Goal: Information Seeking & Learning: Learn about a topic

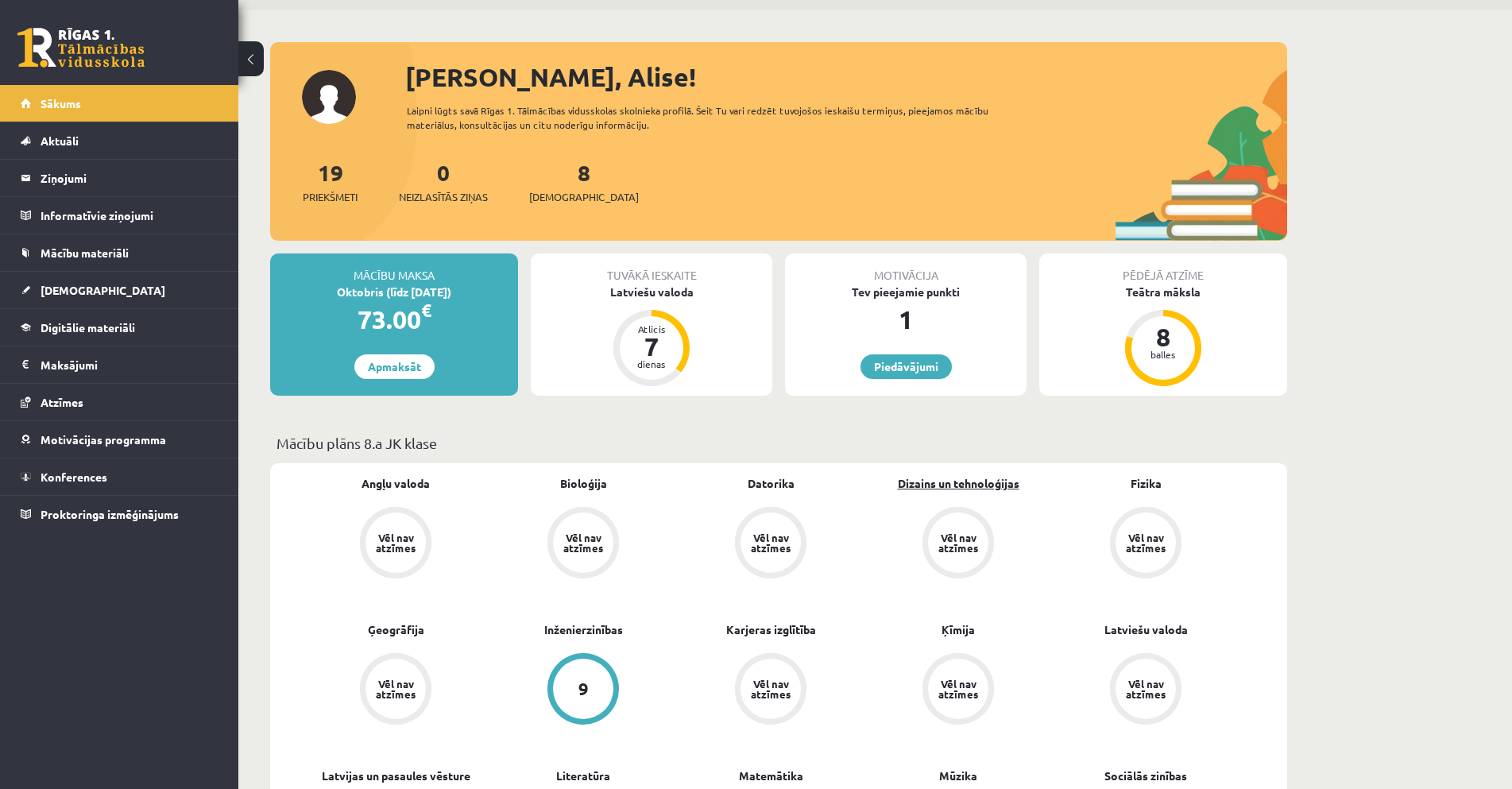
scroll to position [80, 0]
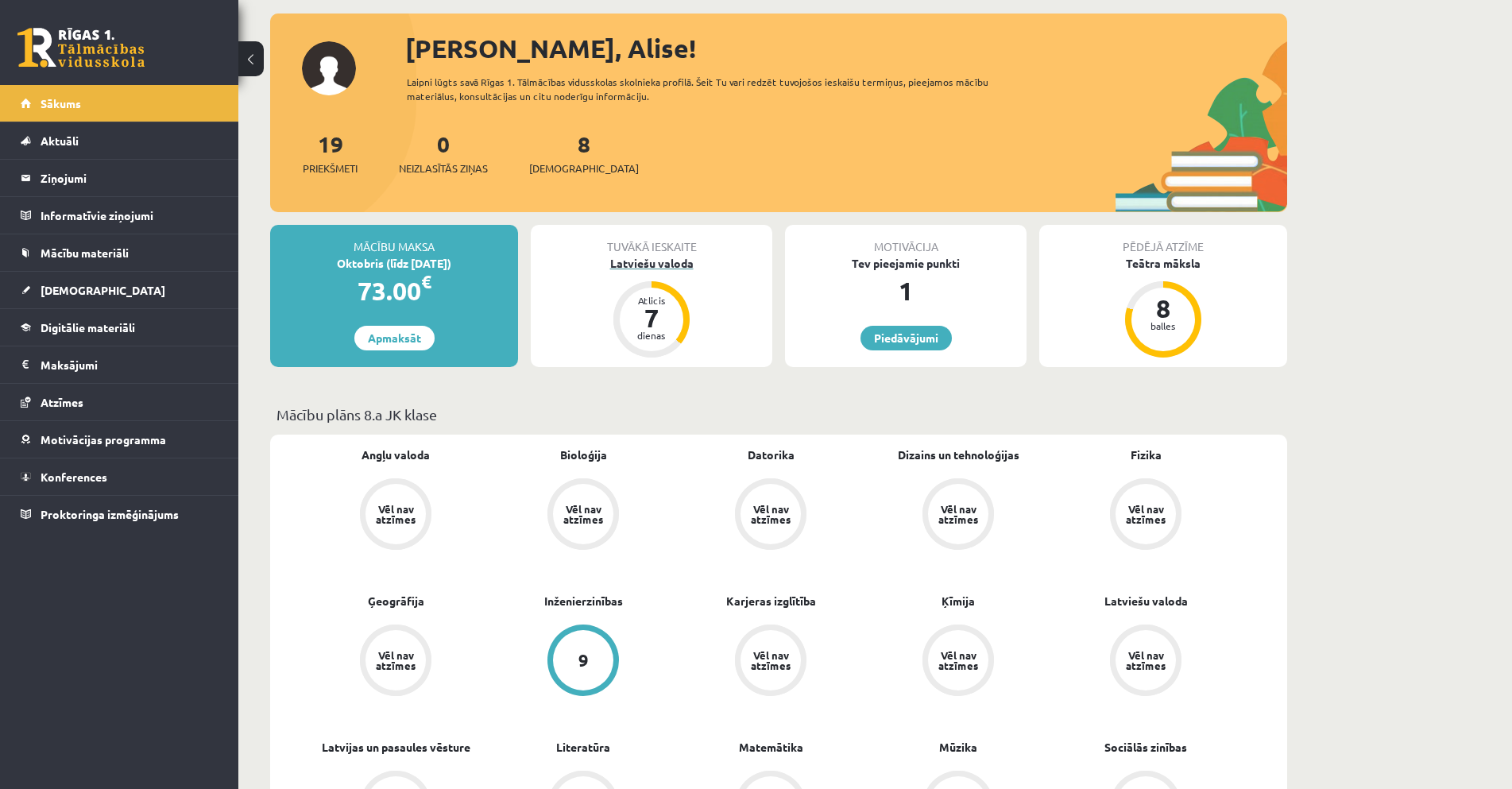
click at [628, 259] on div "Latviešu valoda" at bounding box center [651, 263] width 242 height 17
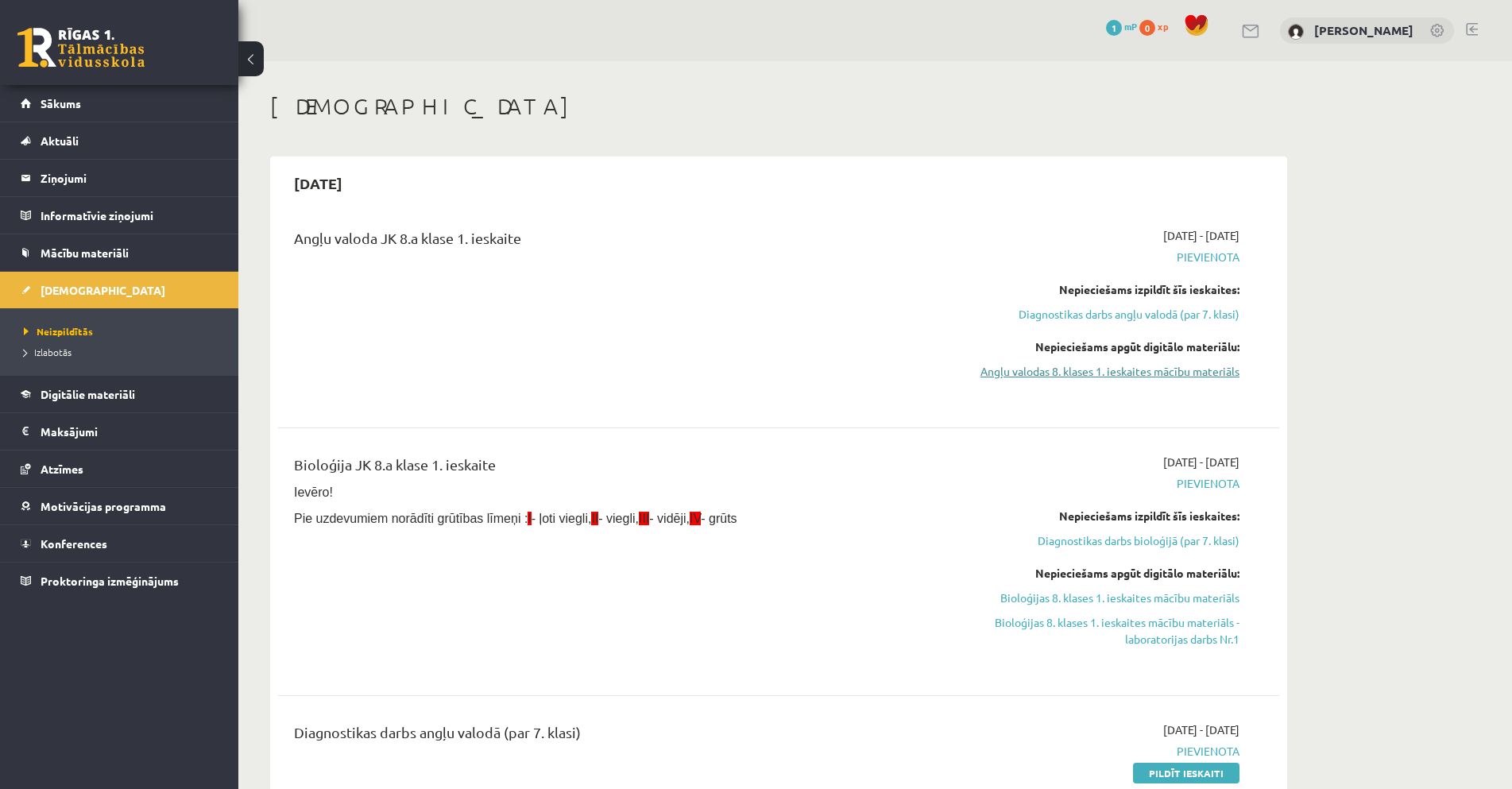
click at [1215, 372] on link "Angļu valodas 8. klases 1. ieskaites mācību materiāls" at bounding box center [1090, 371] width 299 height 17
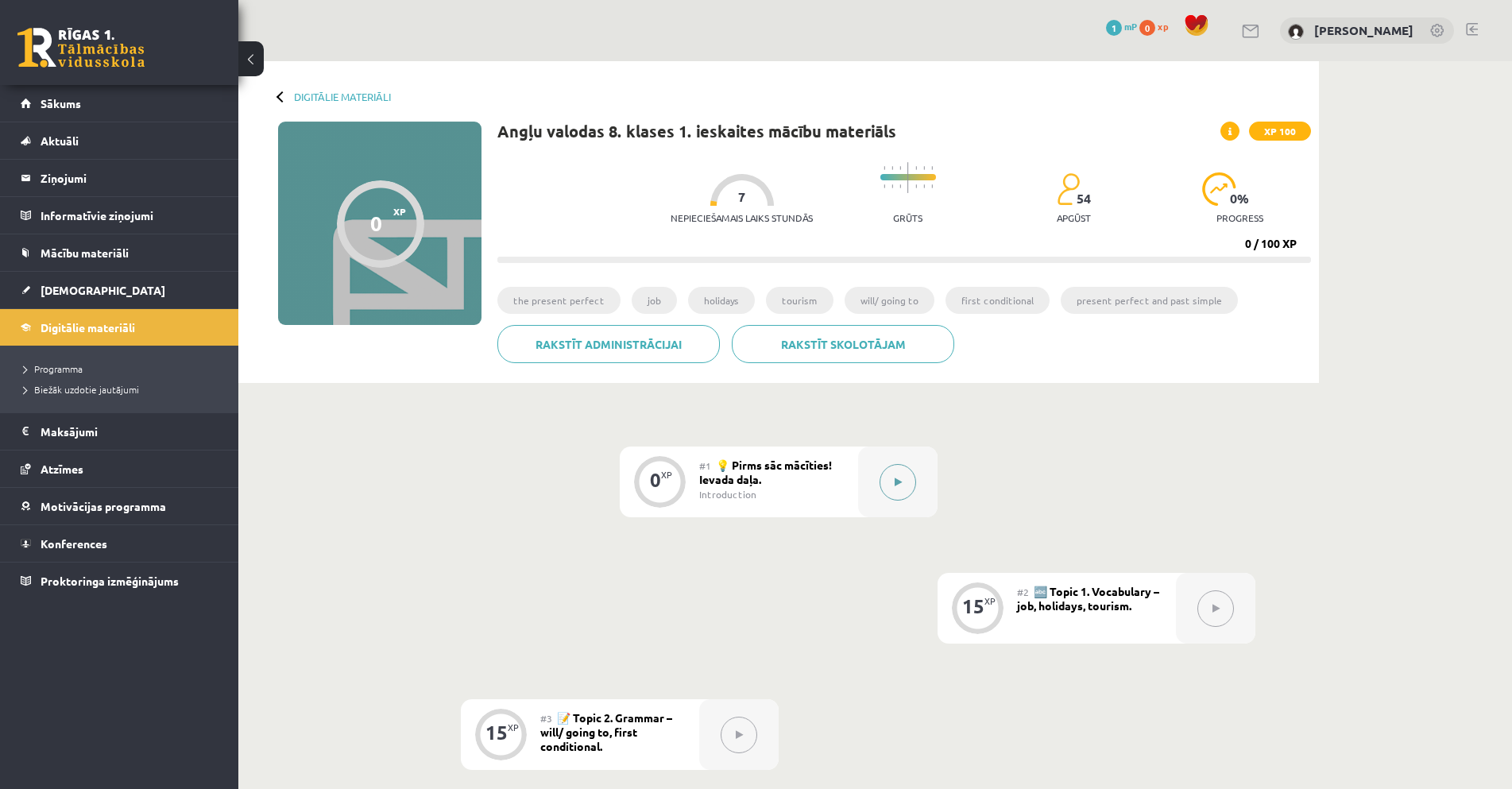
click at [894, 485] on icon at bounding box center [898, 482] width 7 height 10
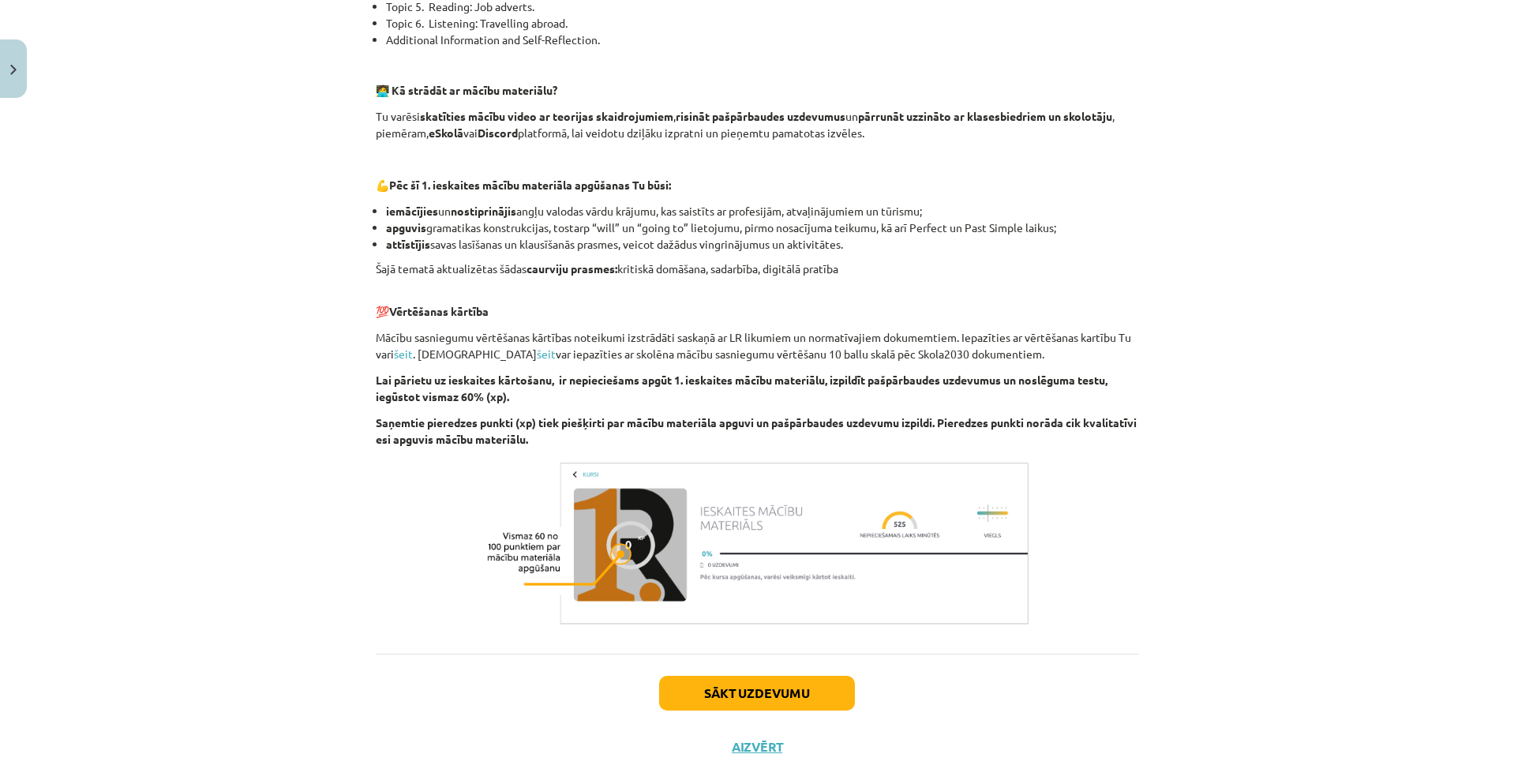
scroll to position [898, 0]
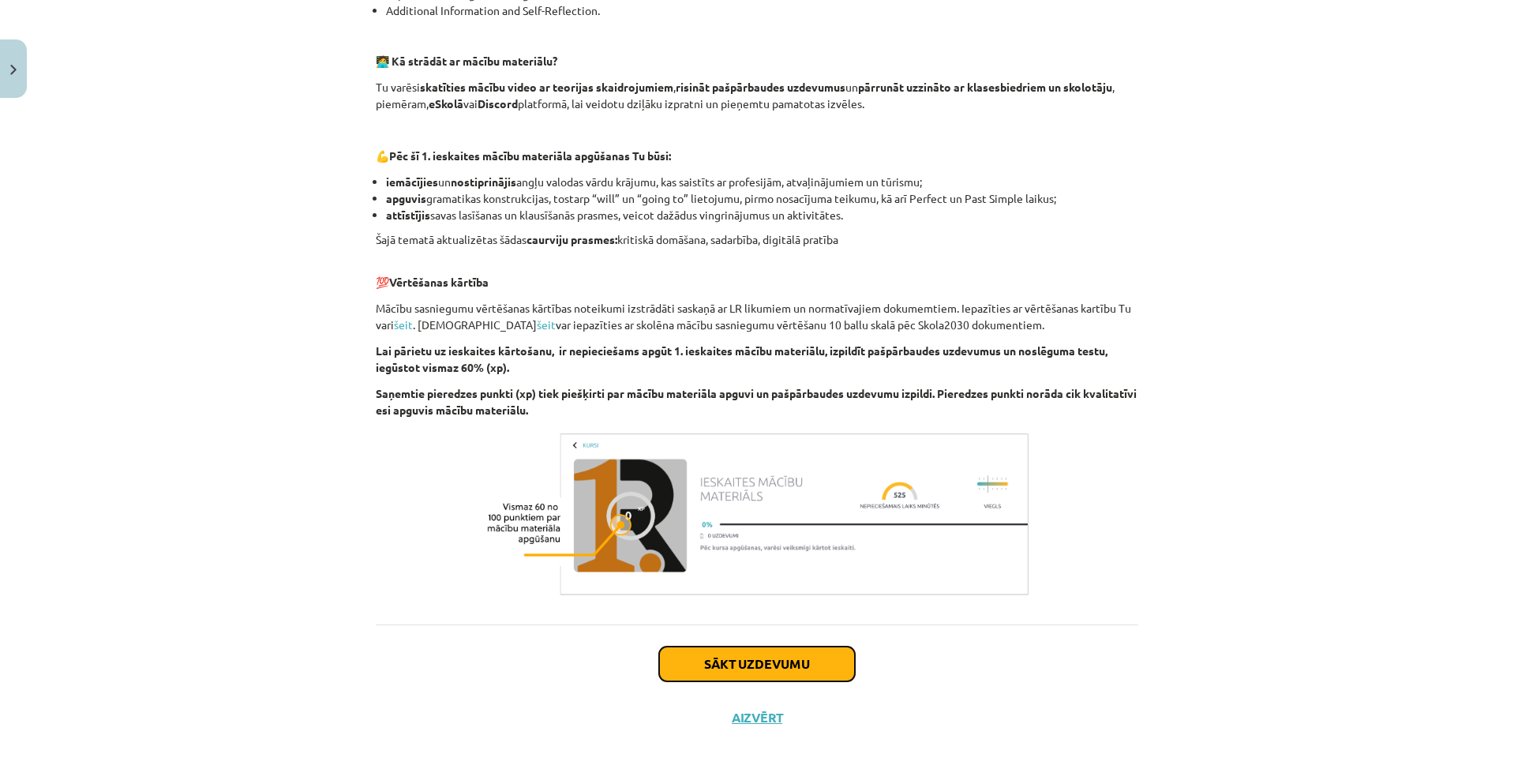
click at [817, 668] on button "Sākt uzdevumu" at bounding box center [757, 664] width 196 height 35
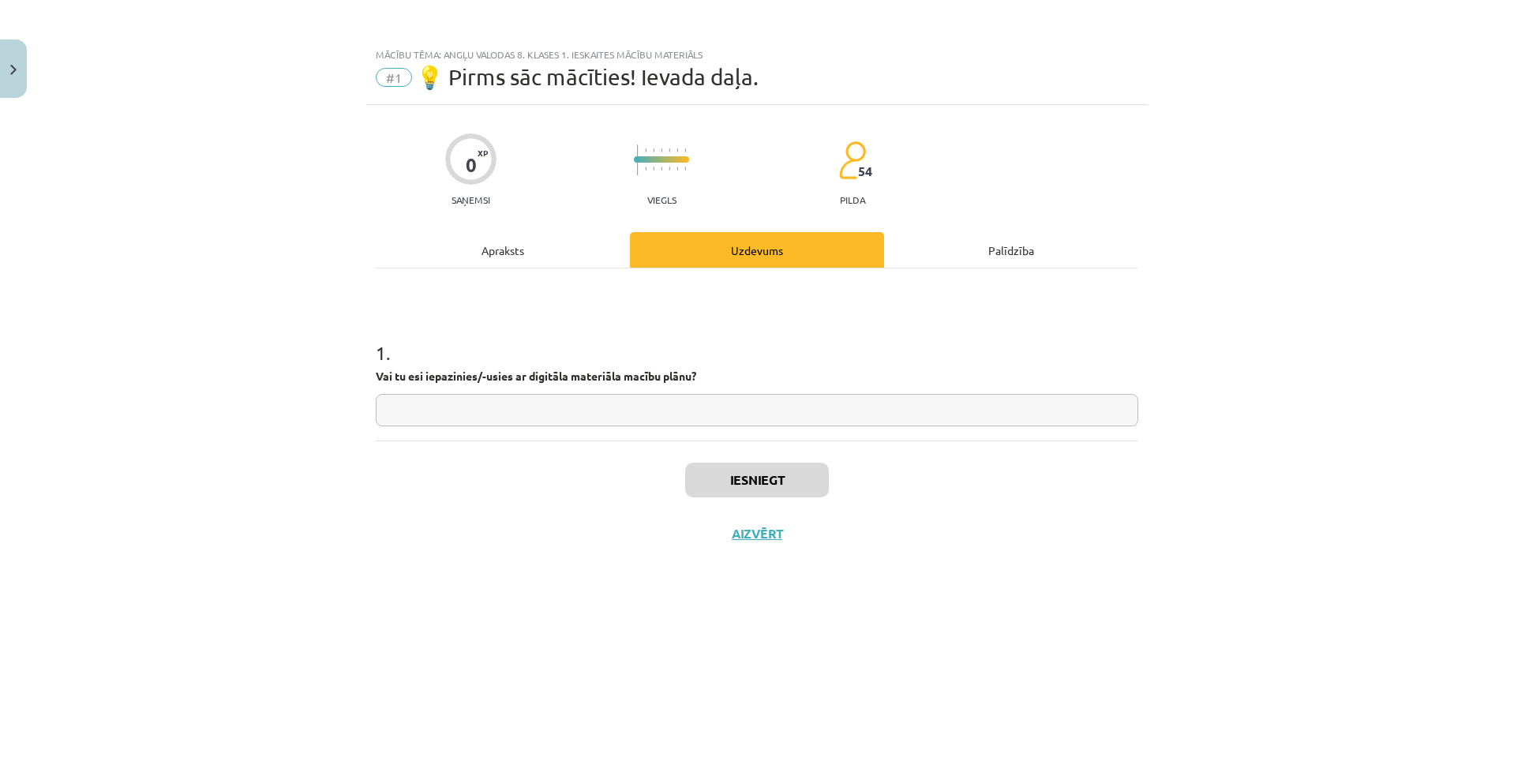
click at [830, 411] on input "text" at bounding box center [757, 410] width 762 height 32
drag, startPoint x: 424, startPoint y: 377, endPoint x: 479, endPoint y: 383, distance: 55.3
click at [479, 383] on p "Vai tu esi iepazinies/-usies ar digitāla materiāla macību plānu?" at bounding box center [757, 376] width 762 height 17
copy strong "iepazinies"
click at [476, 407] on input "text" at bounding box center [757, 410] width 762 height 32
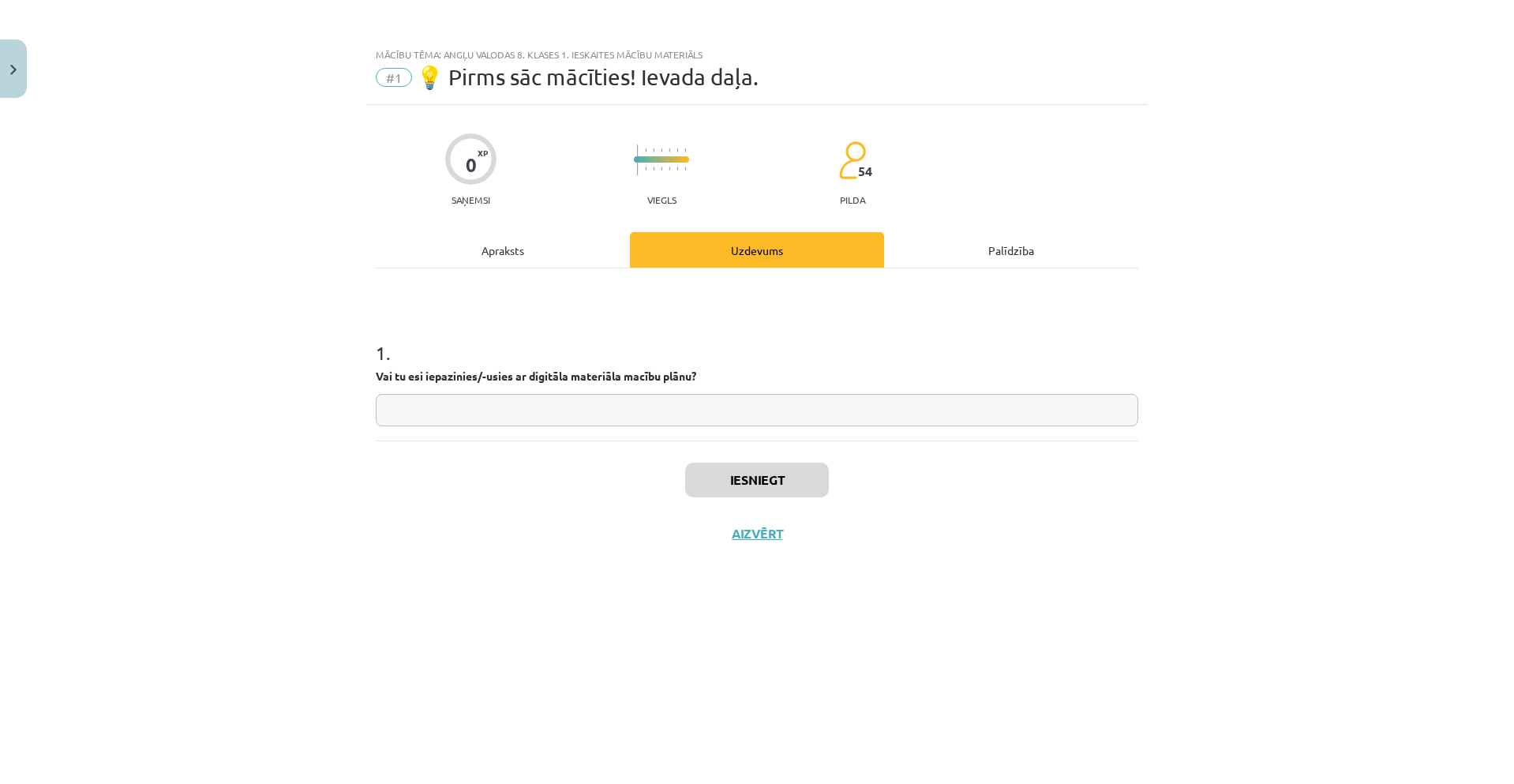
paste input "**********"
drag, startPoint x: 441, startPoint y: 417, endPoint x: 428, endPoint y: 420, distance: 13.3
click at [428, 420] on input "**********" at bounding box center [757, 410] width 762 height 32
type input "*********"
click at [803, 476] on button "Iesniegt" at bounding box center [757, 479] width 144 height 35
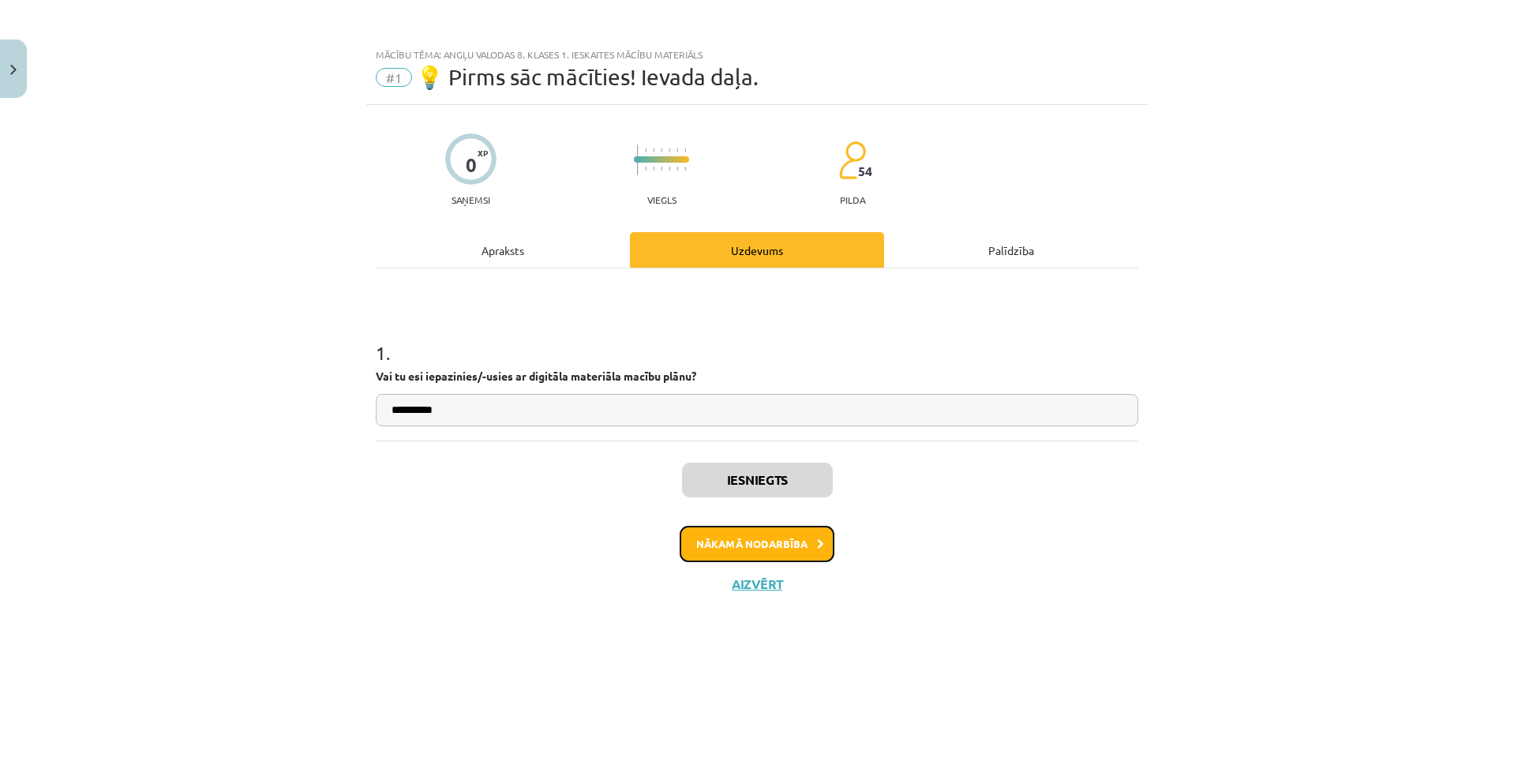
click at [797, 547] on button "Nākamā nodarbība" at bounding box center [757, 543] width 154 height 36
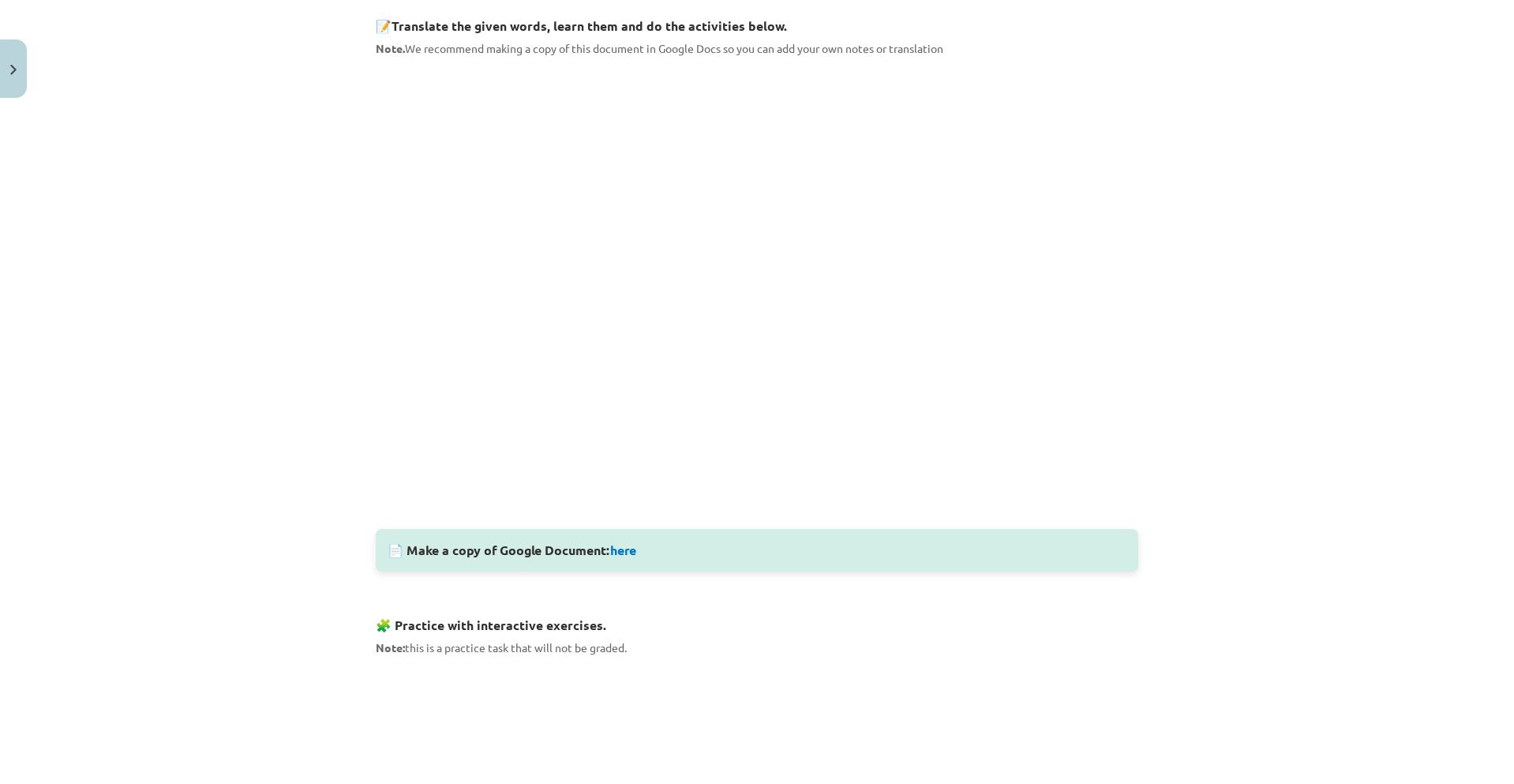
scroll to position [237, 0]
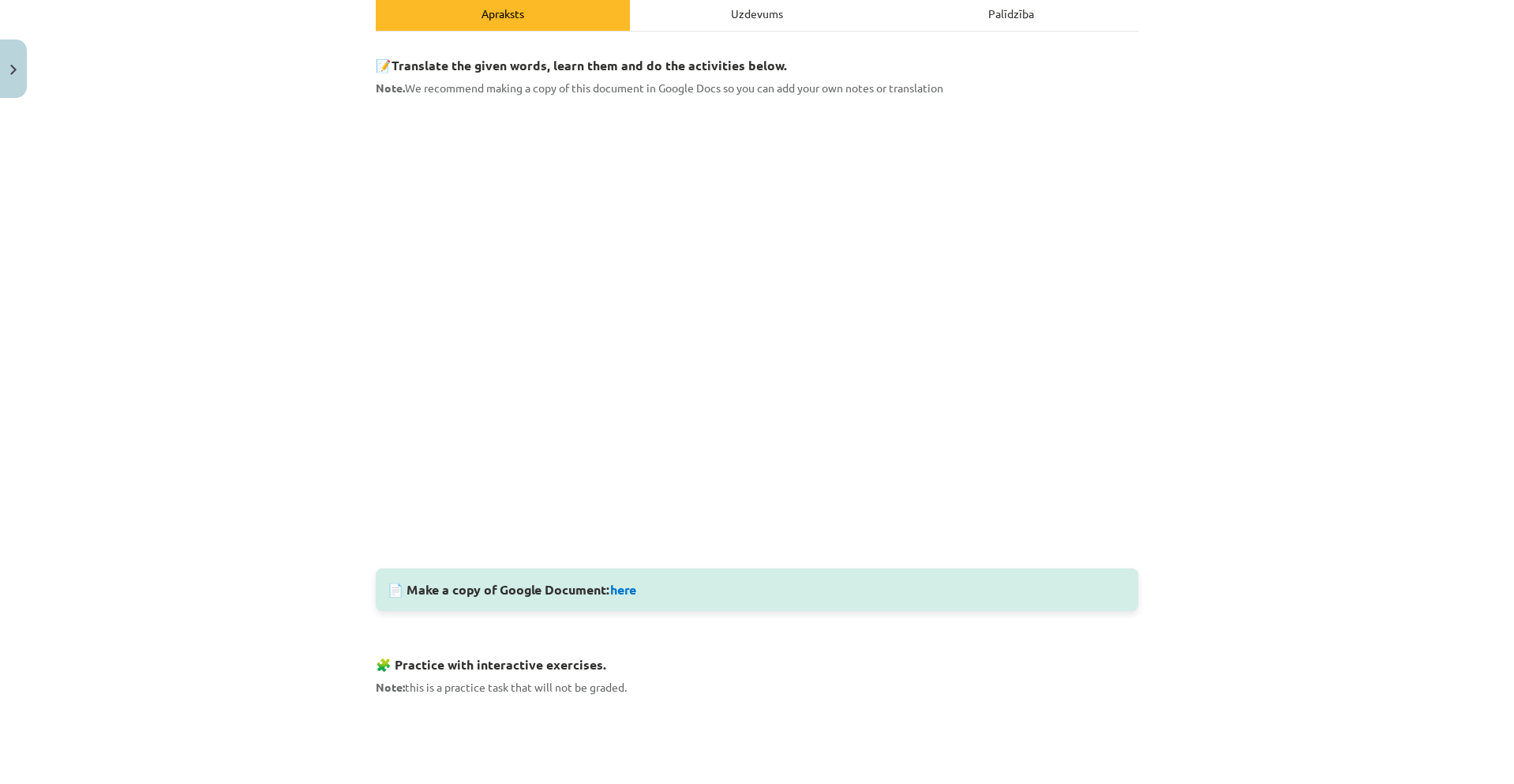
click at [1152, 331] on div "Mācību tēma: Angļu valodas 8. klases 1. ieskaites mācību materiāls #2 🔤 Topic 1…" at bounding box center [757, 392] width 1514 height 784
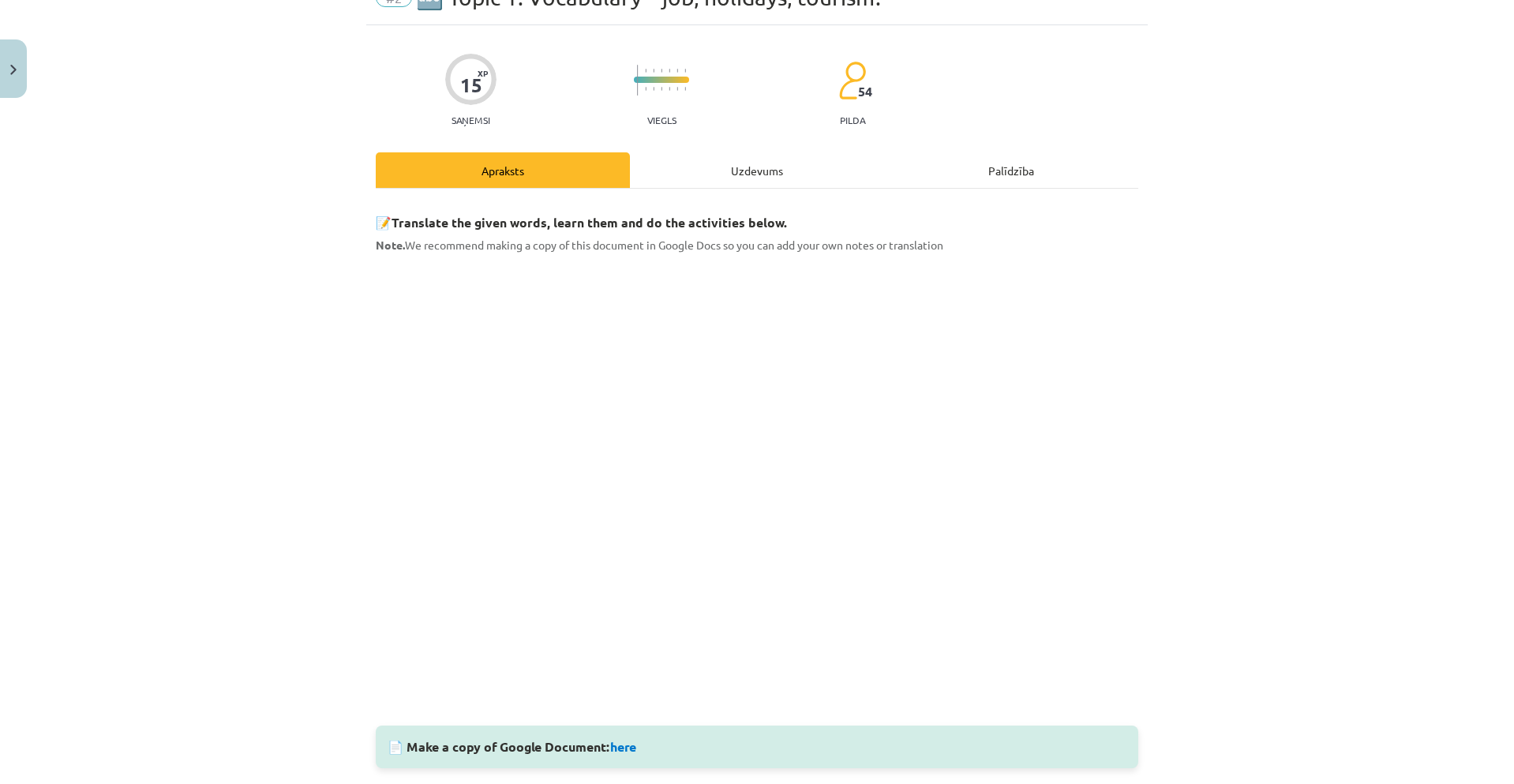
scroll to position [0, 0]
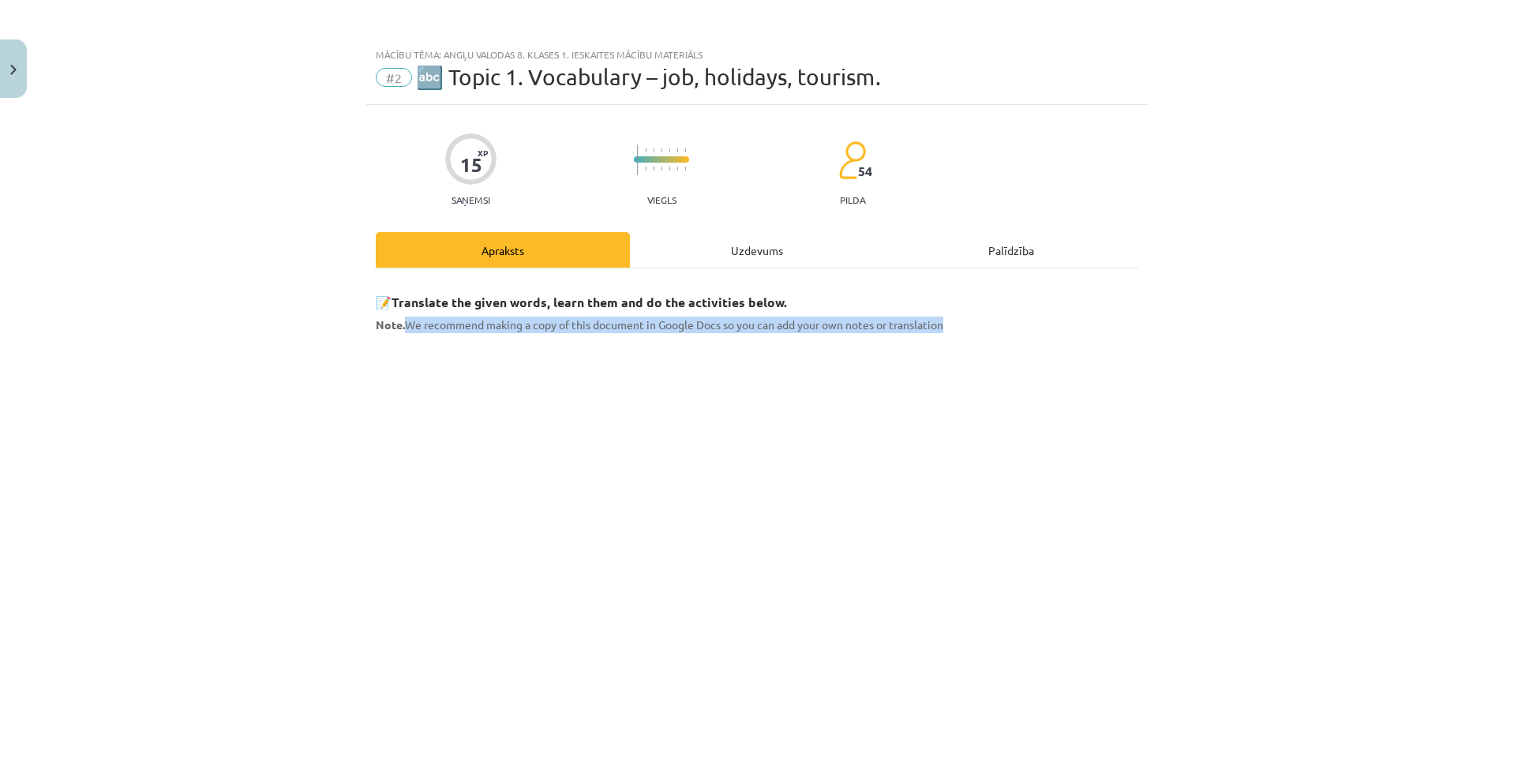
drag, startPoint x: 944, startPoint y: 326, endPoint x: 402, endPoint y: 330, distance: 542.0
click at [402, 330] on p "Note. We recommend making a copy of this document in Google Docs so you can add…" at bounding box center [757, 325] width 762 height 17
drag, startPoint x: 432, startPoint y: 320, endPoint x: 419, endPoint y: 326, distance: 14.3
click at [411, 328] on span "Note. We recommend making a copy of this document in Google Docs so you can add…" at bounding box center [660, 324] width 567 height 15
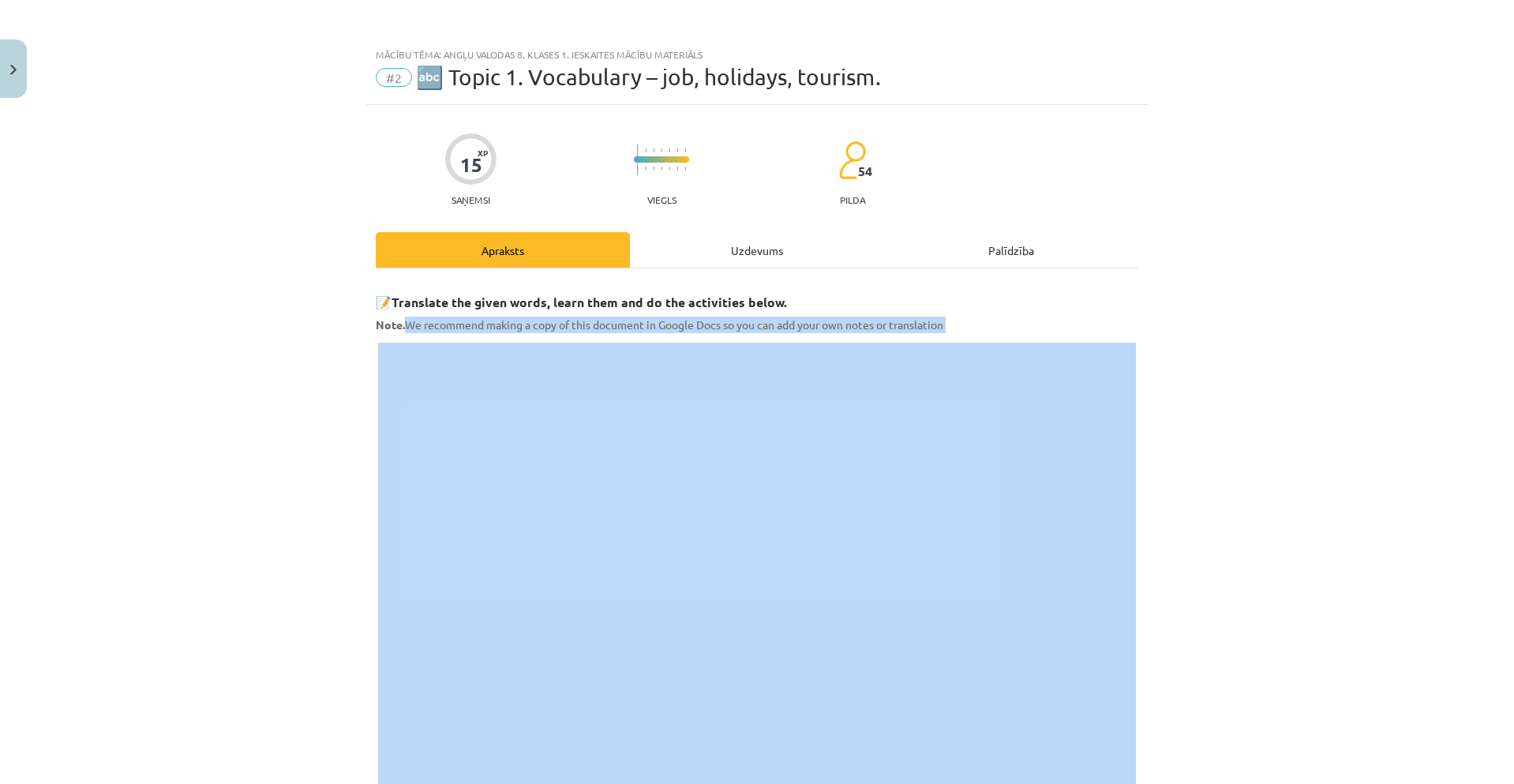
drag, startPoint x: 402, startPoint y: 325, endPoint x: 930, endPoint y: 334, distance: 528.1
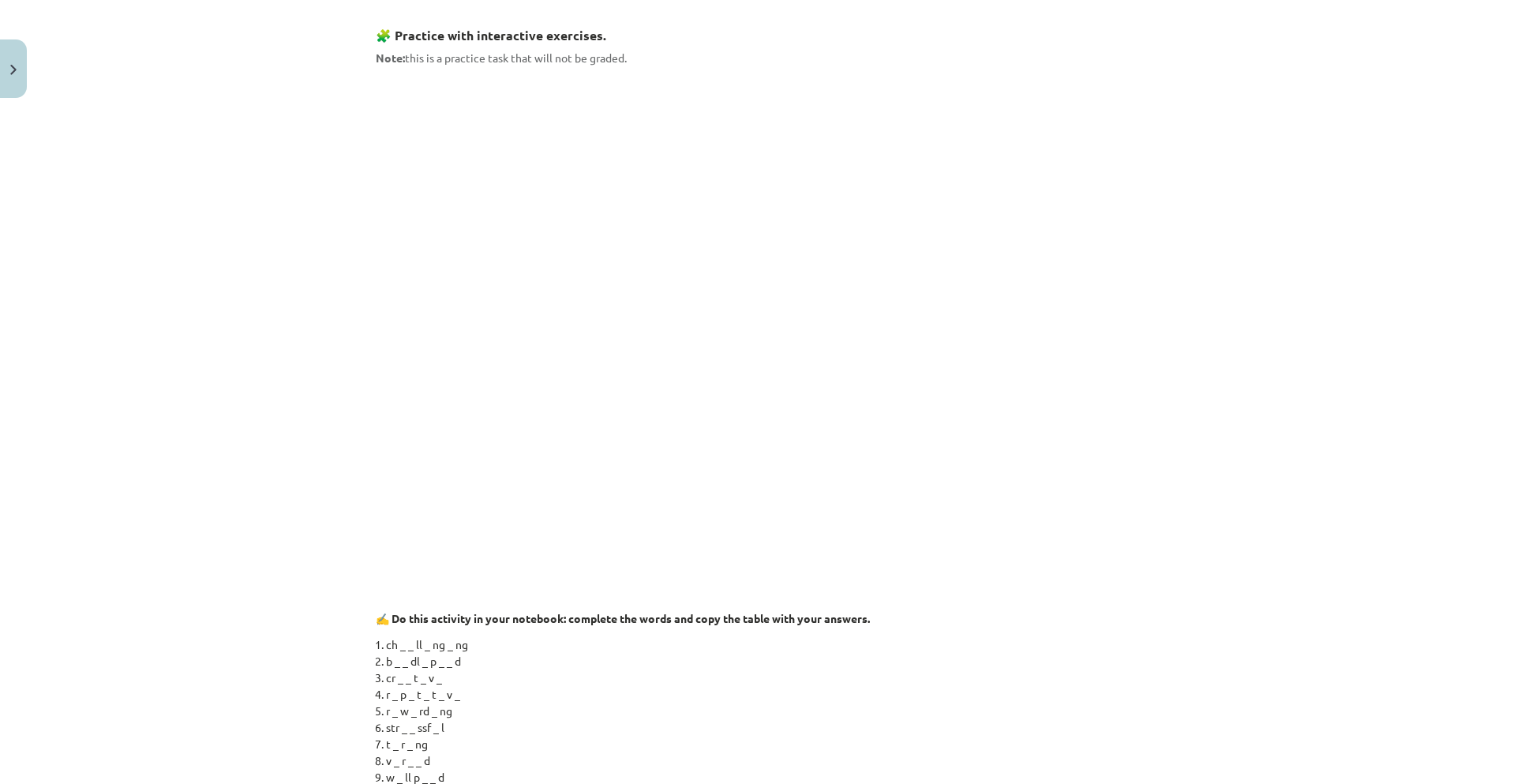
scroll to position [789, 0]
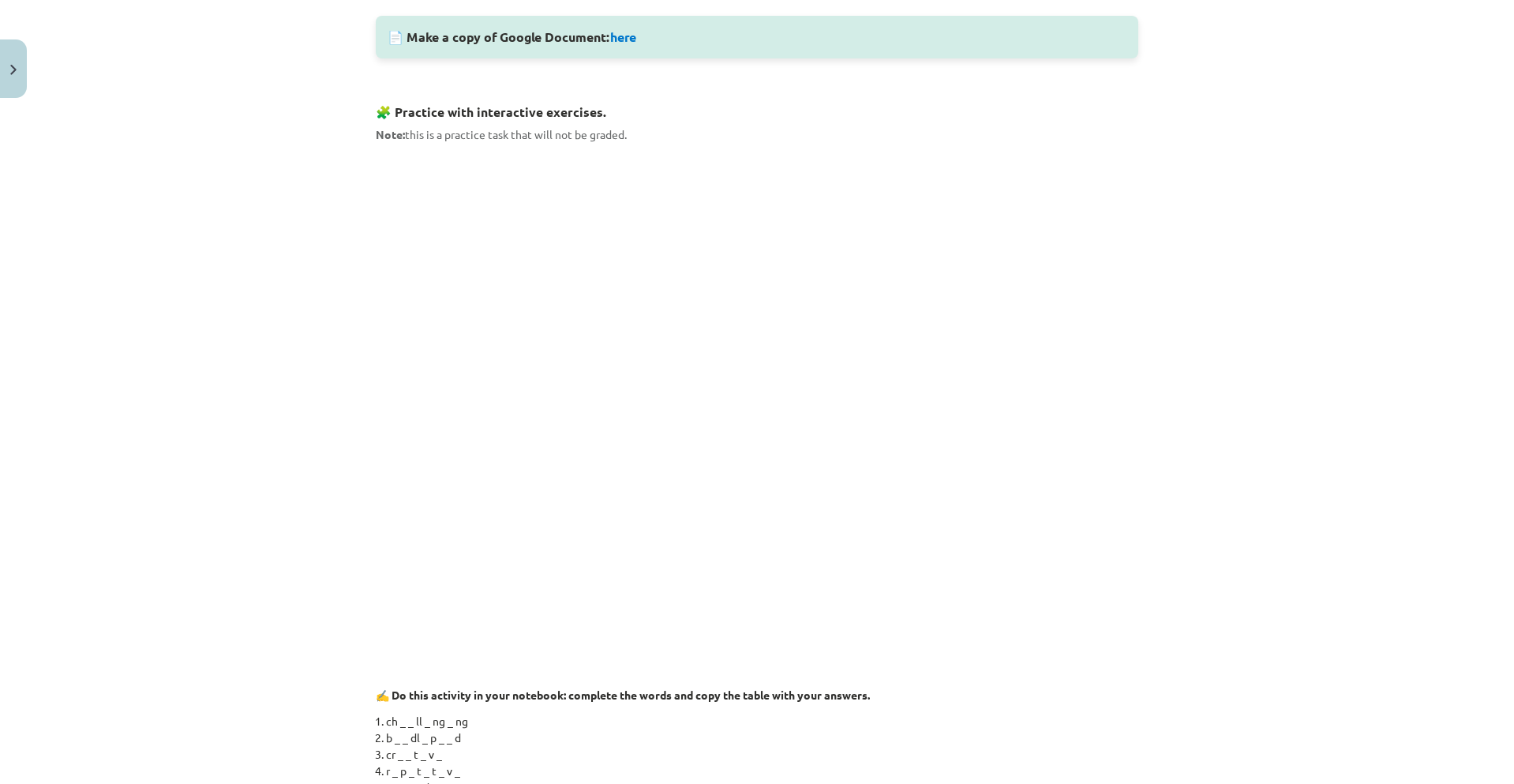
click at [984, 698] on p "✍️ Do this activity in your notebook: complete the words and copy the table wit…" at bounding box center [757, 694] width 762 height 17
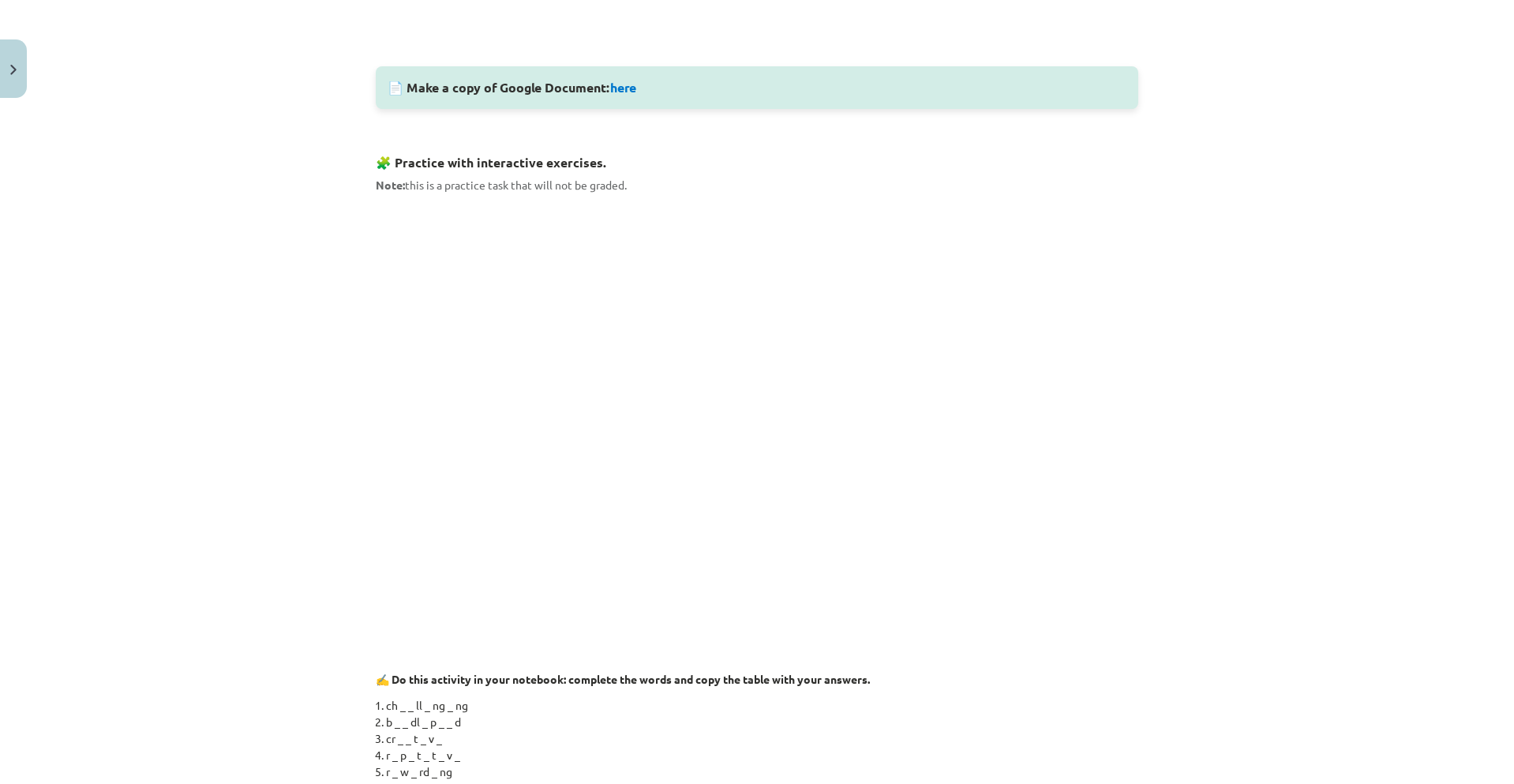
scroll to position [710, 0]
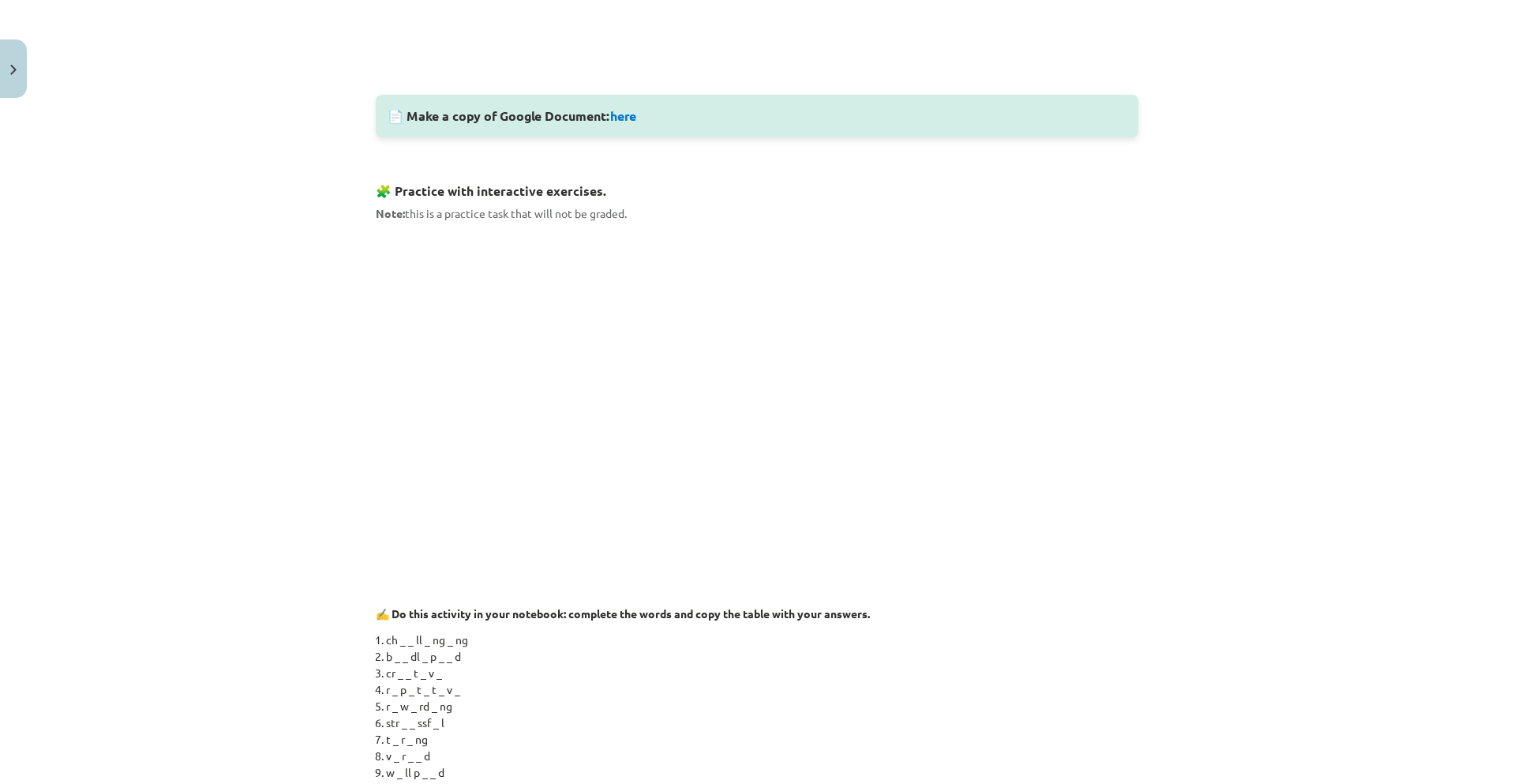
click at [1231, 332] on div "Mācību tēma: Angļu valodas 8. klases 1. ieskaites mācību materiāls #2 🔤 Topic 1…" at bounding box center [757, 392] width 1514 height 784
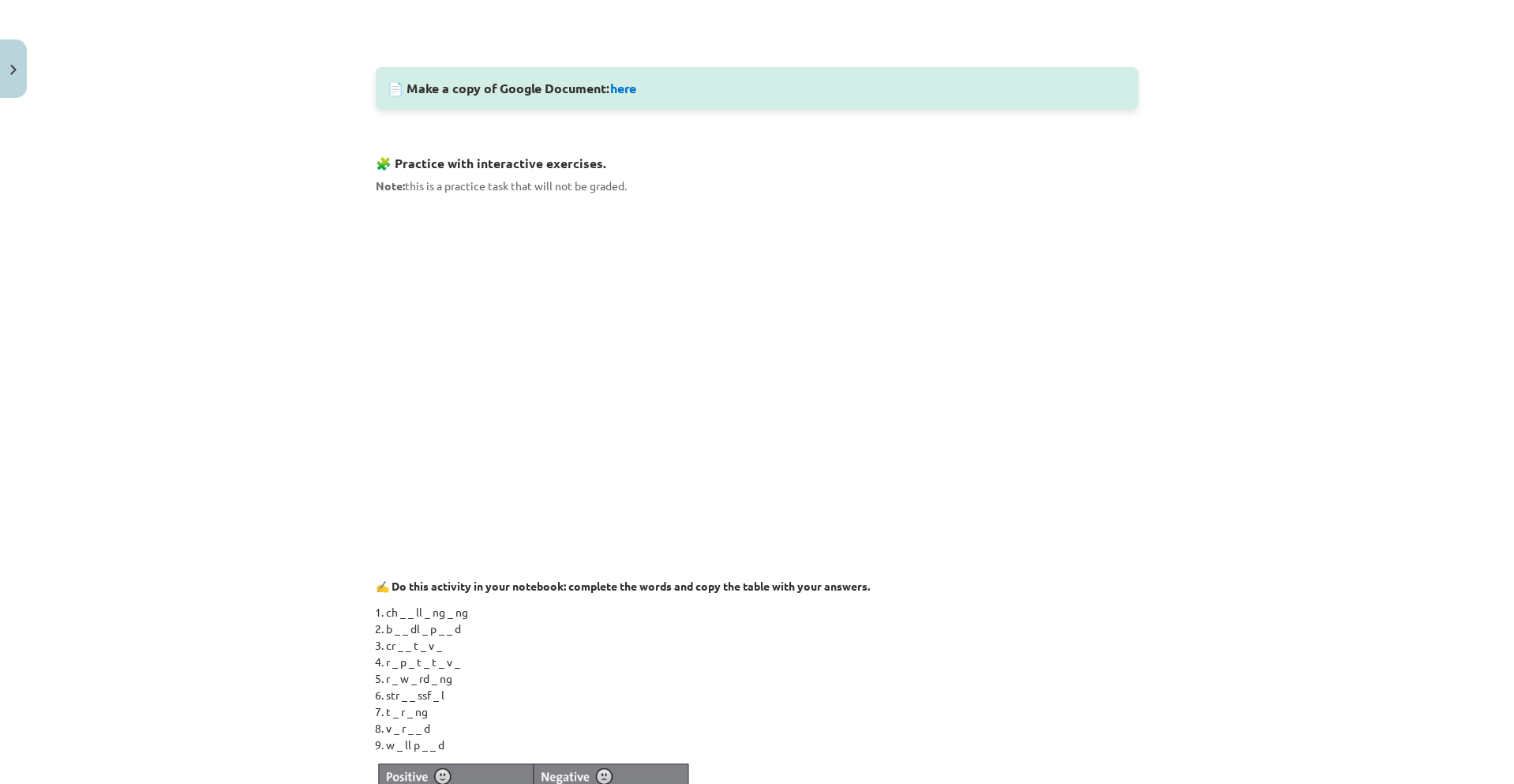
scroll to position [706, 0]
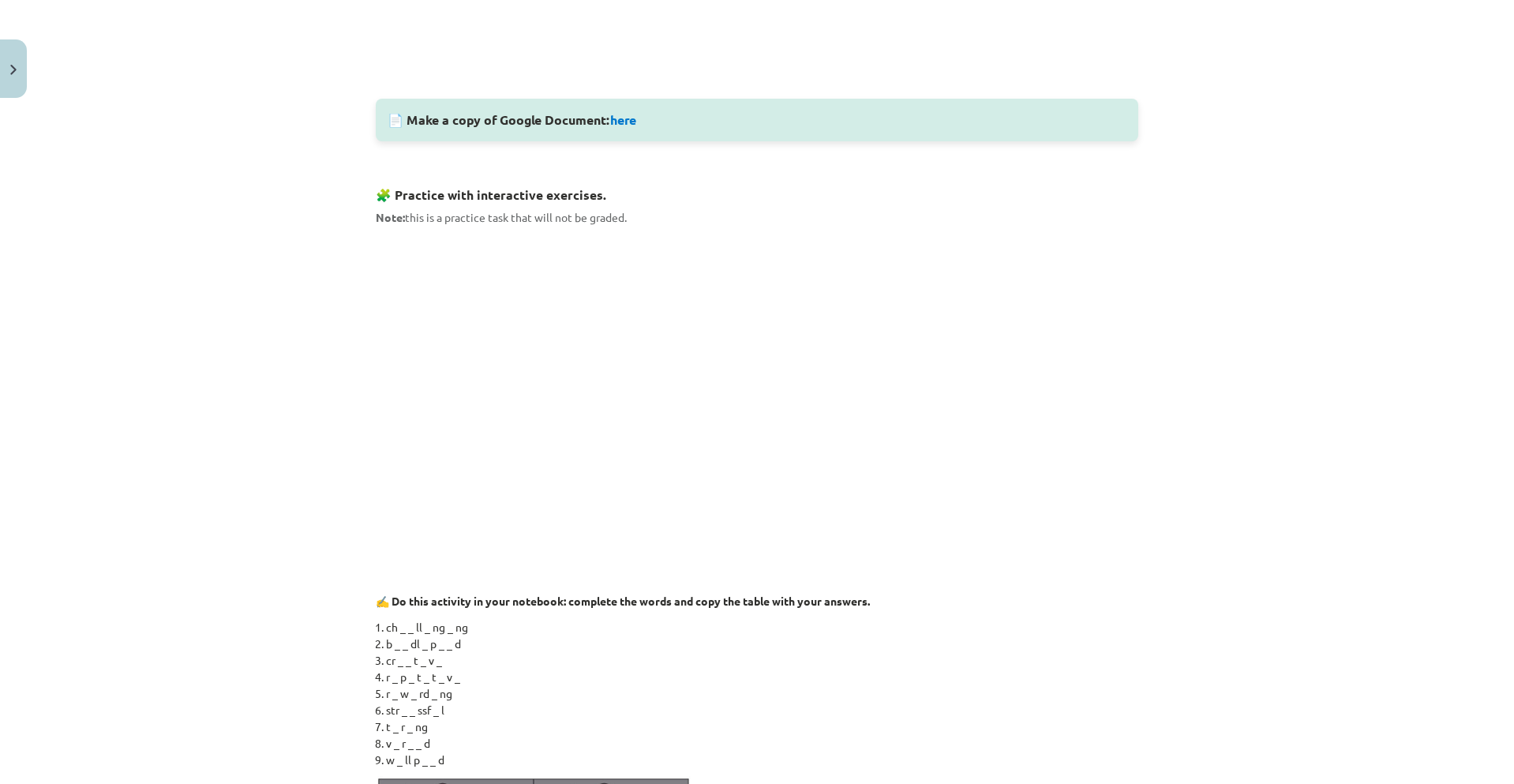
drag, startPoint x: 926, startPoint y: 636, endPoint x: 938, endPoint y: 609, distance: 29.5
click at [926, 636] on li "b _ _ dl _ p _ _ d" at bounding box center [761, 643] width 752 height 17
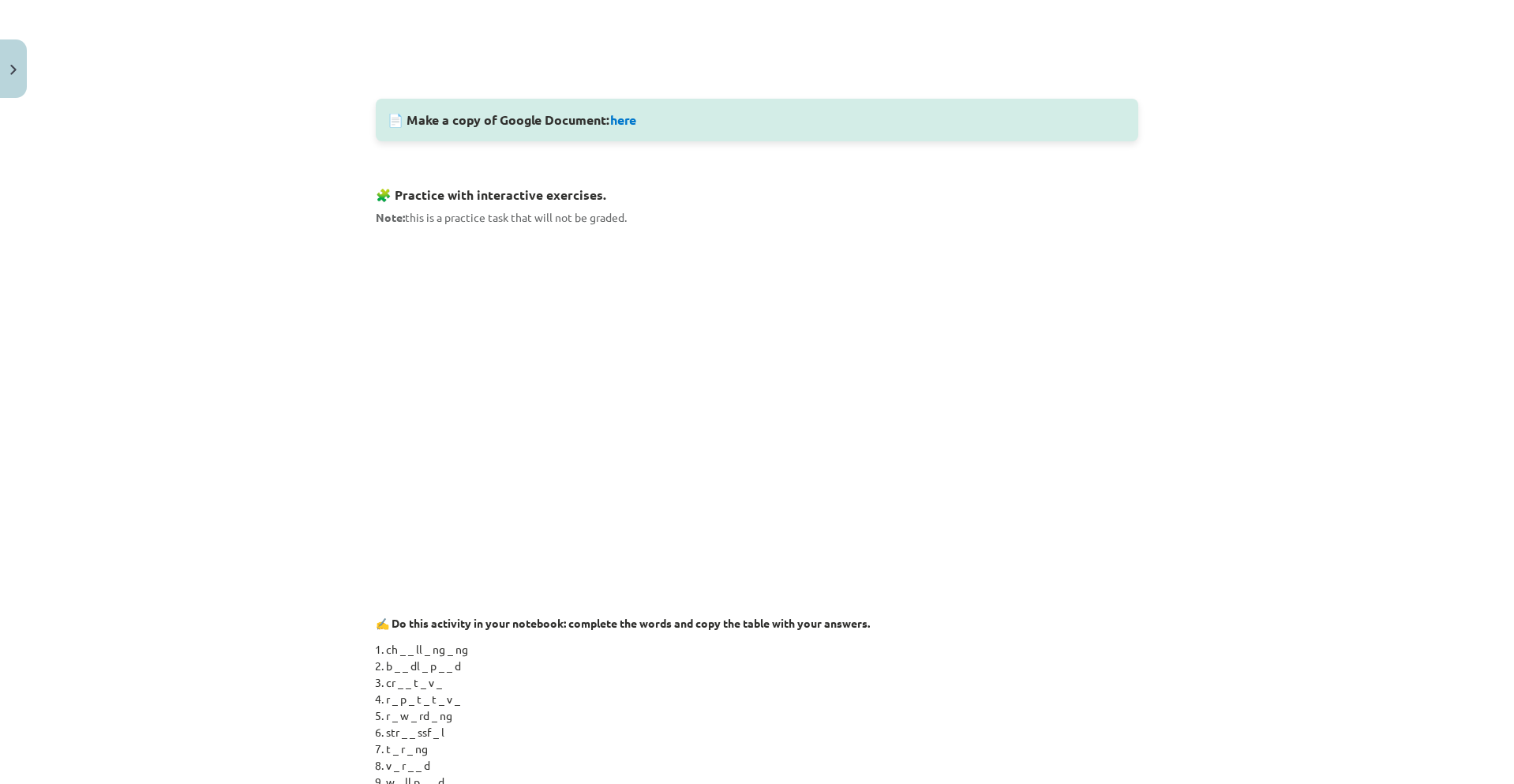
click at [939, 659] on li "b _ _ dl _ p _ _ d" at bounding box center [761, 665] width 752 height 17
click at [904, 666] on li "b _ _ dl _ p _ _ d" at bounding box center [761, 665] width 752 height 17
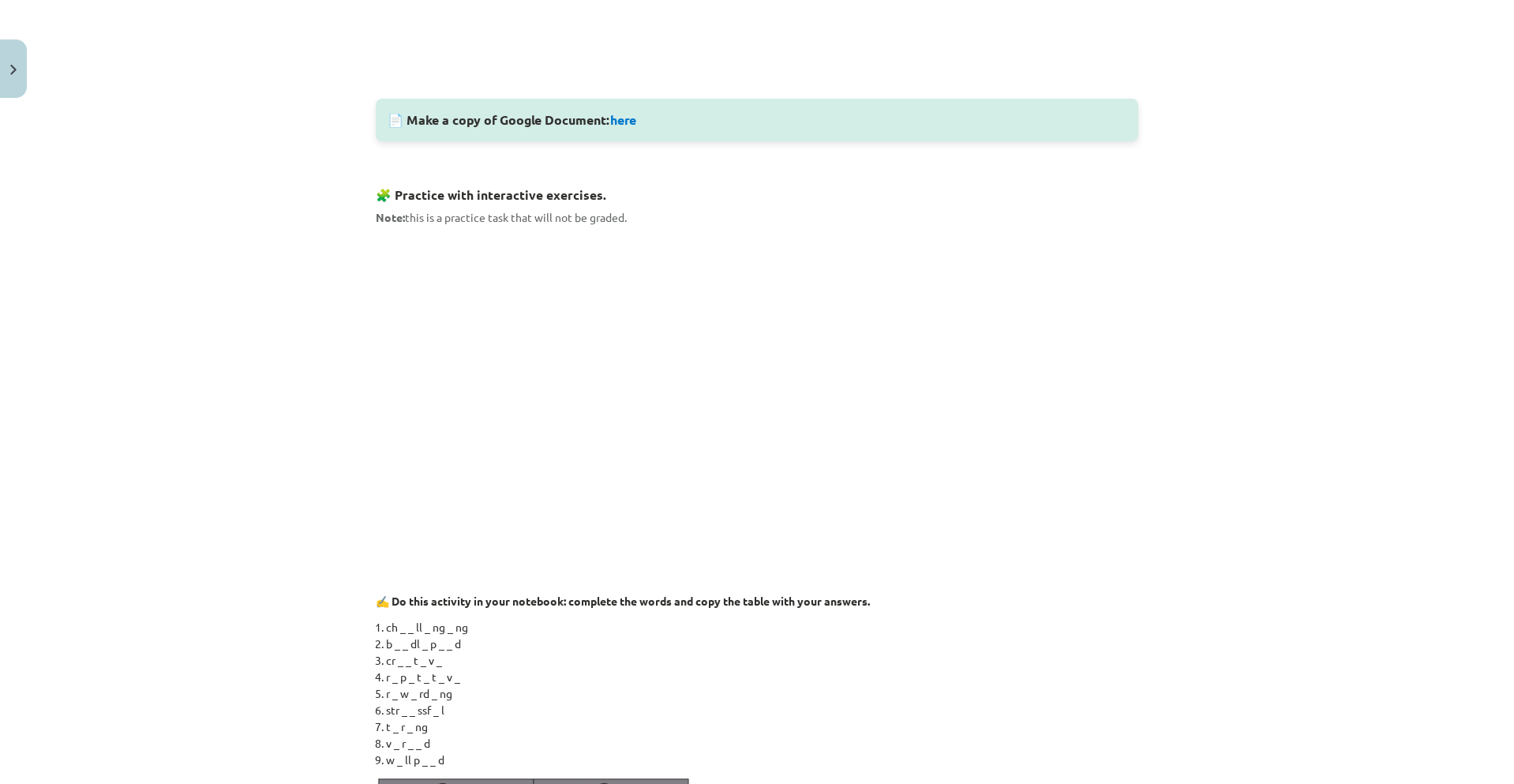
click at [950, 626] on li "ch _ _ ll _ ng _ ng" at bounding box center [761, 626] width 752 height 17
drag, startPoint x: 950, startPoint y: 621, endPoint x: 976, endPoint y: 536, distance: 88.9
click at [950, 621] on li "ch _ _ ll _ ng _ ng" at bounding box center [761, 626] width 752 height 17
click at [937, 639] on li "b _ _ dl _ p _ _ d" at bounding box center [761, 643] width 752 height 17
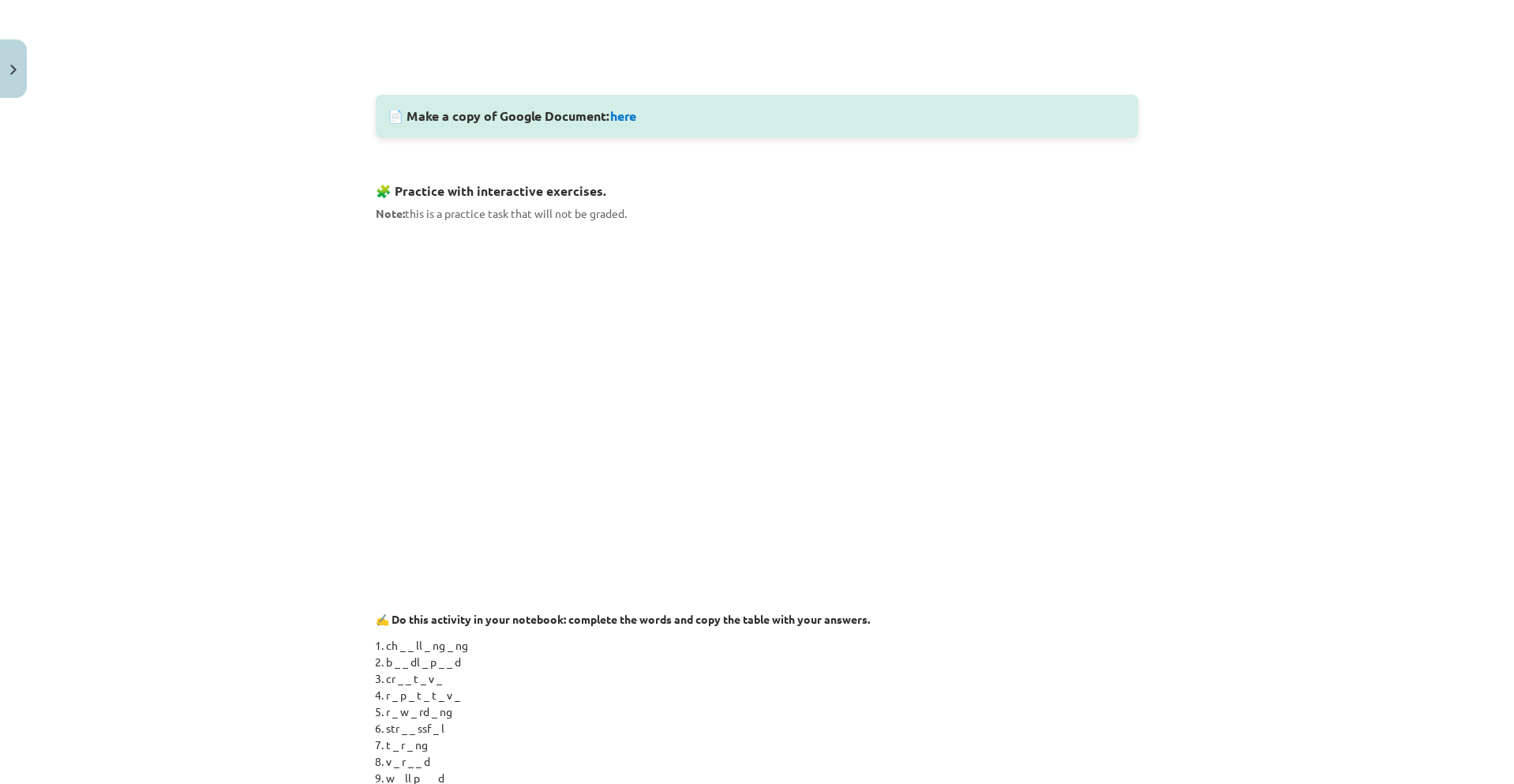
scroll to position [631, 0]
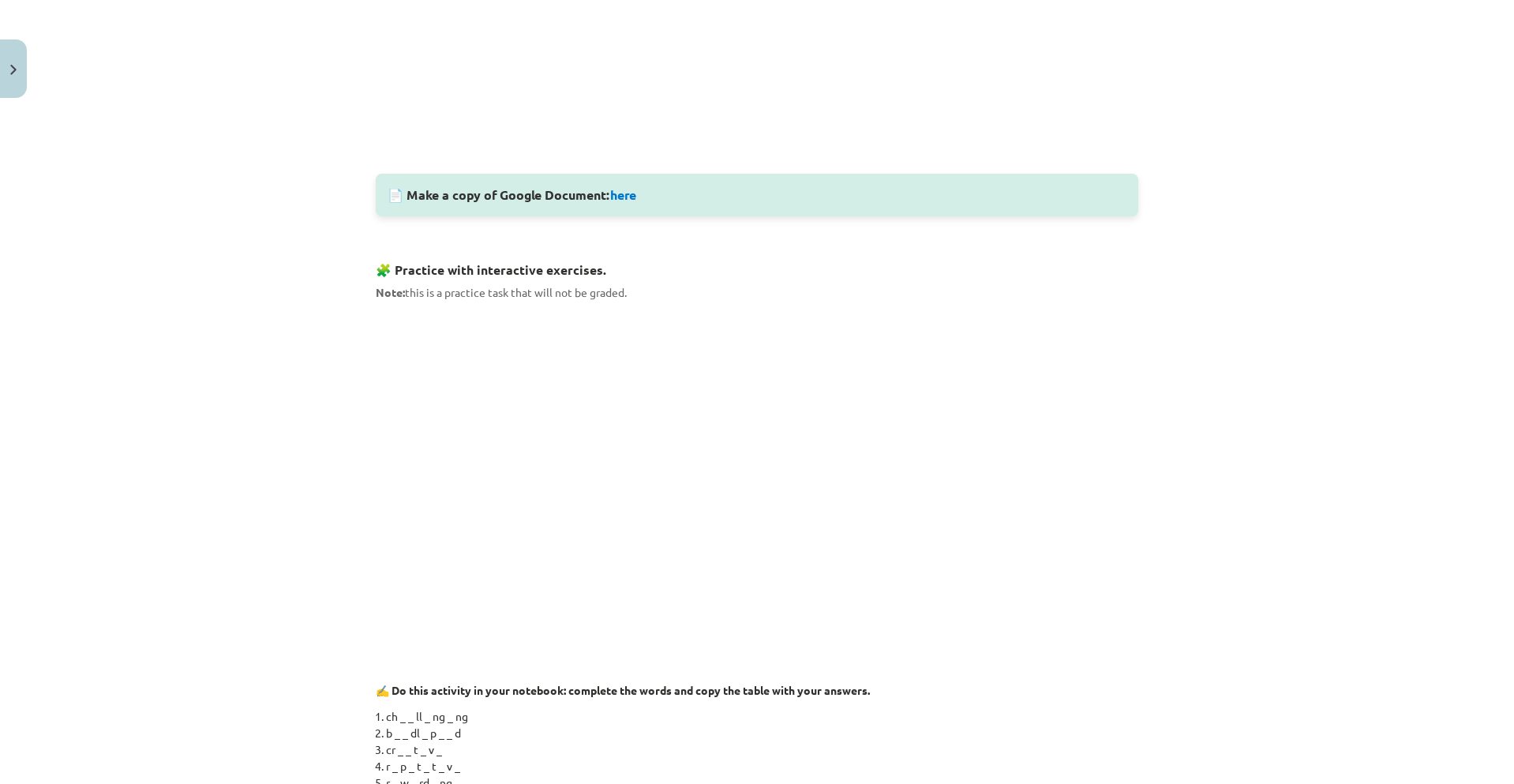
click at [671, 761] on li "r _ p _ t _ t _ v _" at bounding box center [761, 765] width 752 height 17
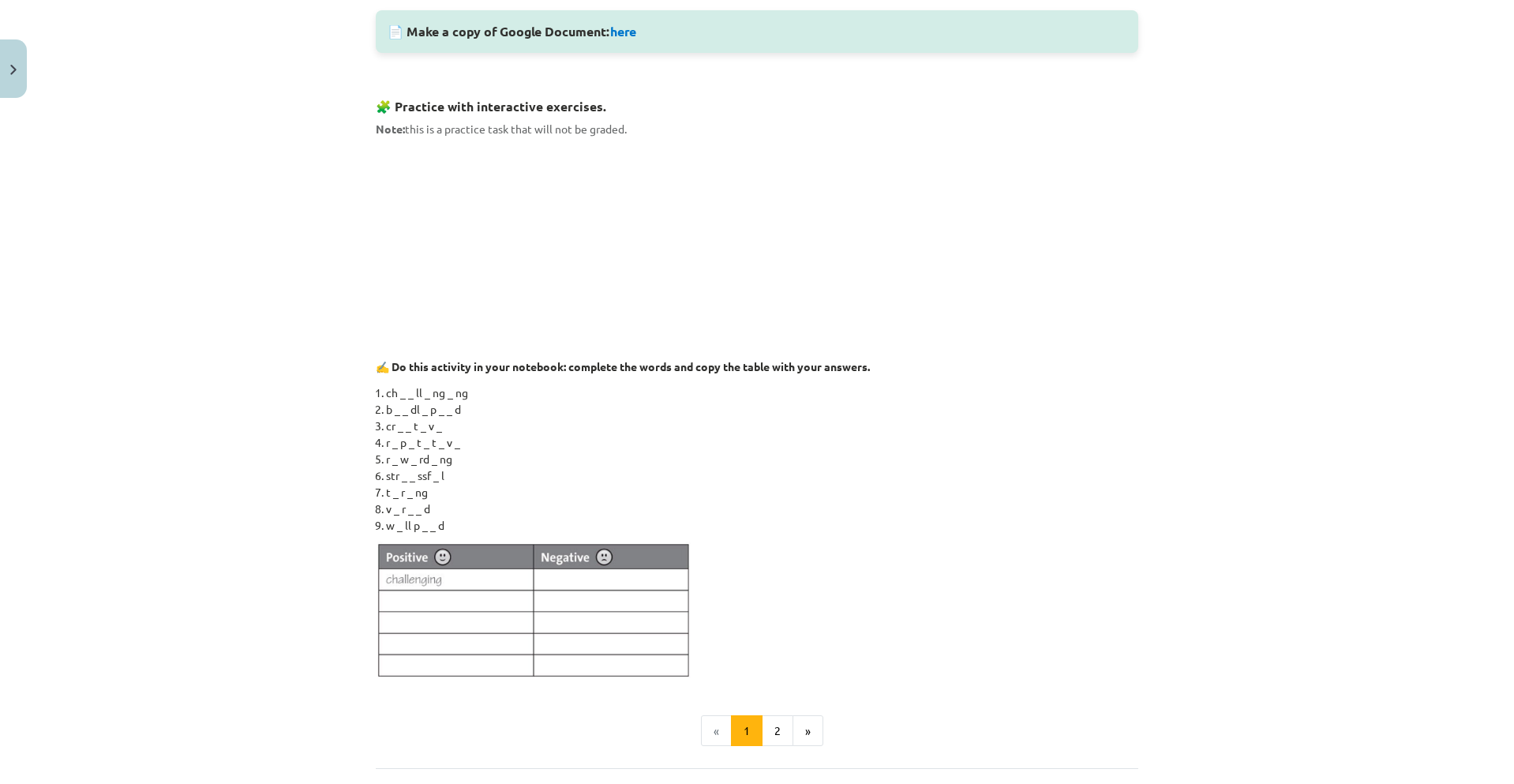
scroll to position [938, 0]
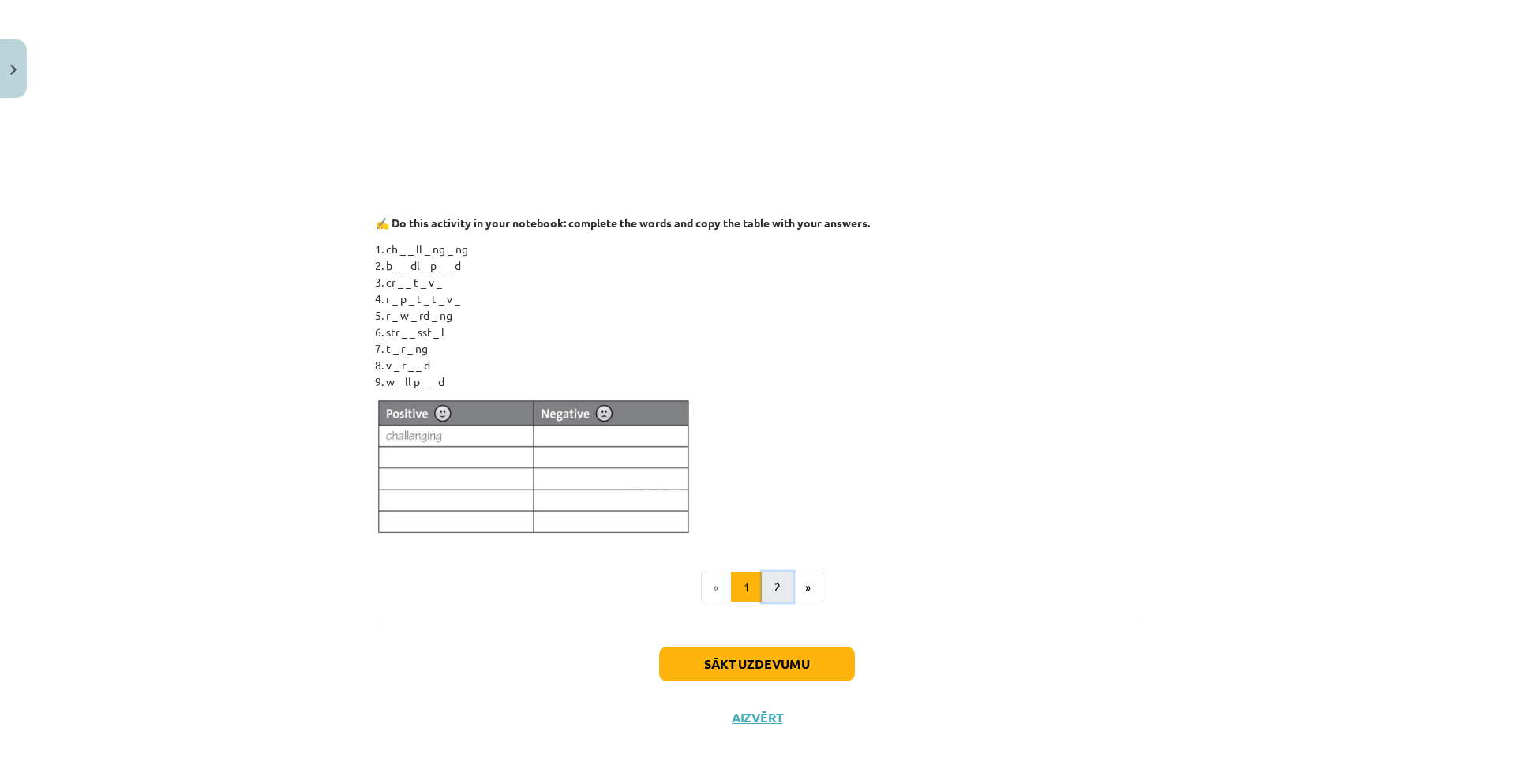
click at [780, 588] on button "2" at bounding box center [777, 587] width 32 height 32
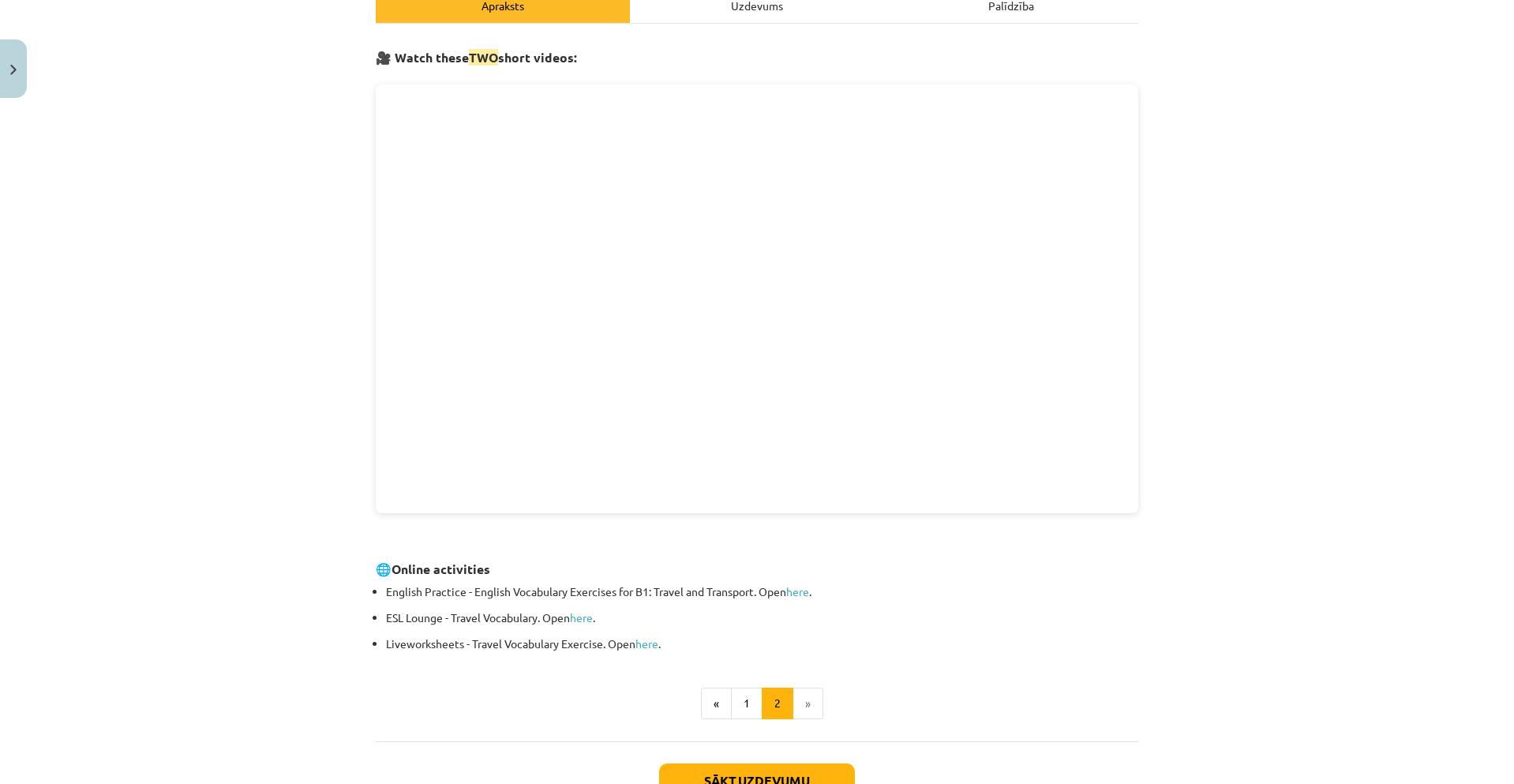
scroll to position [360, 0]
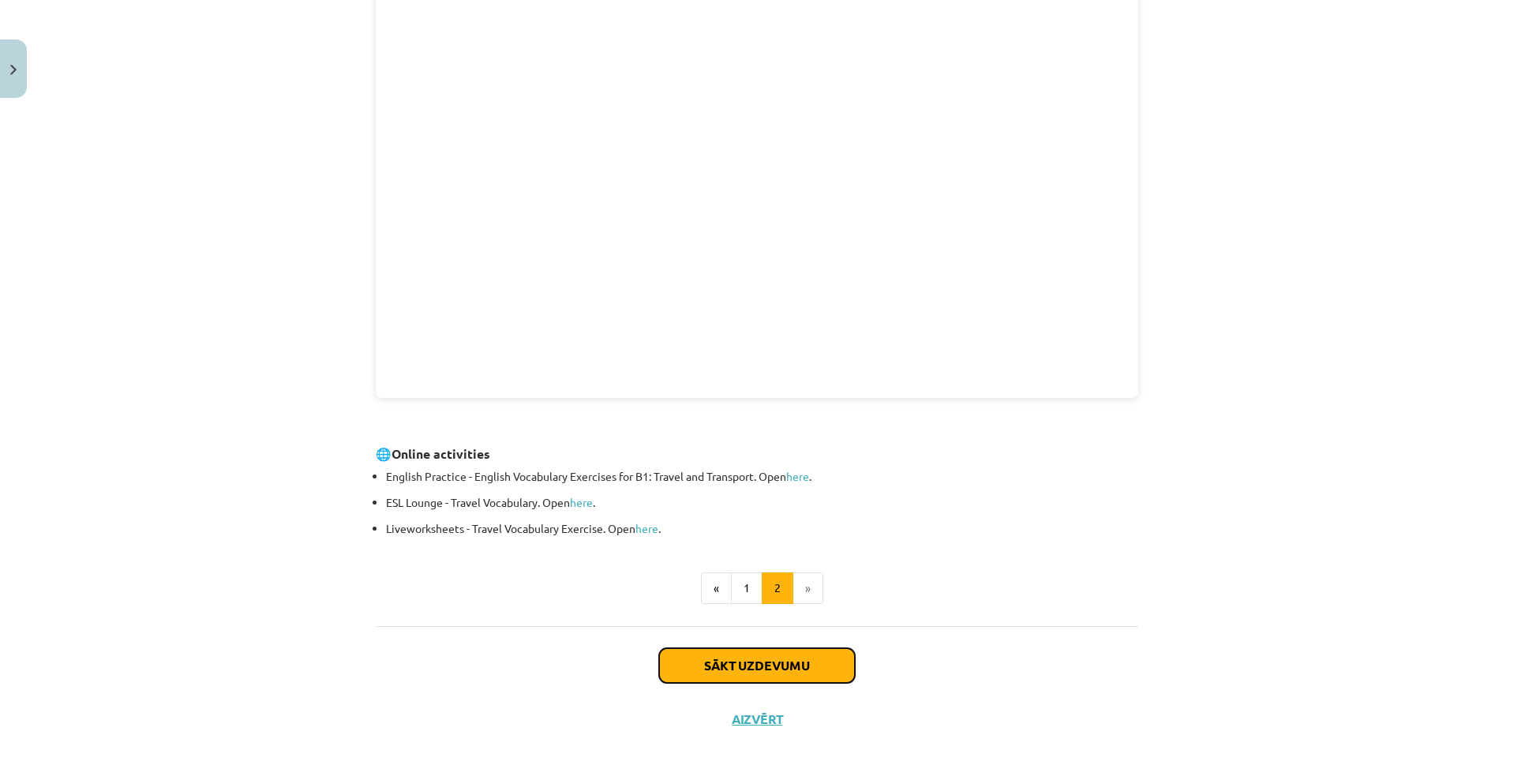
click at [817, 660] on button "Sākt uzdevumu" at bounding box center [757, 665] width 196 height 35
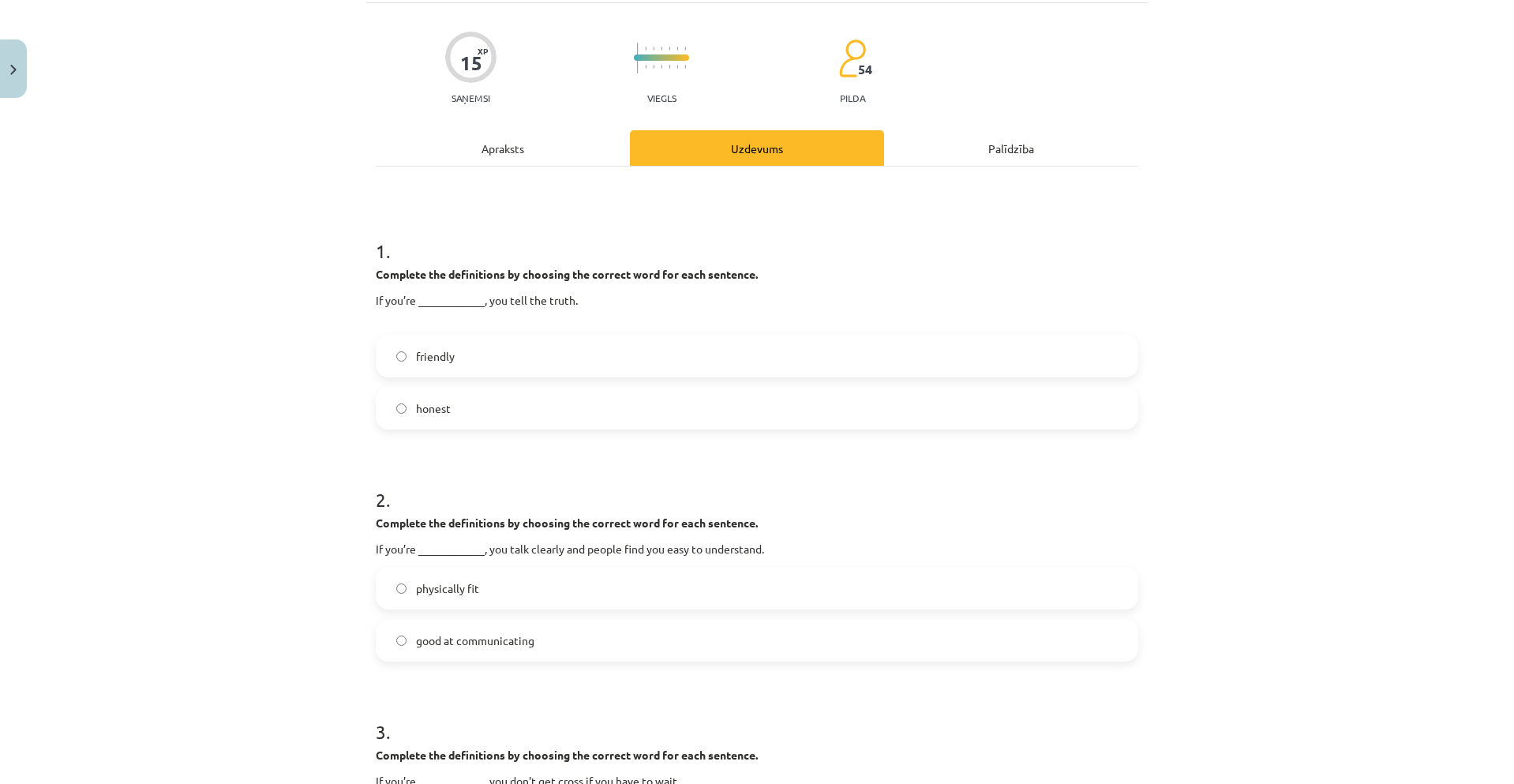
scroll to position [40, 0]
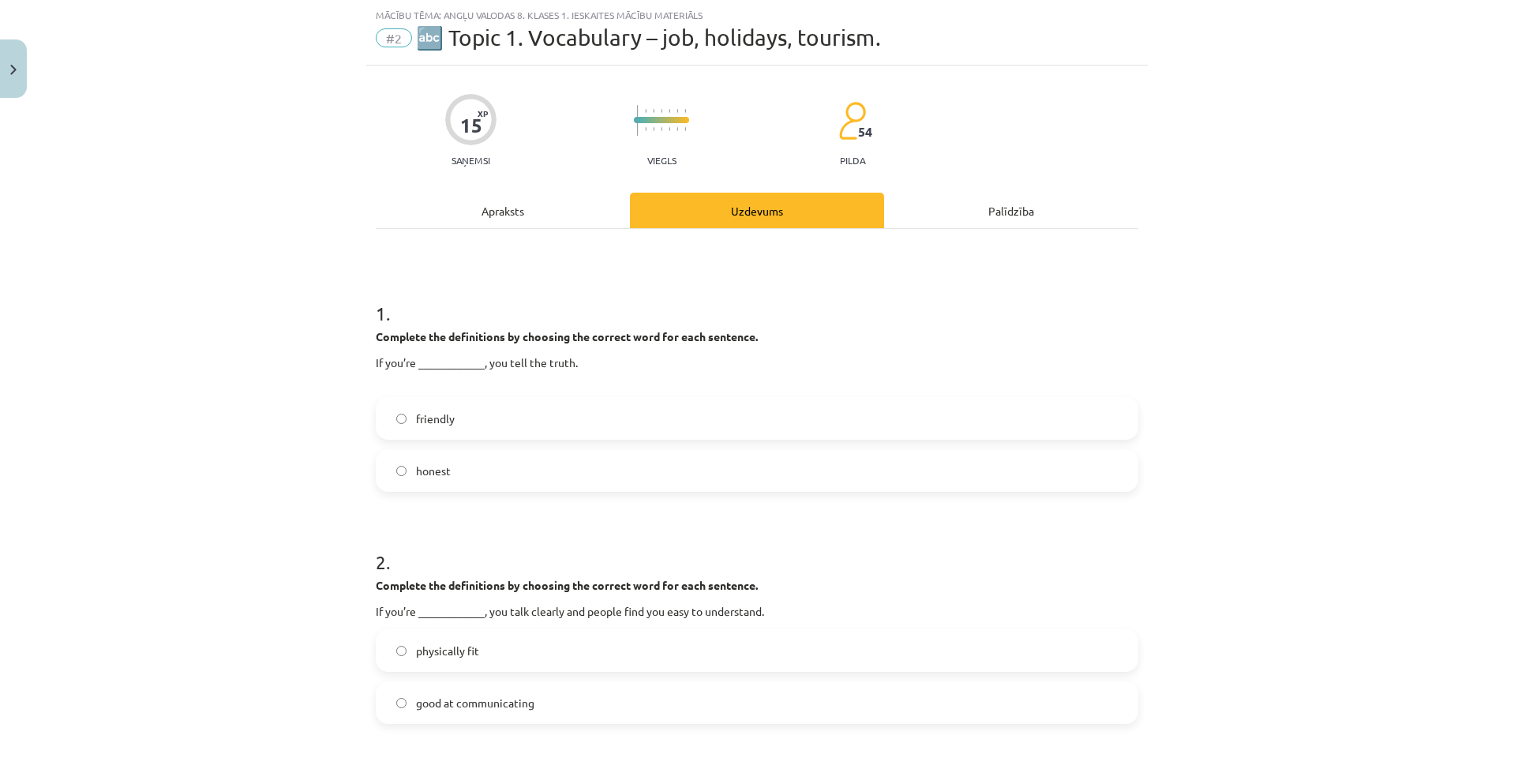
click at [504, 418] on label "friendly" at bounding box center [757, 418] width 759 height 40
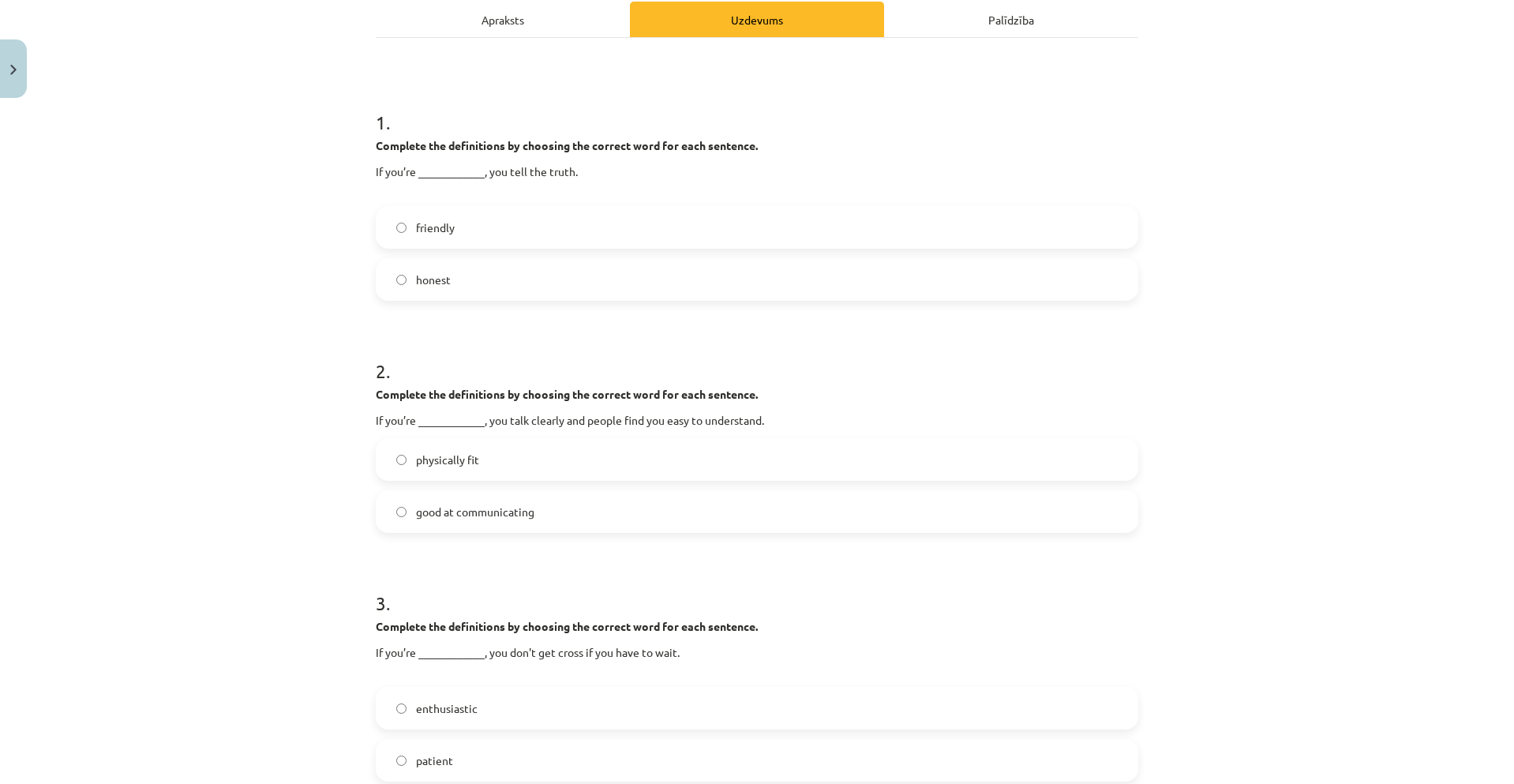
scroll to position [276, 0]
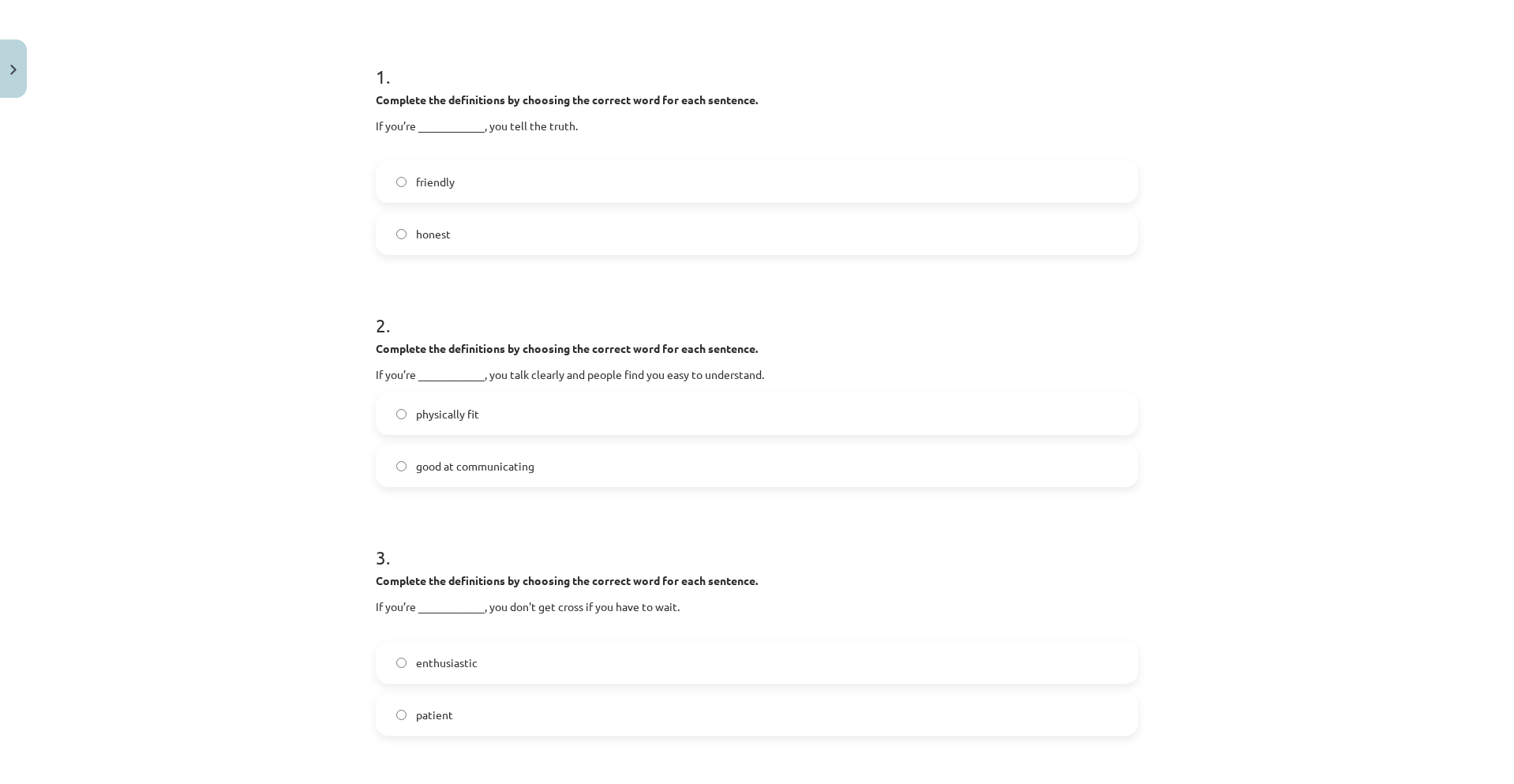
click at [635, 470] on label "good at communicating" at bounding box center [757, 466] width 759 height 40
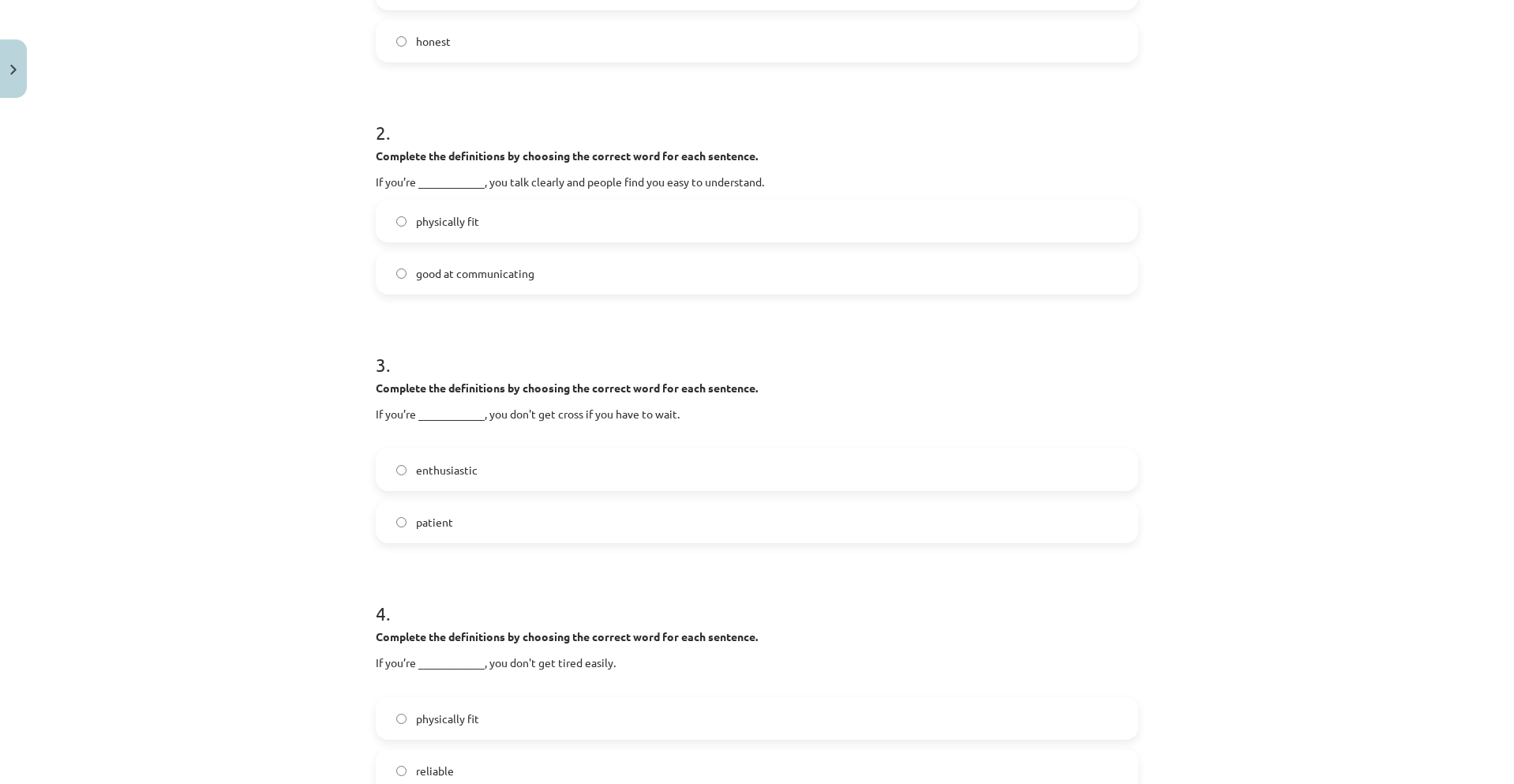
scroll to position [513, 0]
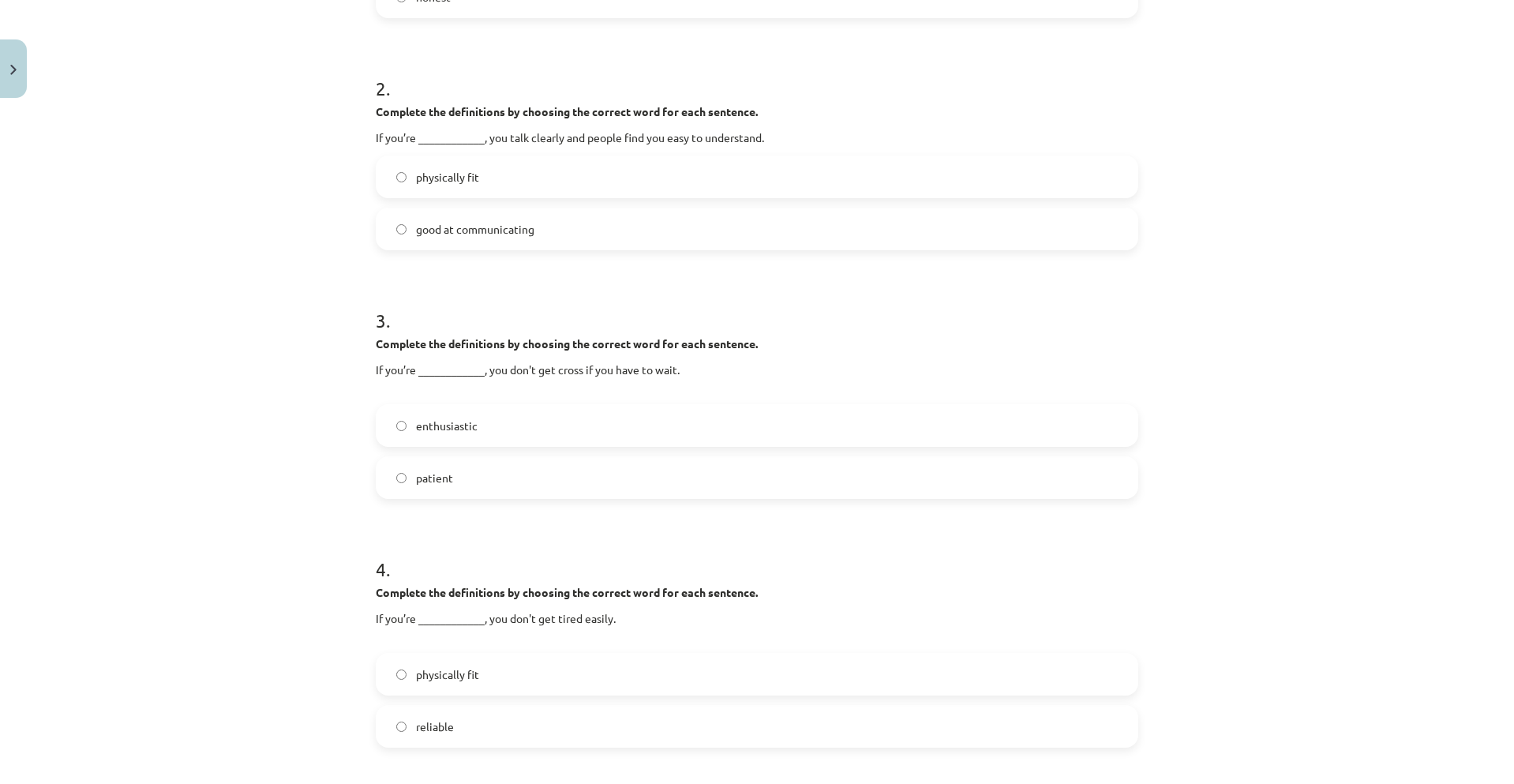
click at [477, 424] on label "enthusiastic" at bounding box center [757, 425] width 759 height 40
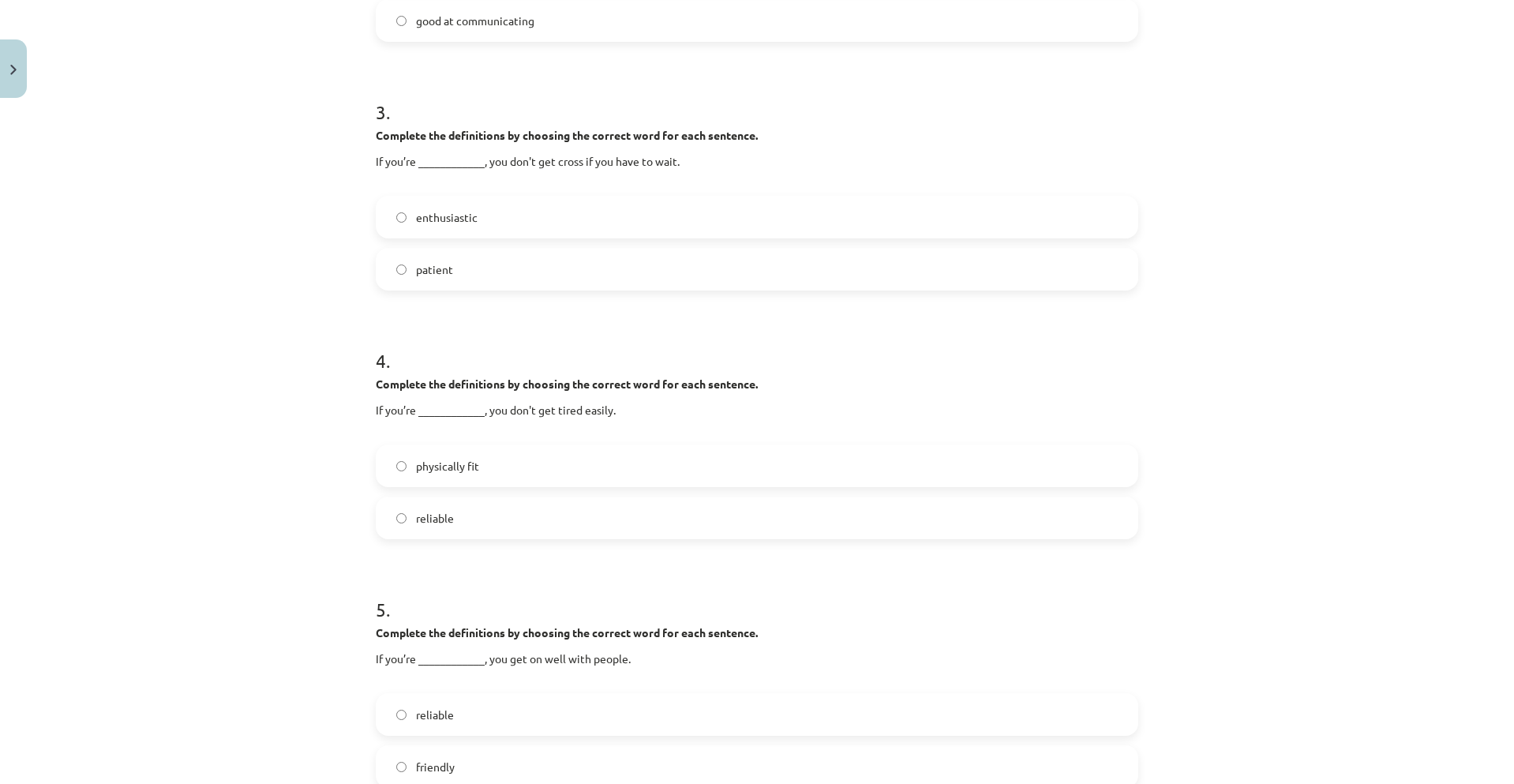
scroll to position [750, 0]
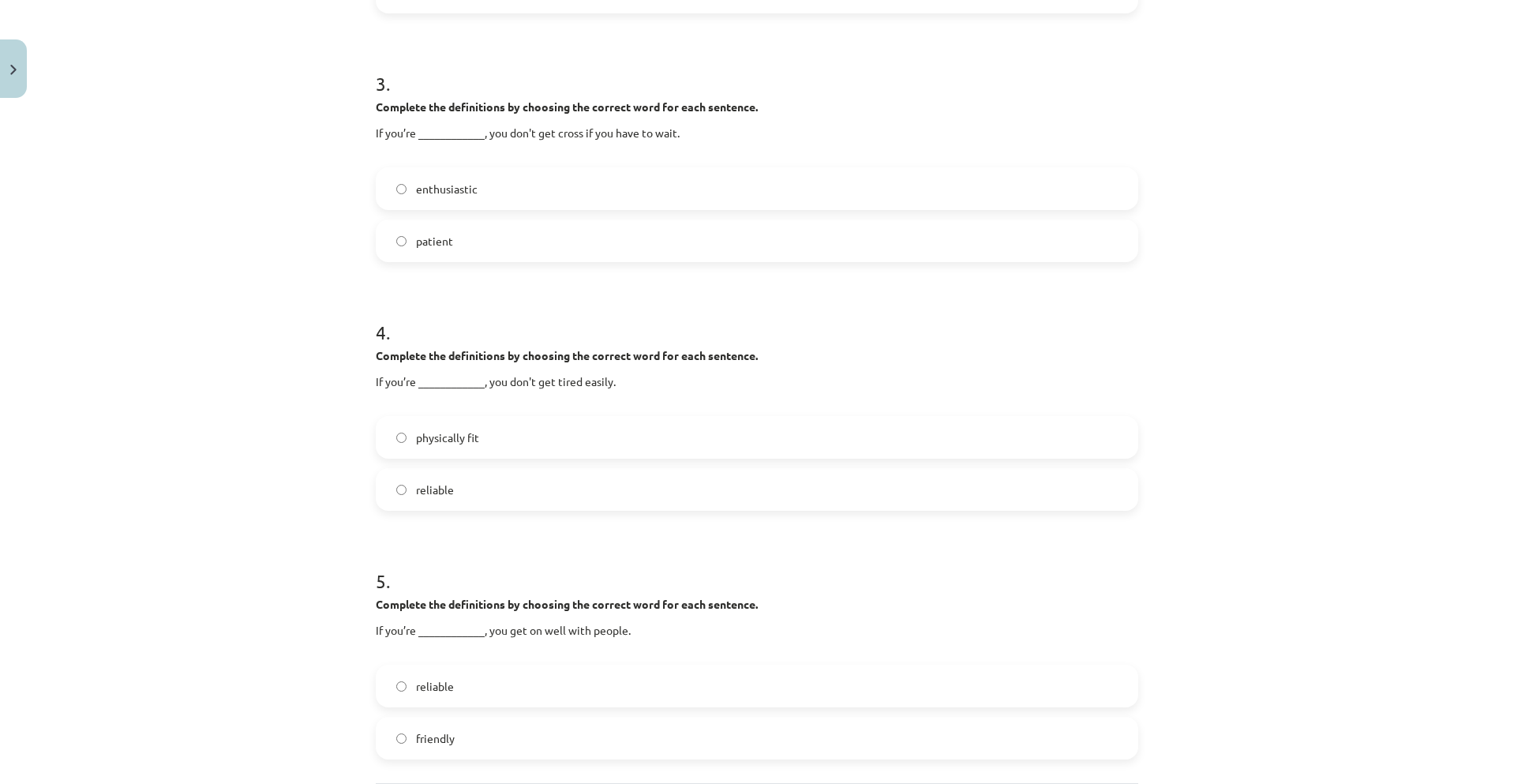
click at [521, 444] on label "physically fit" at bounding box center [757, 436] width 759 height 40
click at [503, 685] on label "reliable" at bounding box center [757, 685] width 759 height 40
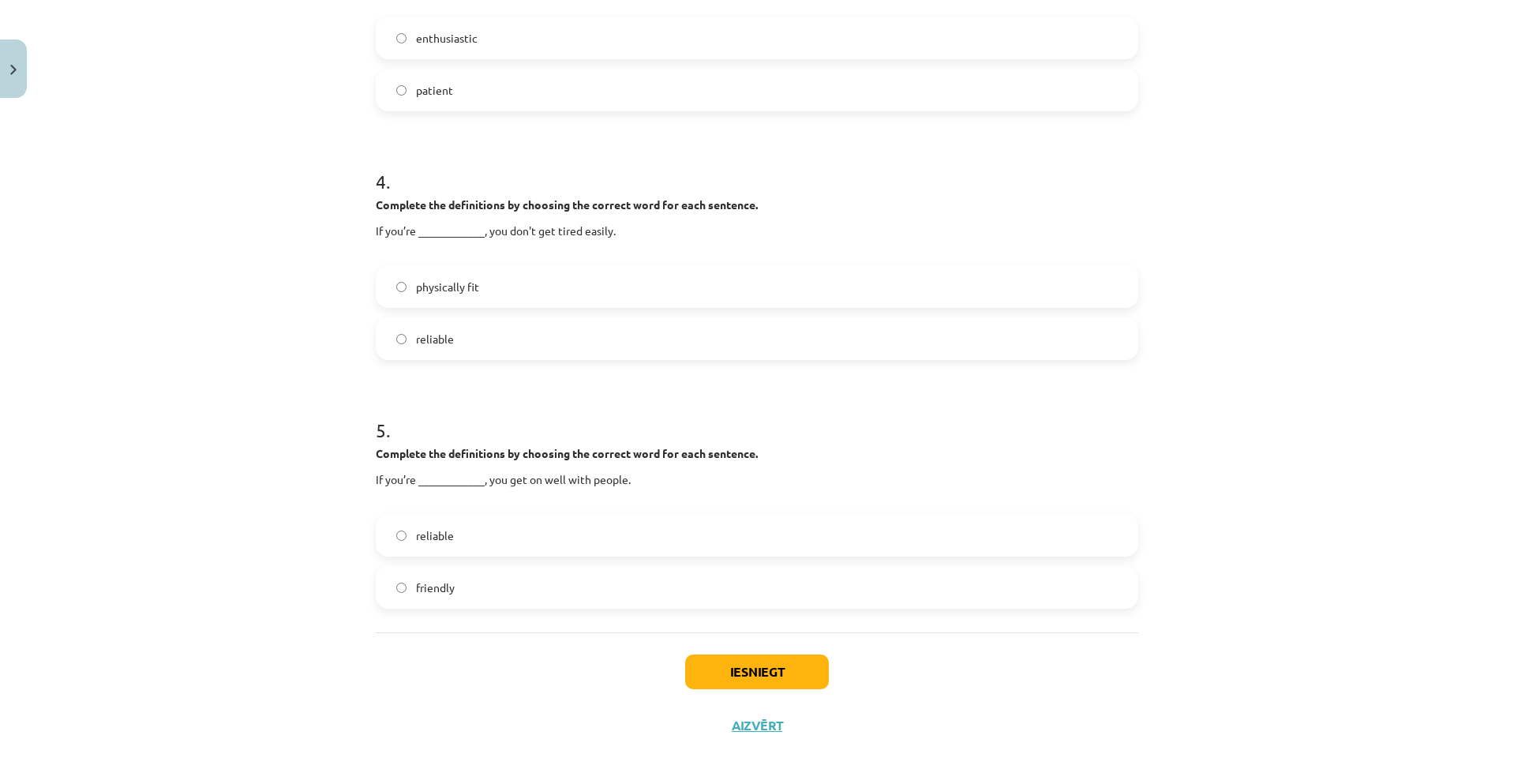
scroll to position [908, 0]
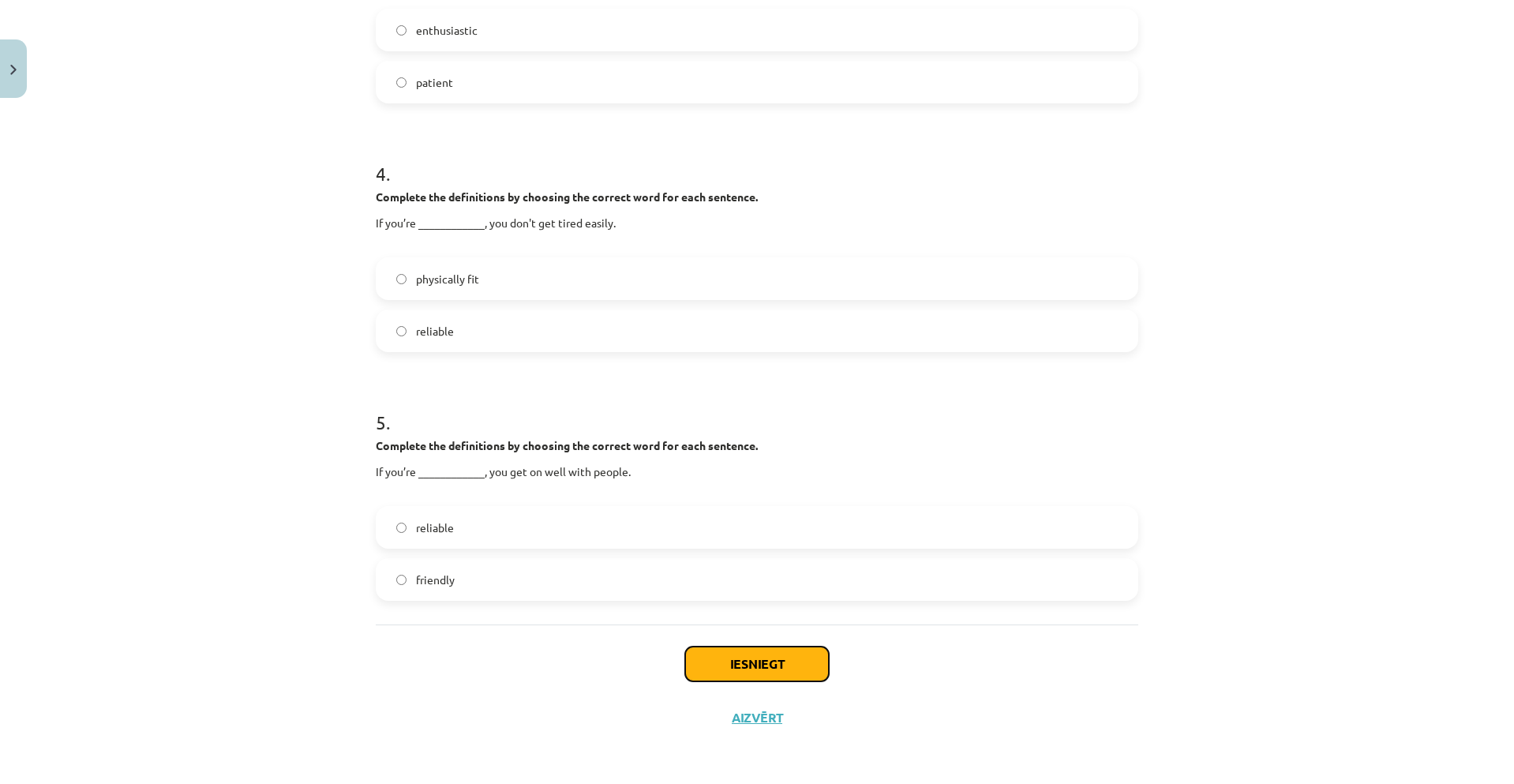
click at [769, 665] on button "Iesniegt" at bounding box center [757, 664] width 144 height 35
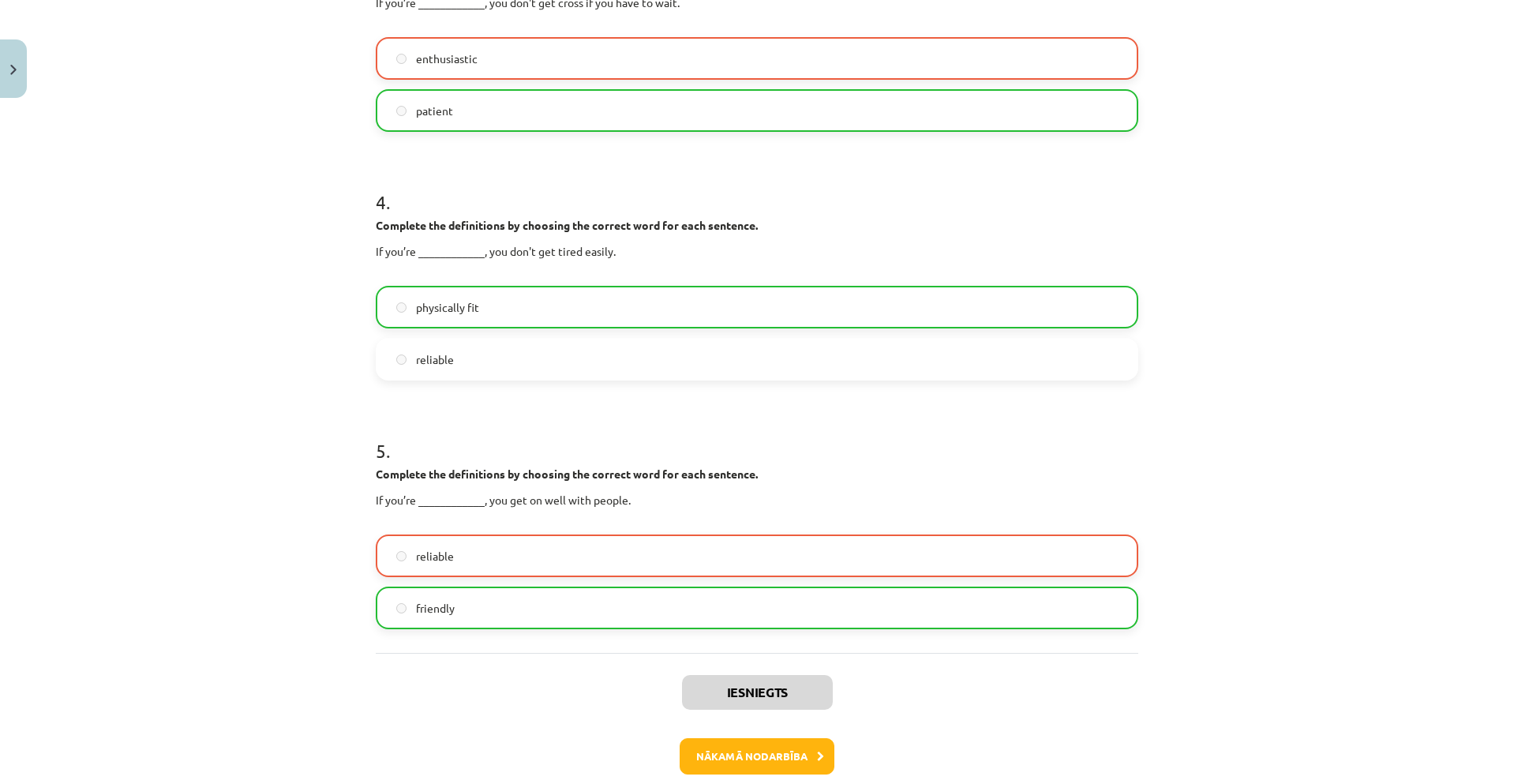
scroll to position [959, 0]
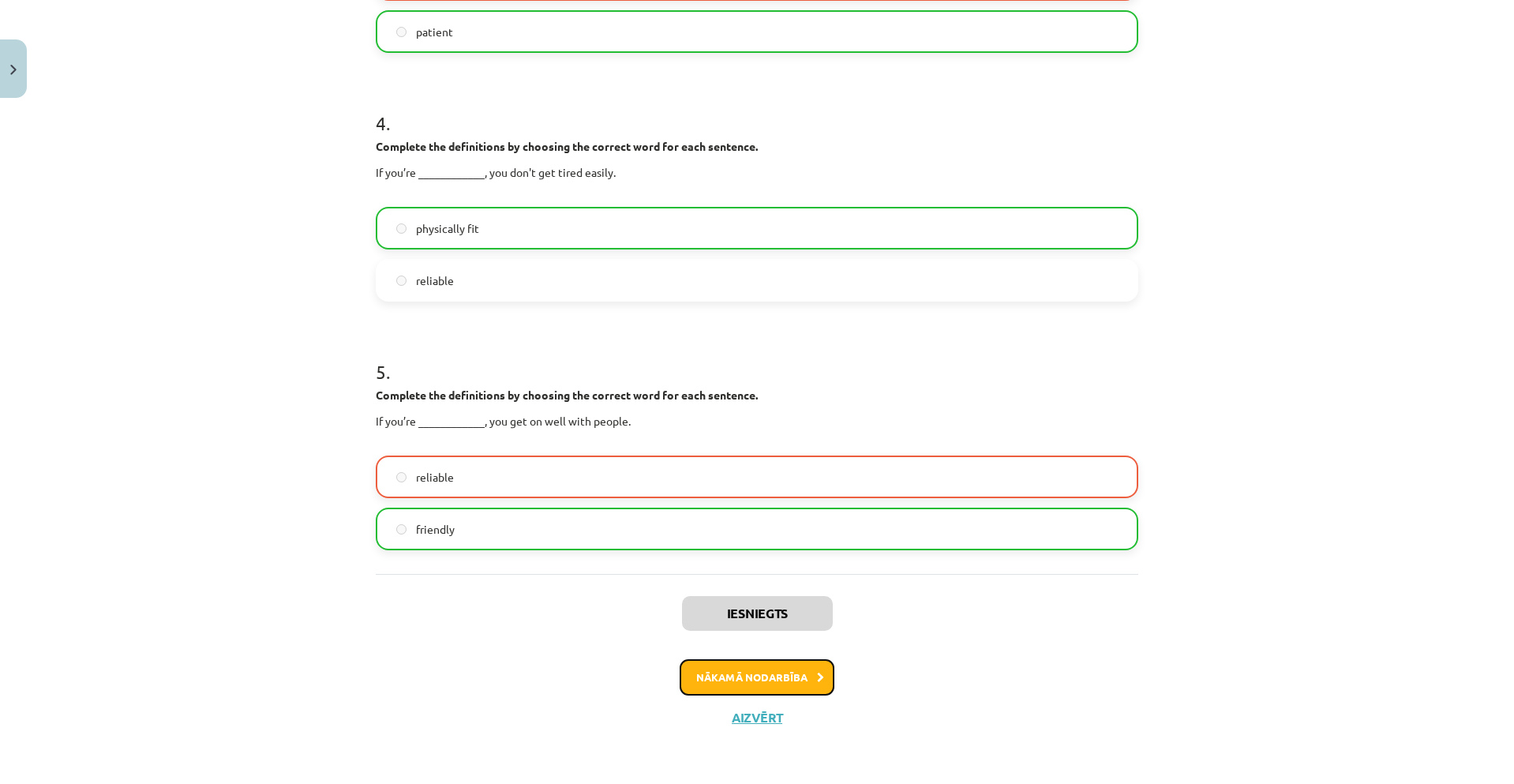
click at [817, 680] on icon at bounding box center [820, 677] width 7 height 11
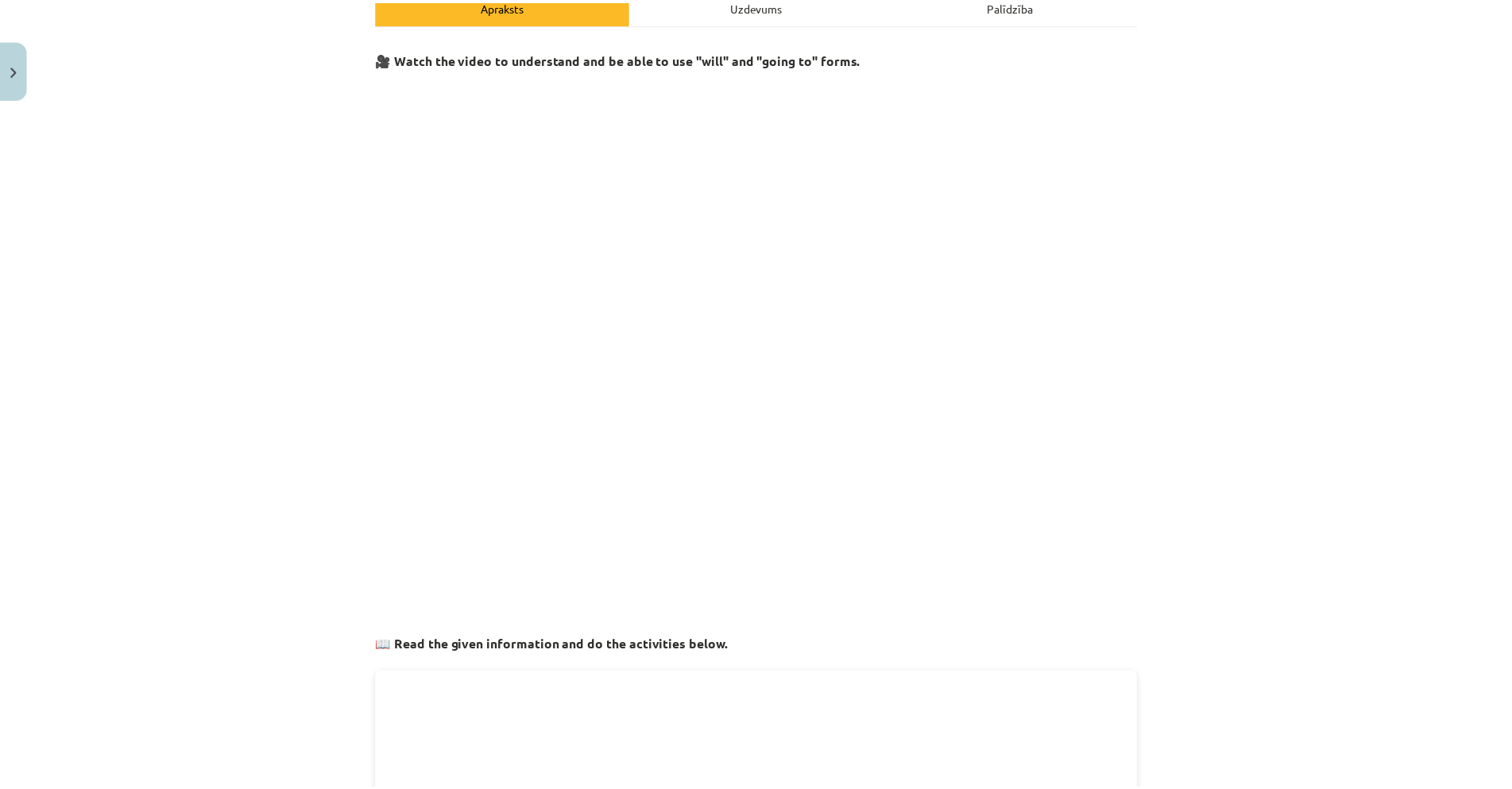
scroll to position [40, 0]
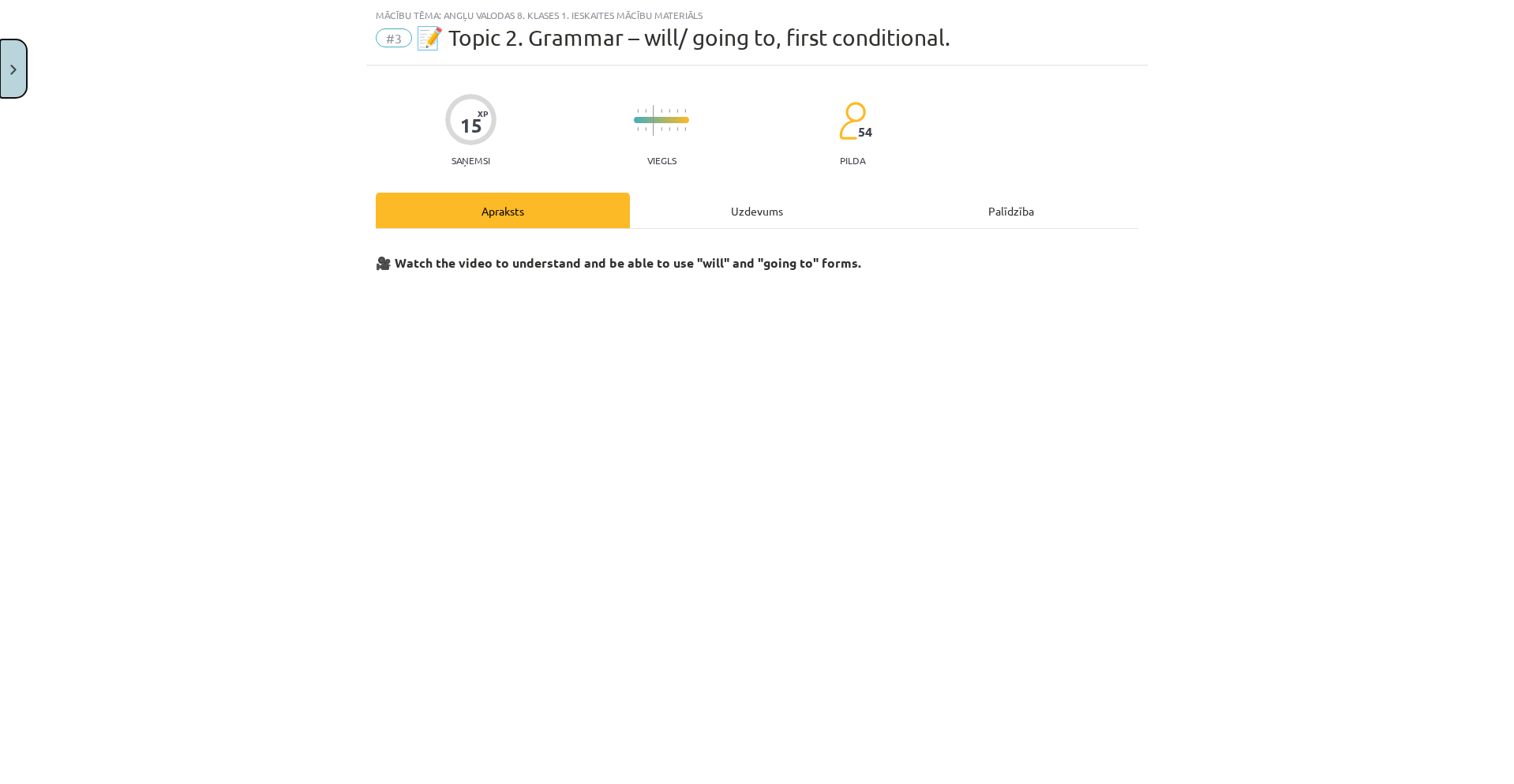
click at [18, 70] on button "Close" at bounding box center [13, 69] width 27 height 58
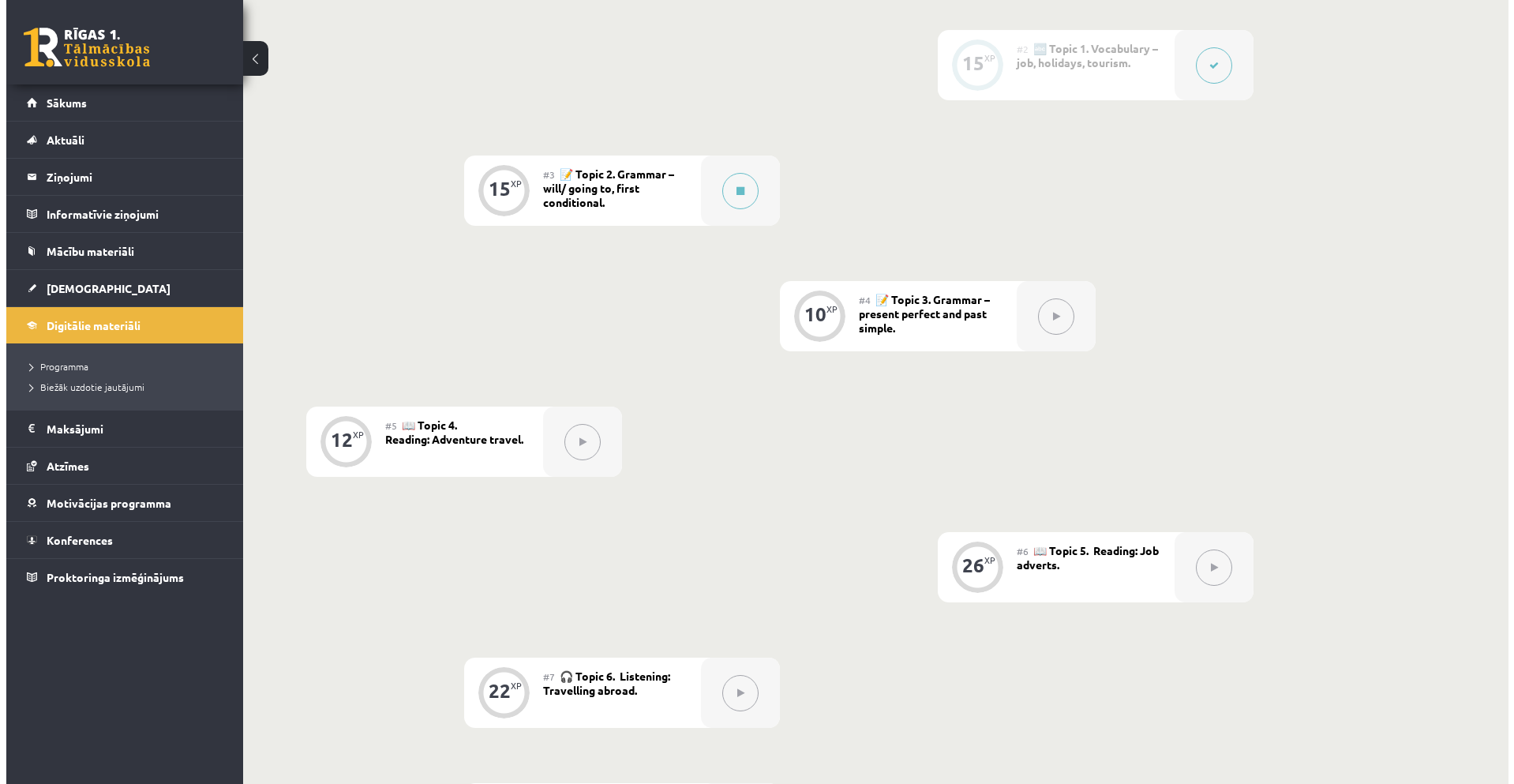
scroll to position [394, 0]
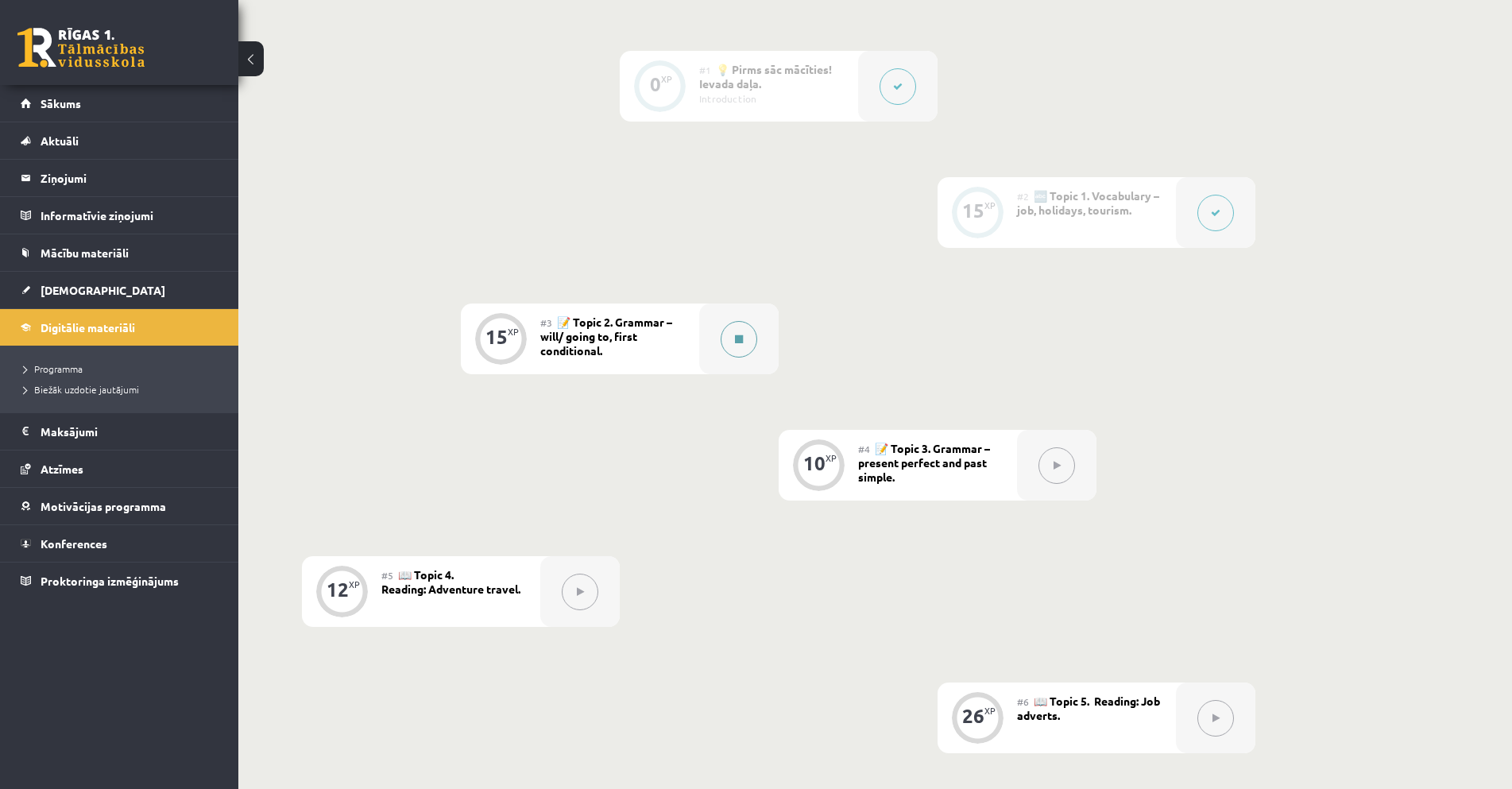
click at [745, 344] on button at bounding box center [739, 338] width 37 height 37
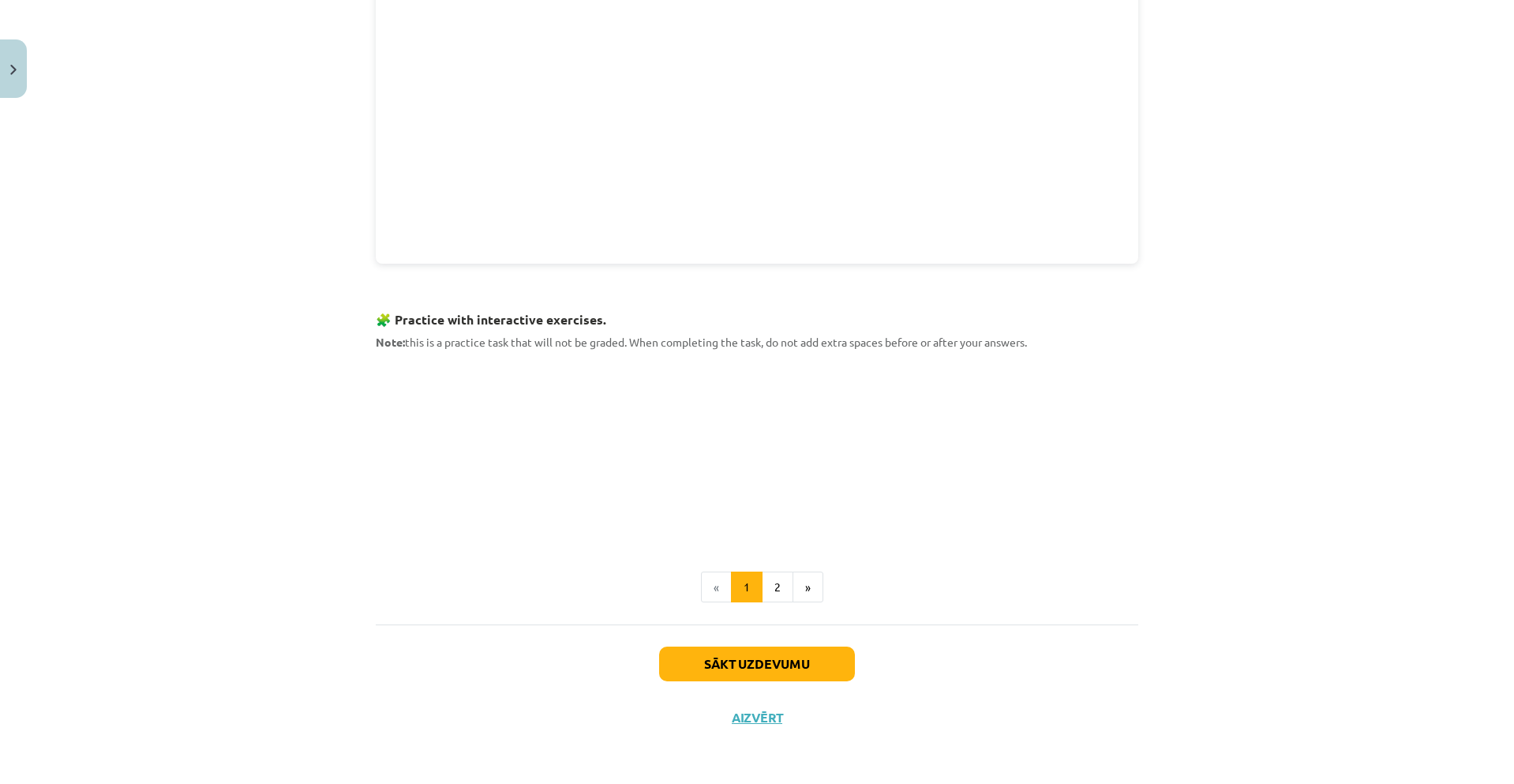
scroll to position [1385, 0]
click at [774, 591] on button "2" at bounding box center [777, 588] width 32 height 32
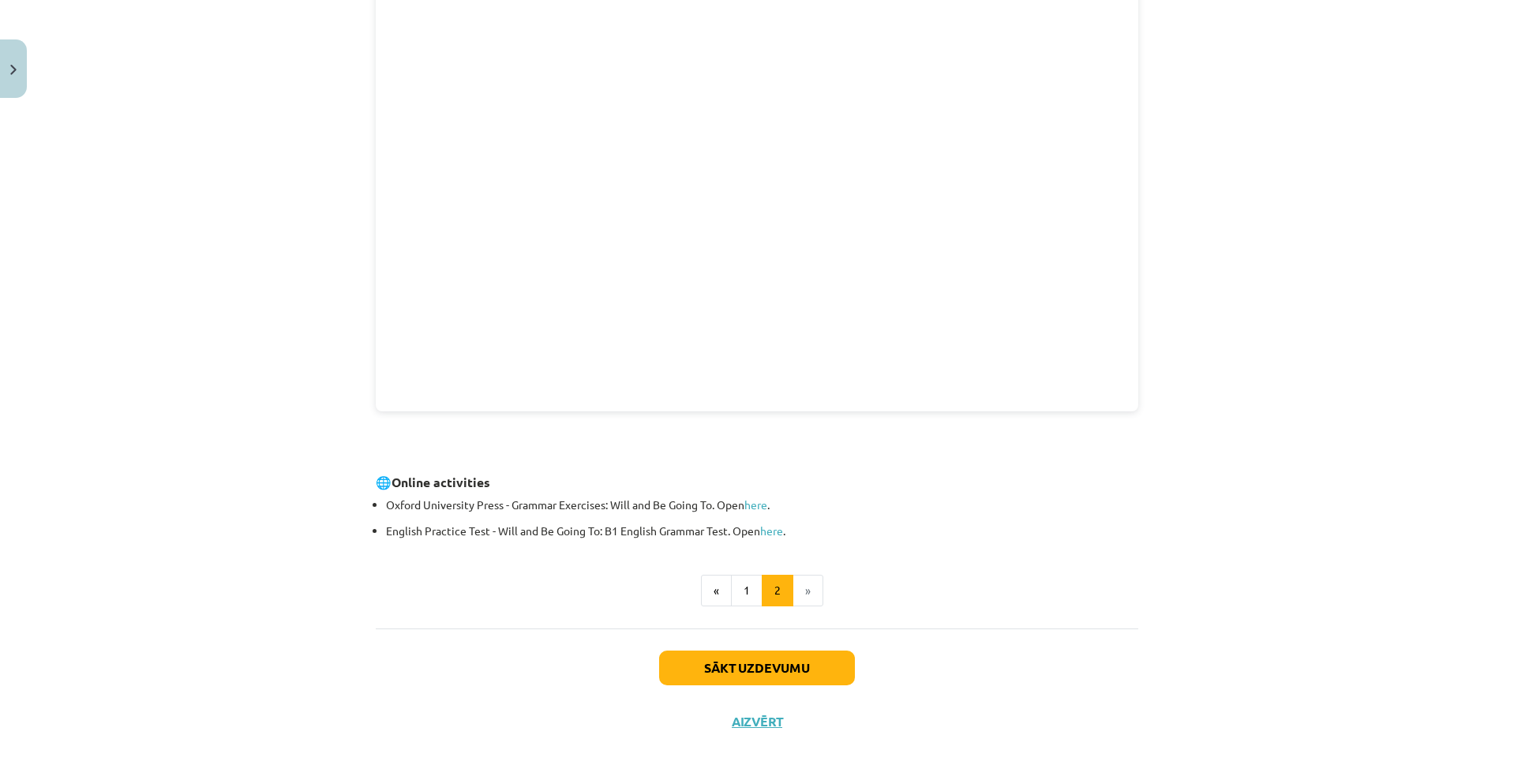
scroll to position [349, 0]
click at [820, 674] on button "Sākt uzdevumu" at bounding box center [757, 665] width 196 height 35
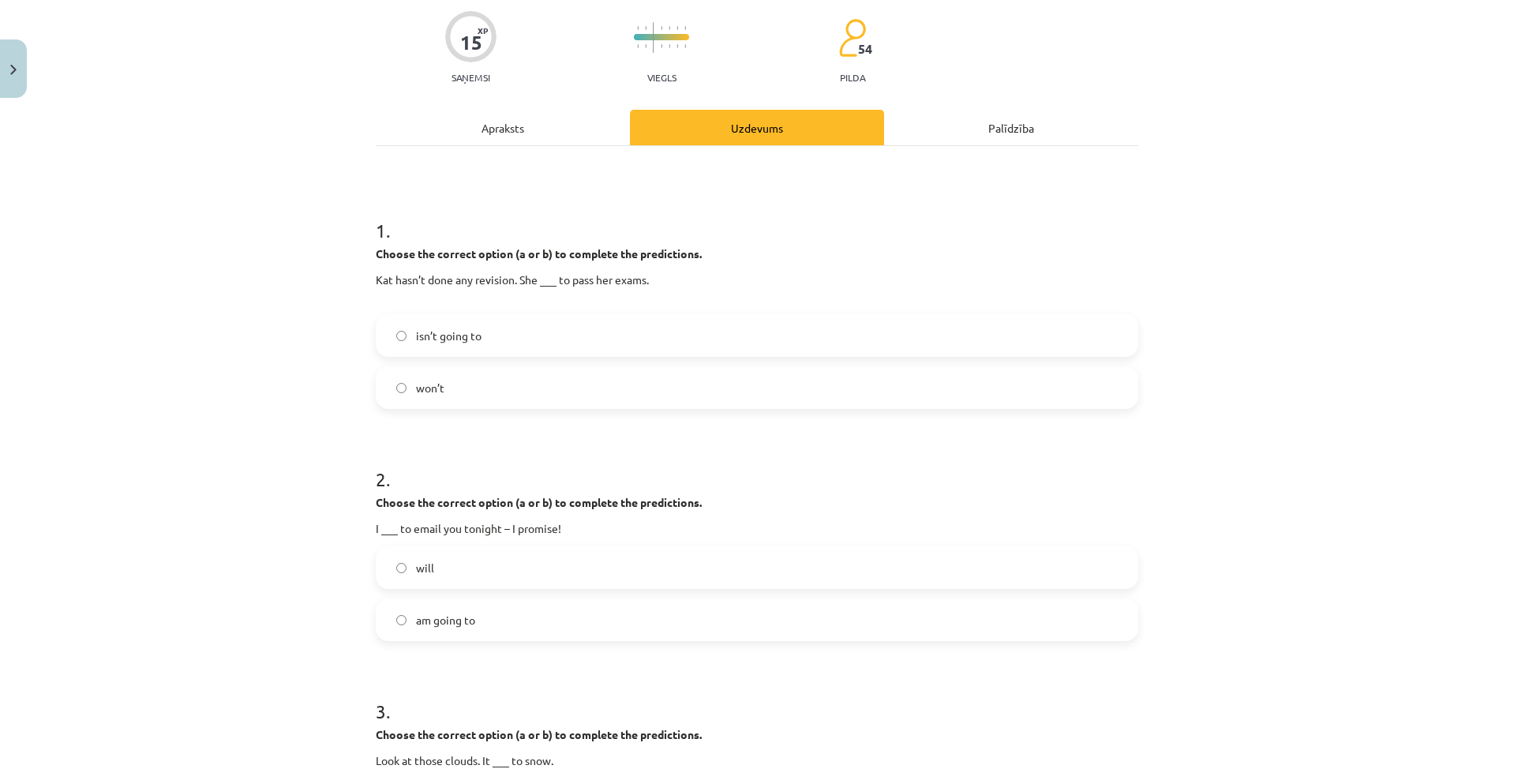
scroll to position [0, 0]
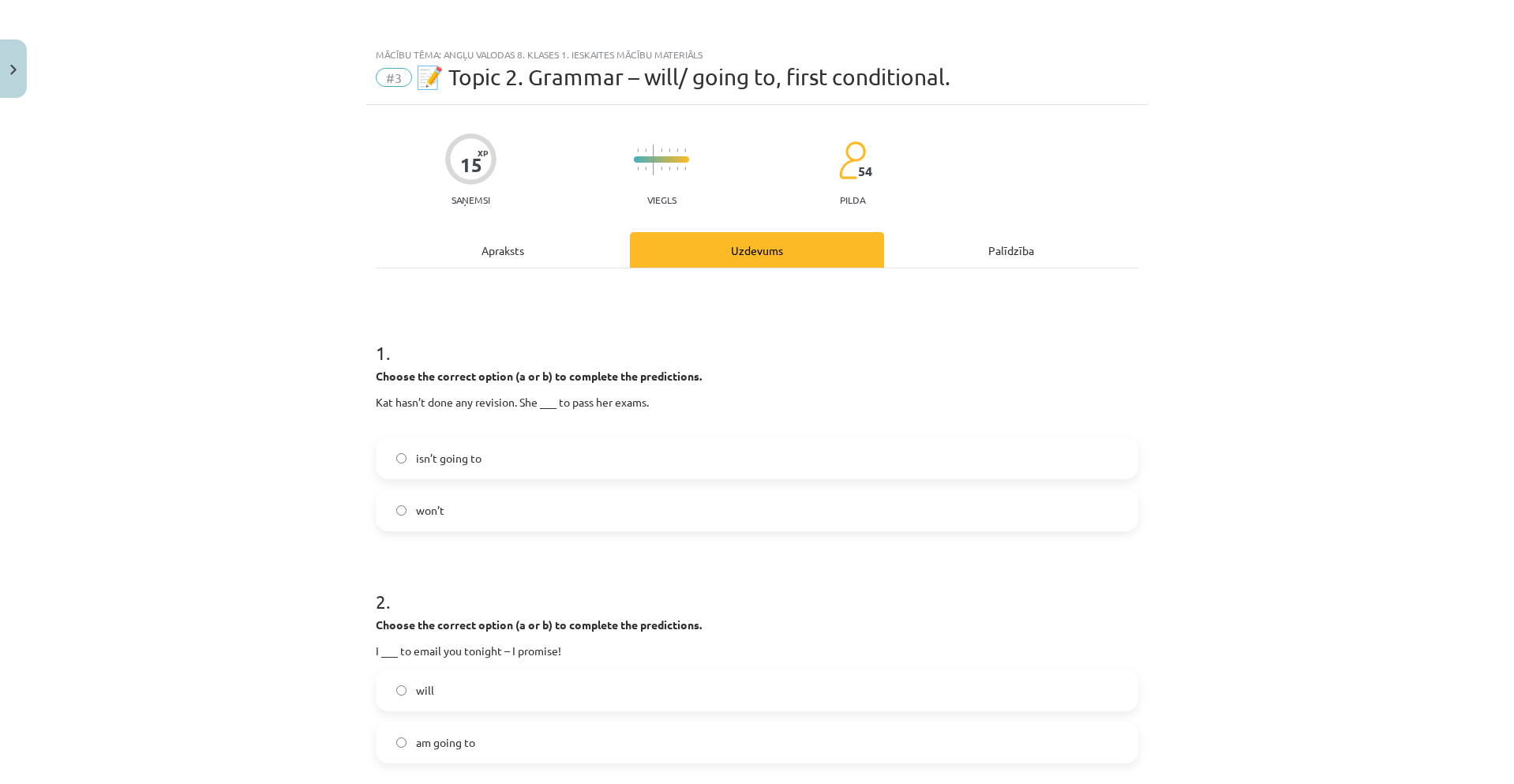
click at [540, 512] on label "won’t" at bounding box center [757, 509] width 759 height 40
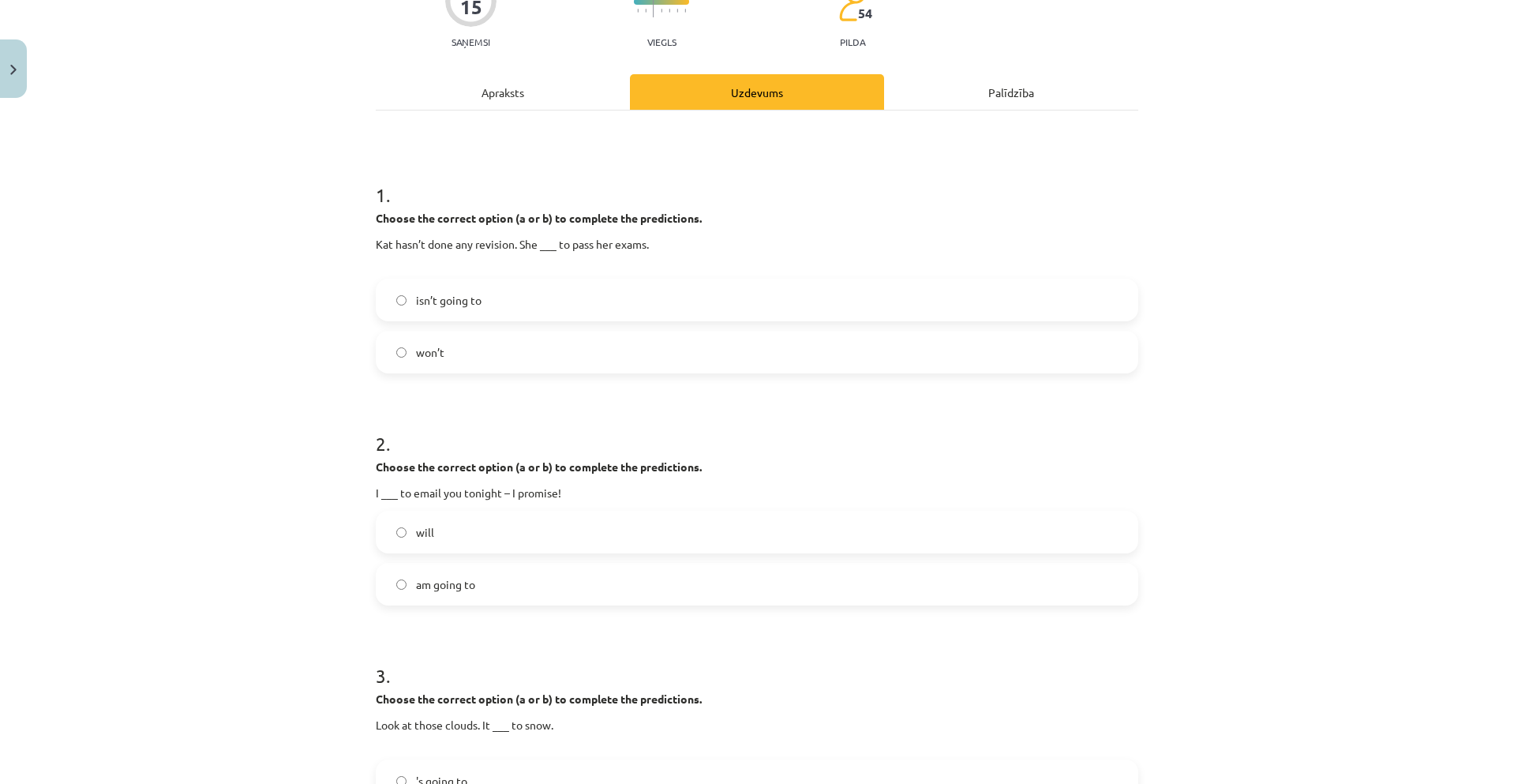
scroll to position [316, 0]
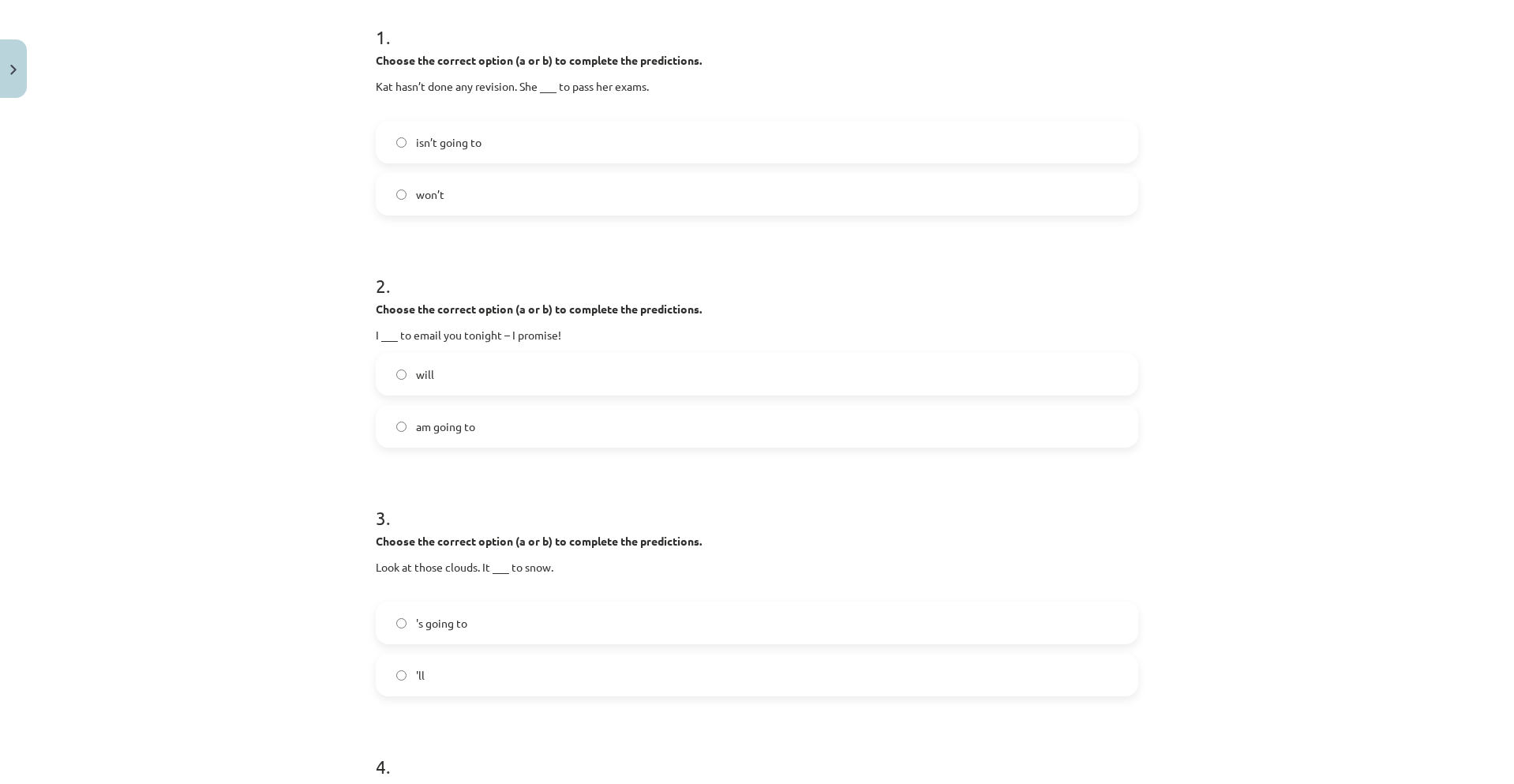
click at [491, 376] on label "will" at bounding box center [757, 373] width 759 height 40
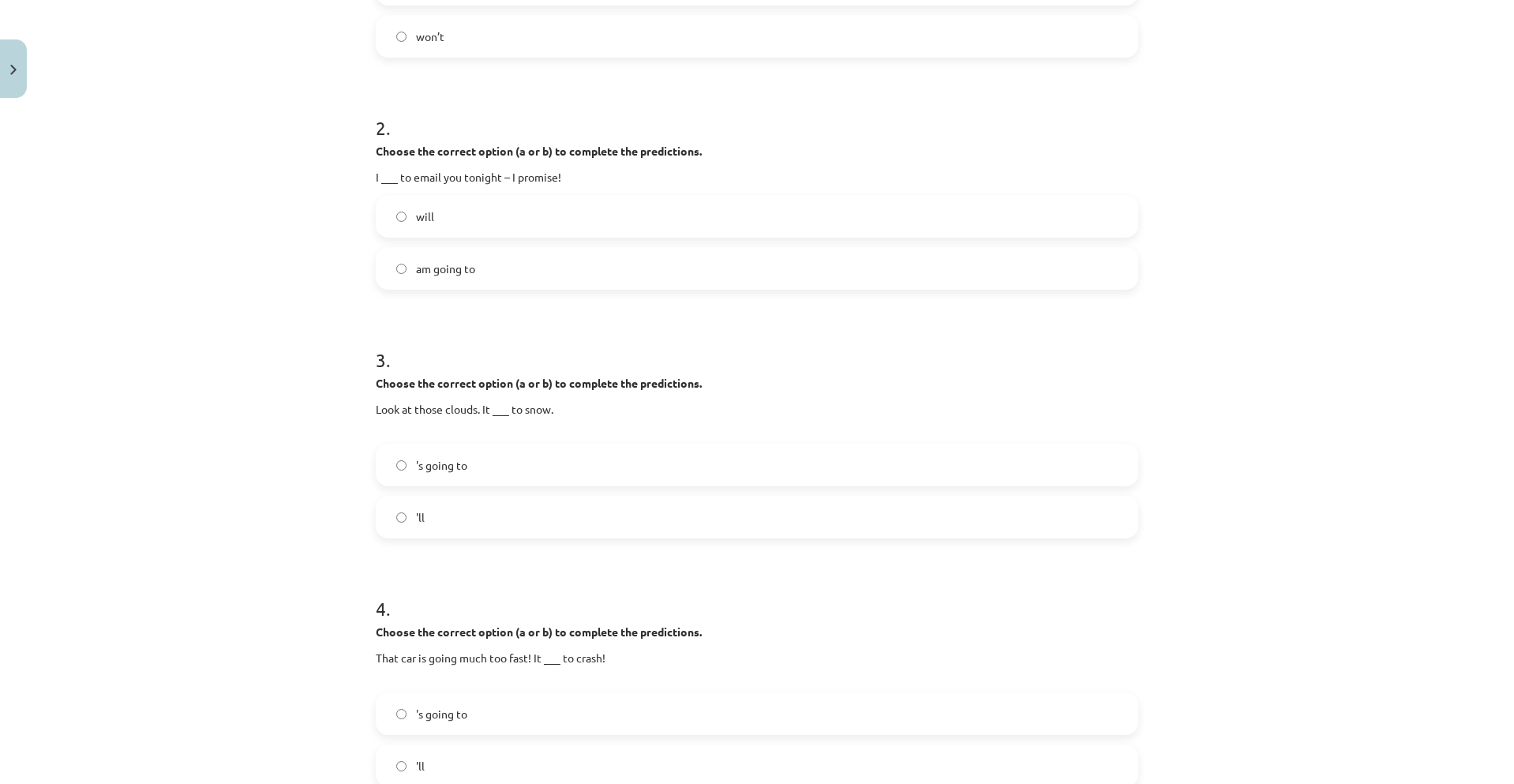
scroll to position [552, 0]
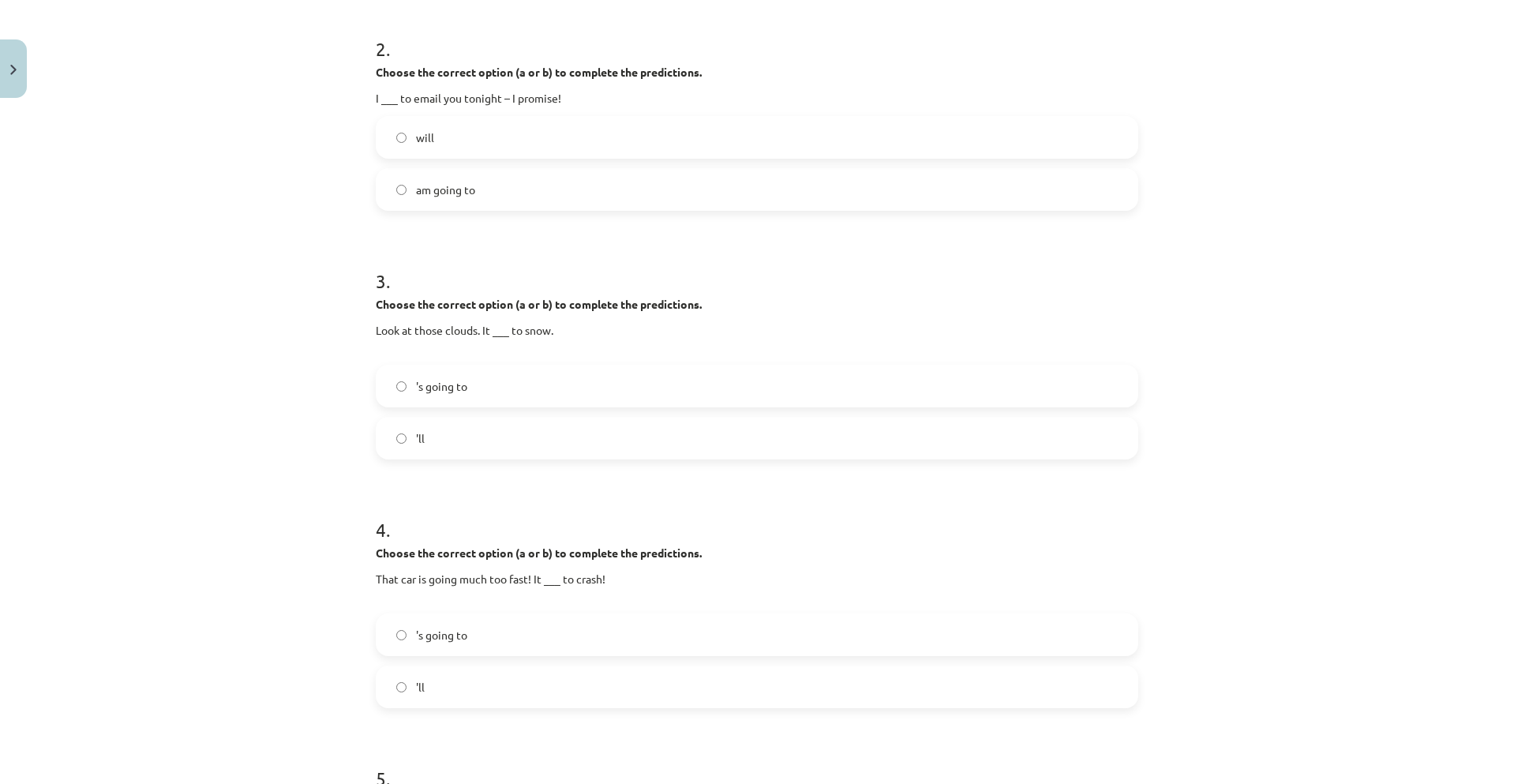
click at [561, 386] on label "'s going to" at bounding box center [757, 386] width 759 height 40
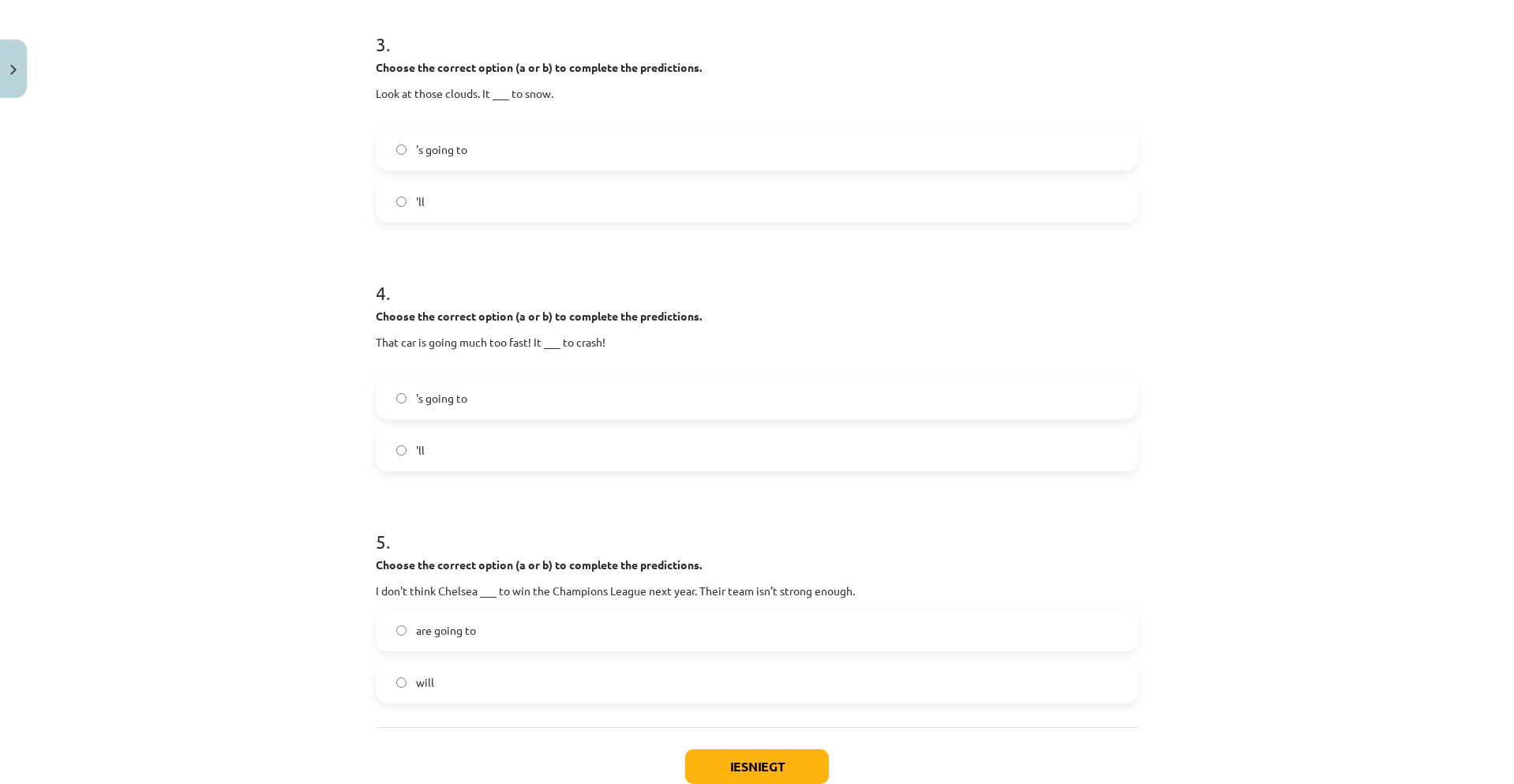
scroll to position [868, 0]
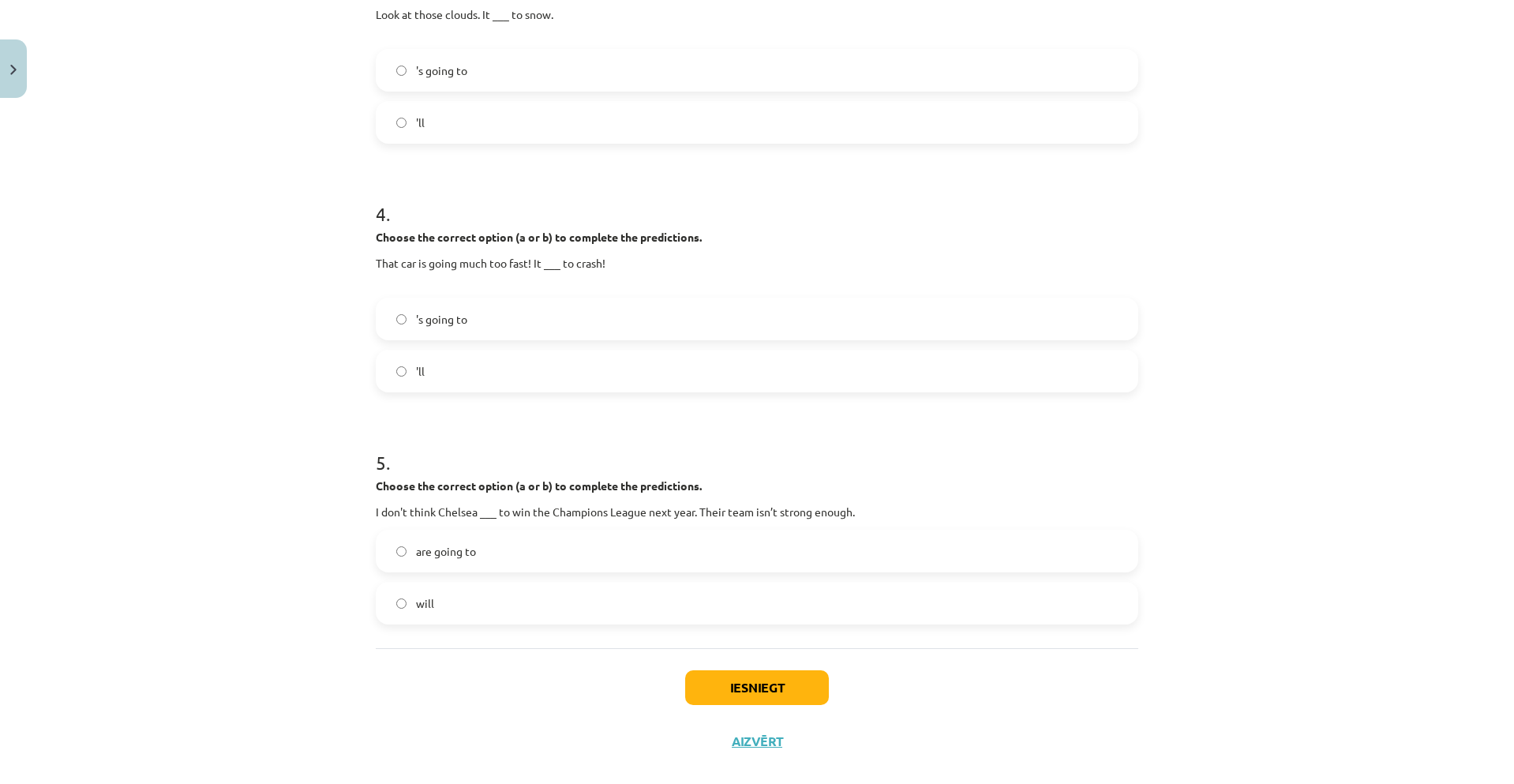
click at [500, 331] on label "'s going to" at bounding box center [757, 318] width 759 height 40
click at [518, 592] on label "will" at bounding box center [757, 603] width 759 height 40
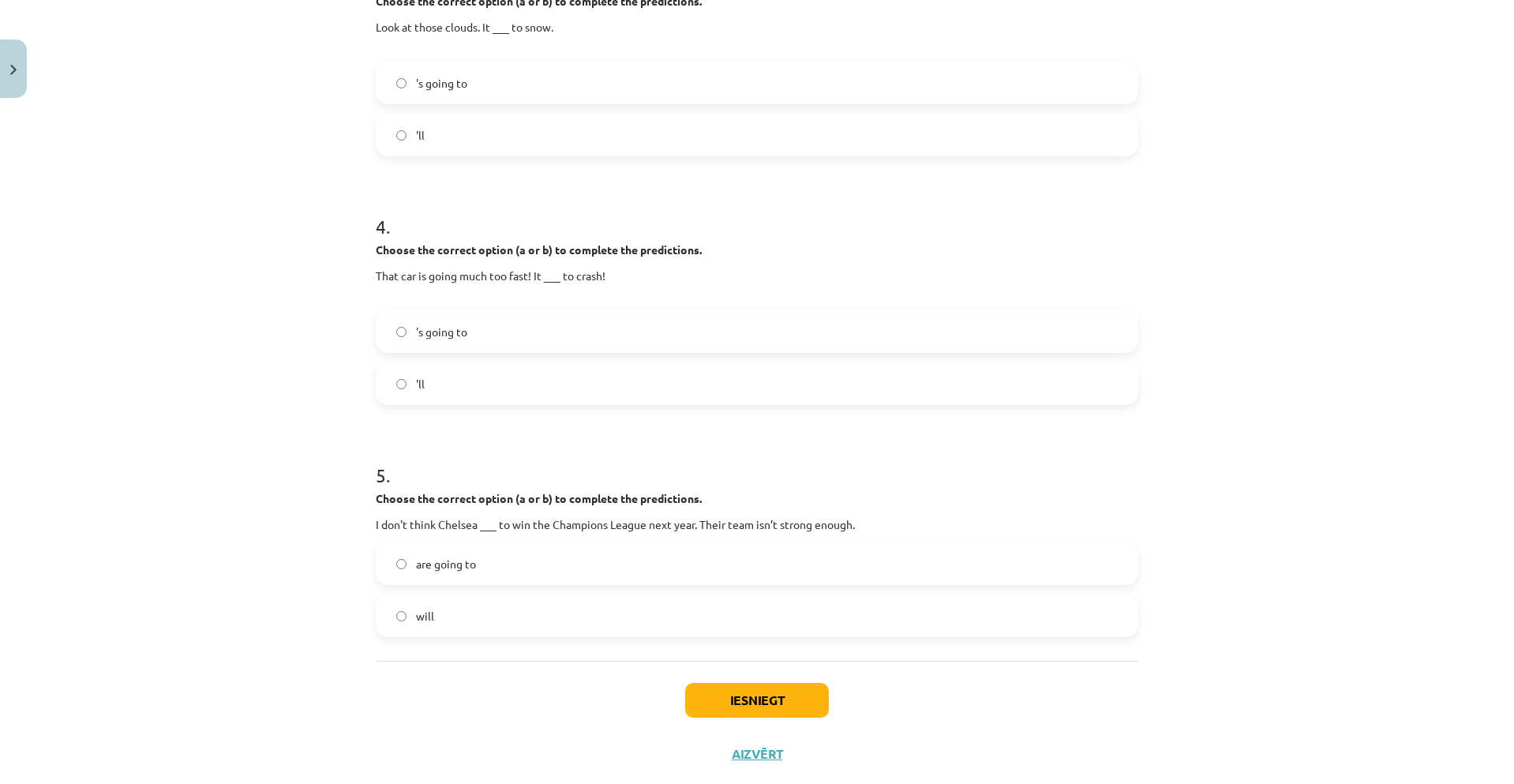
scroll to position [891, 0]
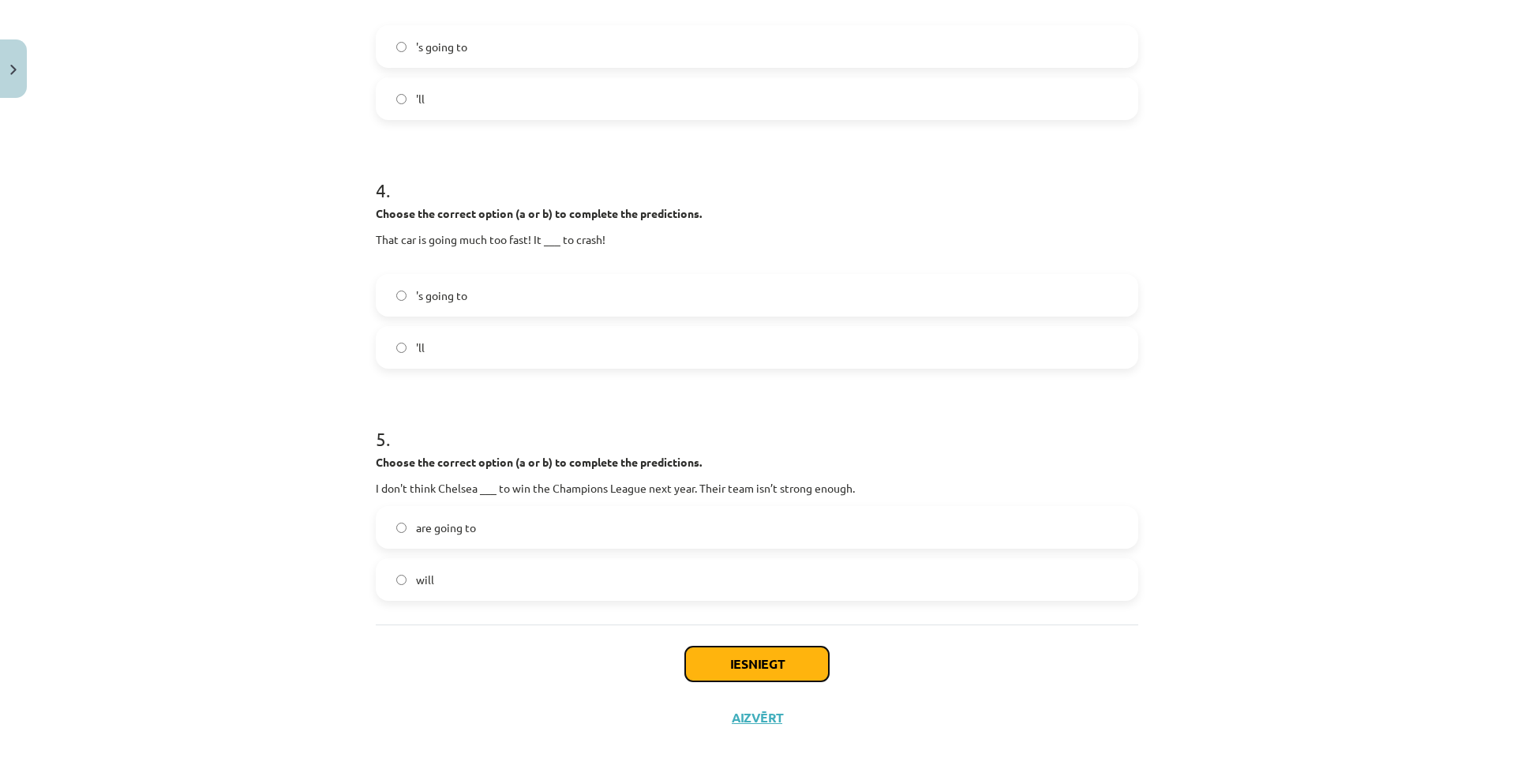
click at [799, 671] on button "Iesniegt" at bounding box center [757, 664] width 144 height 35
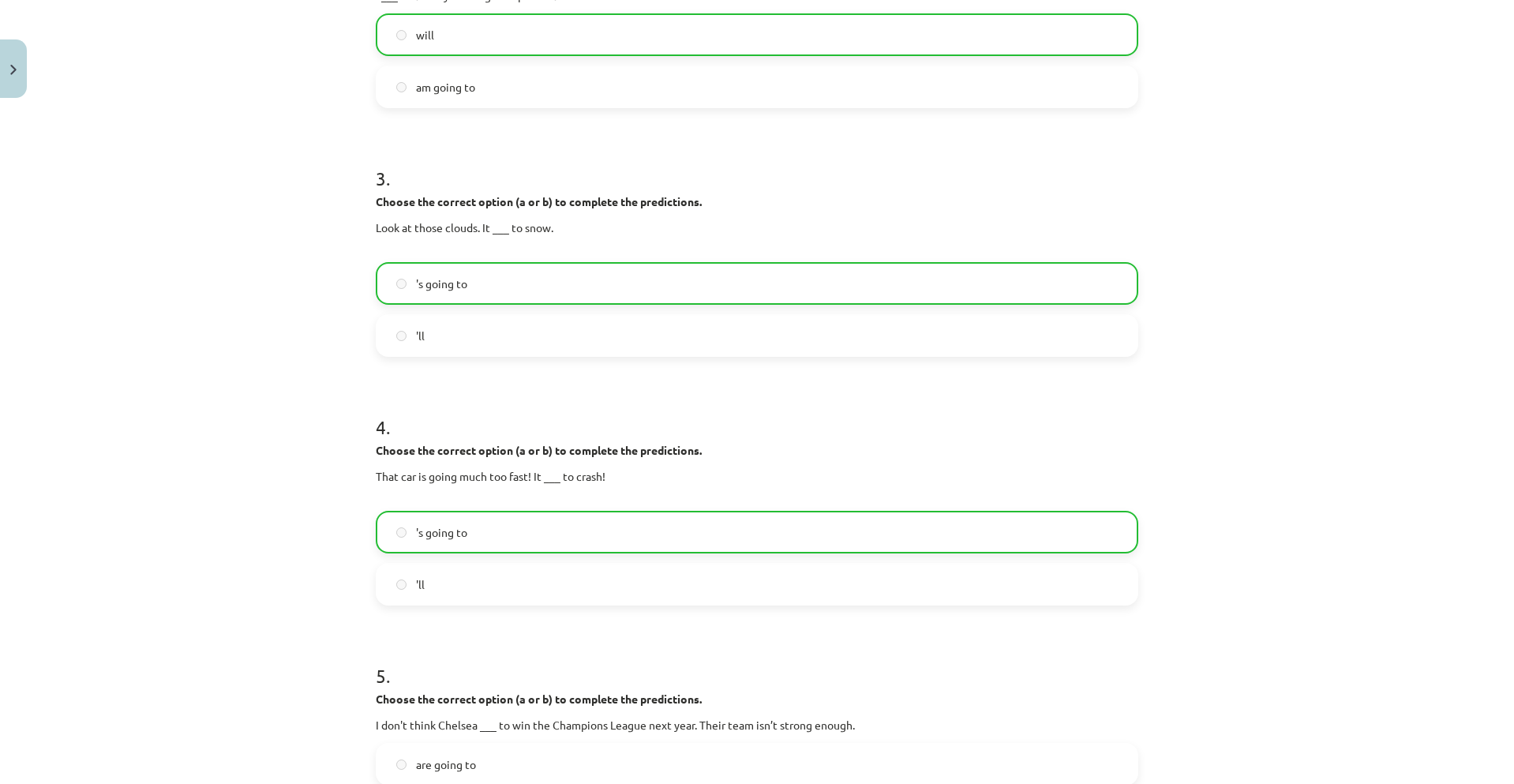
scroll to position [942, 0]
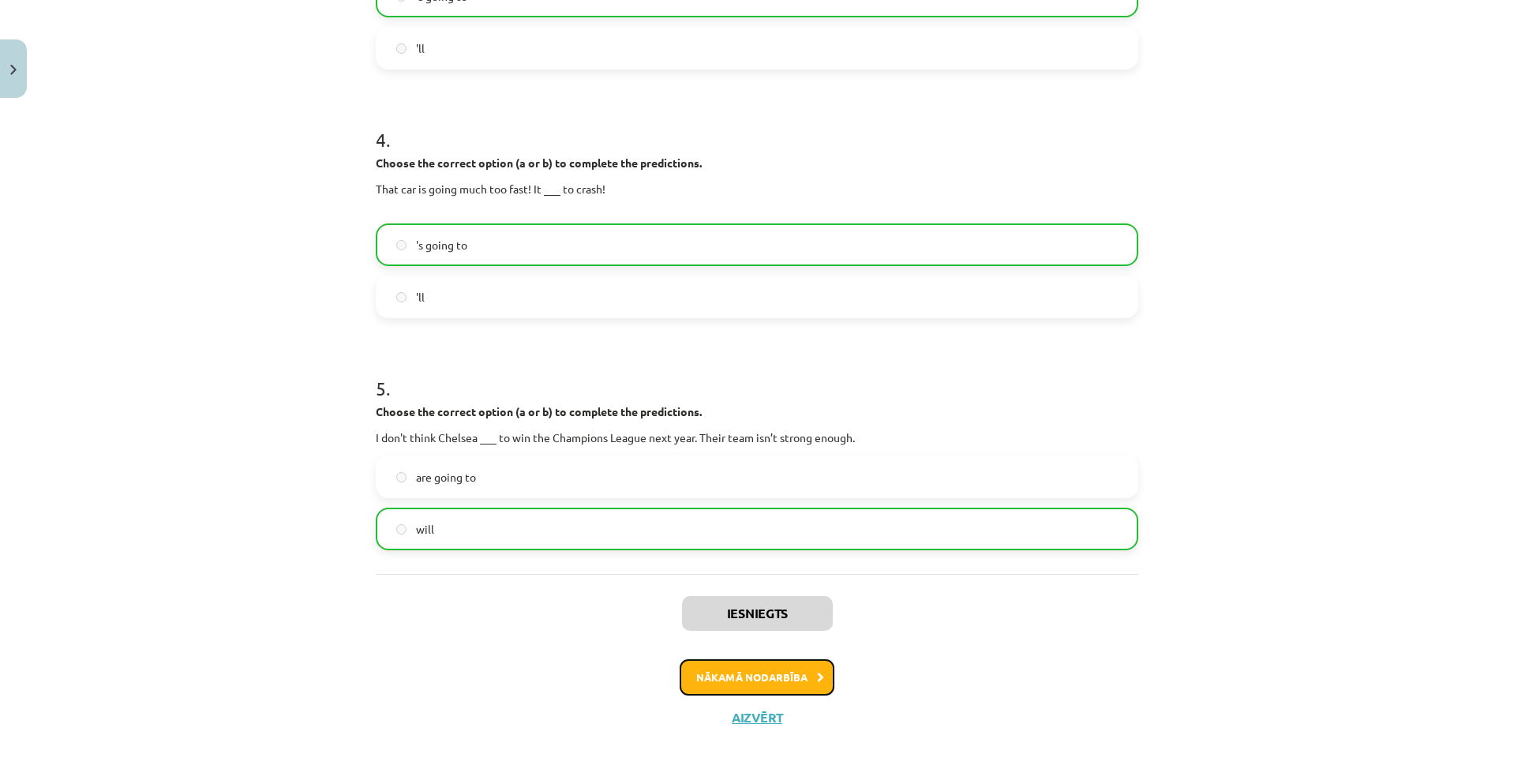
click at [793, 685] on button "Nākamā nodarbība" at bounding box center [757, 677] width 154 height 36
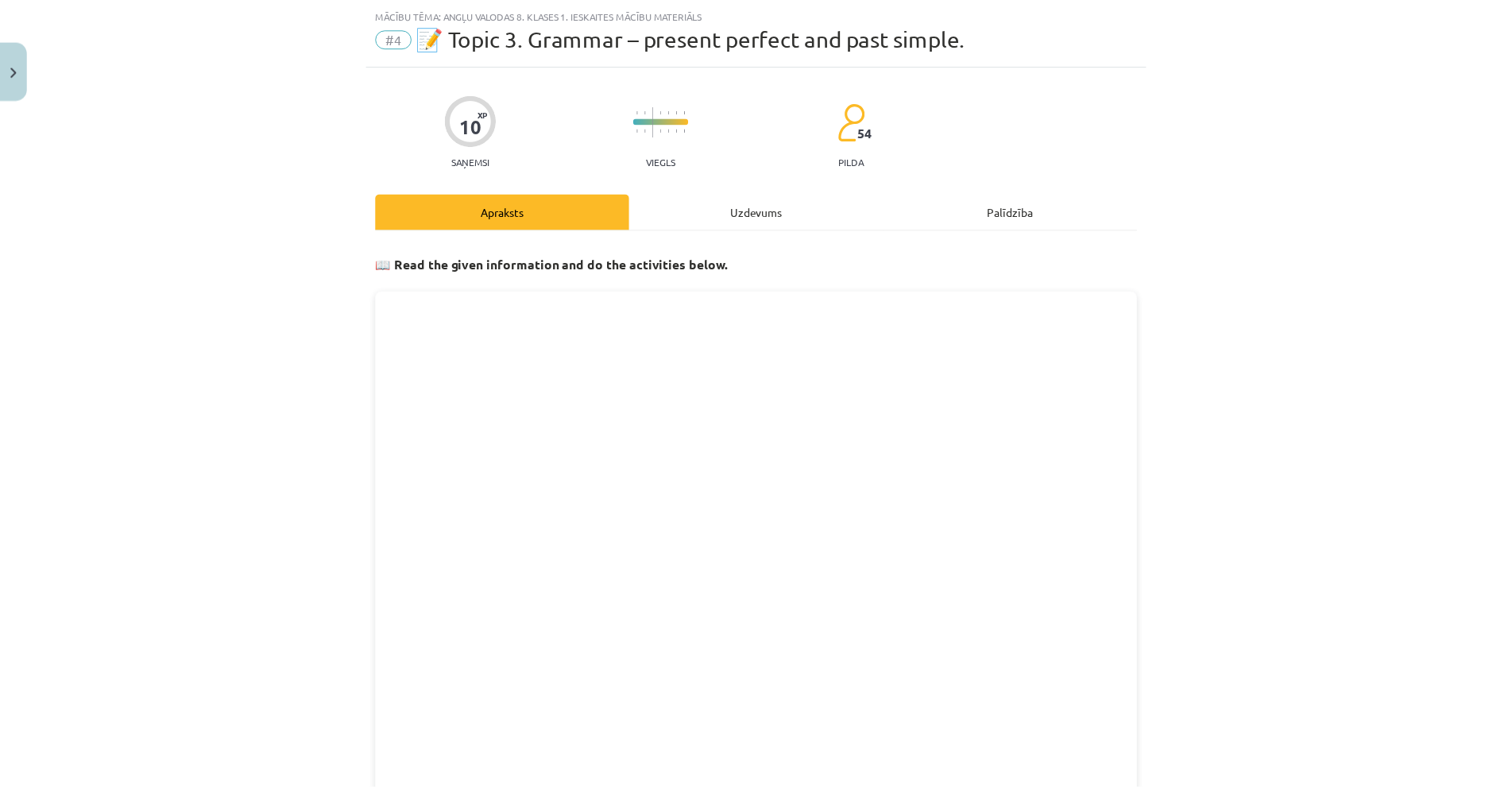
scroll to position [40, 0]
click at [17, 67] on button "Close" at bounding box center [13, 69] width 27 height 59
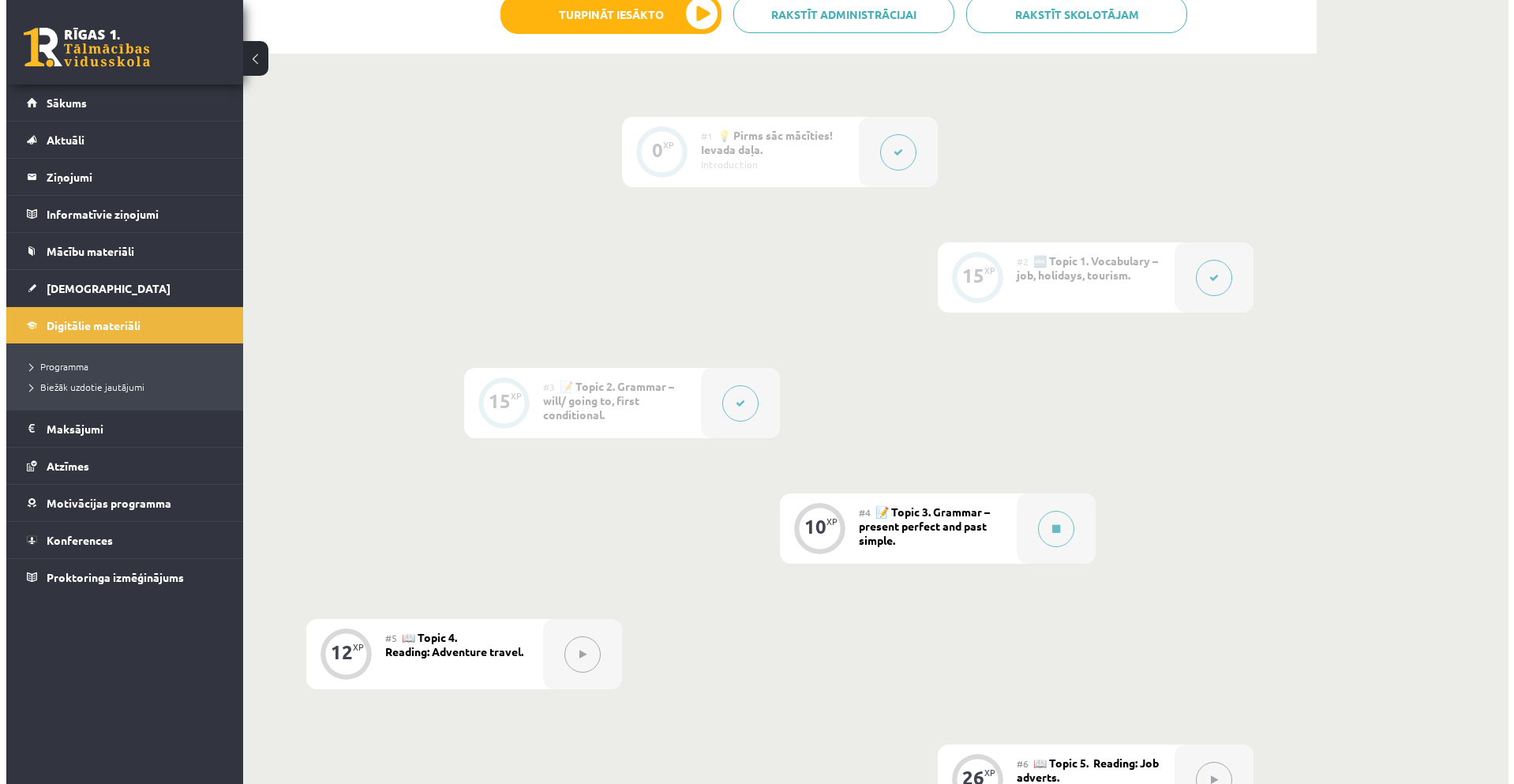
scroll to position [334, 0]
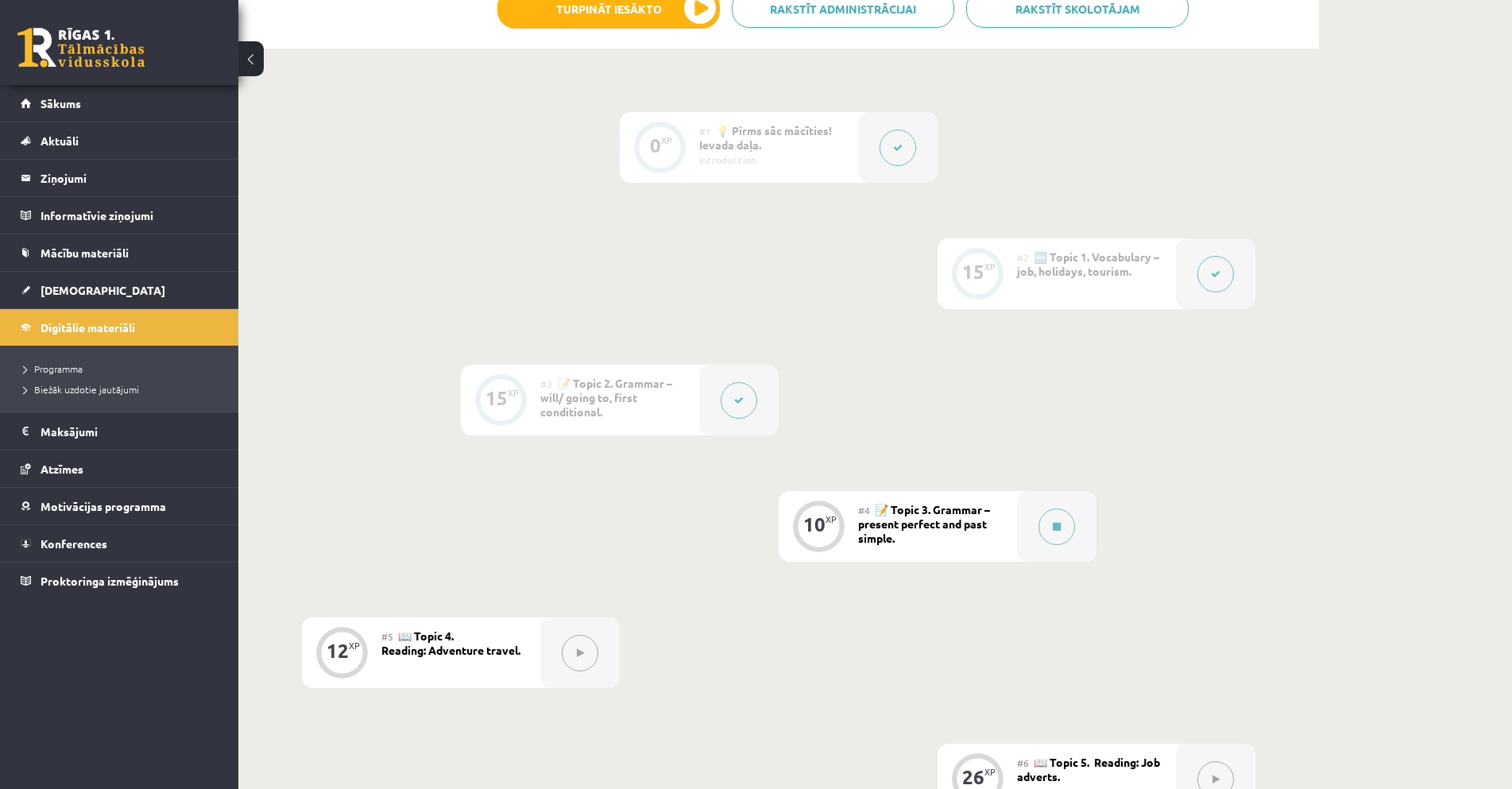
drag, startPoint x: 1317, startPoint y: 181, endPoint x: 1387, endPoint y: 89, distance: 115.6
click at [1387, 89] on div "Digitālie materiāli 18 XP XP 100 18 / 100 XP Angļu valodas 8. klases 1. ieskait…" at bounding box center [875, 456] width 1274 height 1461
click at [1005, 533] on div "#4 📝 Topic 3. Grammar – present perfect and past simple." at bounding box center [937, 525] width 159 height 71
click at [1076, 534] on div at bounding box center [1057, 525] width 80 height 71
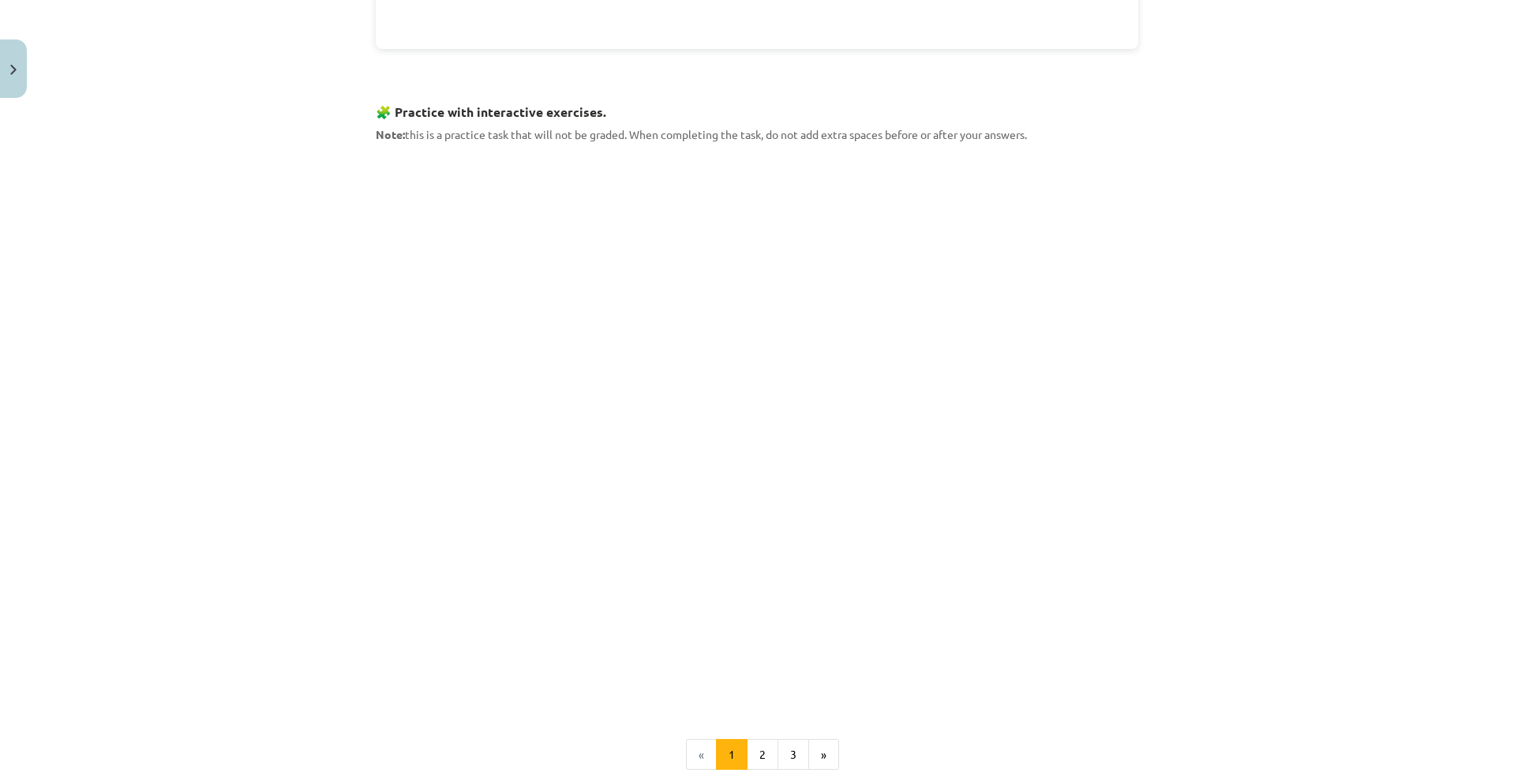
scroll to position [1291, 0]
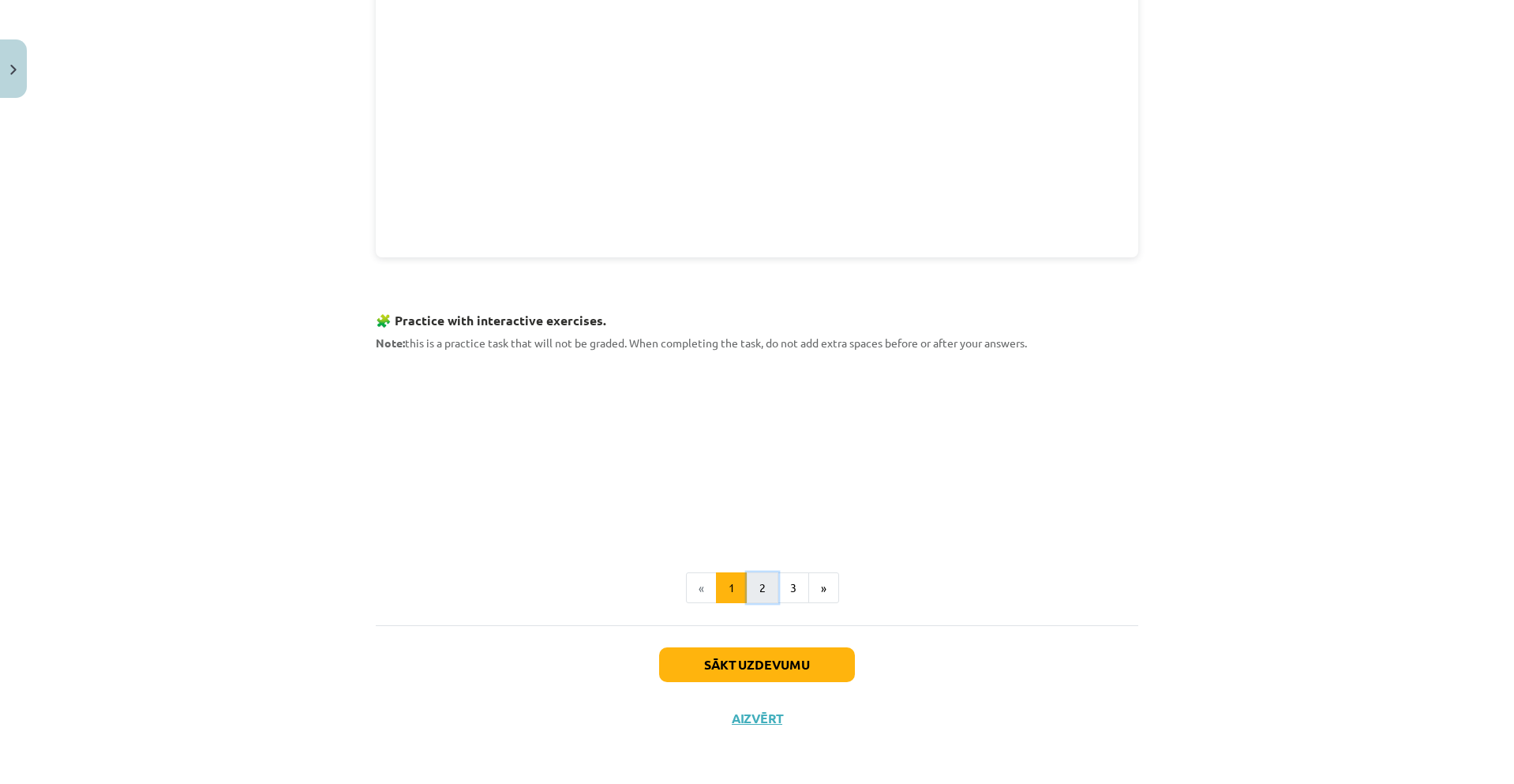
click at [750, 581] on button "2" at bounding box center [762, 588] width 32 height 32
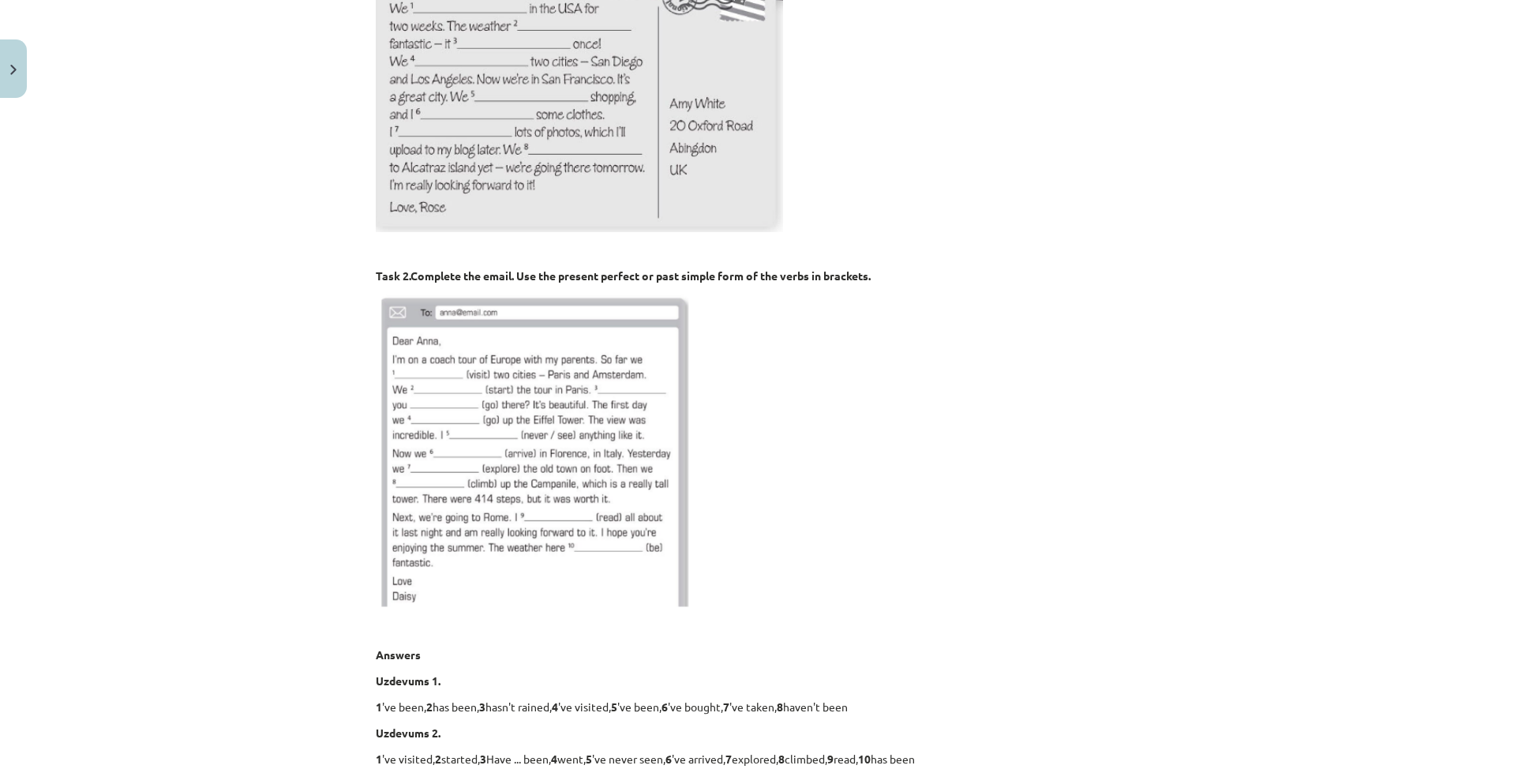
scroll to position [283, 0]
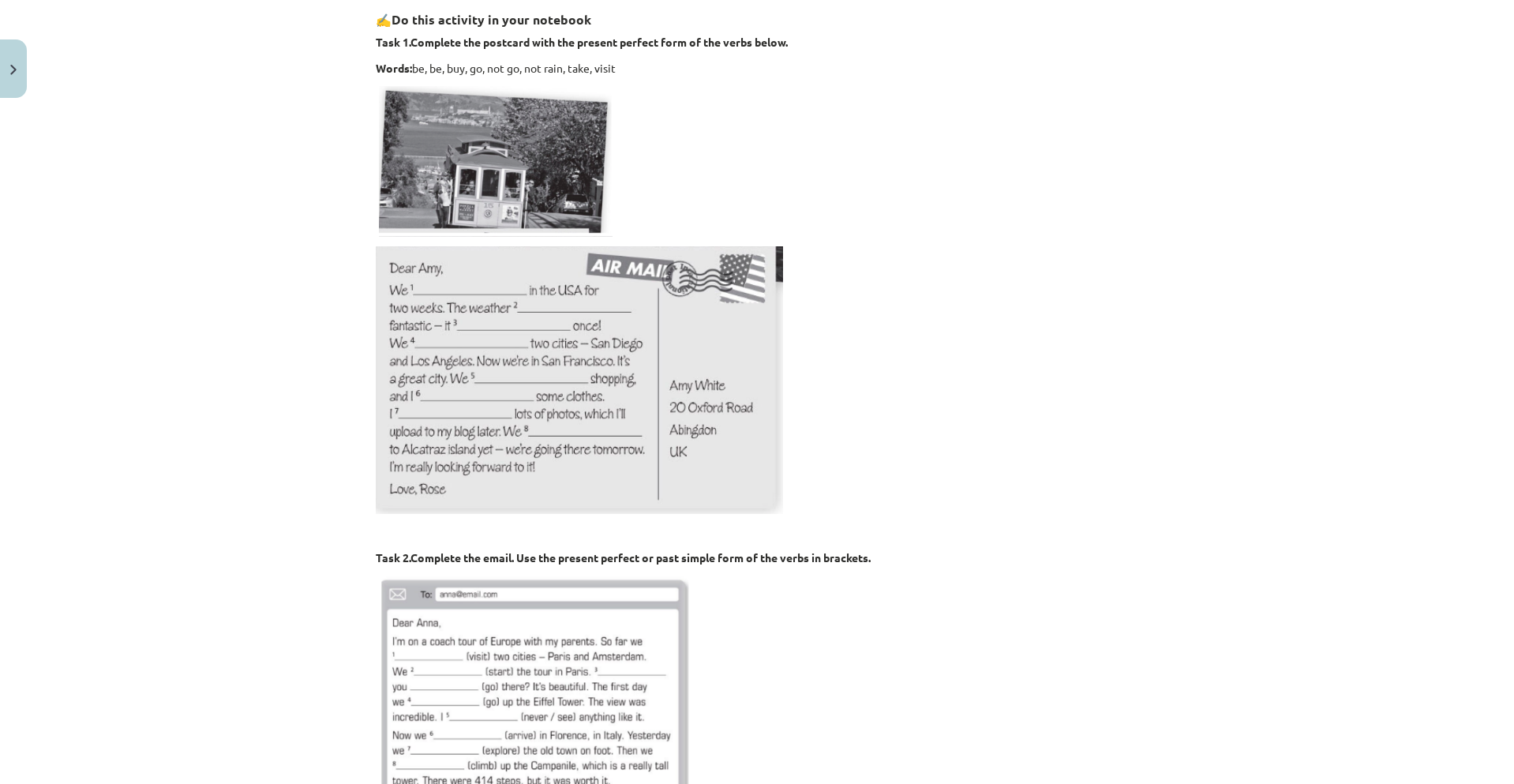
click at [594, 294] on img at bounding box center [580, 380] width 407 height 268
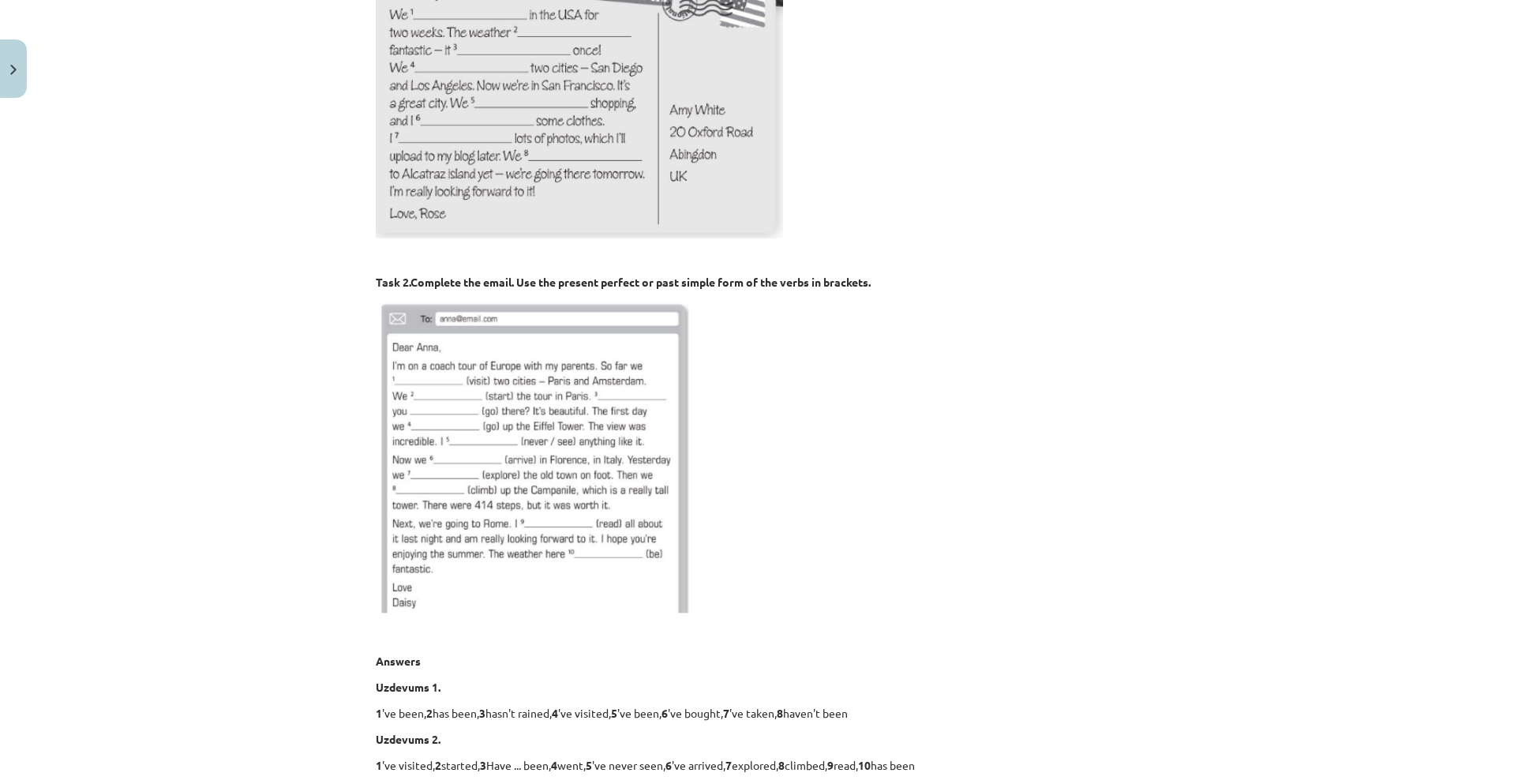
scroll to position [795, 0]
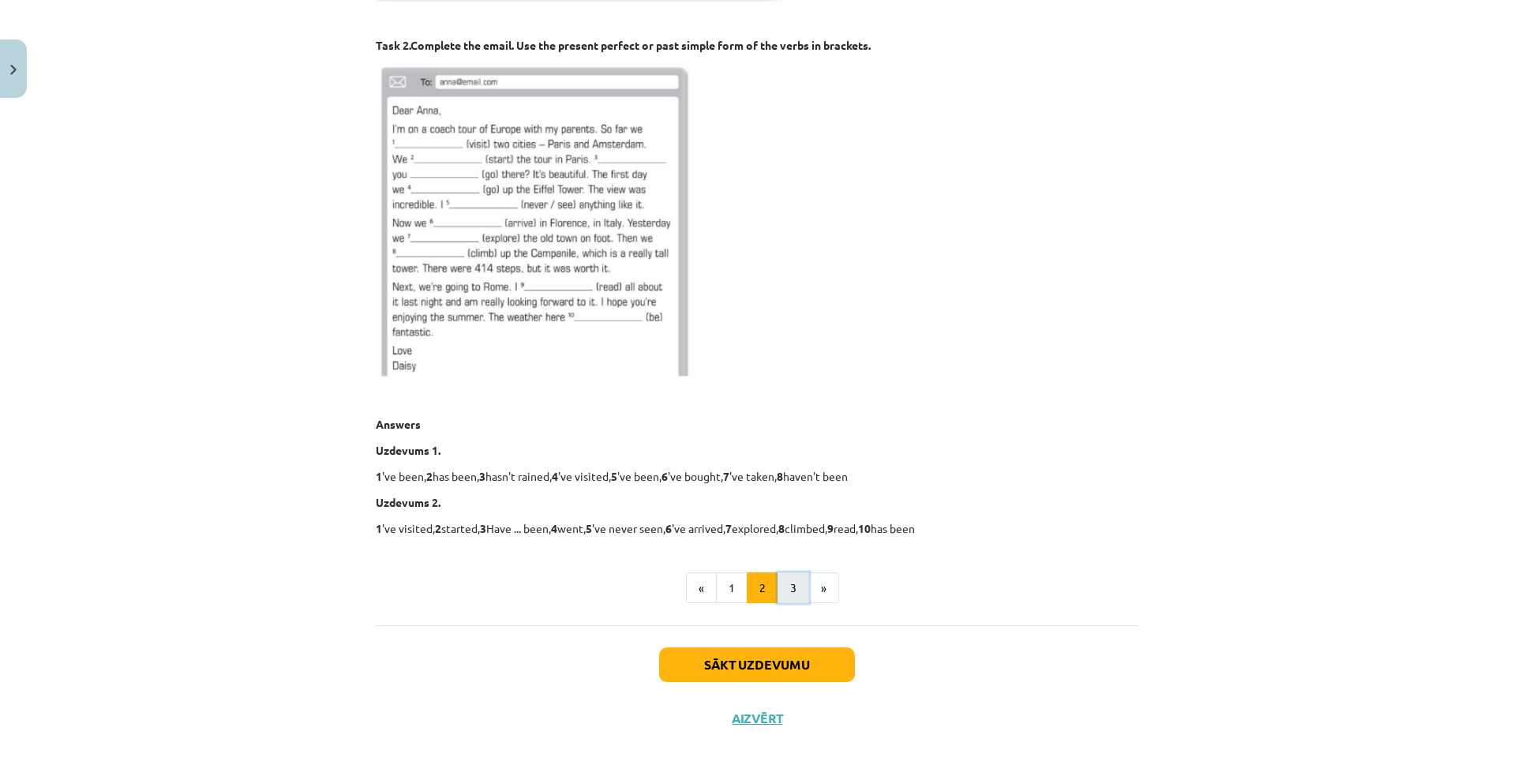
click at [796, 581] on button "3" at bounding box center [793, 588] width 32 height 32
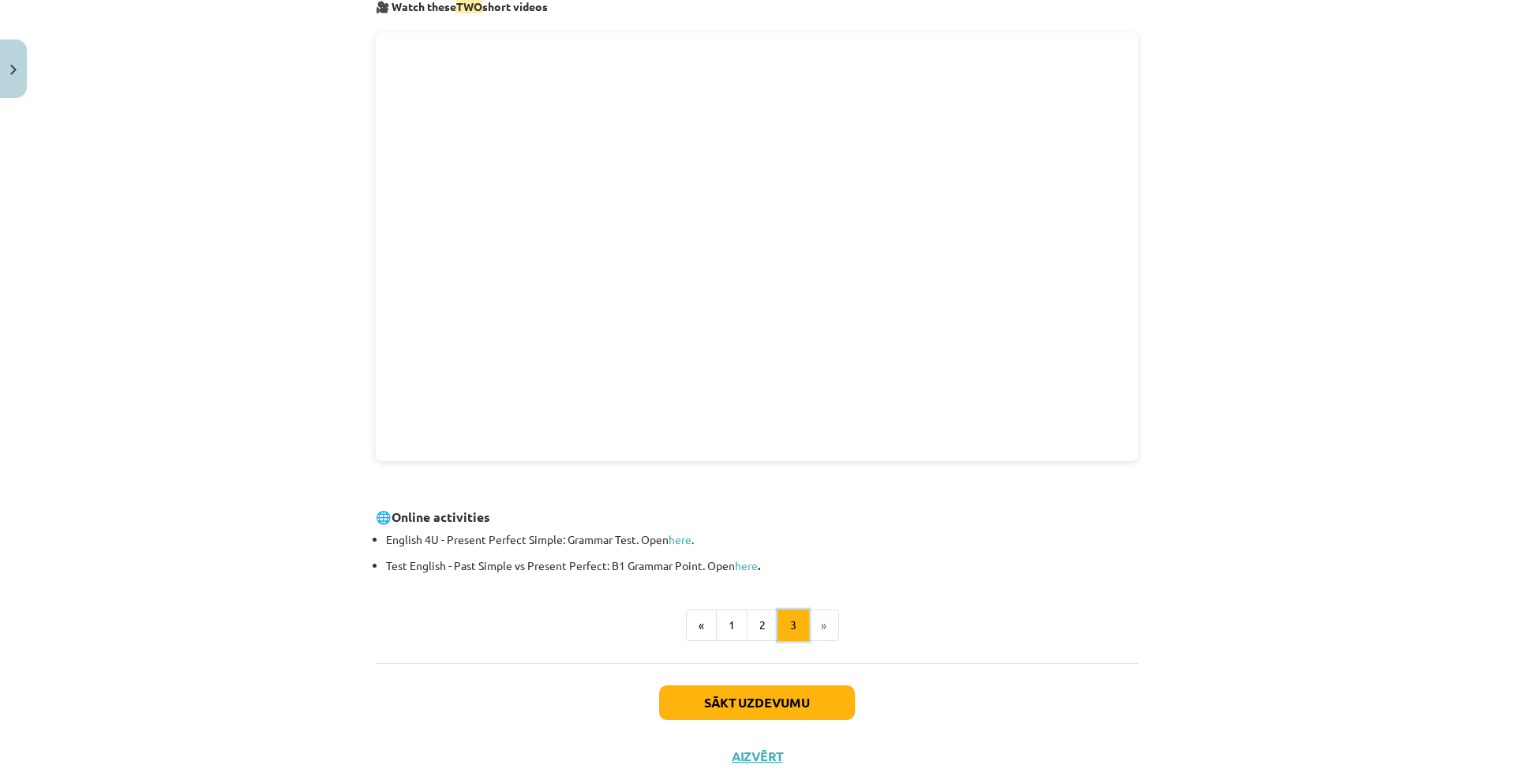
scroll to position [283, 0]
click at [797, 710] on button "Sākt uzdevumu" at bounding box center [757, 703] width 196 height 35
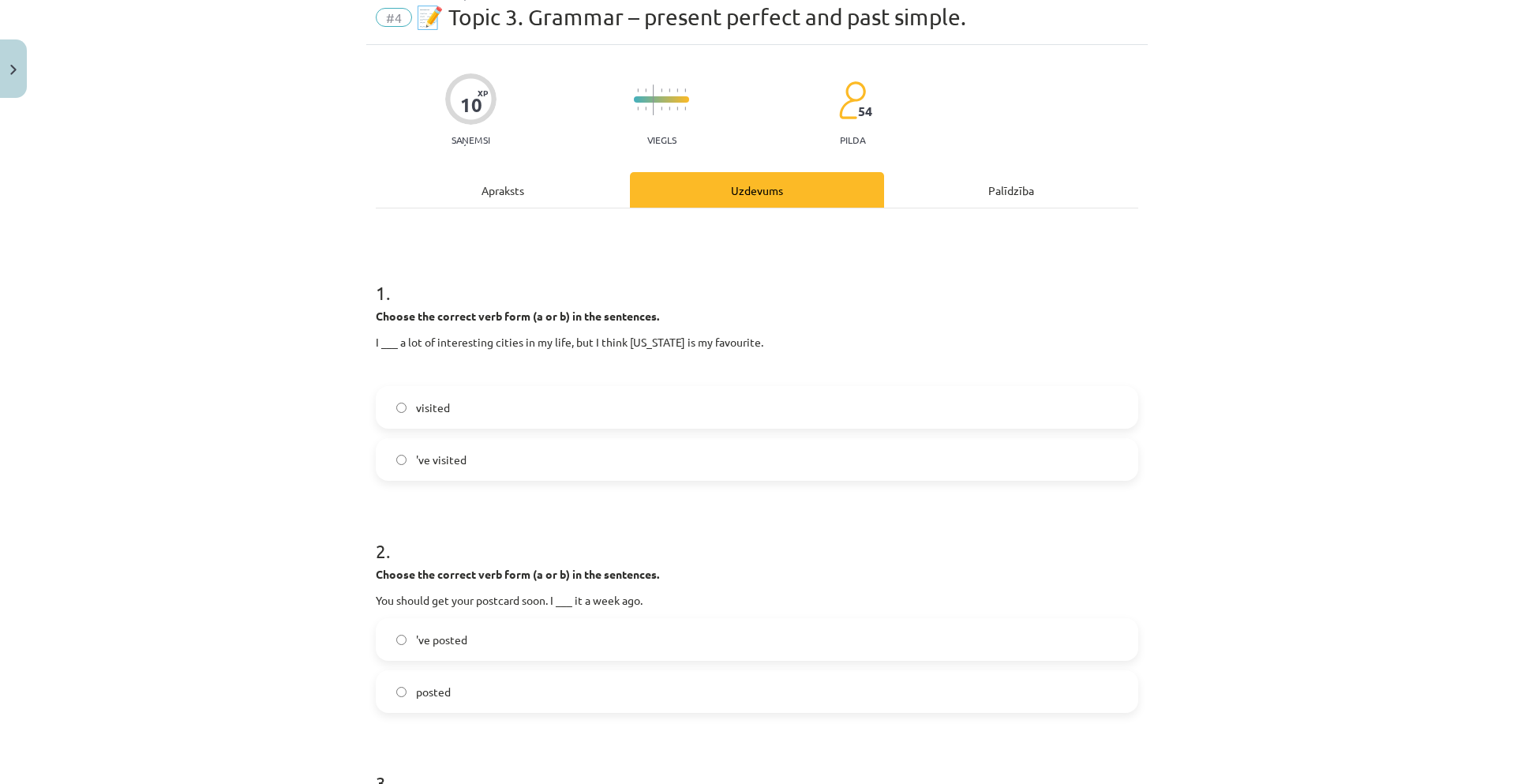
scroll to position [40, 0]
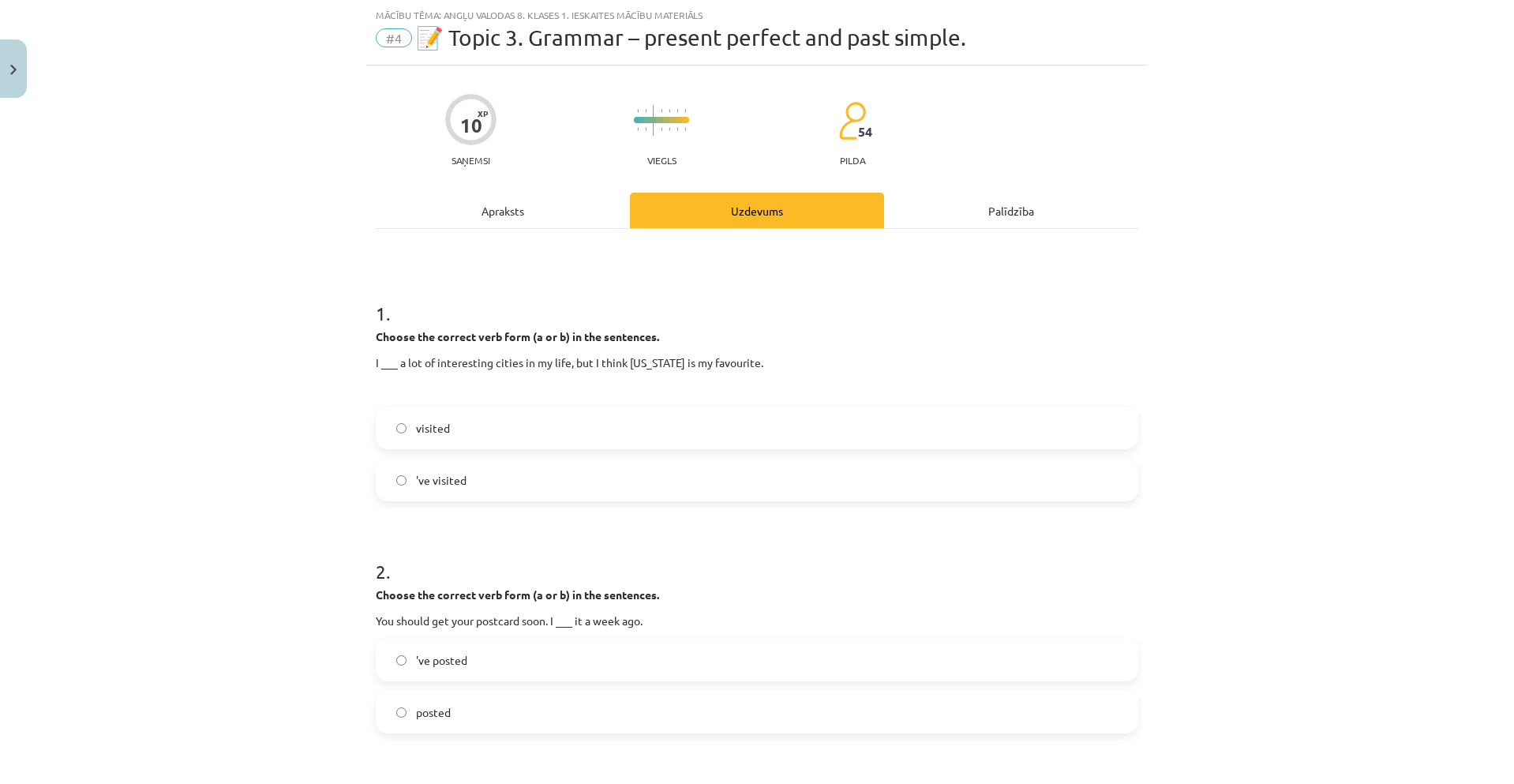
click at [571, 480] on label "'ve visited" at bounding box center [757, 479] width 759 height 40
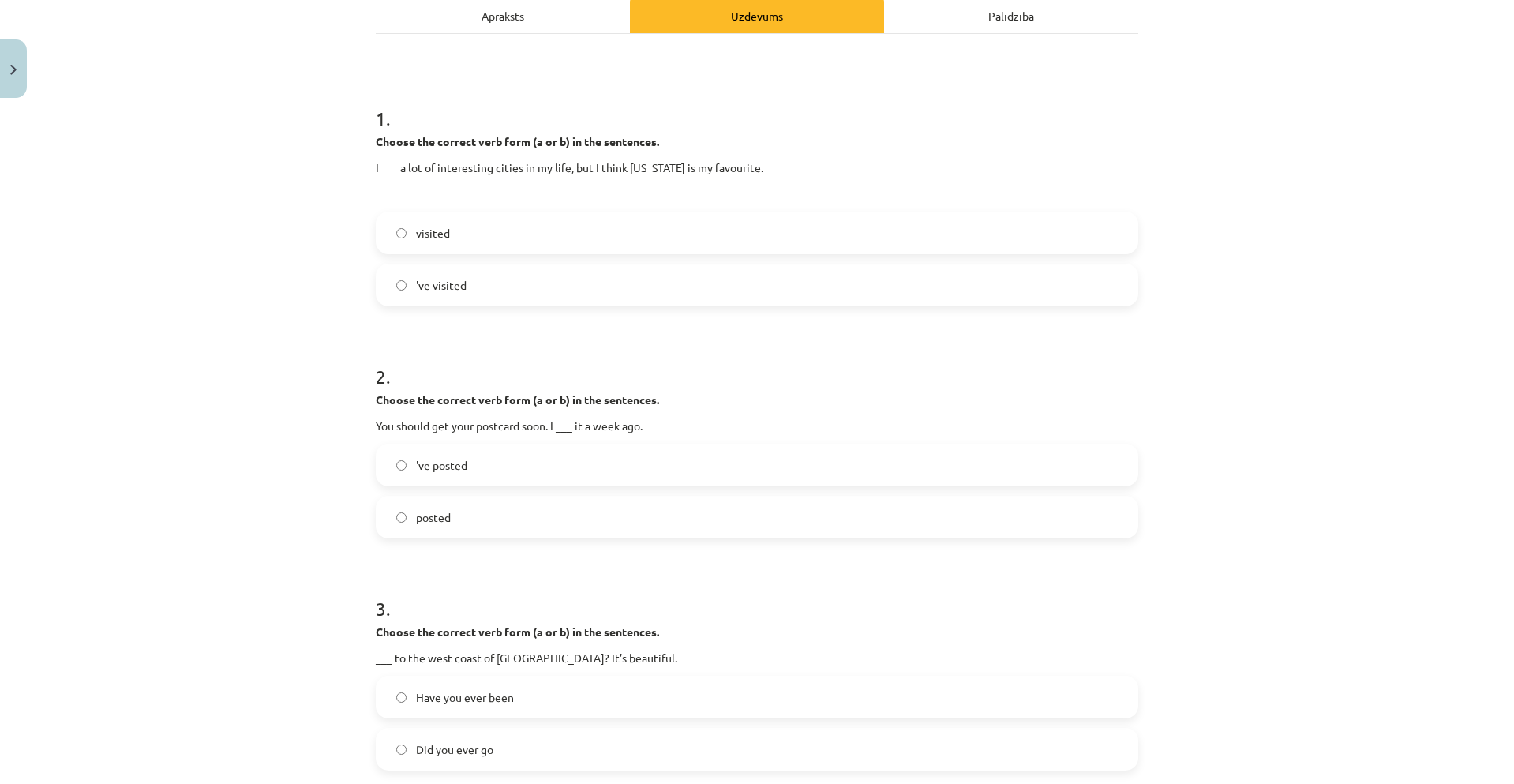
scroll to position [276, 0]
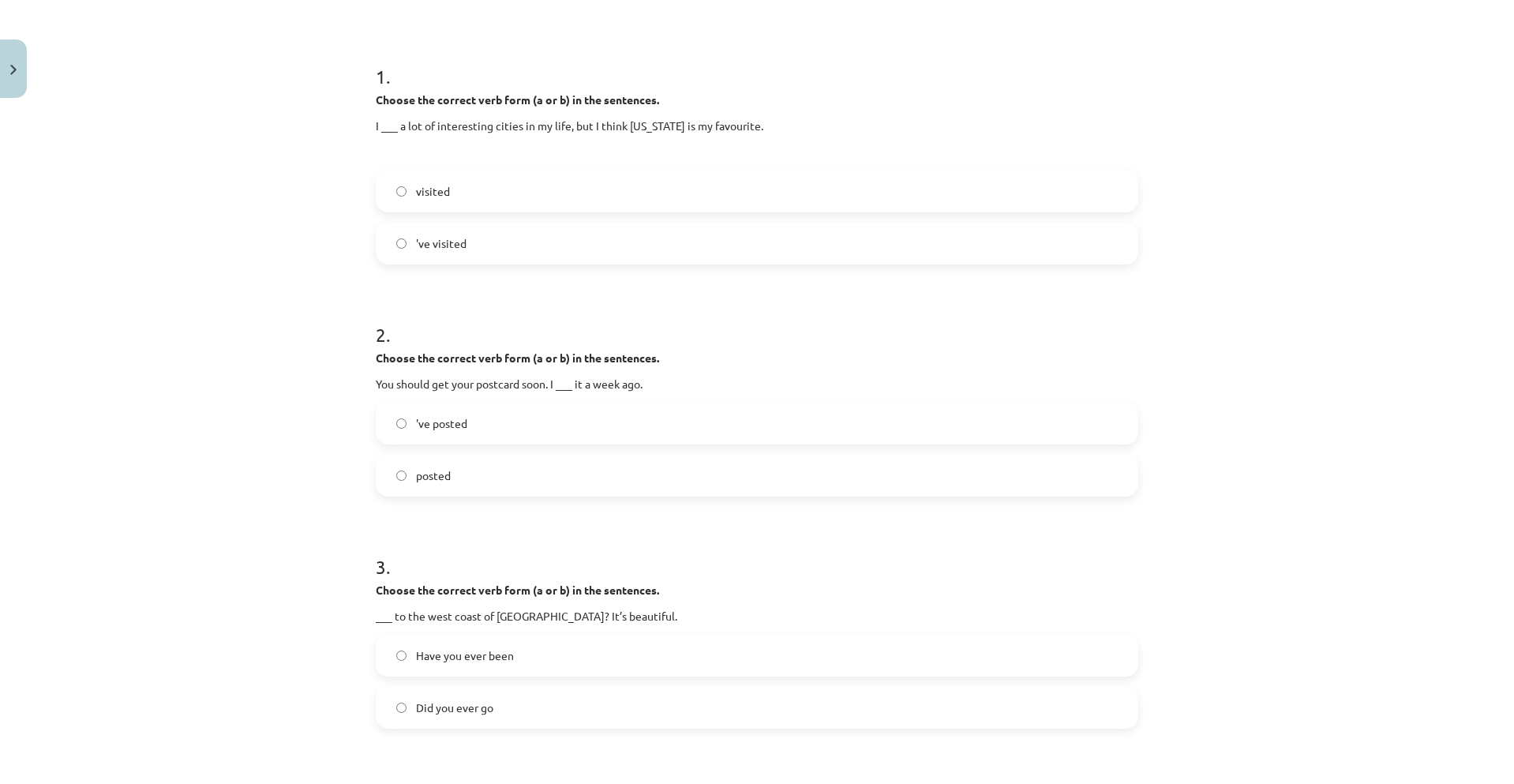
click at [593, 484] on label "posted" at bounding box center [757, 474] width 759 height 40
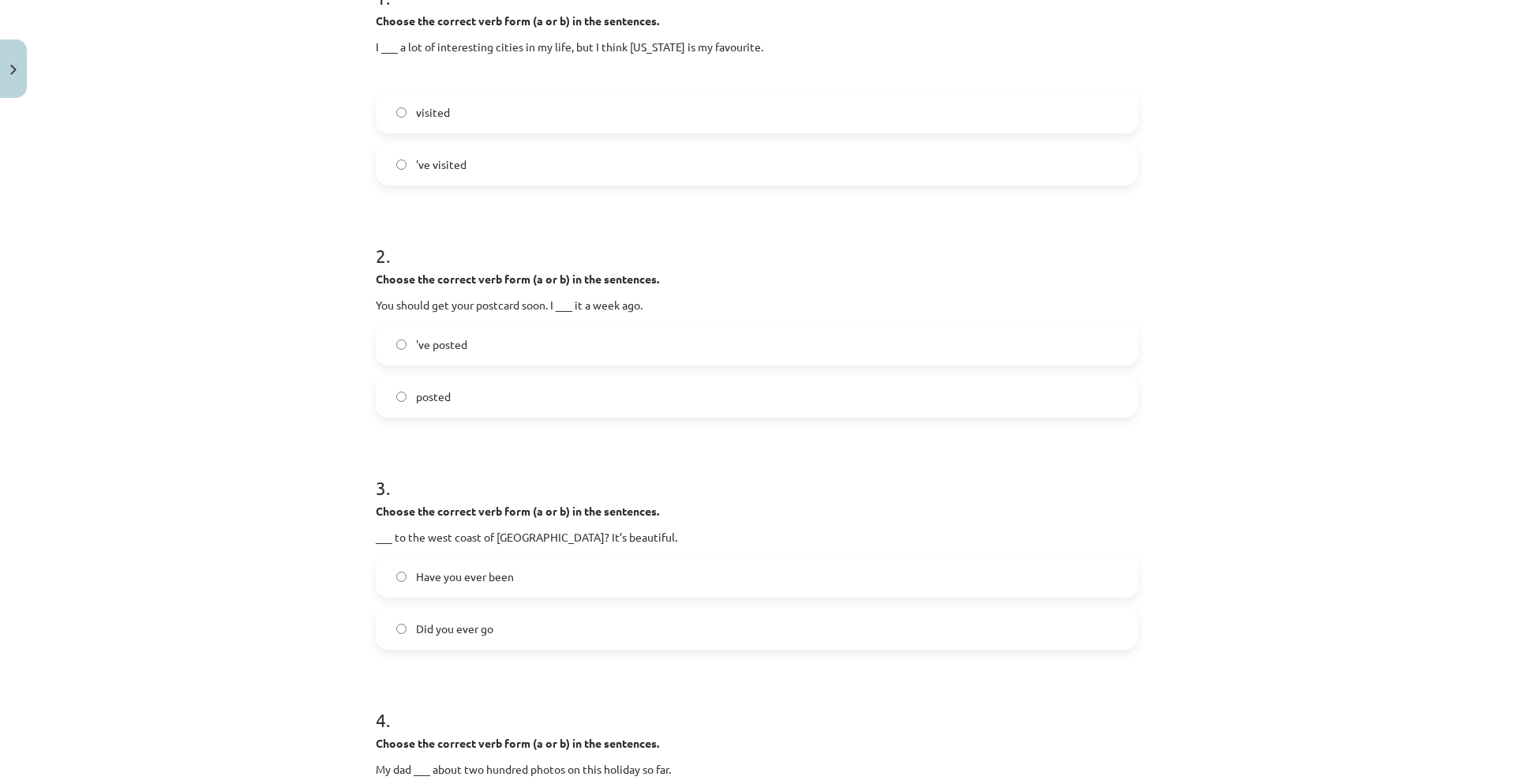
scroll to position [513, 0]
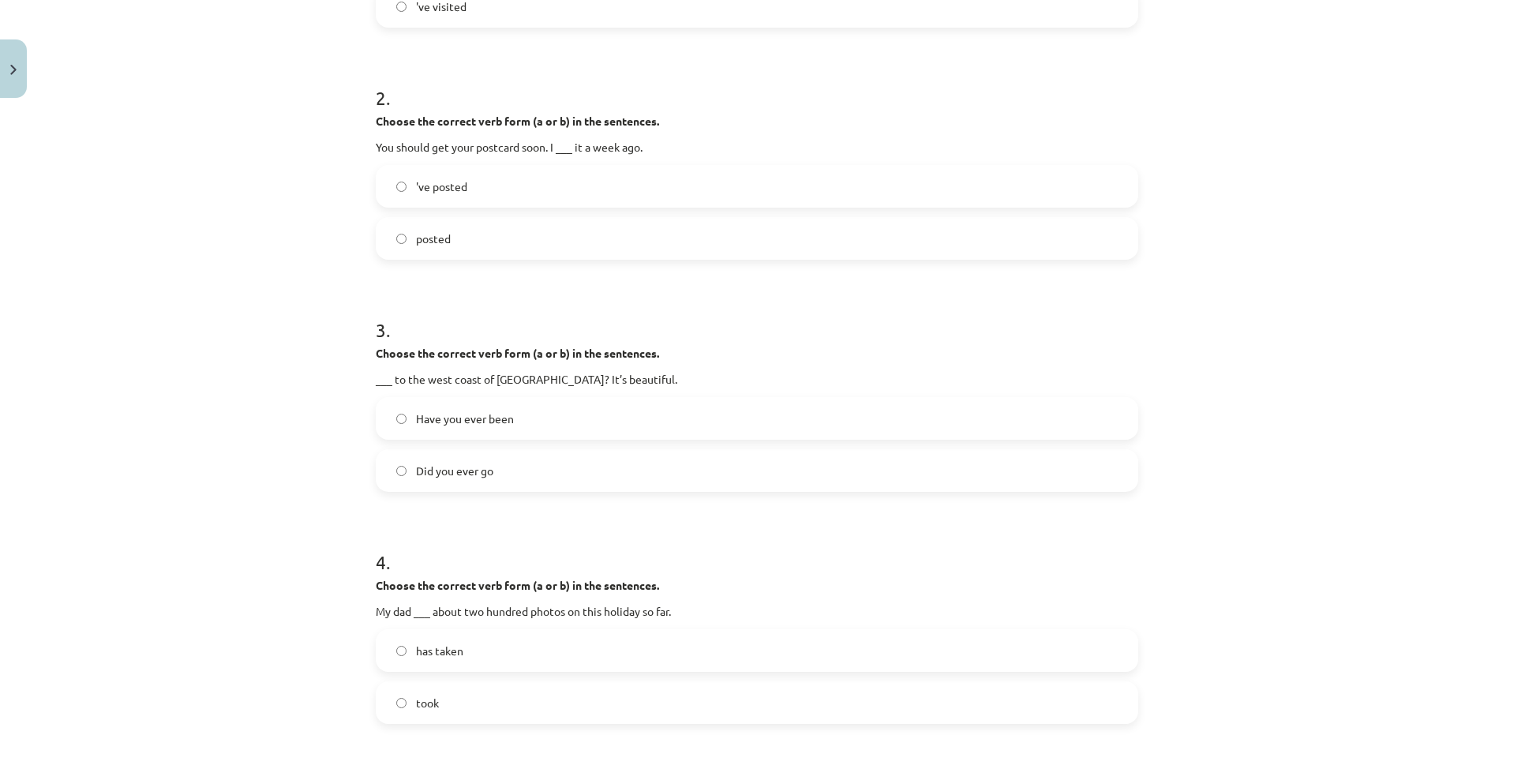
click at [546, 471] on label "Did you ever go" at bounding box center [757, 470] width 759 height 40
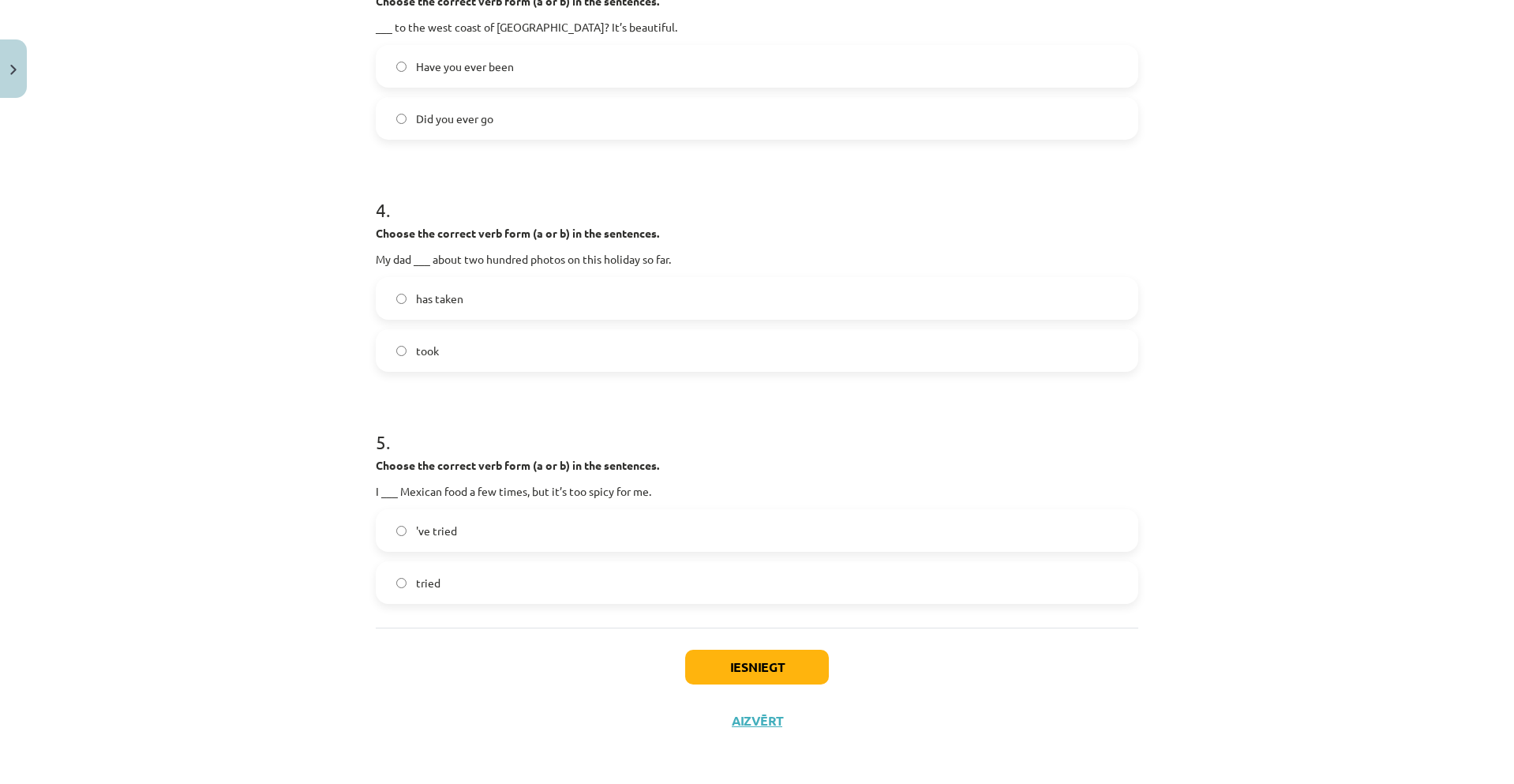
scroll to position [868, 0]
click at [629, 517] on label "'ve tried" at bounding box center [757, 527] width 759 height 40
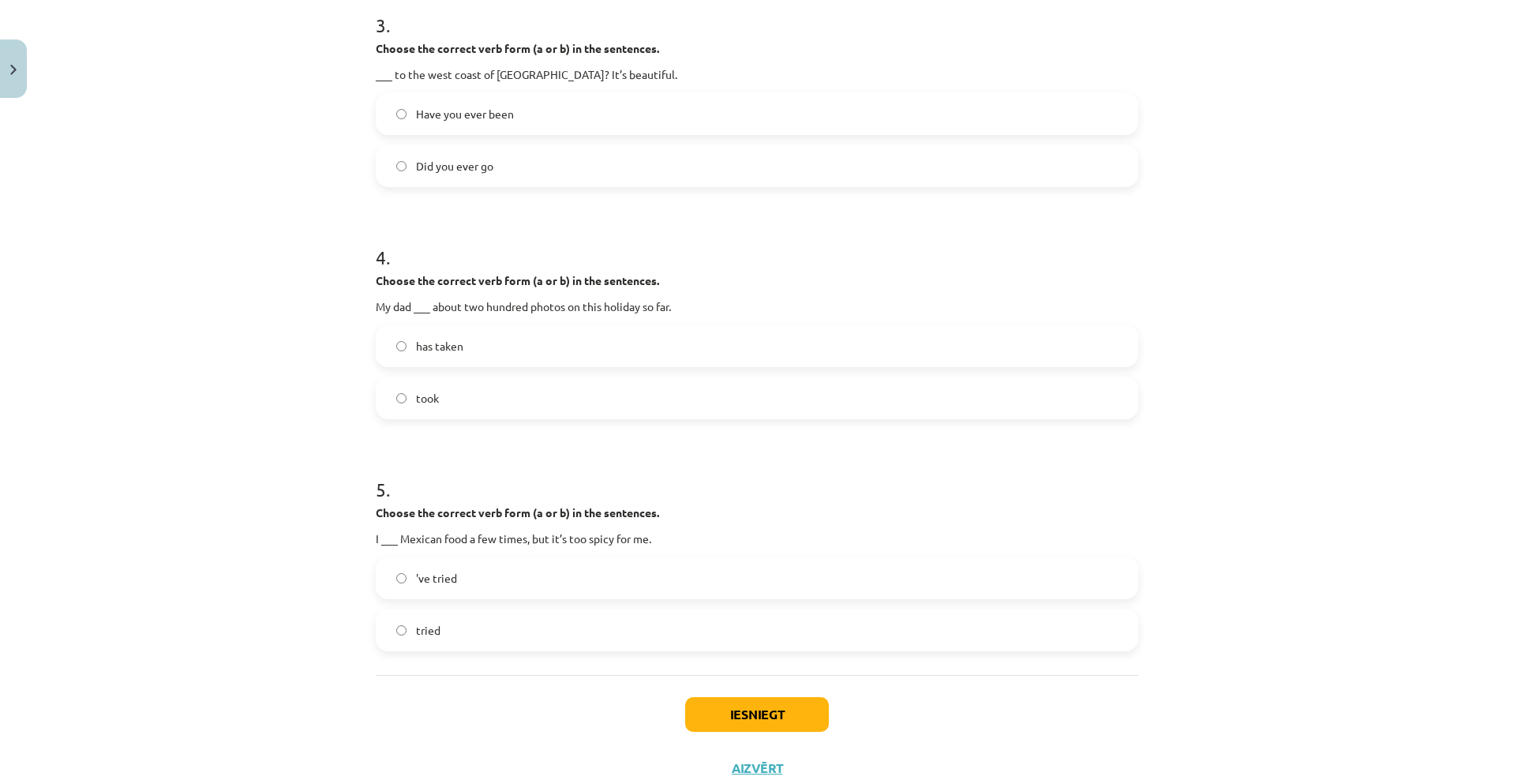
scroll to position [789, 0]
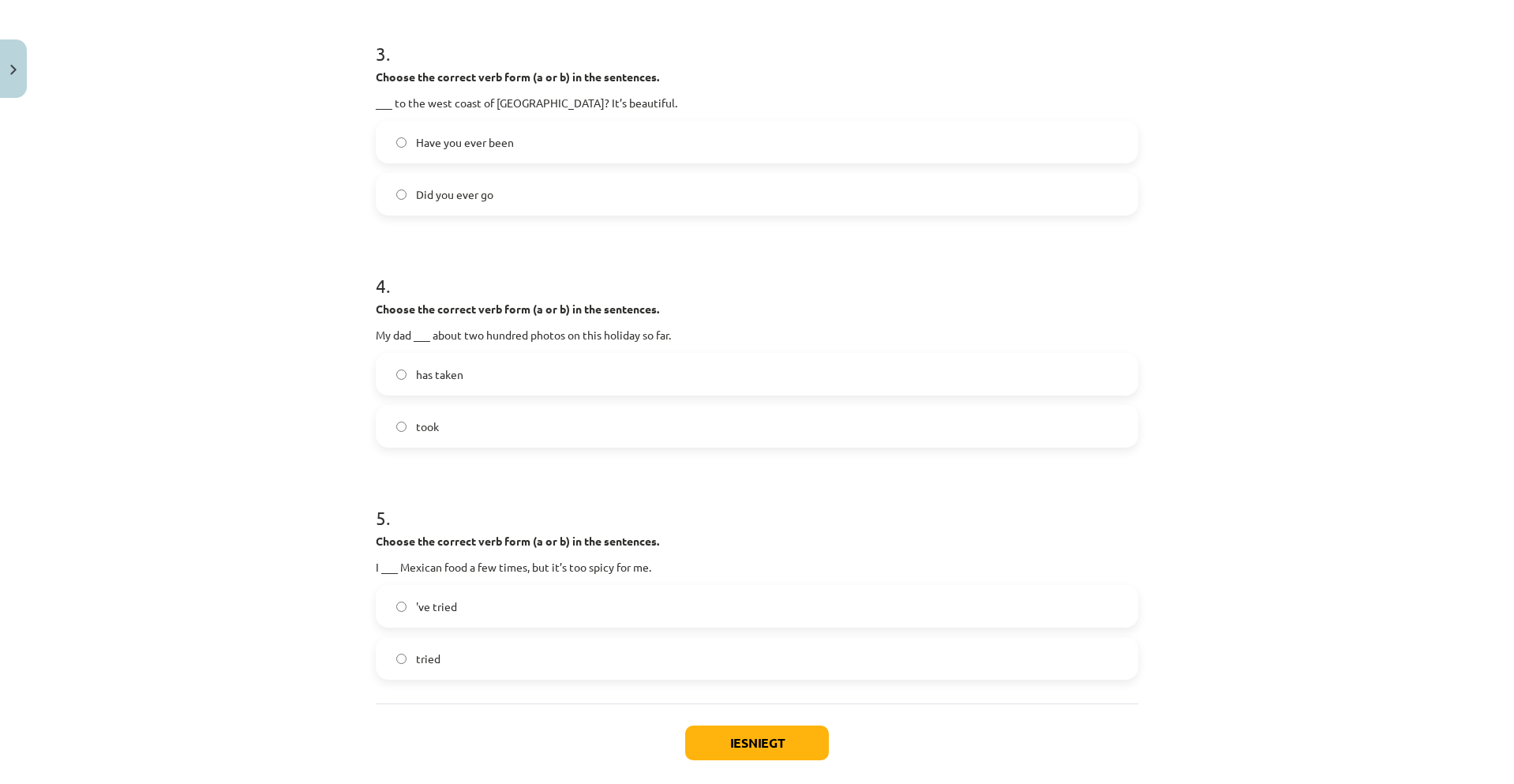
click at [651, 416] on label "took" at bounding box center [757, 426] width 759 height 40
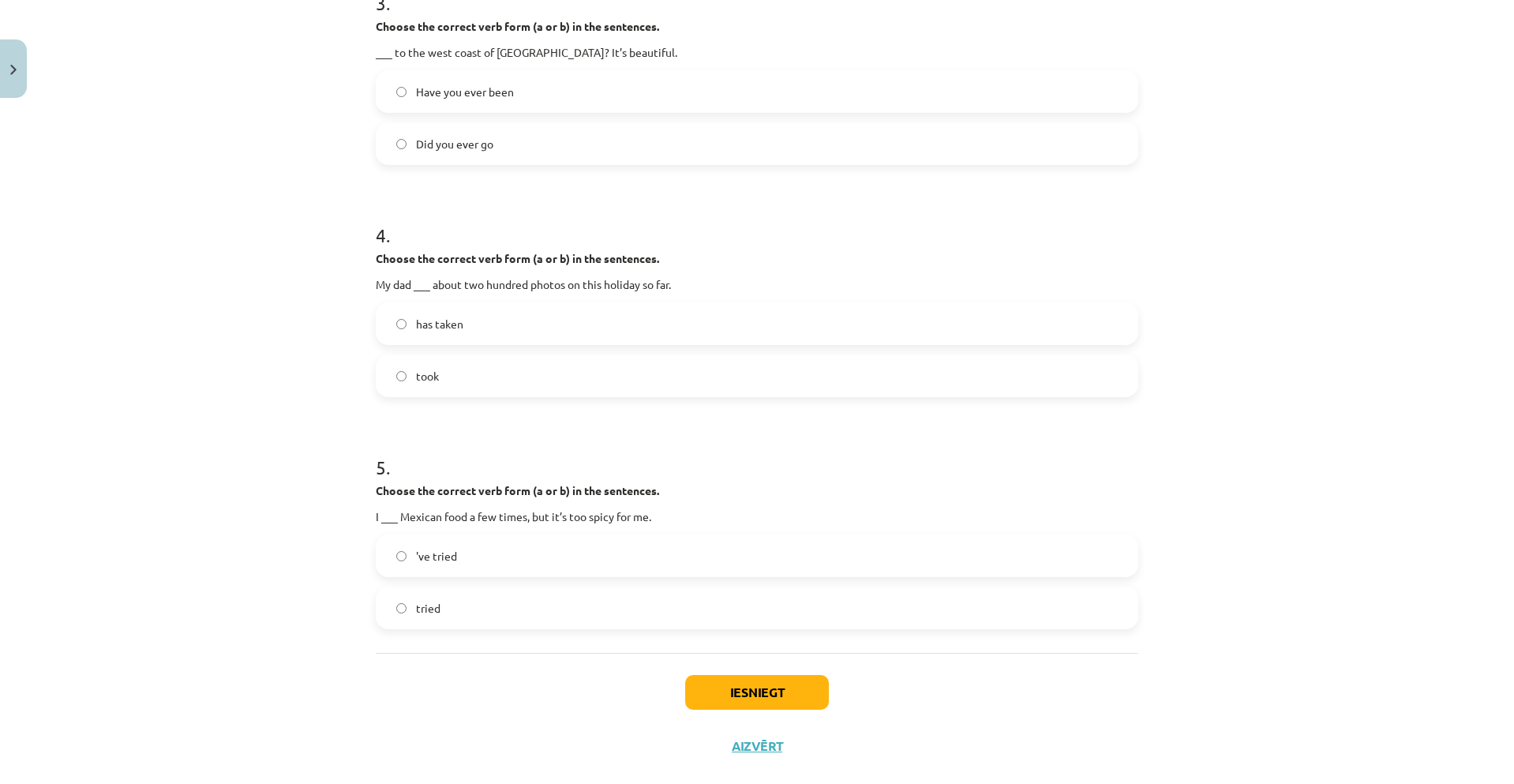
scroll to position [868, 0]
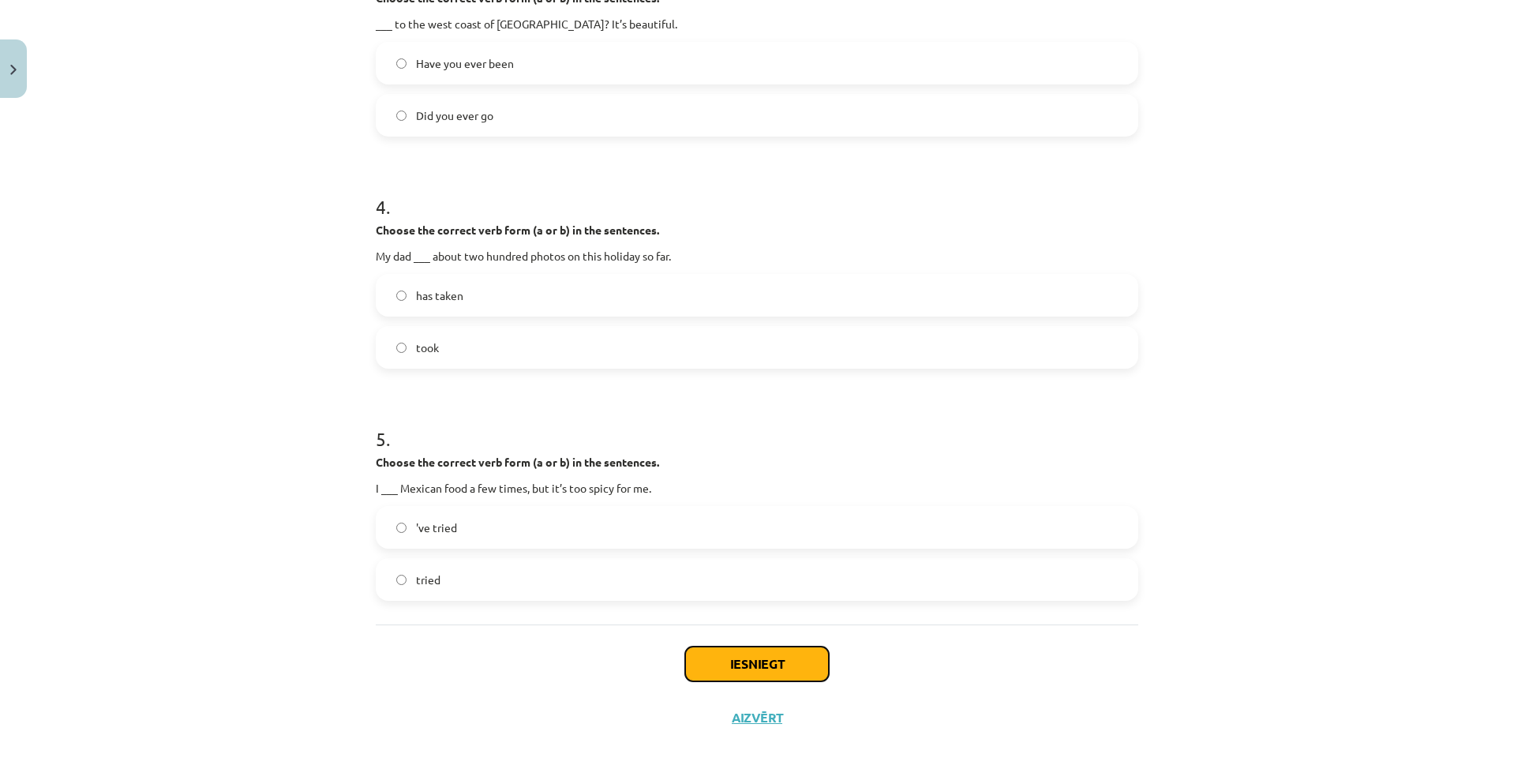
click at [797, 653] on button "Iesniegt" at bounding box center [757, 664] width 144 height 35
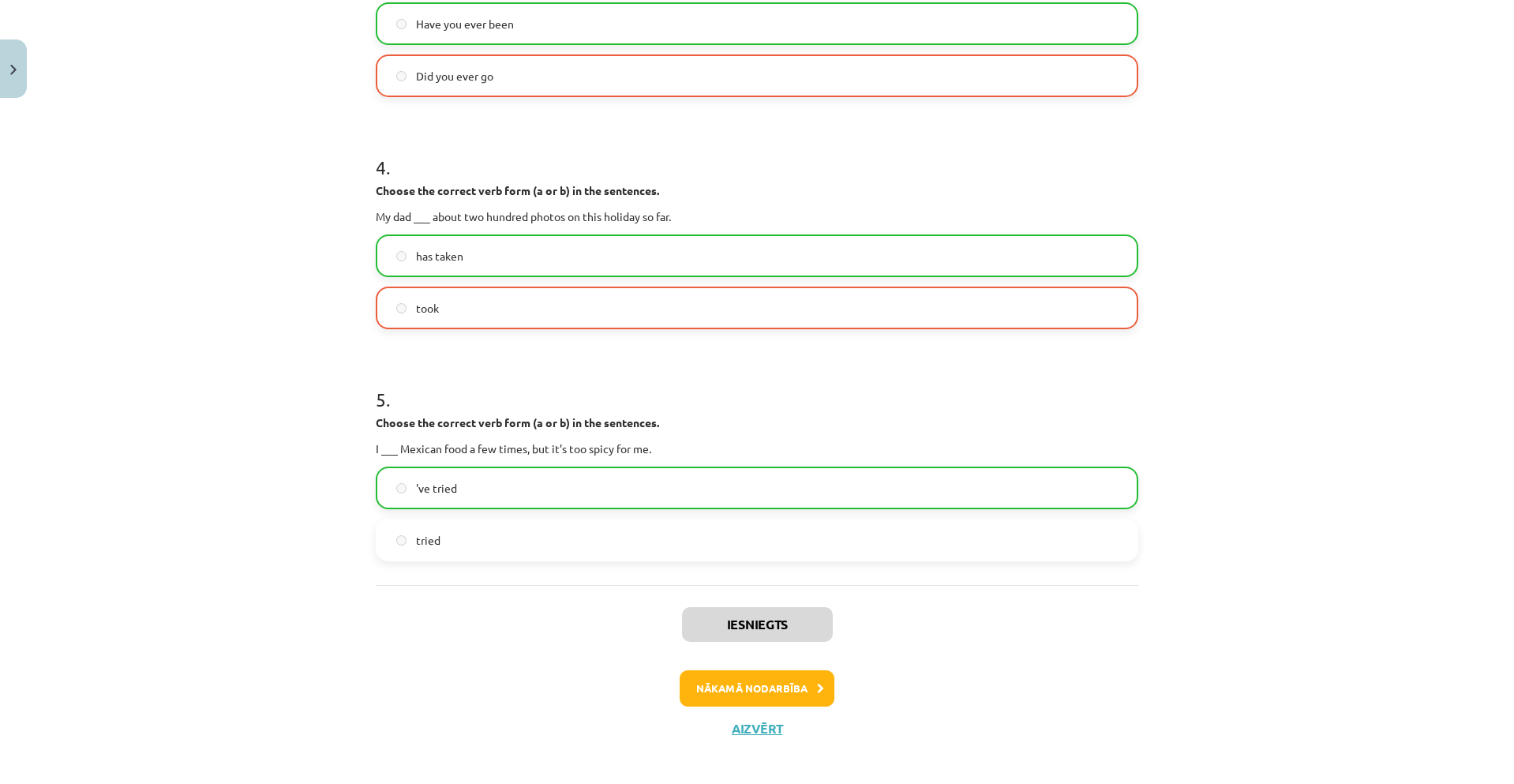
scroll to position [918, 0]
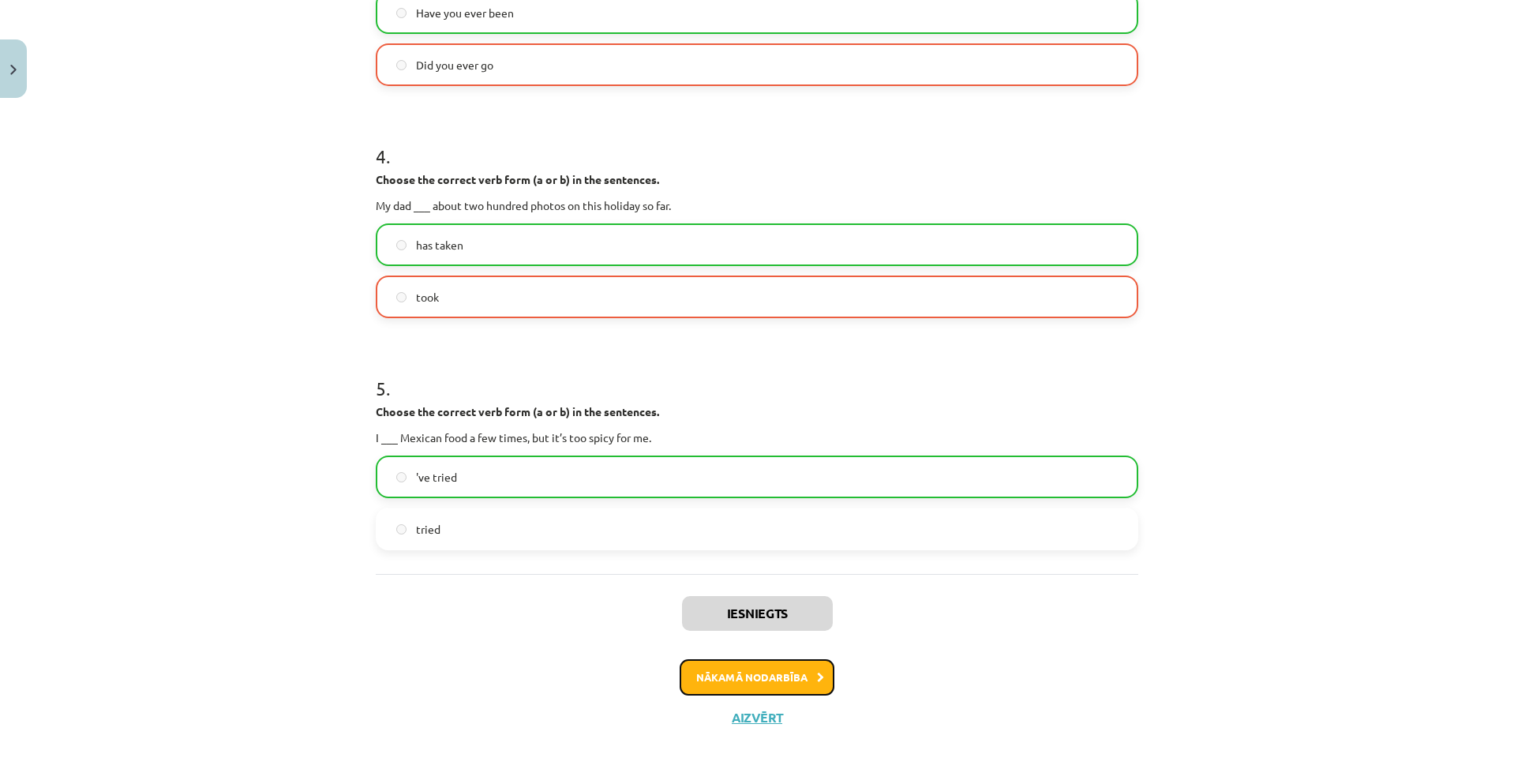
click at [813, 685] on button "Nākamā nodarbība" at bounding box center [757, 677] width 154 height 36
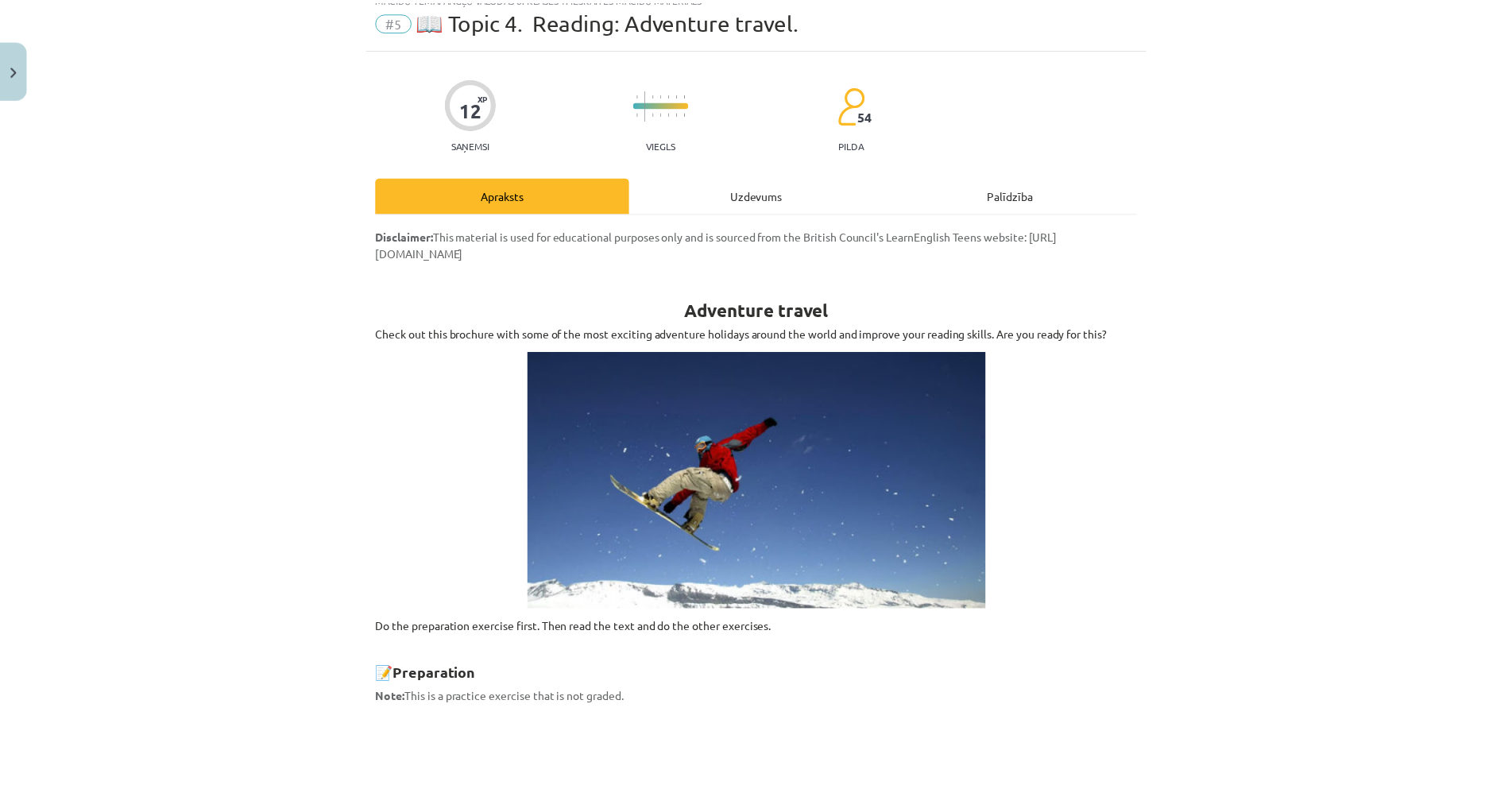
scroll to position [40, 0]
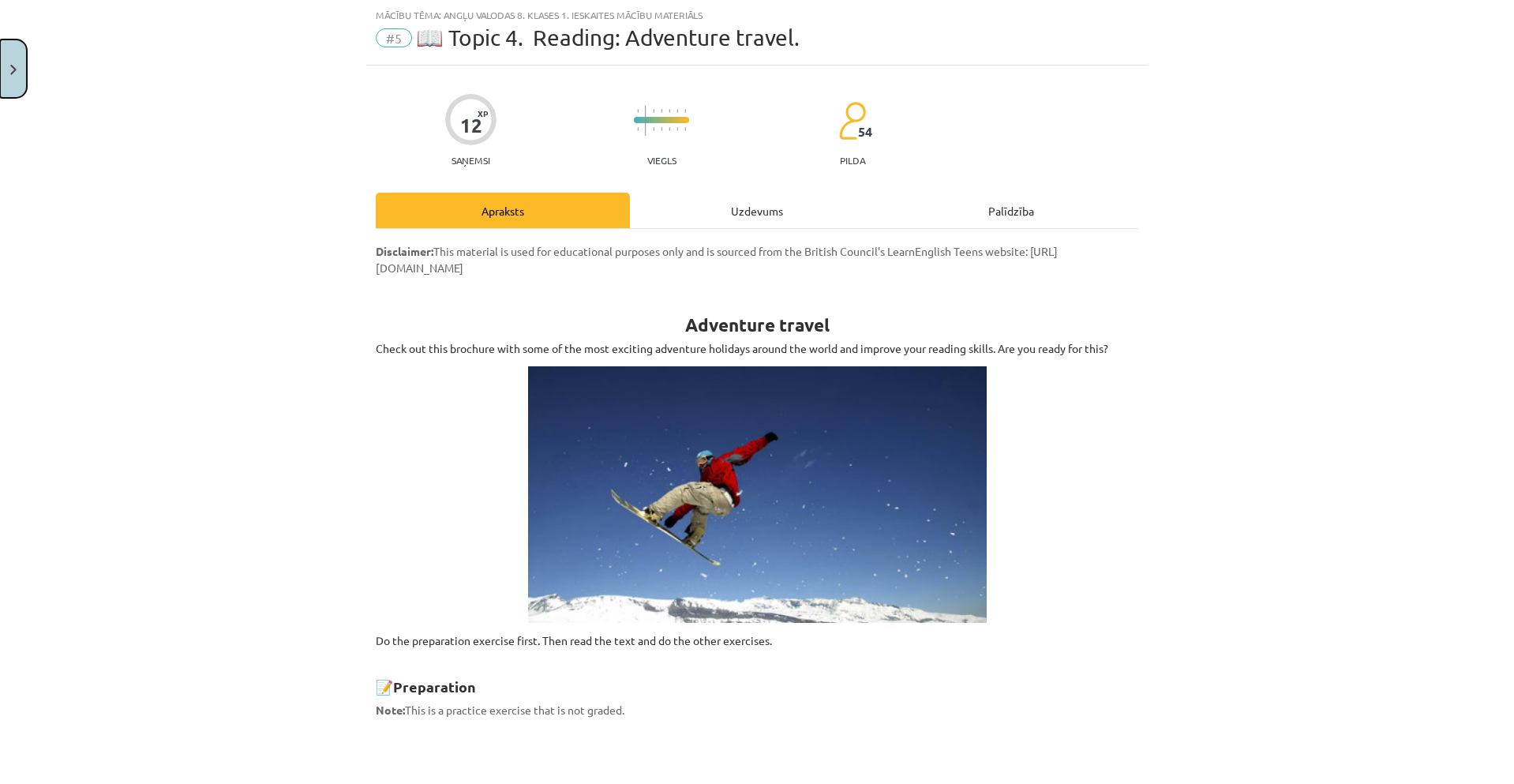
click at [22, 67] on button "Close" at bounding box center [13, 69] width 27 height 58
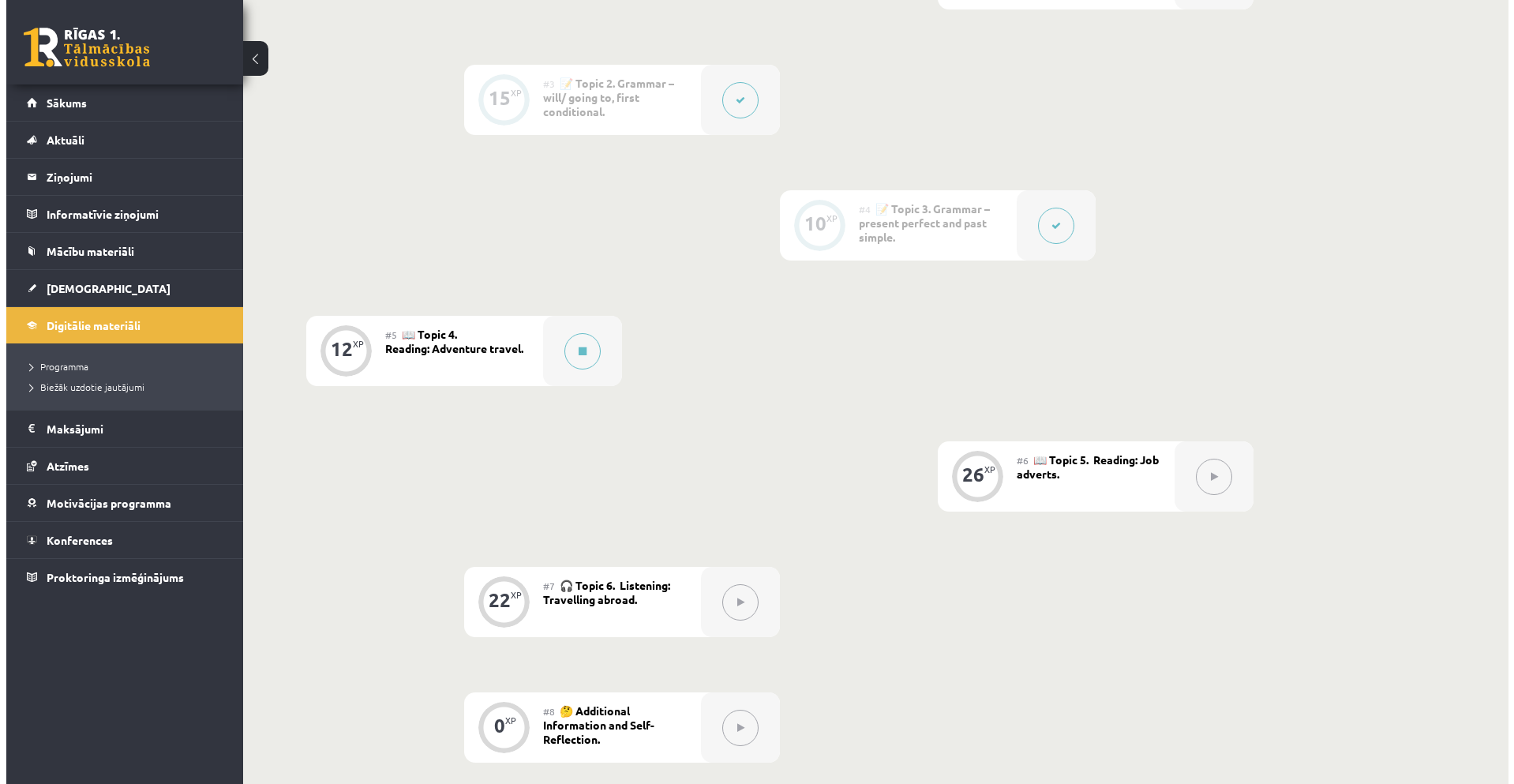
scroll to position [552, 0]
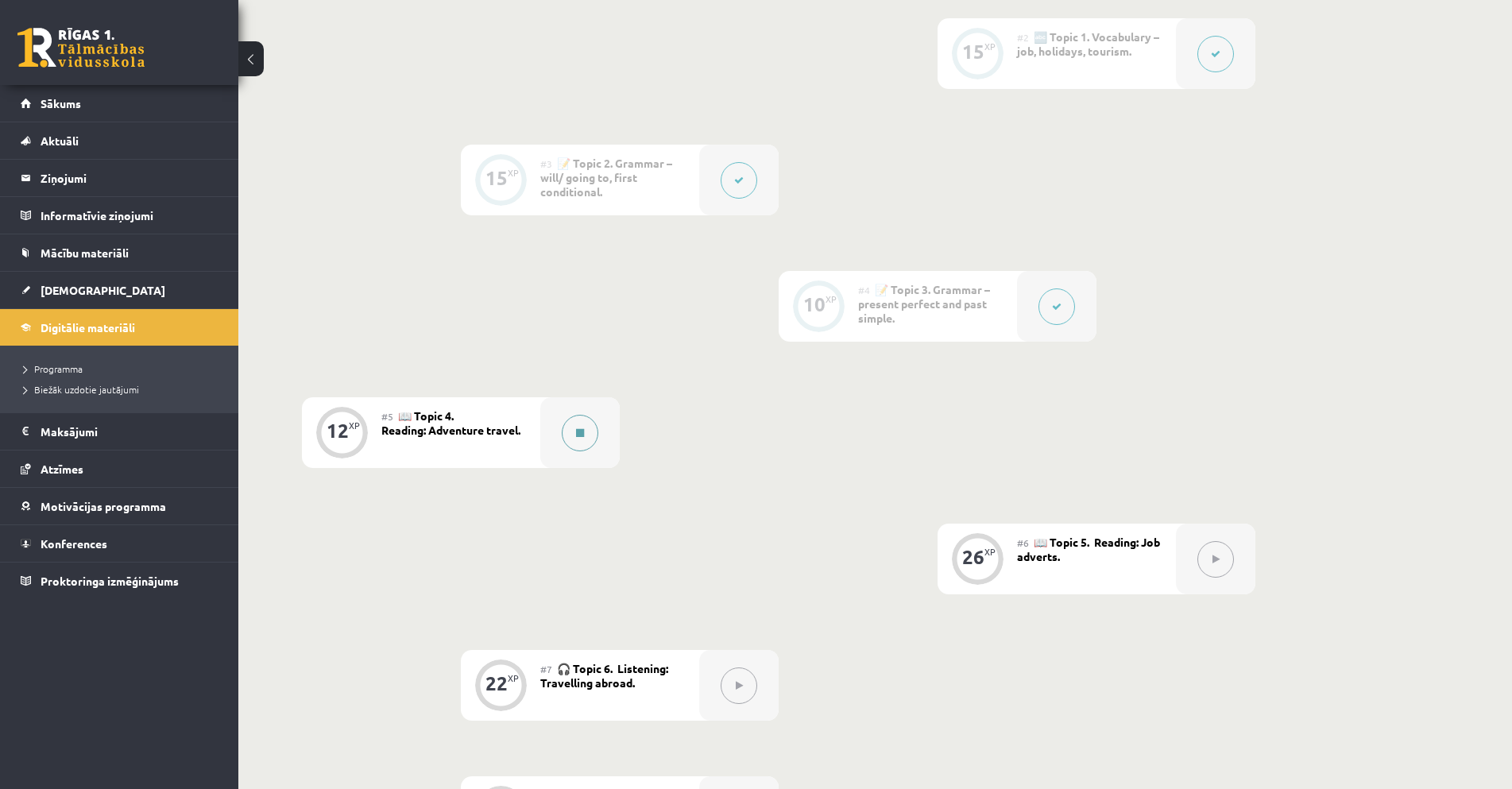
click at [588, 433] on button at bounding box center [579, 433] width 37 height 37
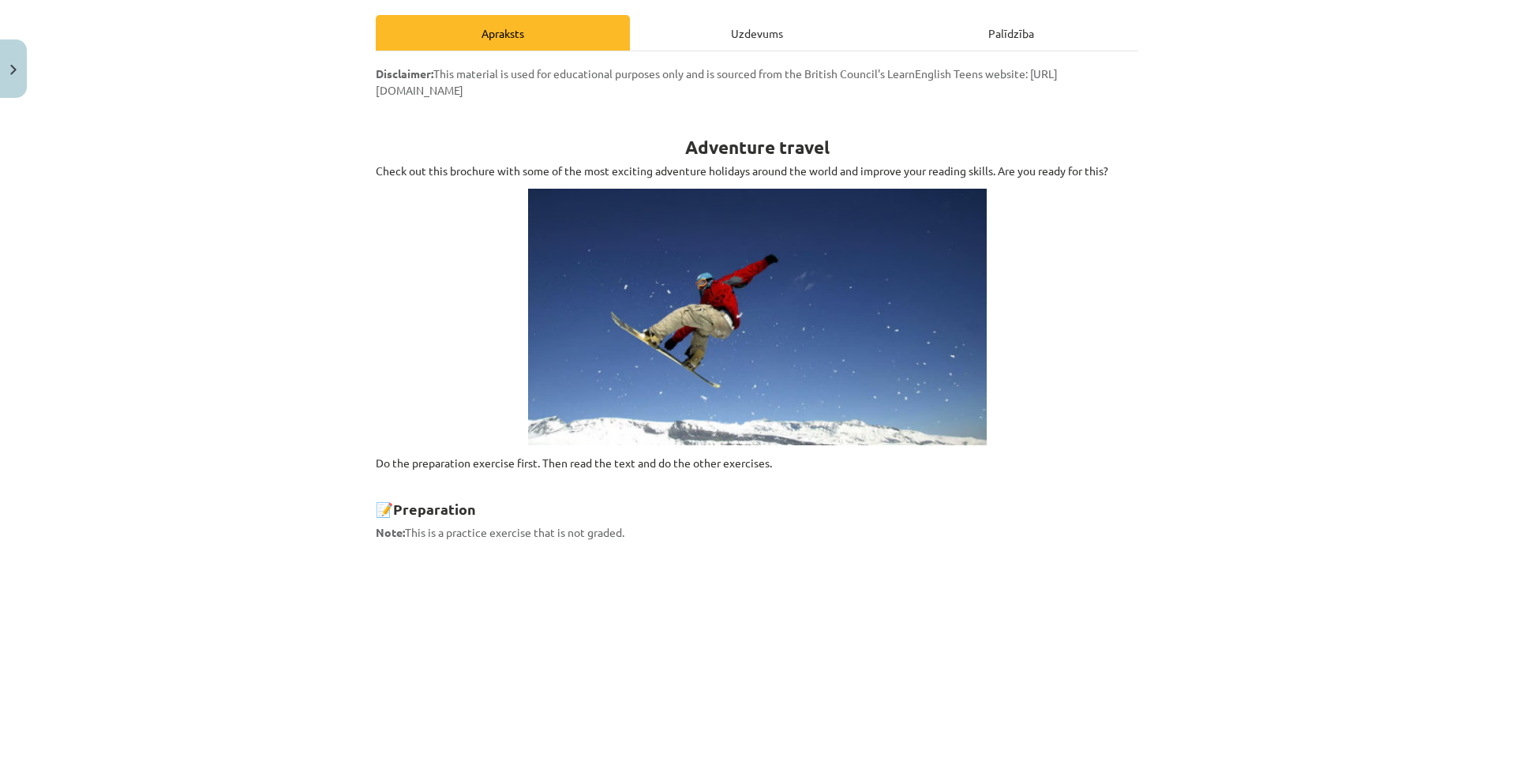
scroll to position [79, 0]
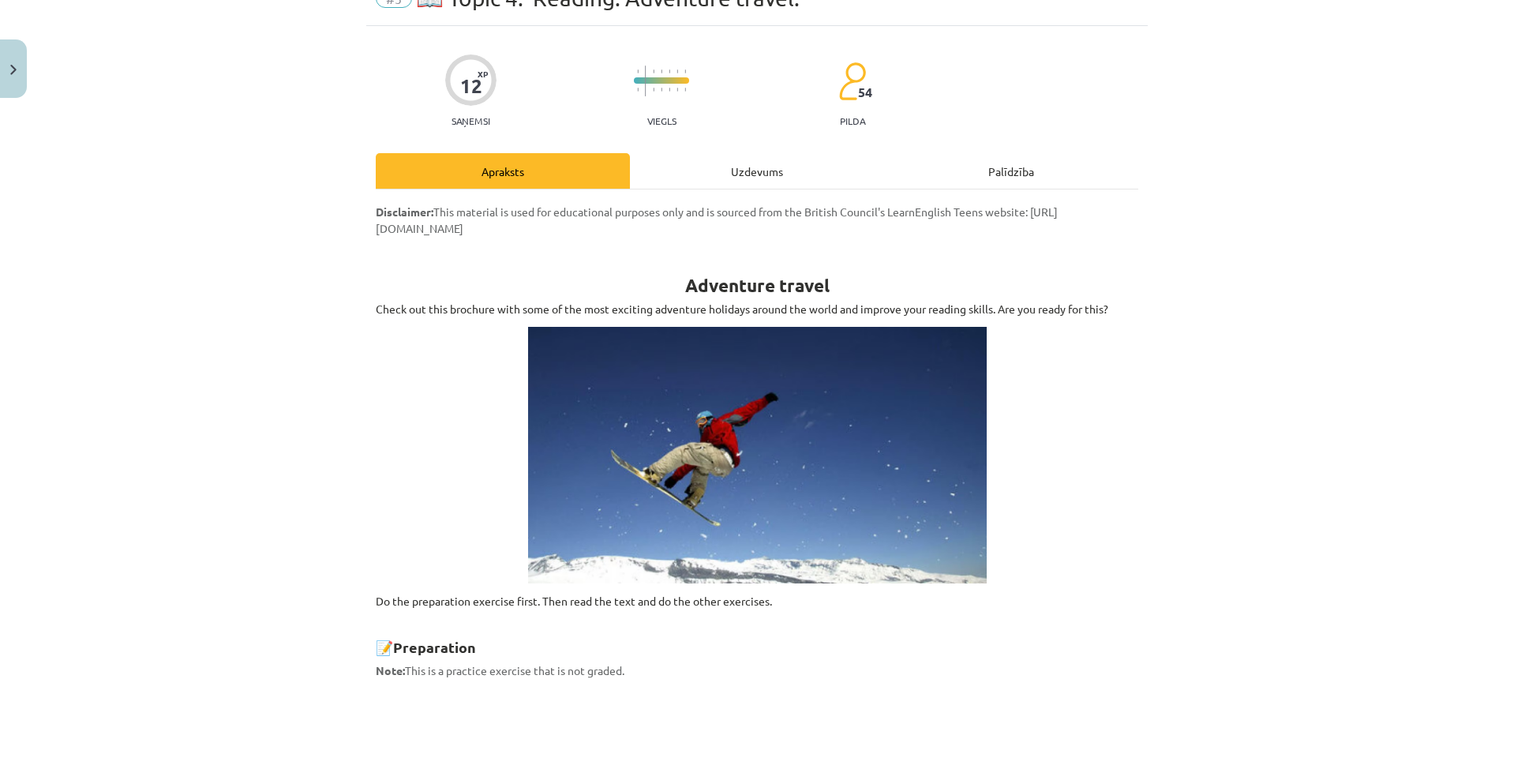
click at [752, 382] on img at bounding box center [757, 454] width 458 height 256
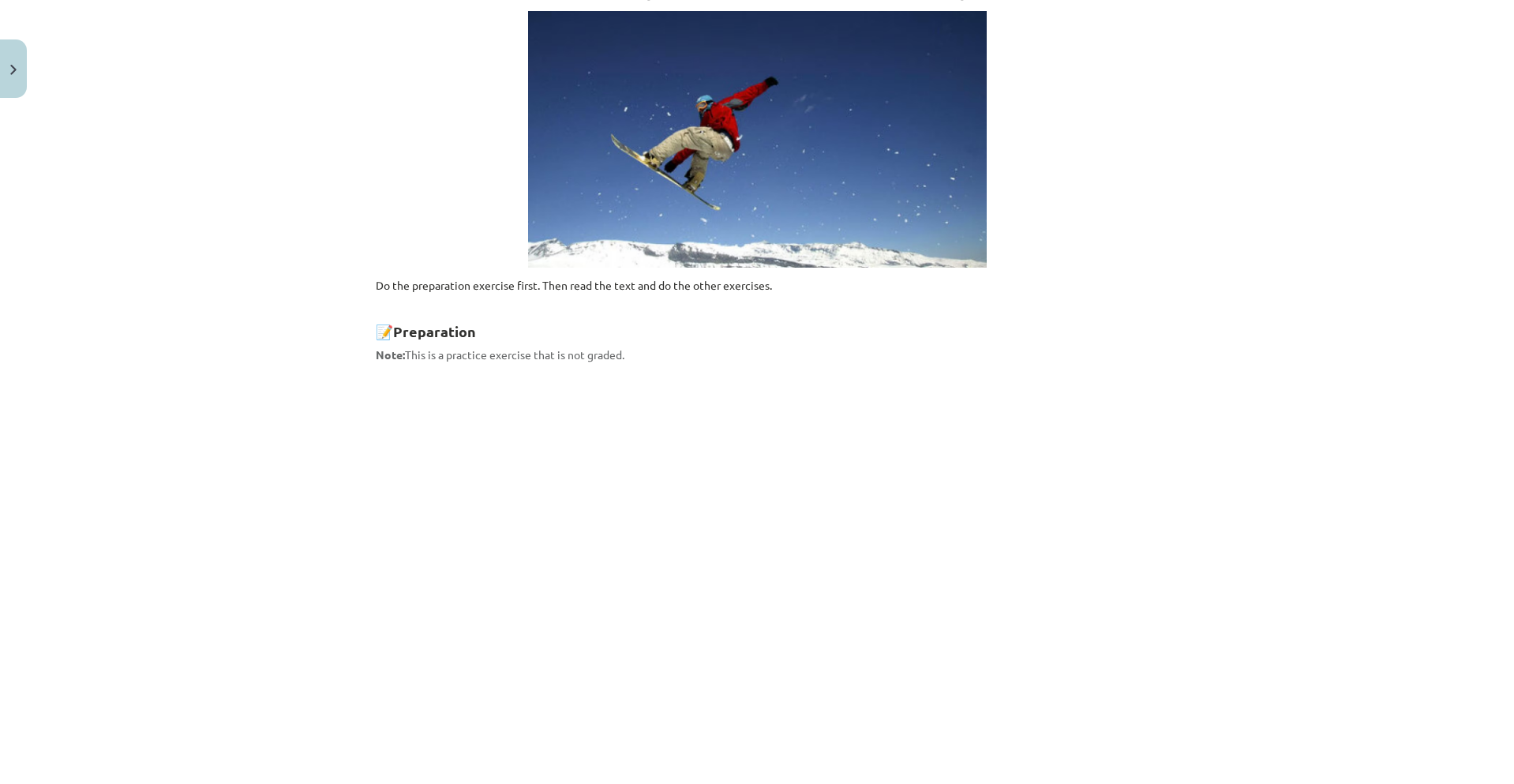
scroll to position [158, 0]
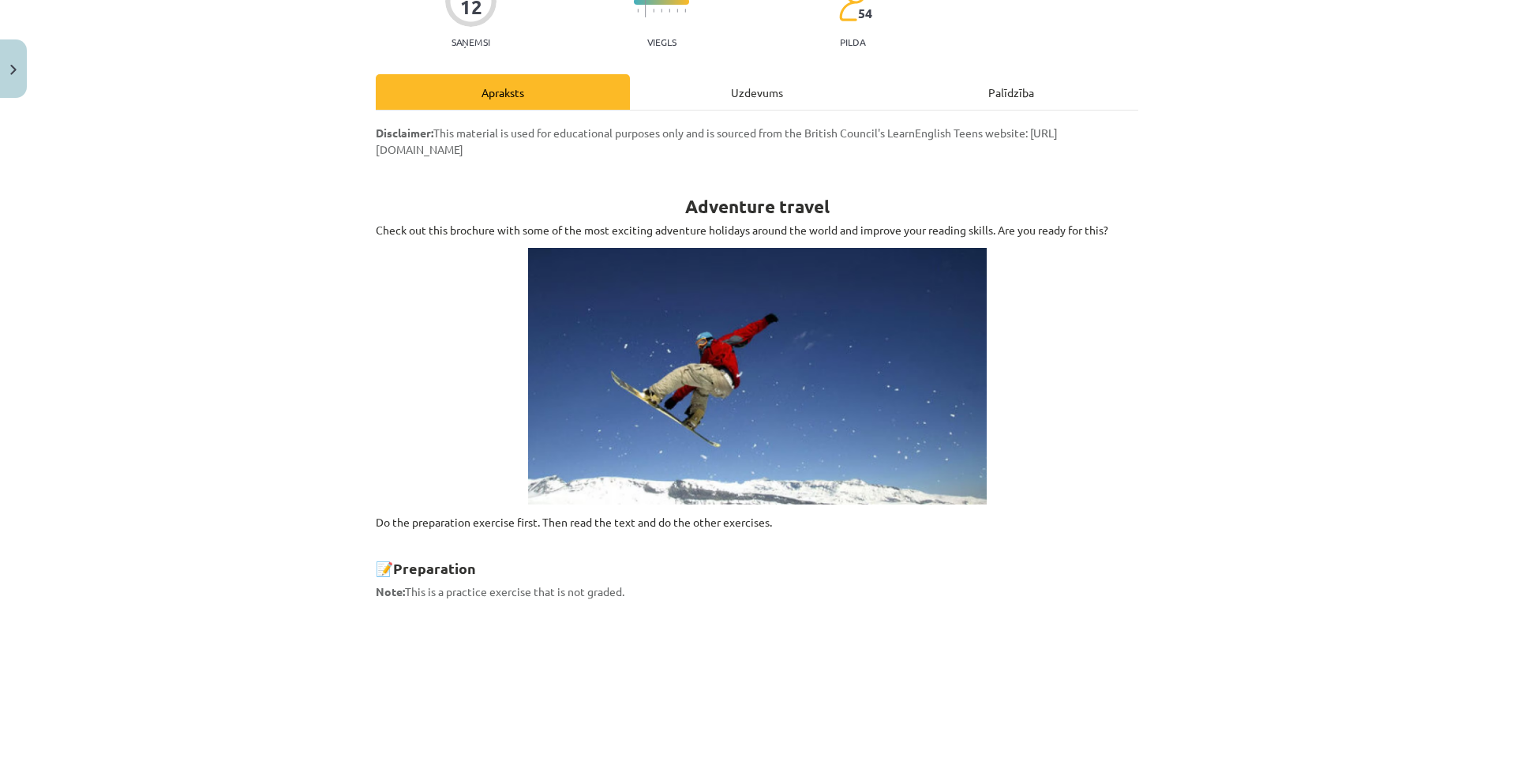
drag, startPoint x: 373, startPoint y: 151, endPoint x: 887, endPoint y: 155, distance: 514.0
click at [887, 155] on p "Disclaimer: This material is used for educational purposes only and is sourced …" at bounding box center [757, 141] width 762 height 33
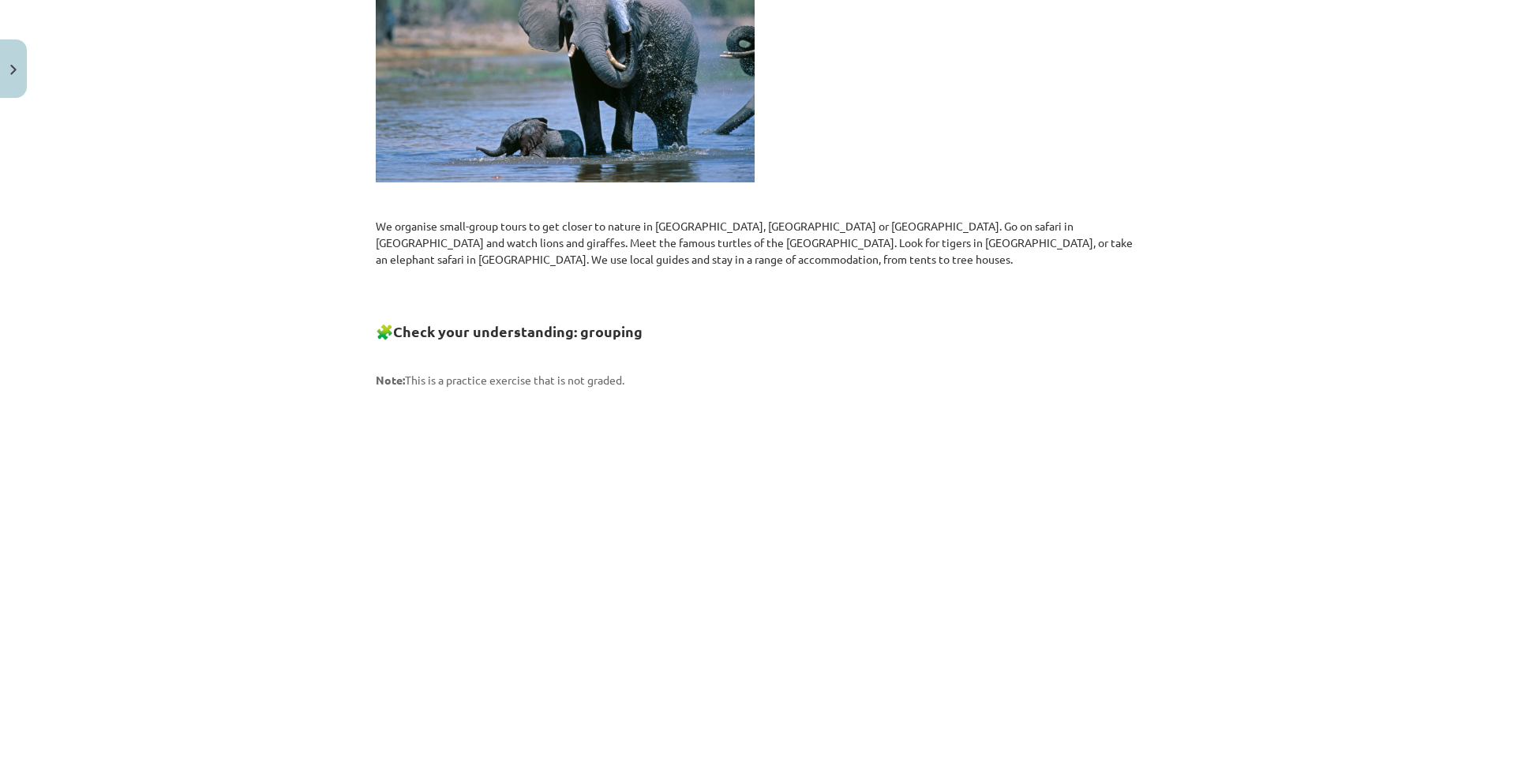
scroll to position [1894, 0]
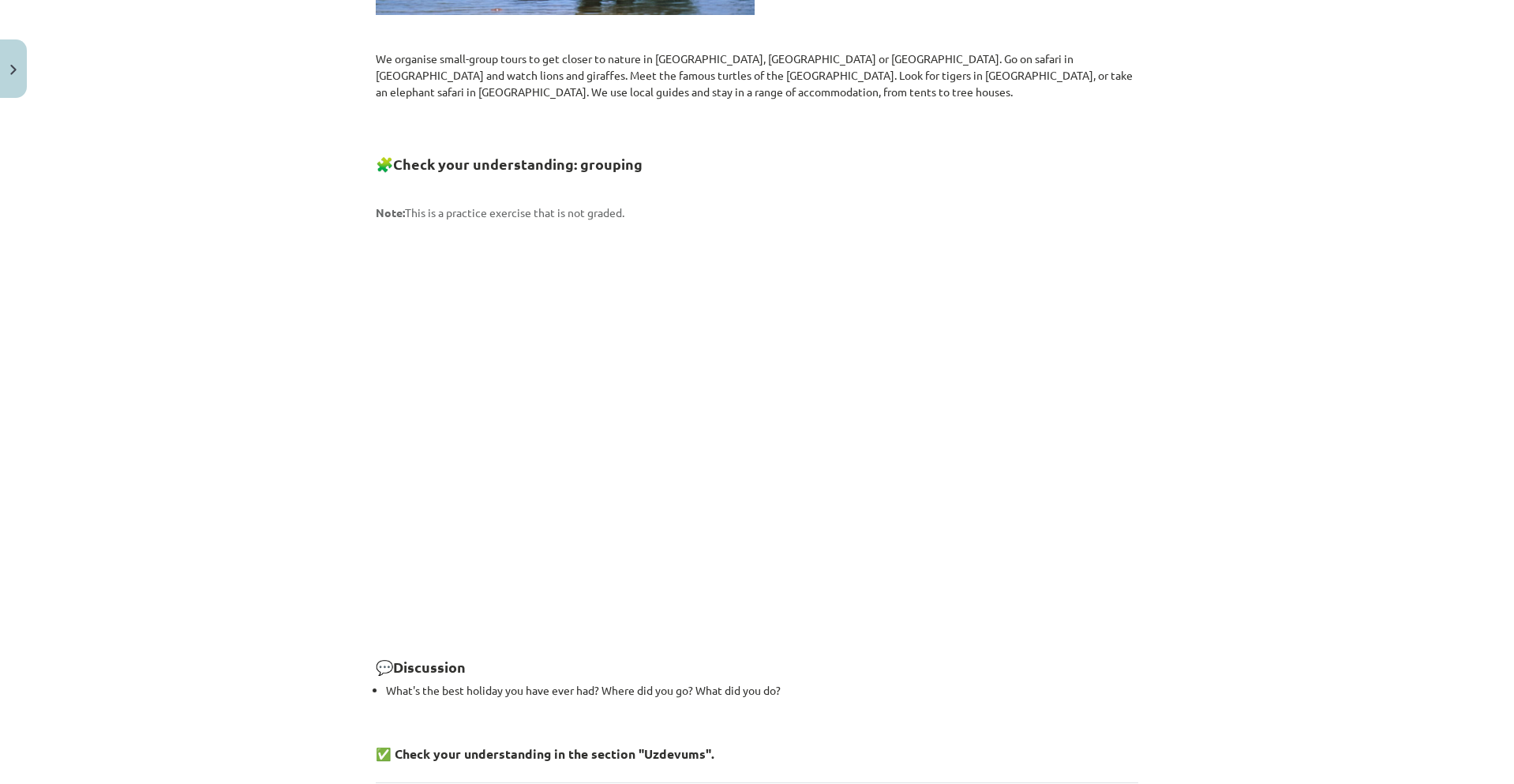
click at [1373, 439] on div "Mācību tēma: Angļu valodas 8. klases 1. ieskaites mācību materiāls #5 📖 Topic 4…" at bounding box center [757, 392] width 1514 height 784
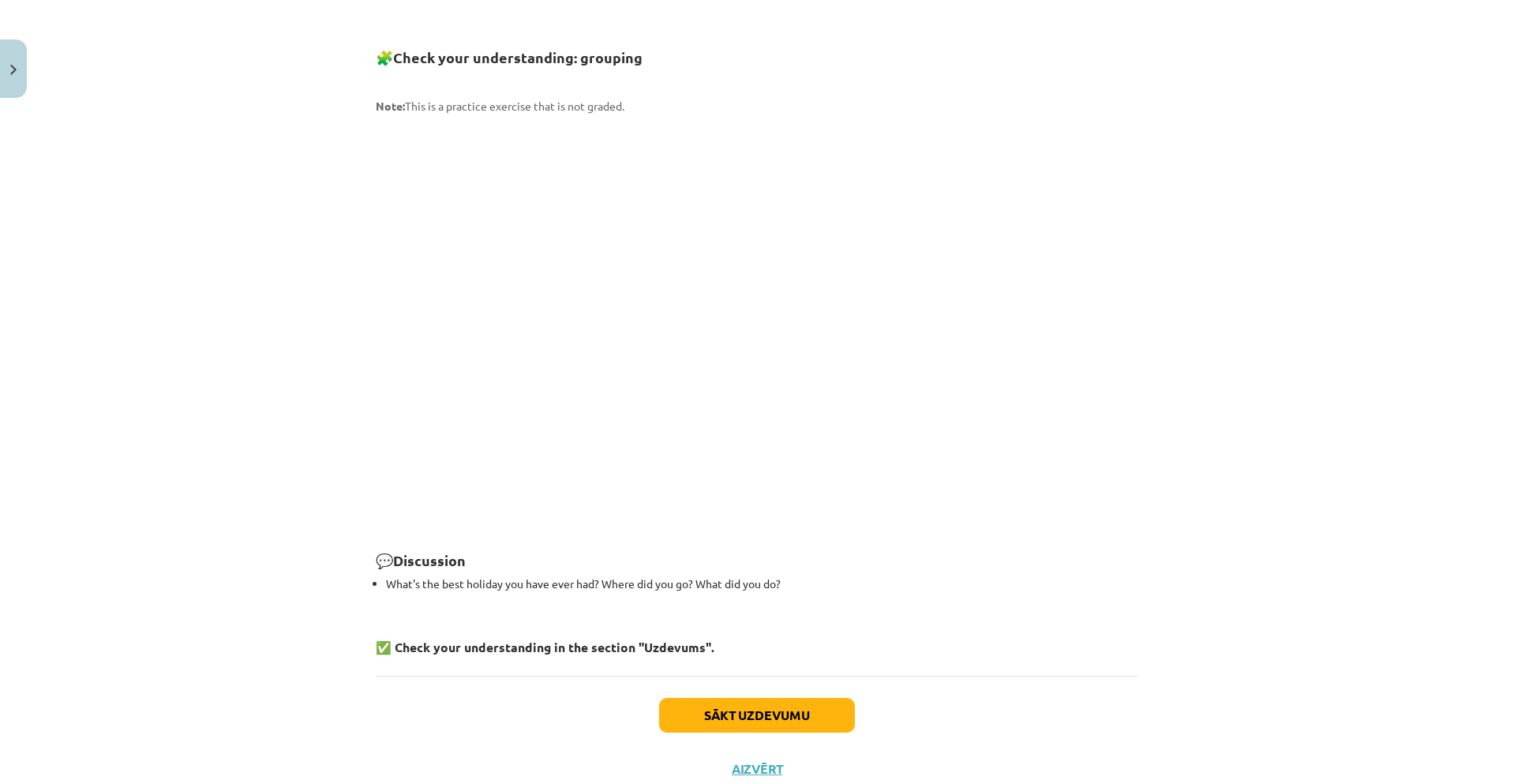
scroll to position [2019, 0]
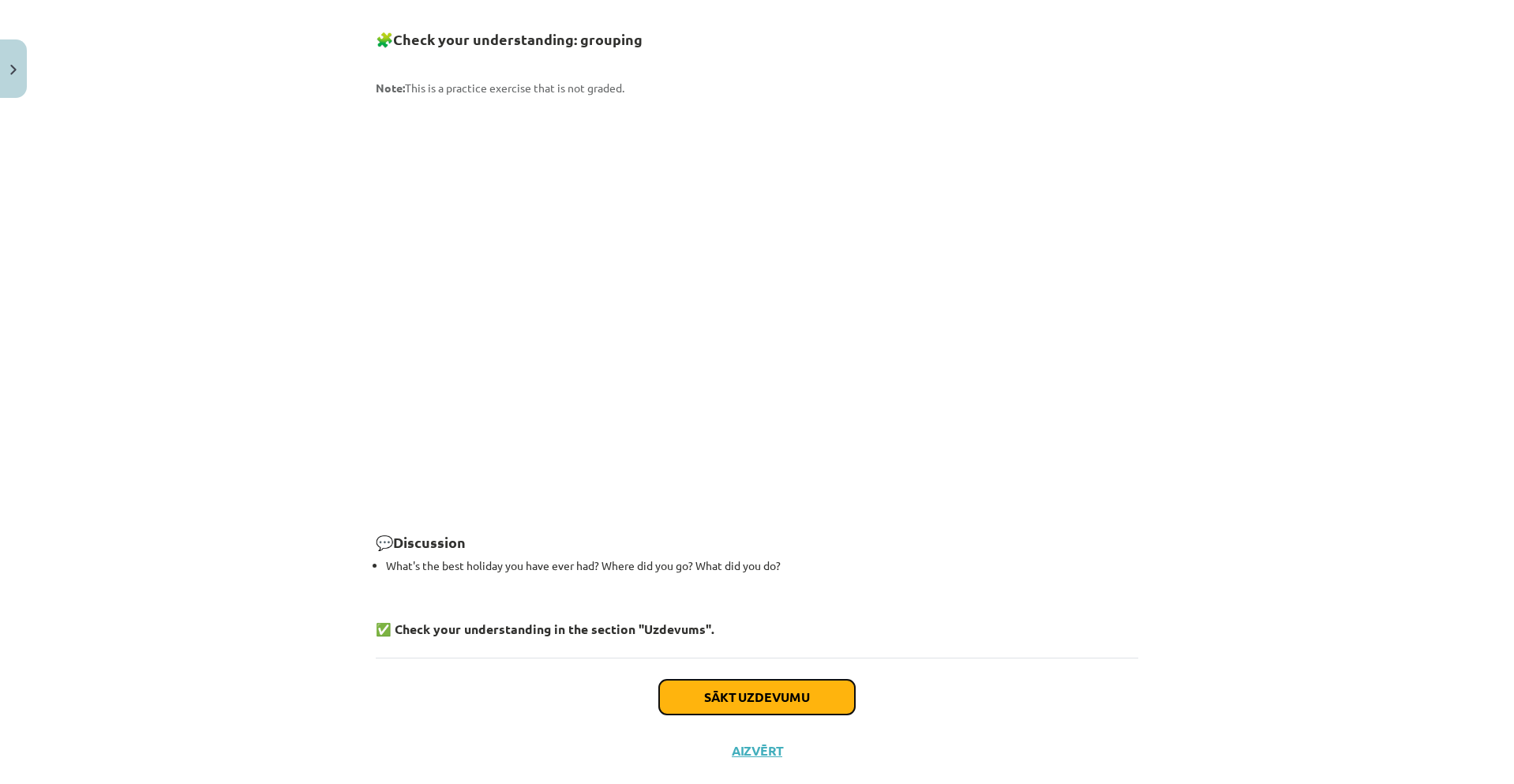
click at [796, 680] on button "Sākt uzdevumu" at bounding box center [757, 697] width 196 height 35
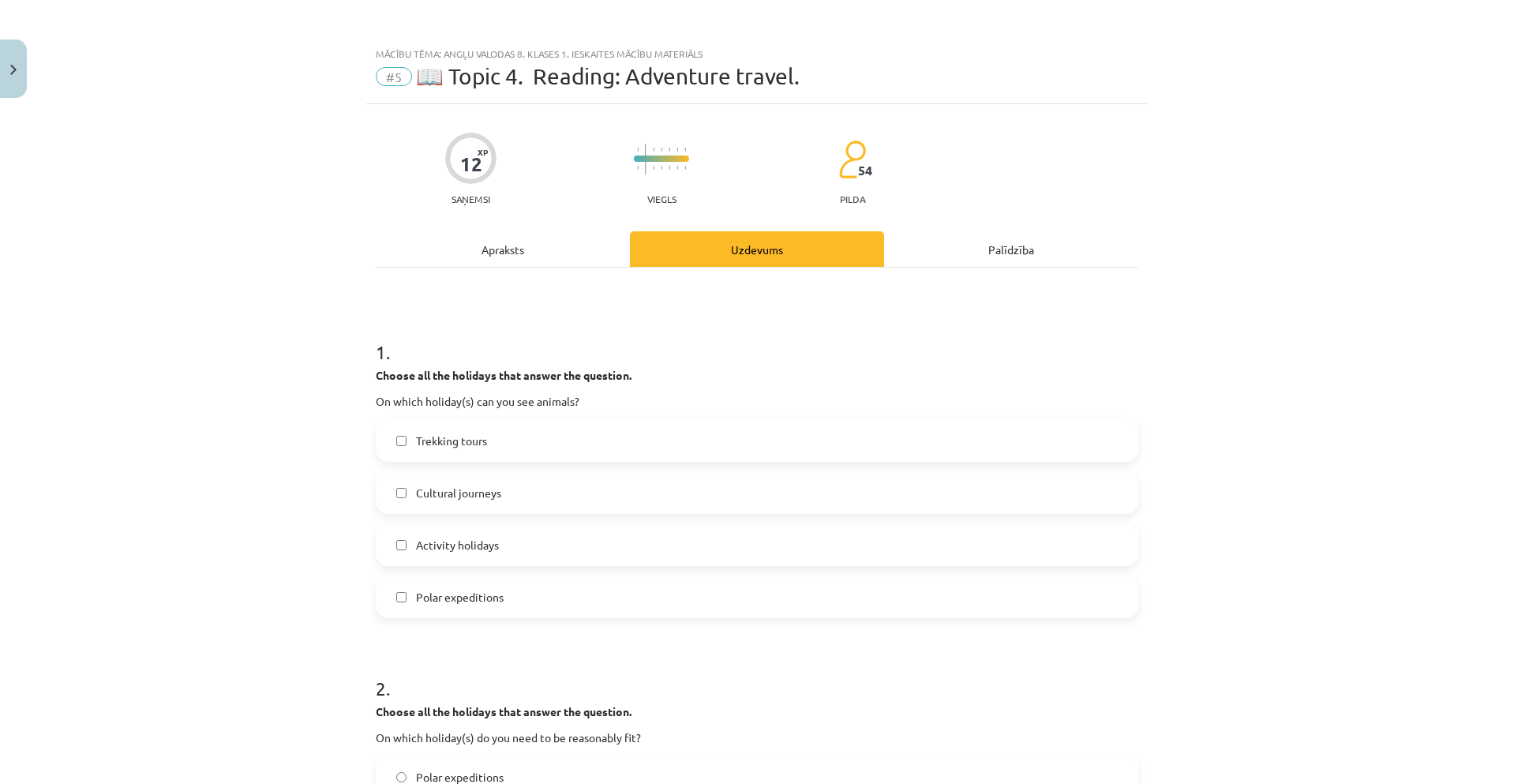
scroll to position [0, 0]
click at [456, 250] on div "Apraksts" at bounding box center [503, 250] width 254 height 36
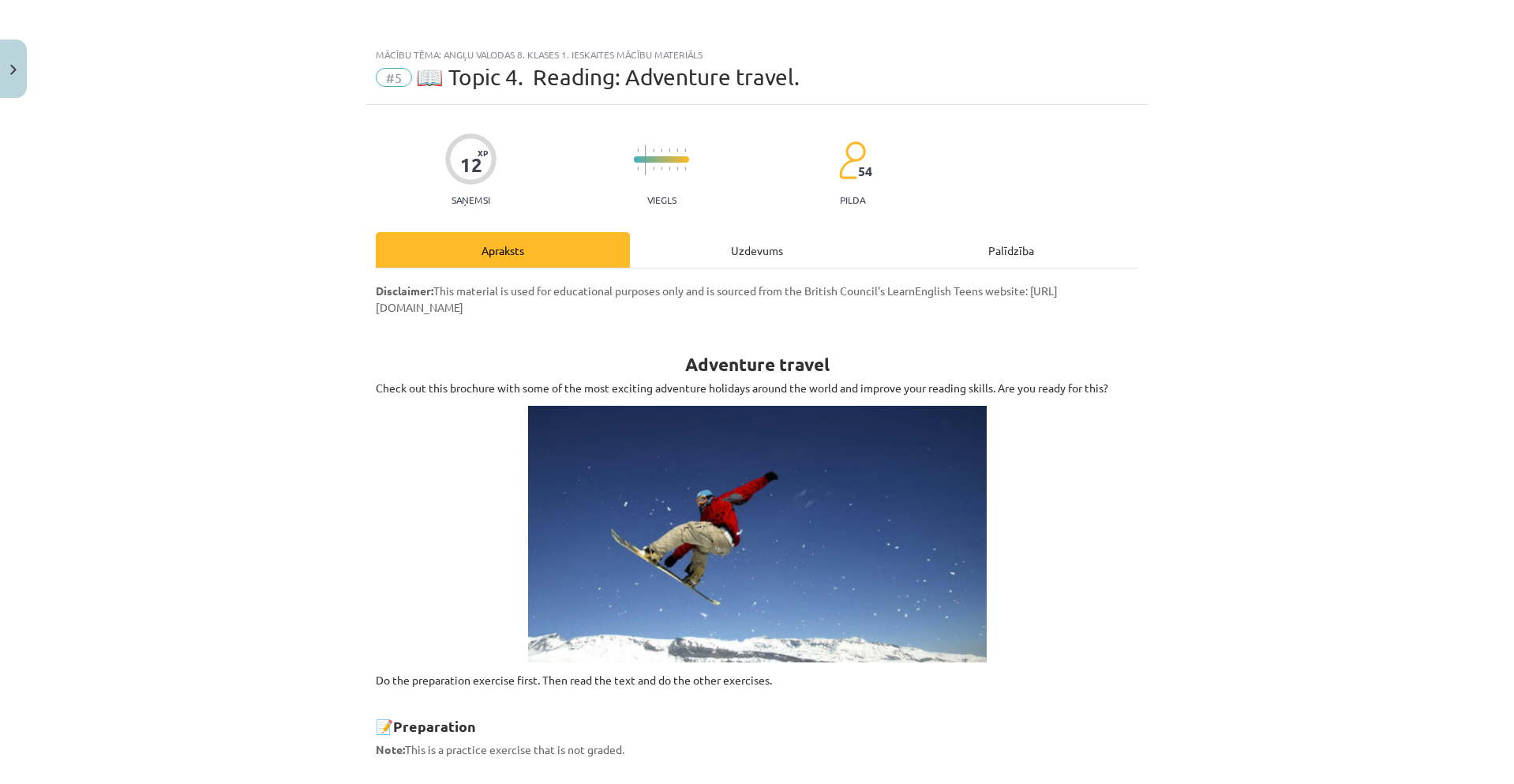
click at [746, 261] on div "Uzdevums" at bounding box center [757, 250] width 254 height 36
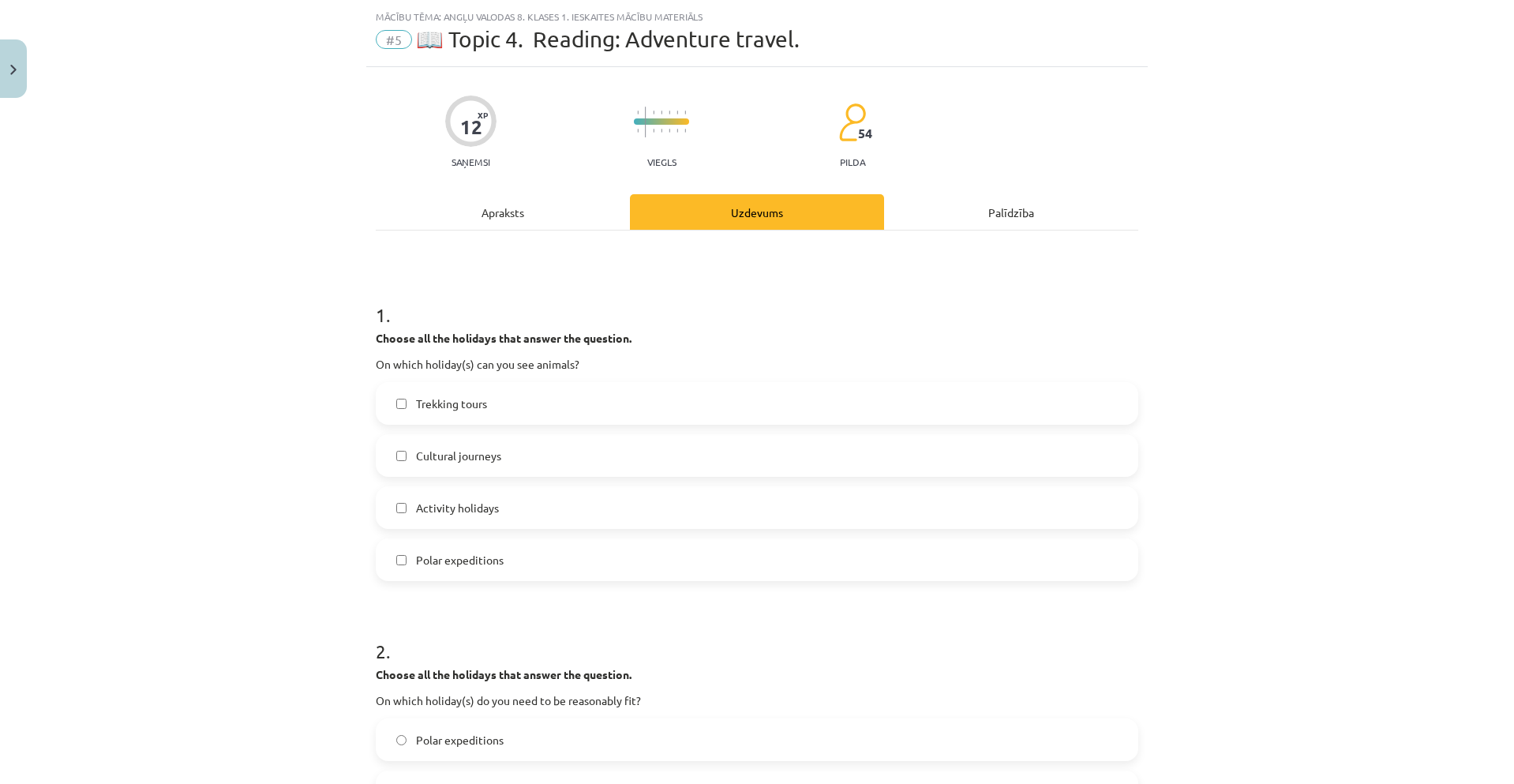
scroll to position [40, 0]
click at [964, 222] on div "Palīdzība" at bounding box center [1011, 210] width 254 height 36
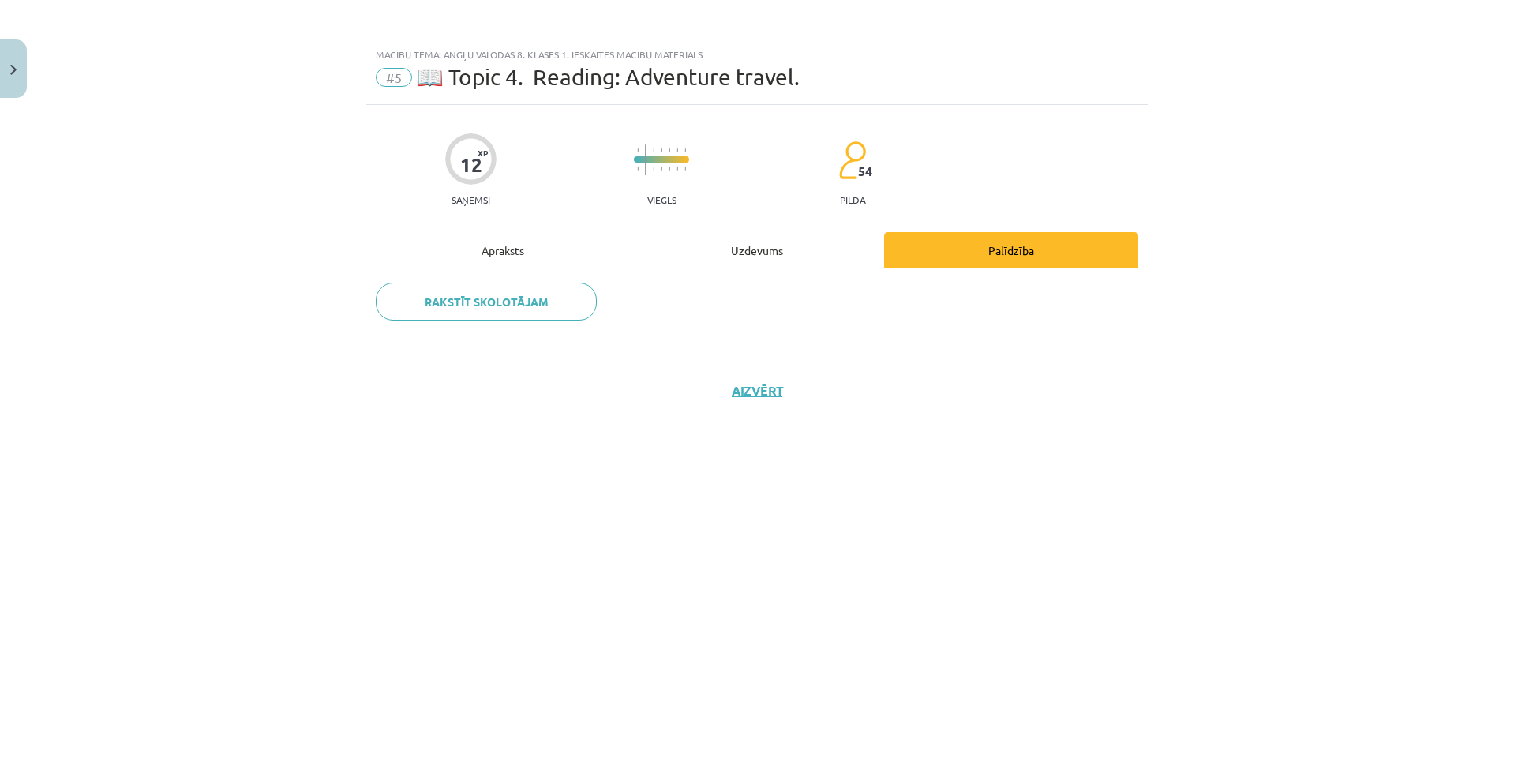
click at [801, 251] on div "Uzdevums" at bounding box center [757, 250] width 254 height 36
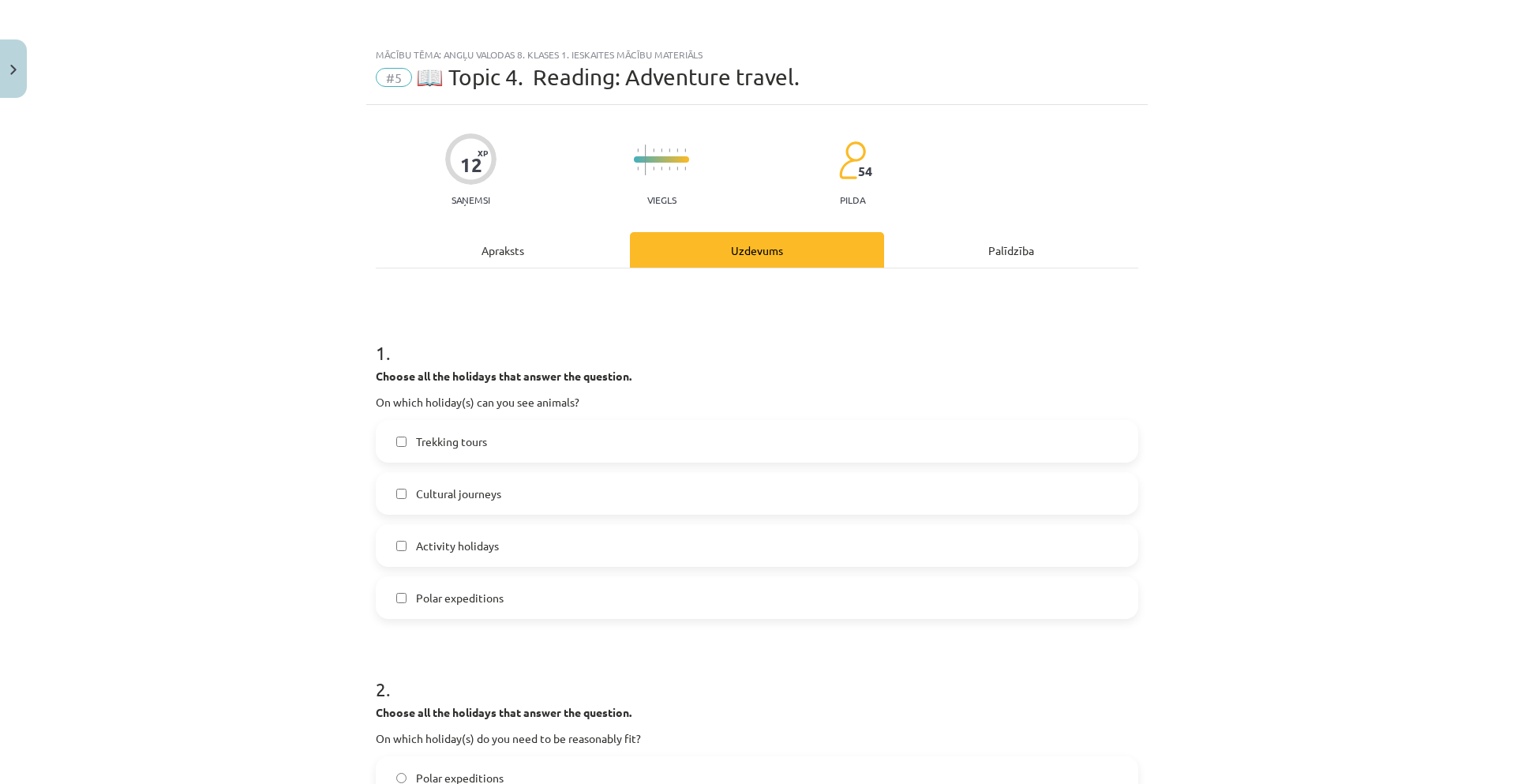
click at [617, 428] on label "Trekking tours" at bounding box center [757, 440] width 759 height 40
click at [634, 533] on label "Activity holidays" at bounding box center [757, 545] width 759 height 40
click at [634, 538] on label "Activity holidays" at bounding box center [757, 545] width 759 height 40
click at [542, 602] on label "Polar expeditions" at bounding box center [757, 597] width 759 height 40
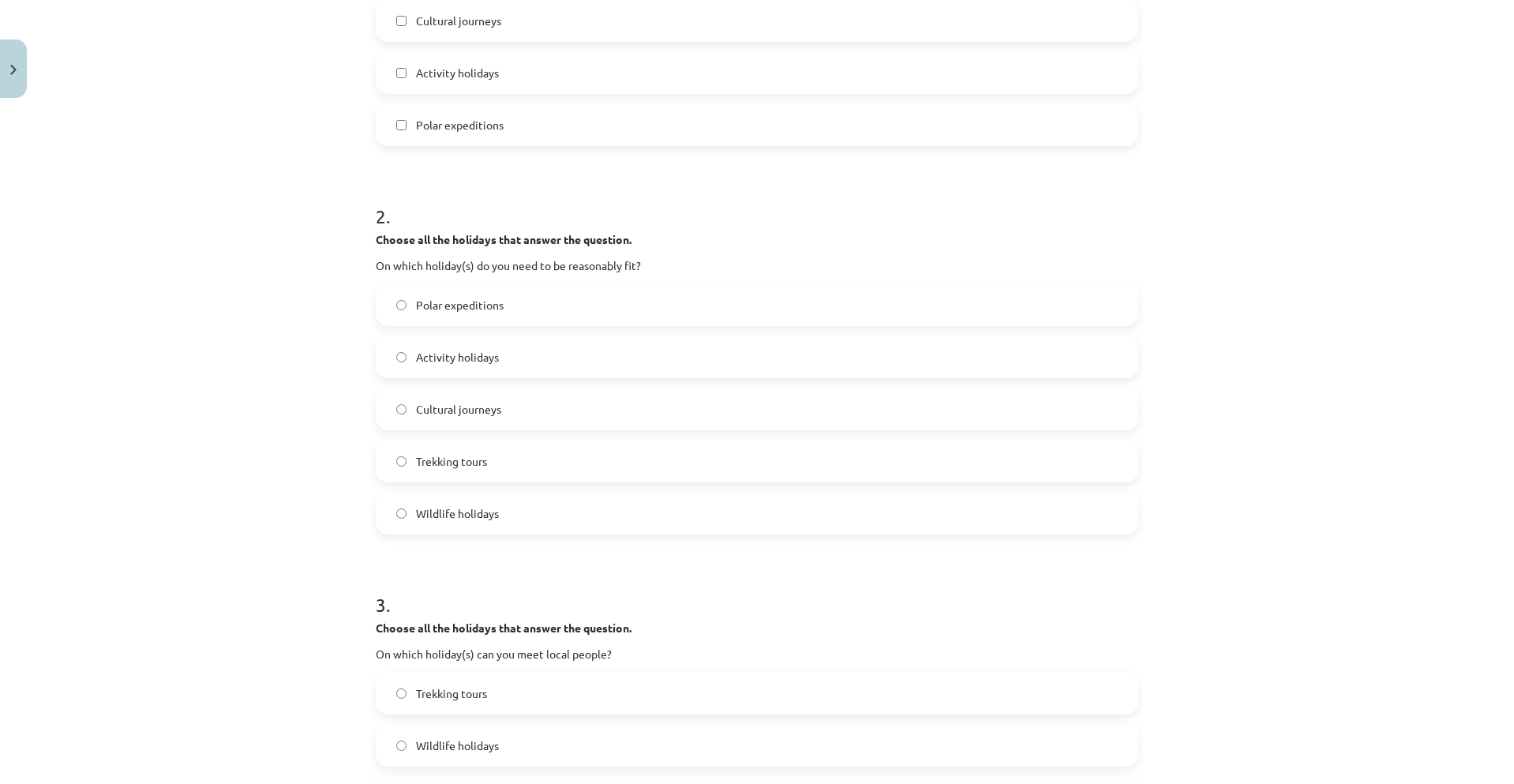
scroll to position [474, 0]
click at [511, 462] on label "Trekking tours" at bounding box center [757, 460] width 759 height 40
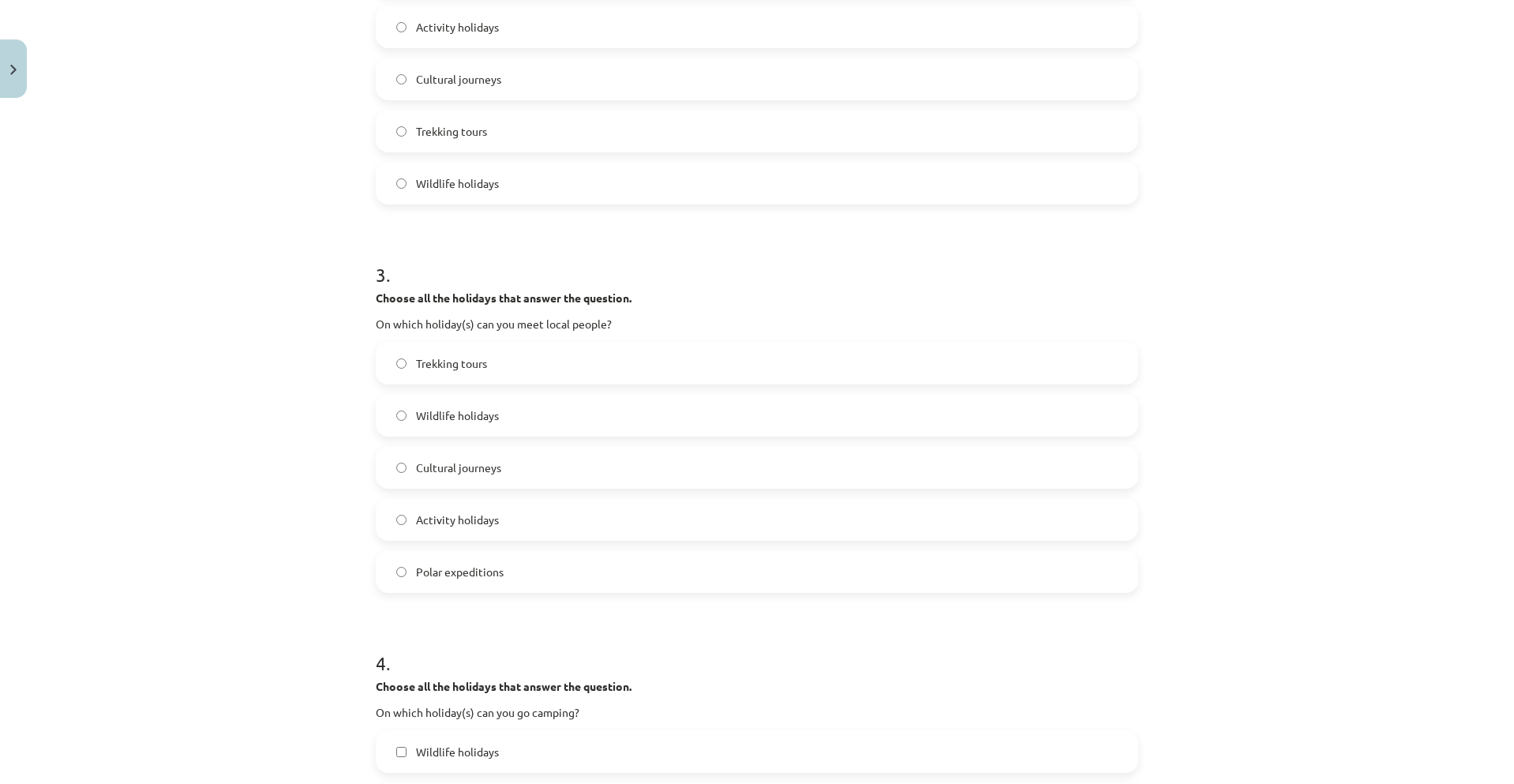
scroll to position [789, 0]
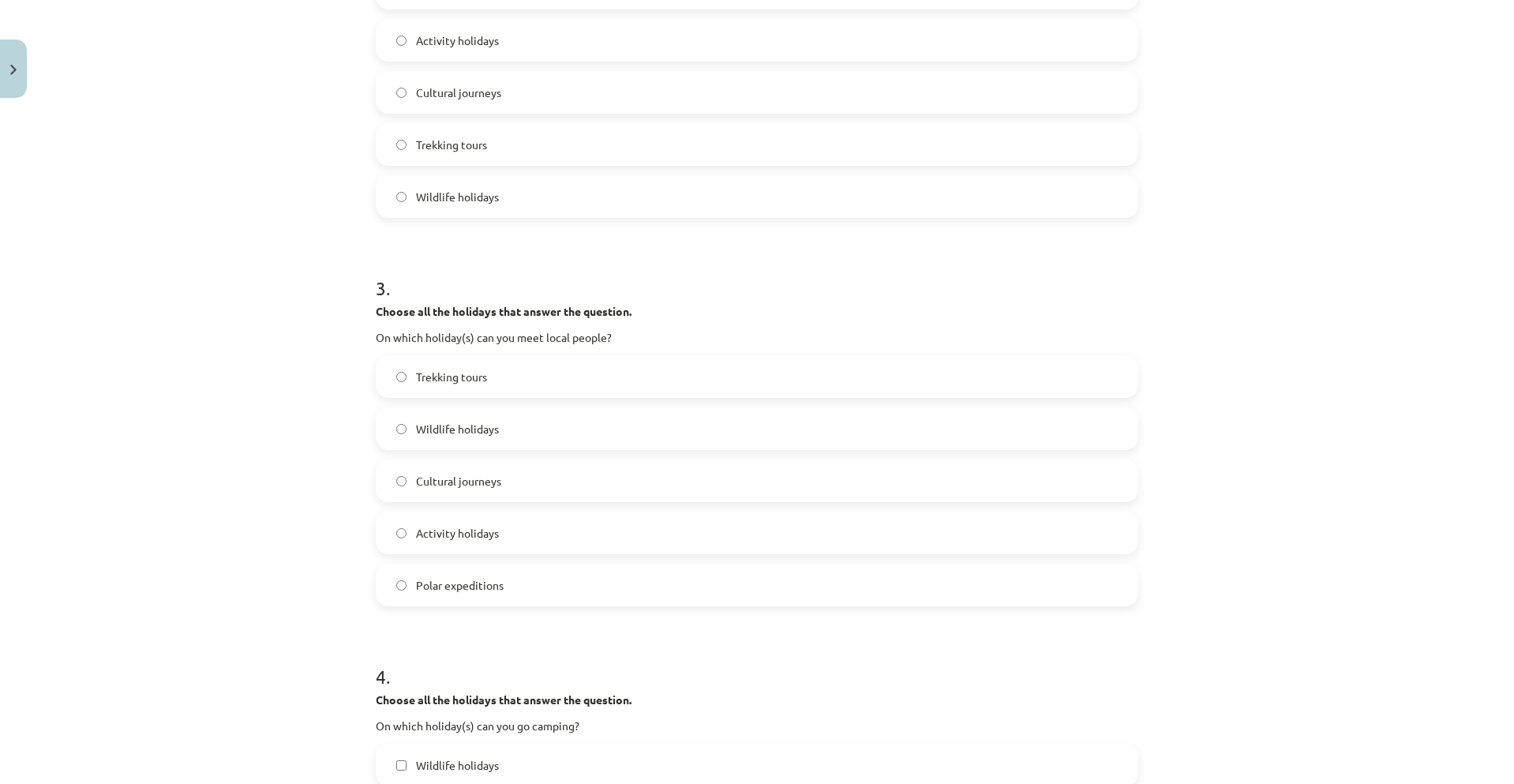
click at [618, 536] on label "Activity holidays" at bounding box center [757, 533] width 759 height 40
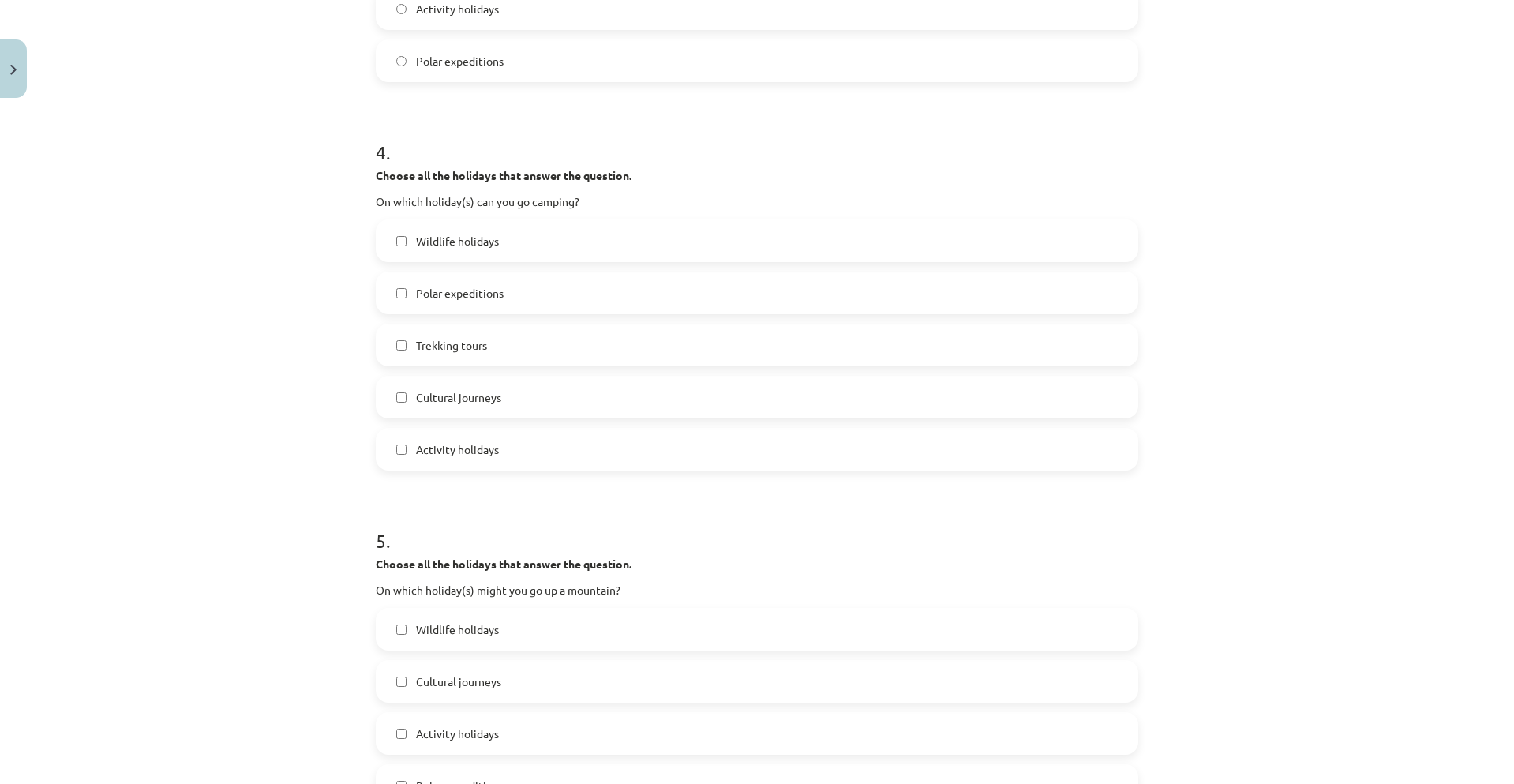
scroll to position [1342, 0]
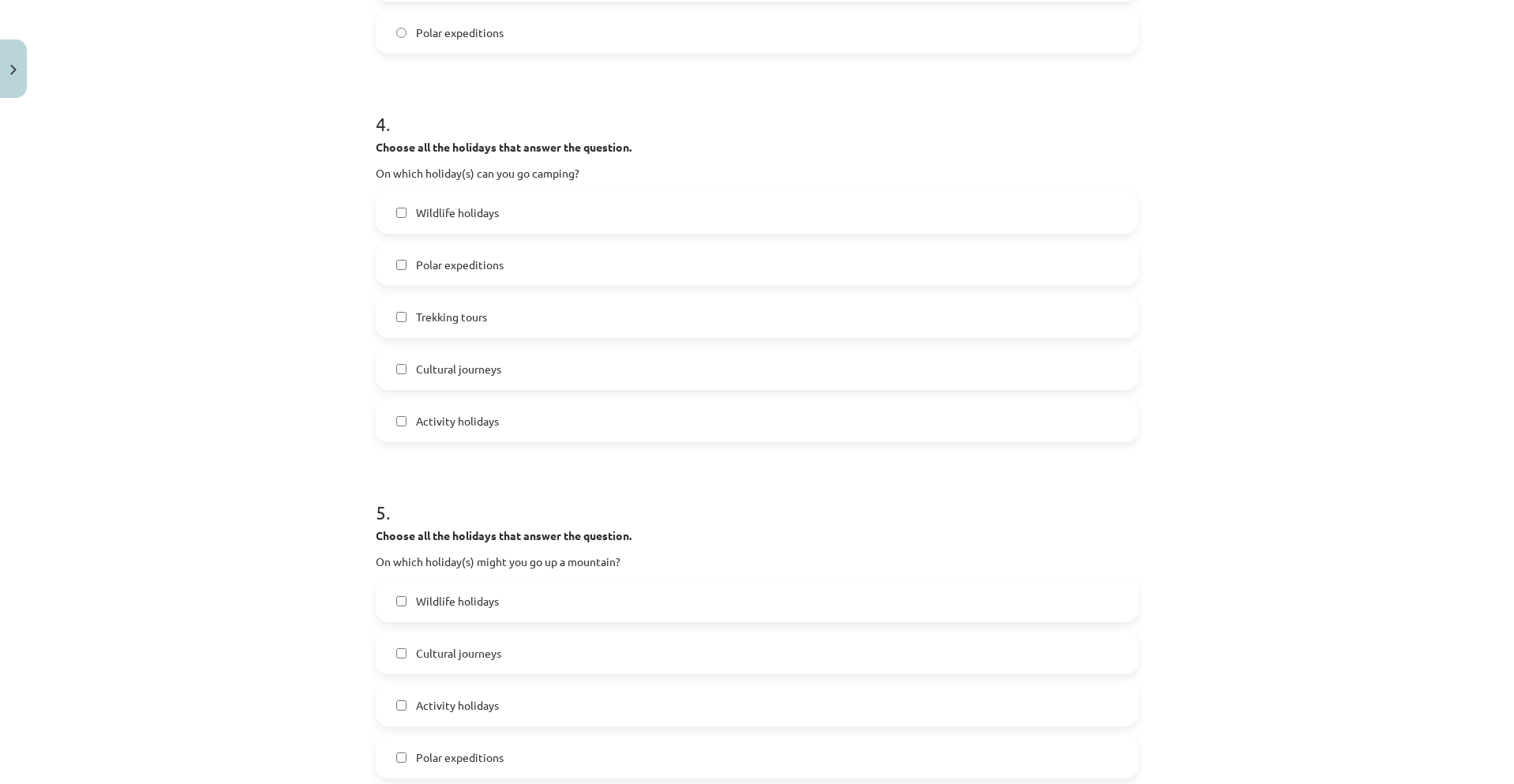
click at [629, 321] on label "Trekking tours" at bounding box center [757, 316] width 759 height 40
click at [571, 212] on label "Wildlife holidays" at bounding box center [757, 212] width 759 height 40
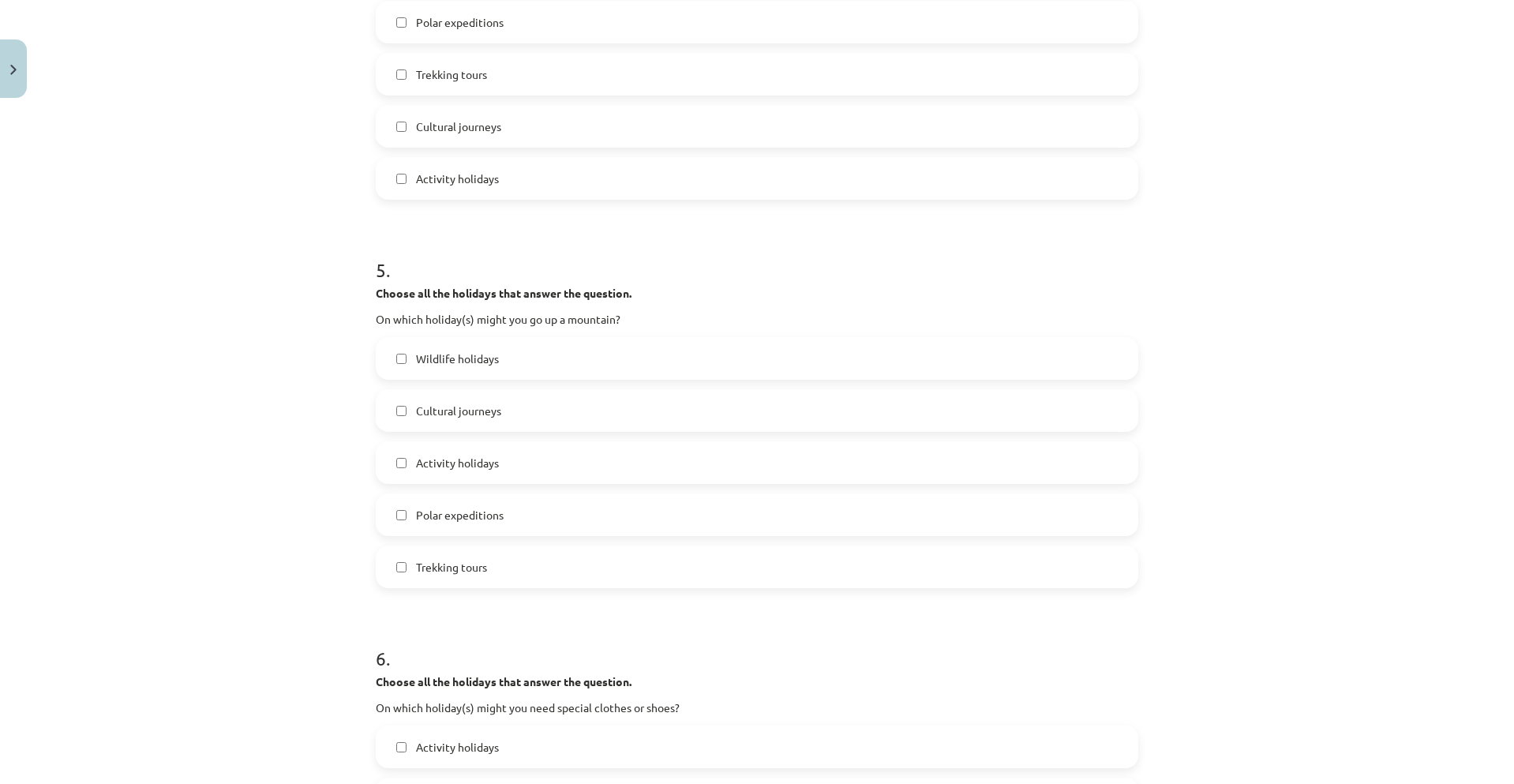
scroll to position [1736, 0]
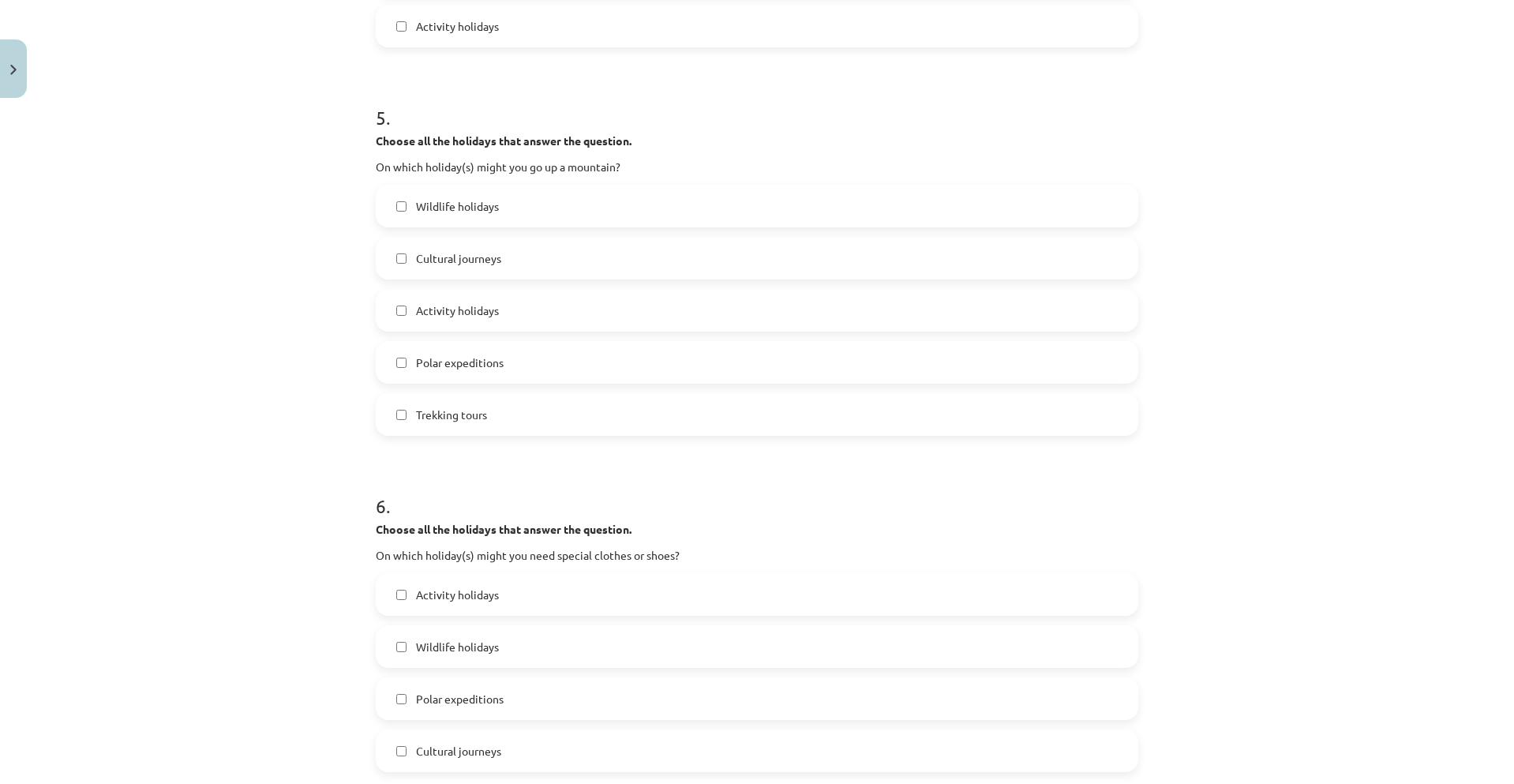
click at [326, 431] on div "Mācību tēma: Angļu valodas 8. klases 1. ieskaites mācību materiāls #5 📖 Topic 4…" at bounding box center [757, 392] width 1514 height 784
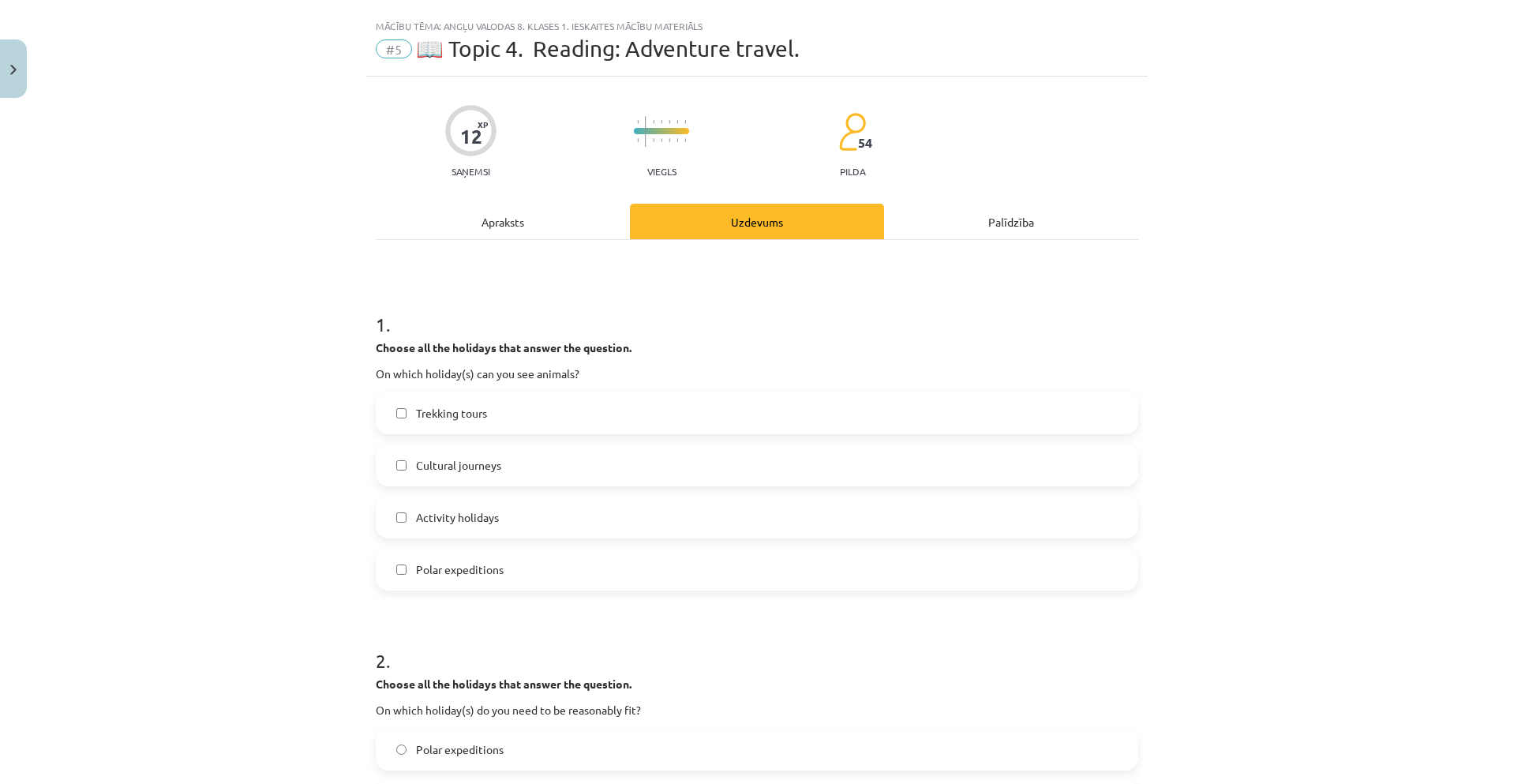
scroll to position [0, 0]
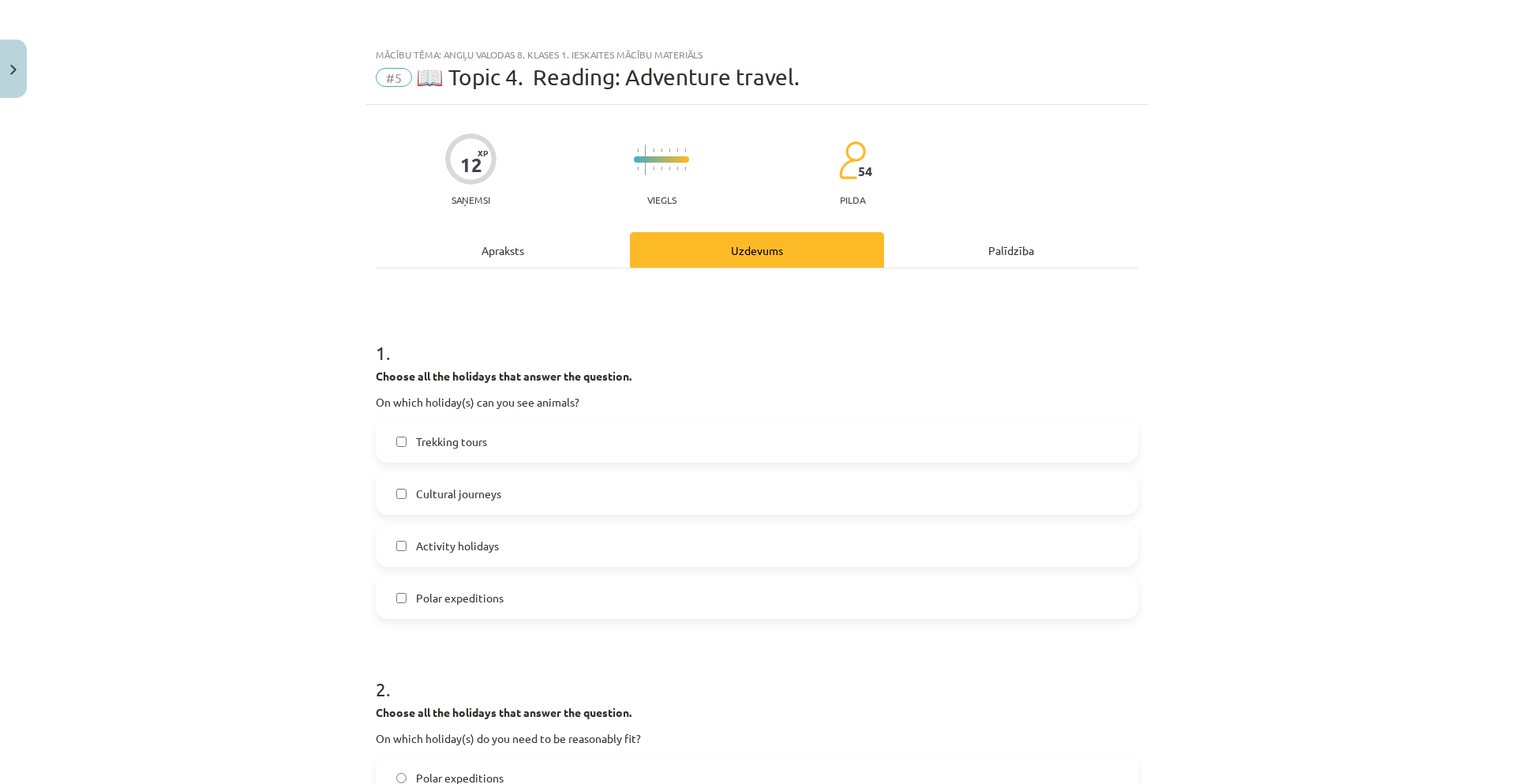
click at [550, 255] on div "Apraksts" at bounding box center [503, 250] width 254 height 36
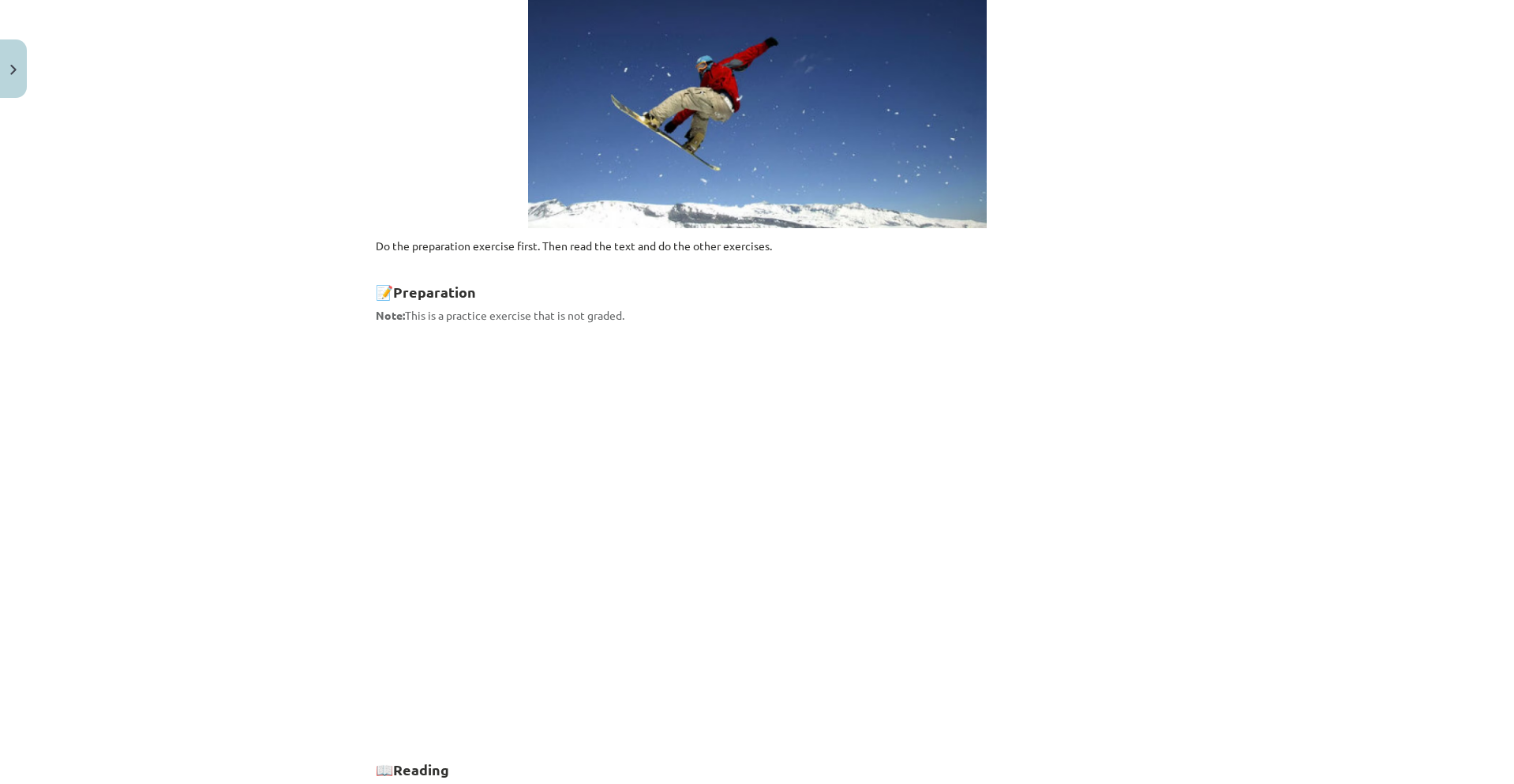
scroll to position [40, 0]
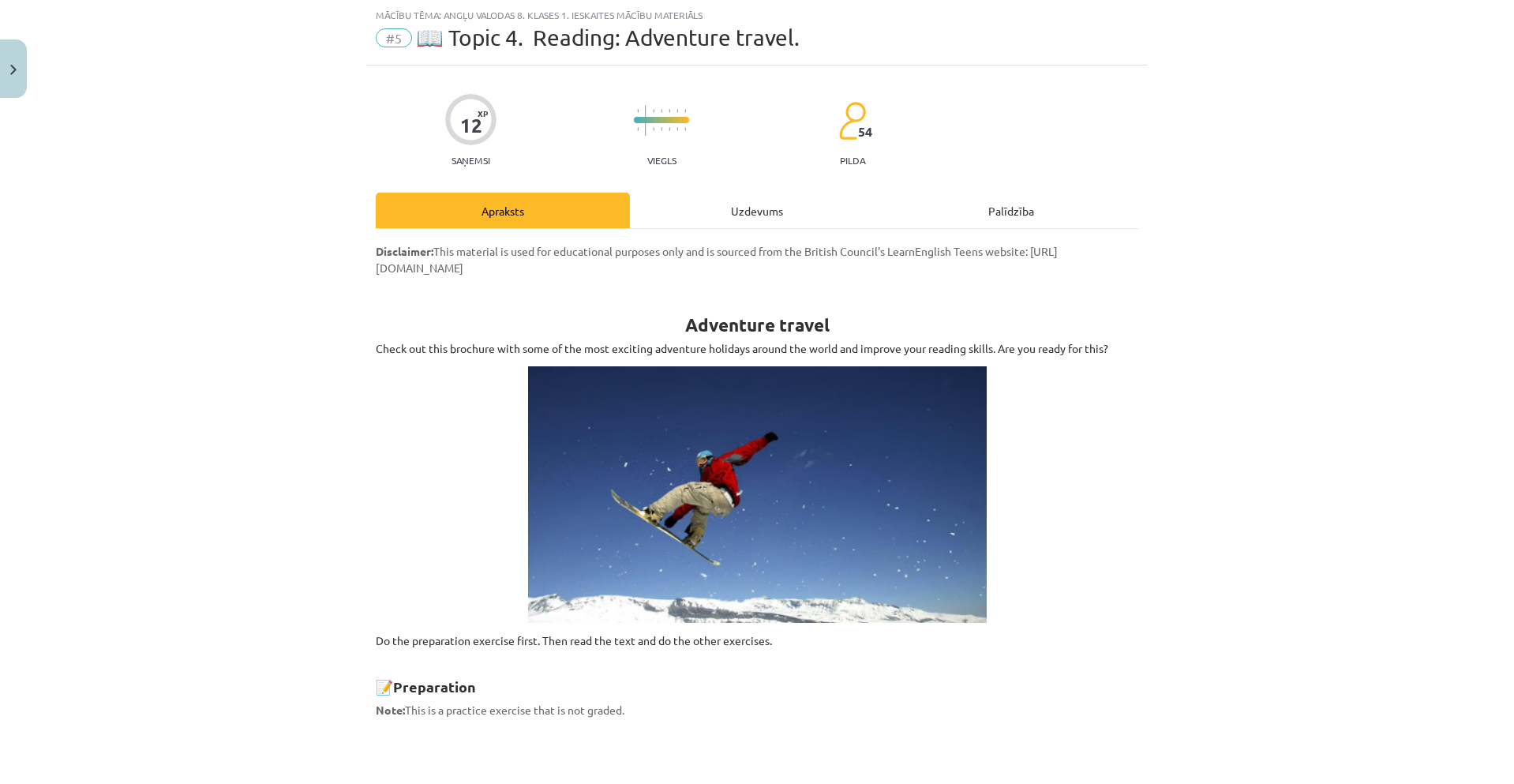
click at [762, 214] on div "Uzdevums" at bounding box center [757, 210] width 254 height 36
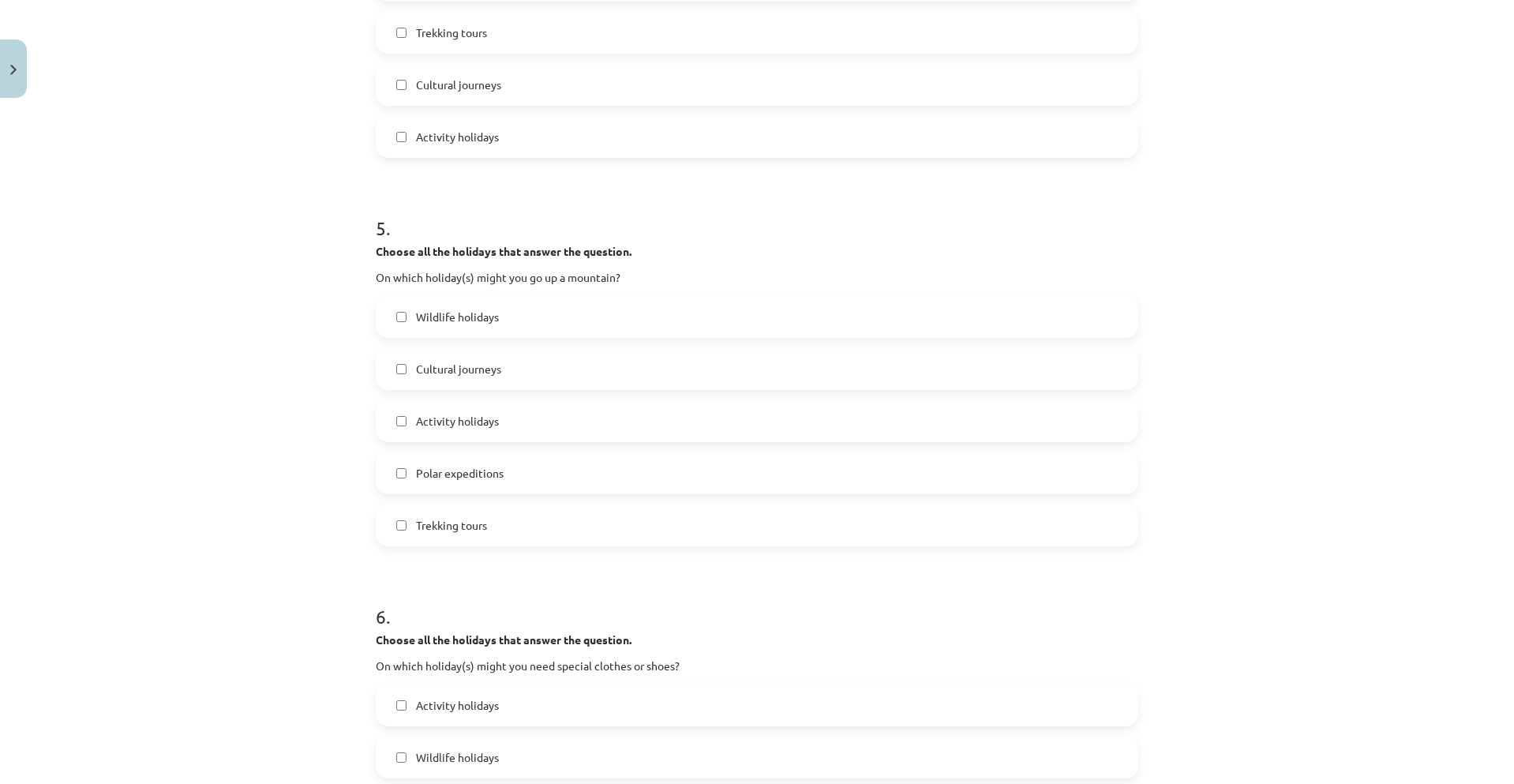
scroll to position [1697, 0]
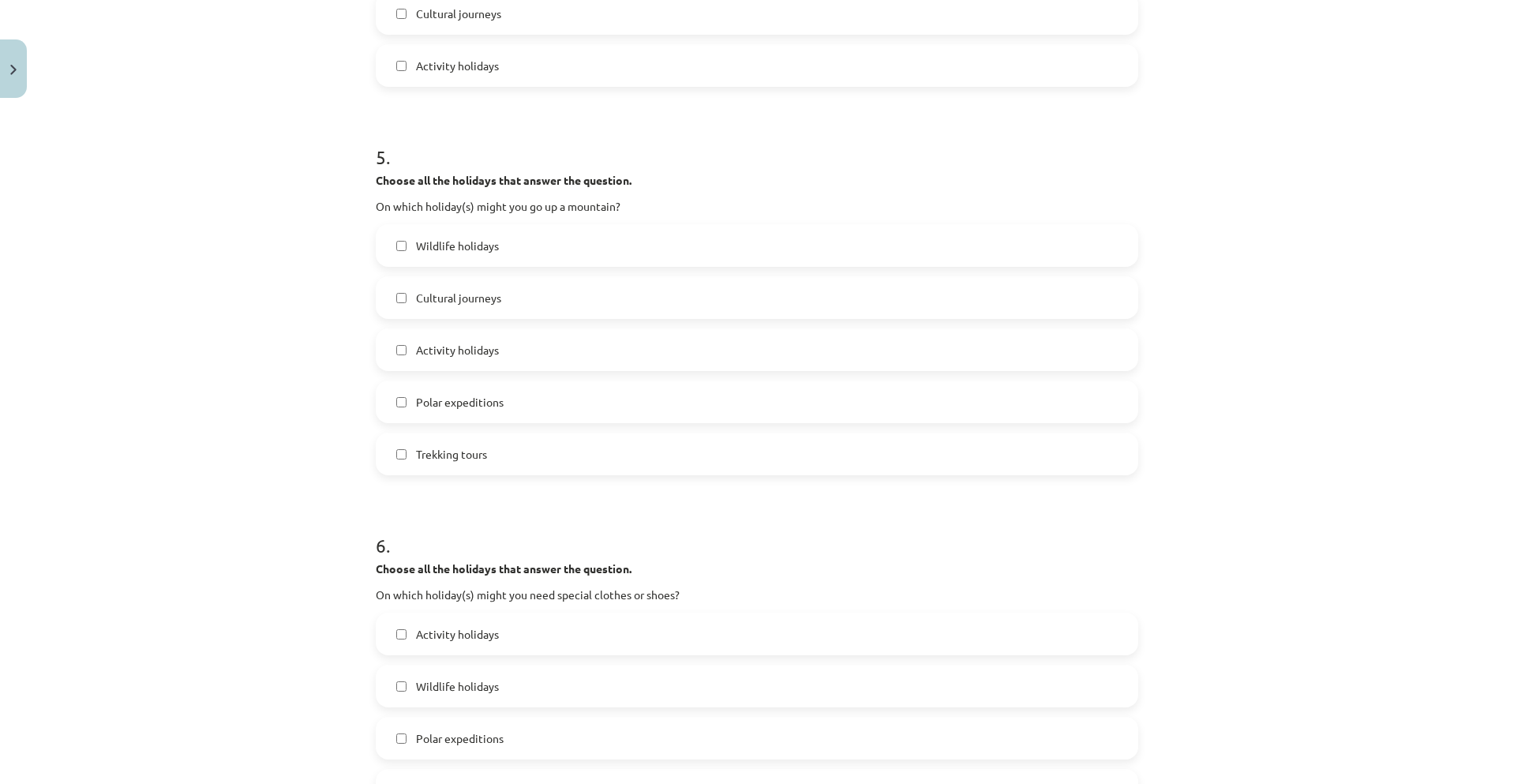
click at [539, 349] on label "Activity holidays" at bounding box center [757, 349] width 759 height 40
click at [523, 410] on label "Polar expeditions" at bounding box center [757, 402] width 759 height 40
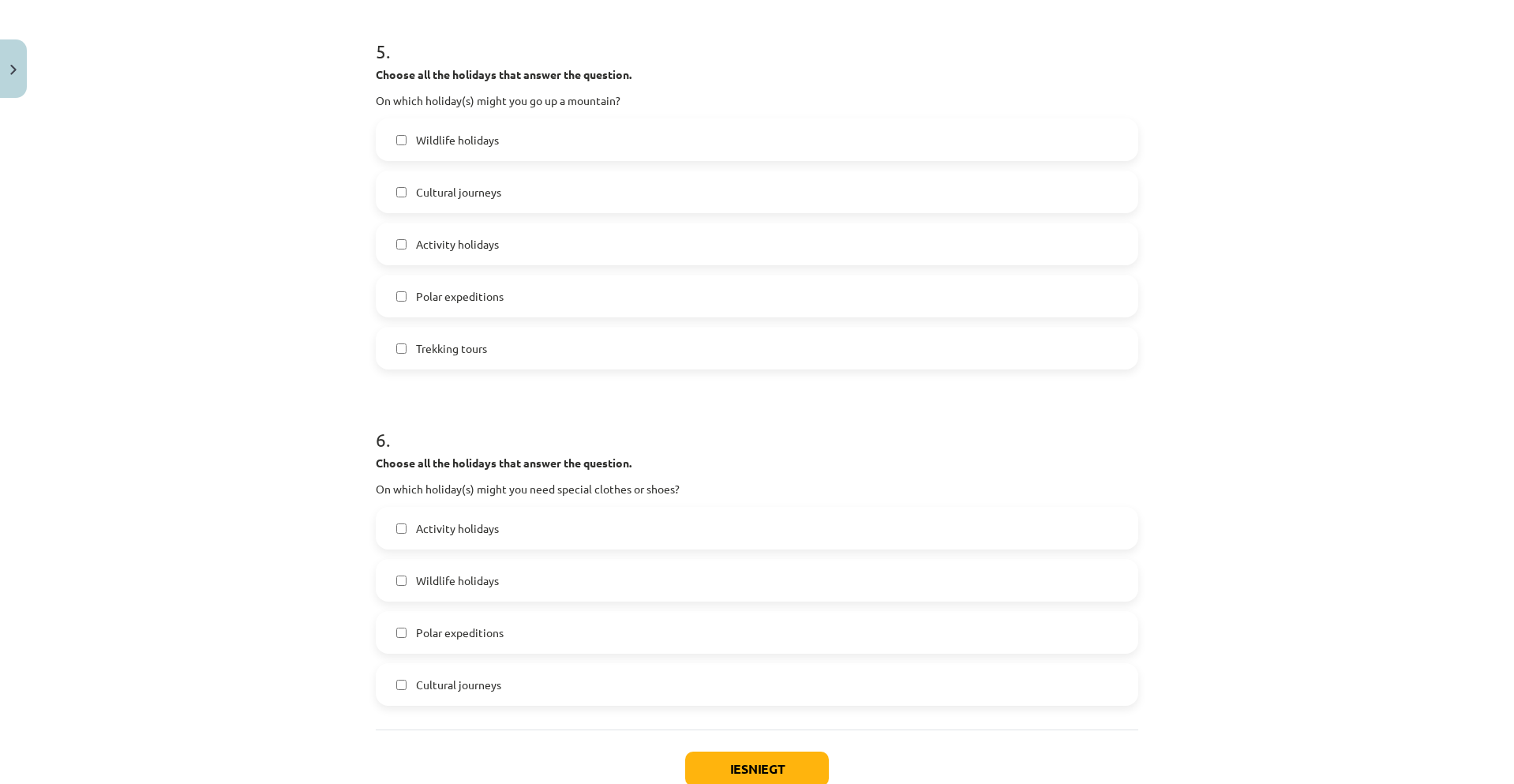
scroll to position [1907, 0]
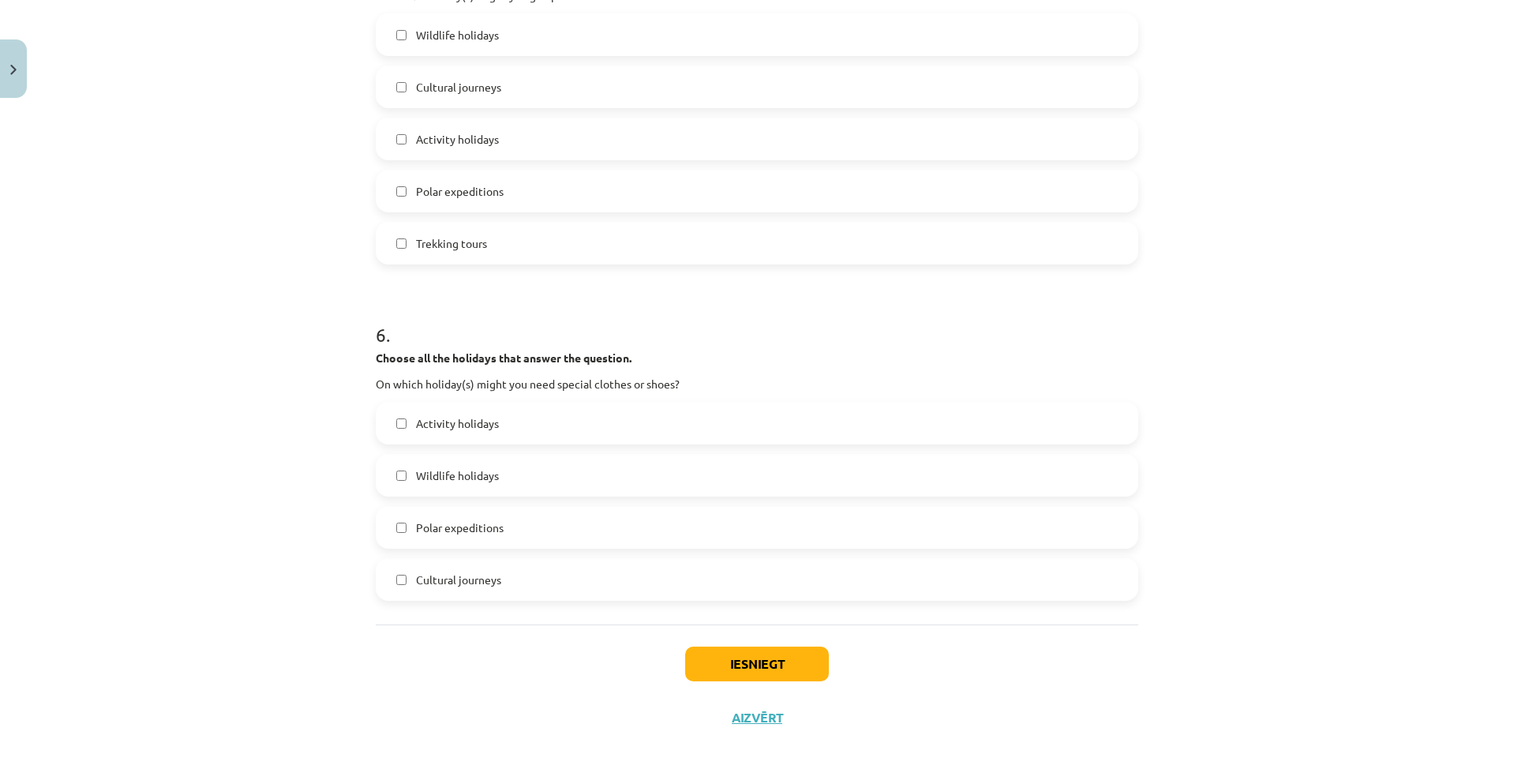
click at [584, 422] on label "Activity holidays" at bounding box center [757, 423] width 759 height 40
click at [550, 526] on label "Polar expeditions" at bounding box center [757, 527] width 759 height 40
click at [768, 666] on button "Iesniegt" at bounding box center [757, 664] width 144 height 35
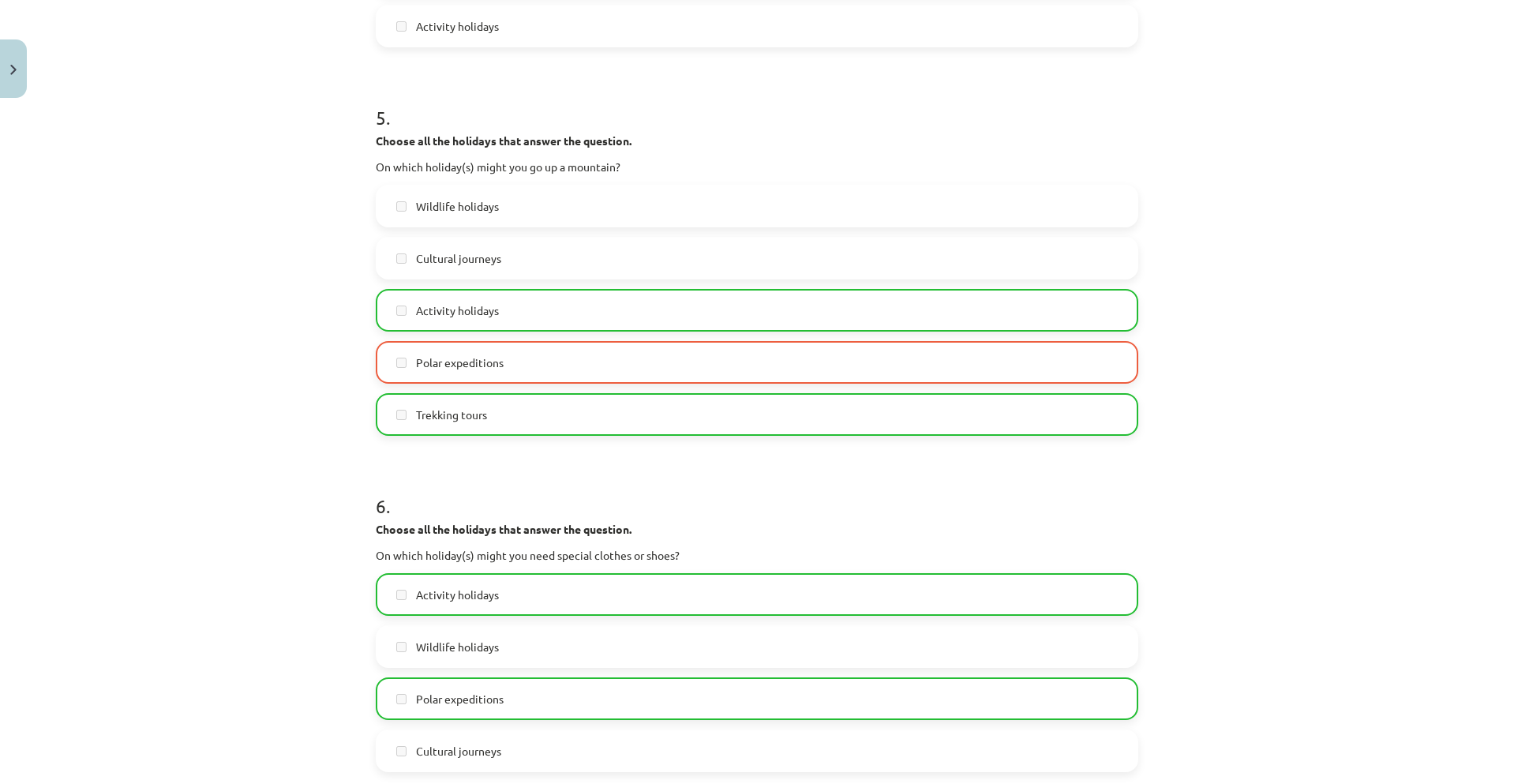
scroll to position [1958, 0]
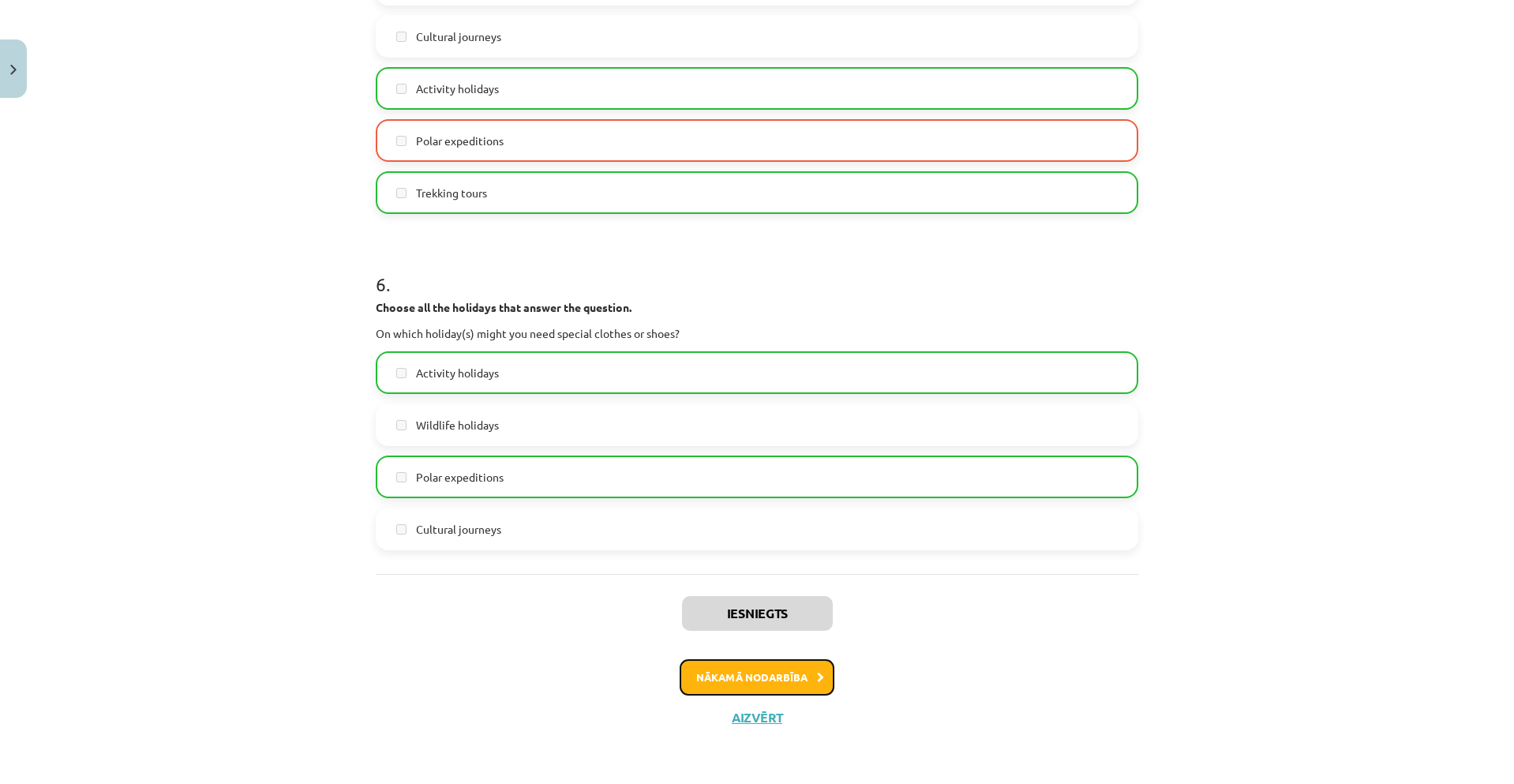
click at [800, 682] on button "Nākamā nodarbība" at bounding box center [757, 677] width 154 height 36
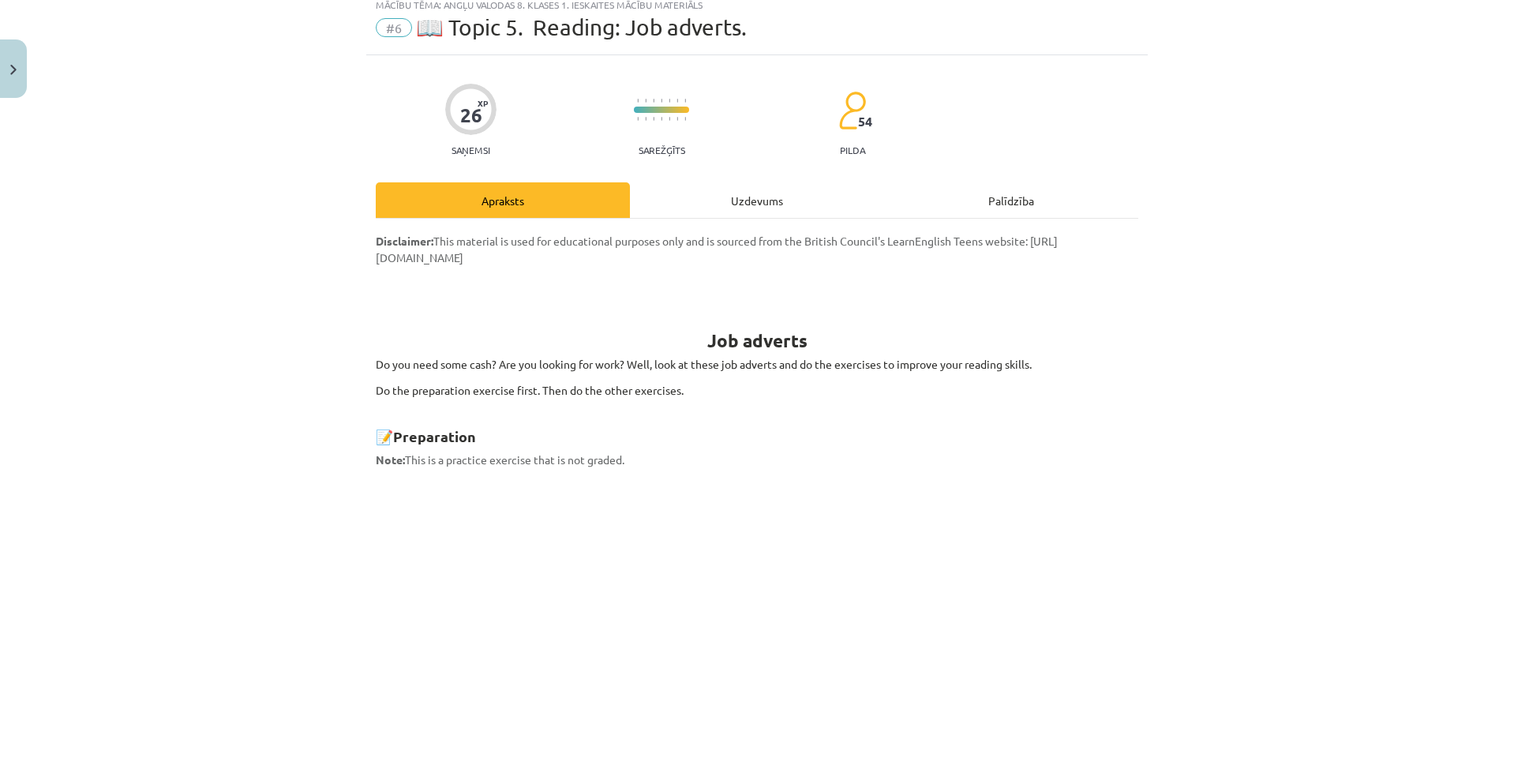
scroll to position [40, 0]
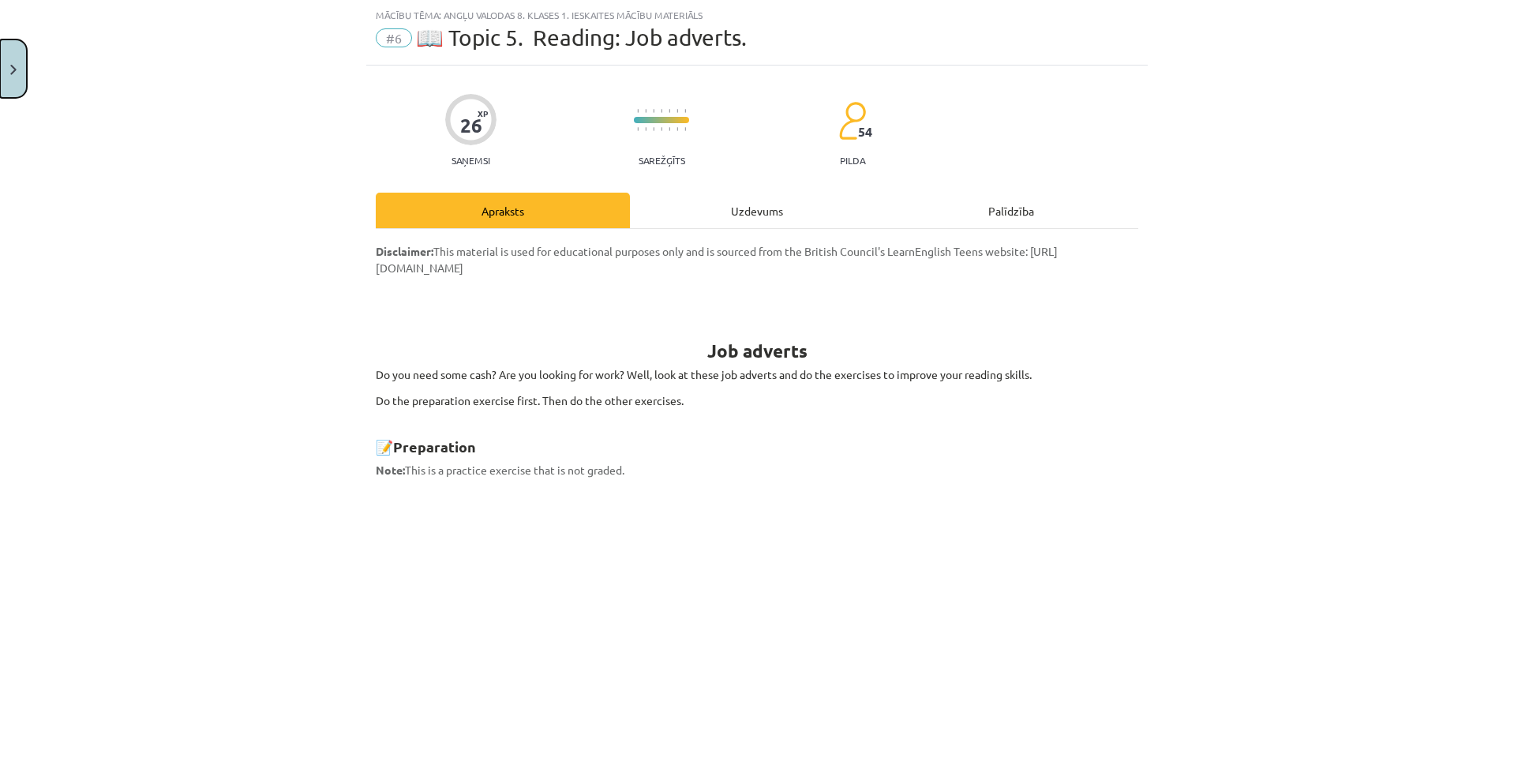
click at [17, 75] on button "Close" at bounding box center [13, 69] width 27 height 58
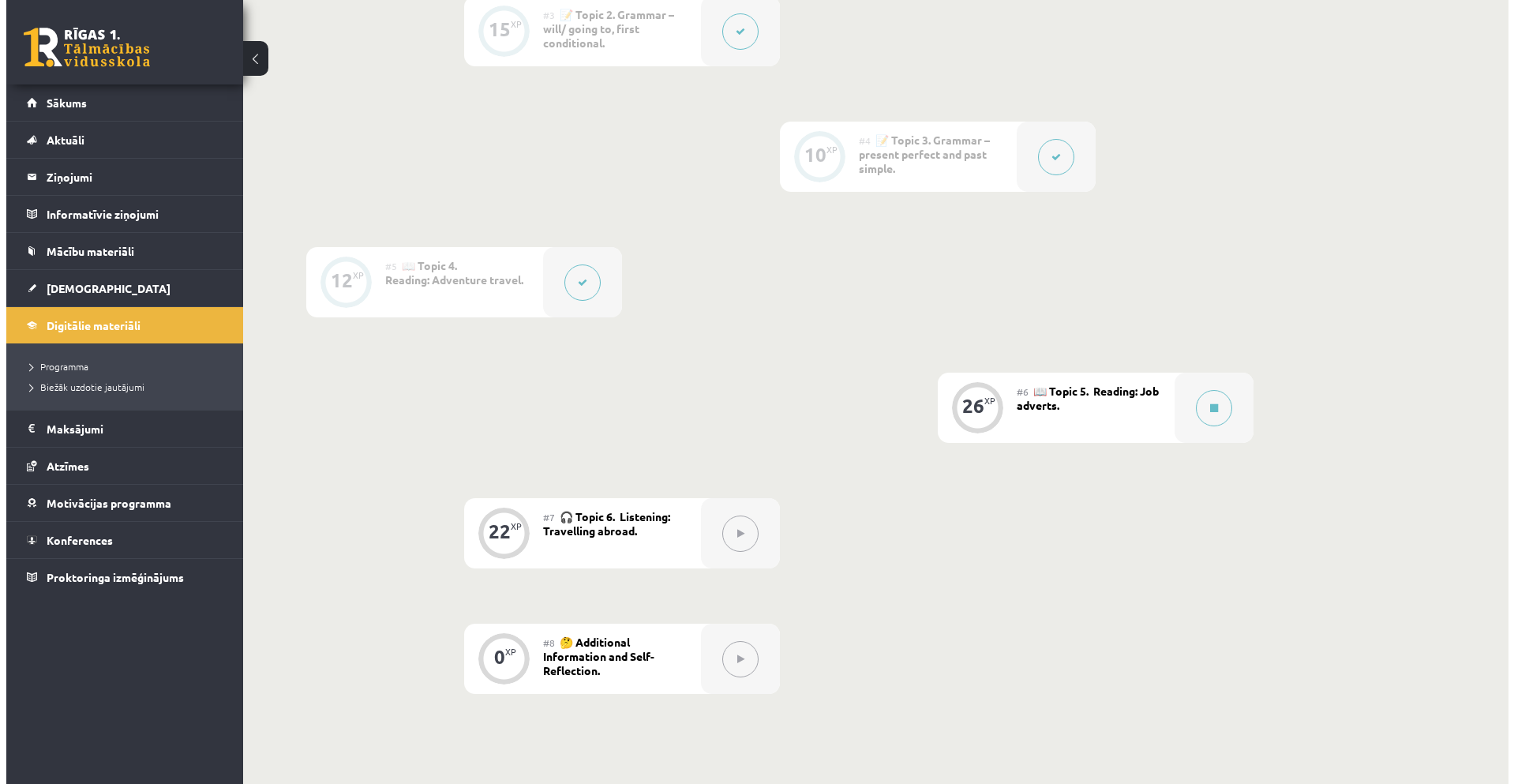
scroll to position [728, 0]
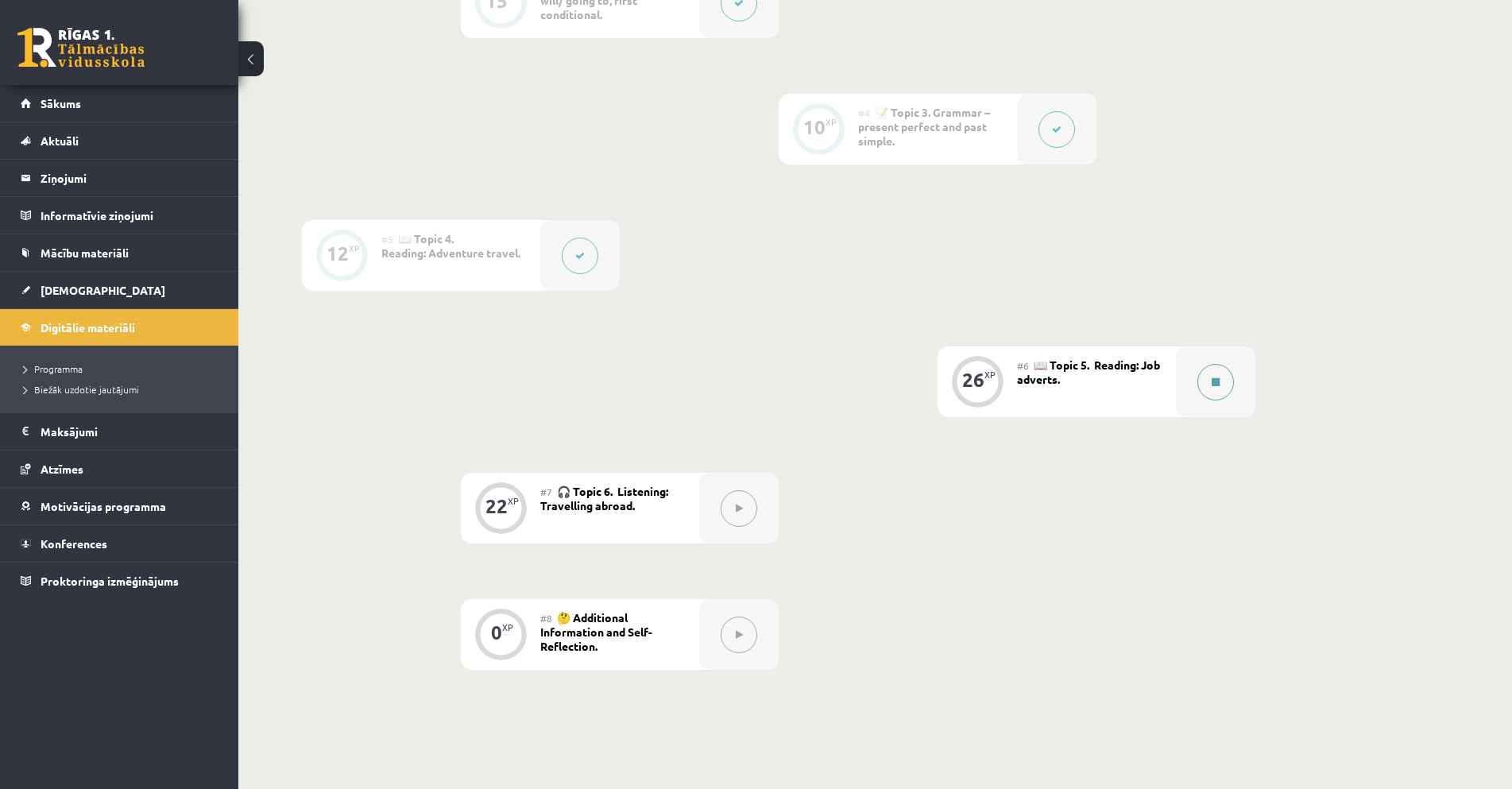
click at [1220, 386] on icon at bounding box center [1216, 382] width 8 height 10
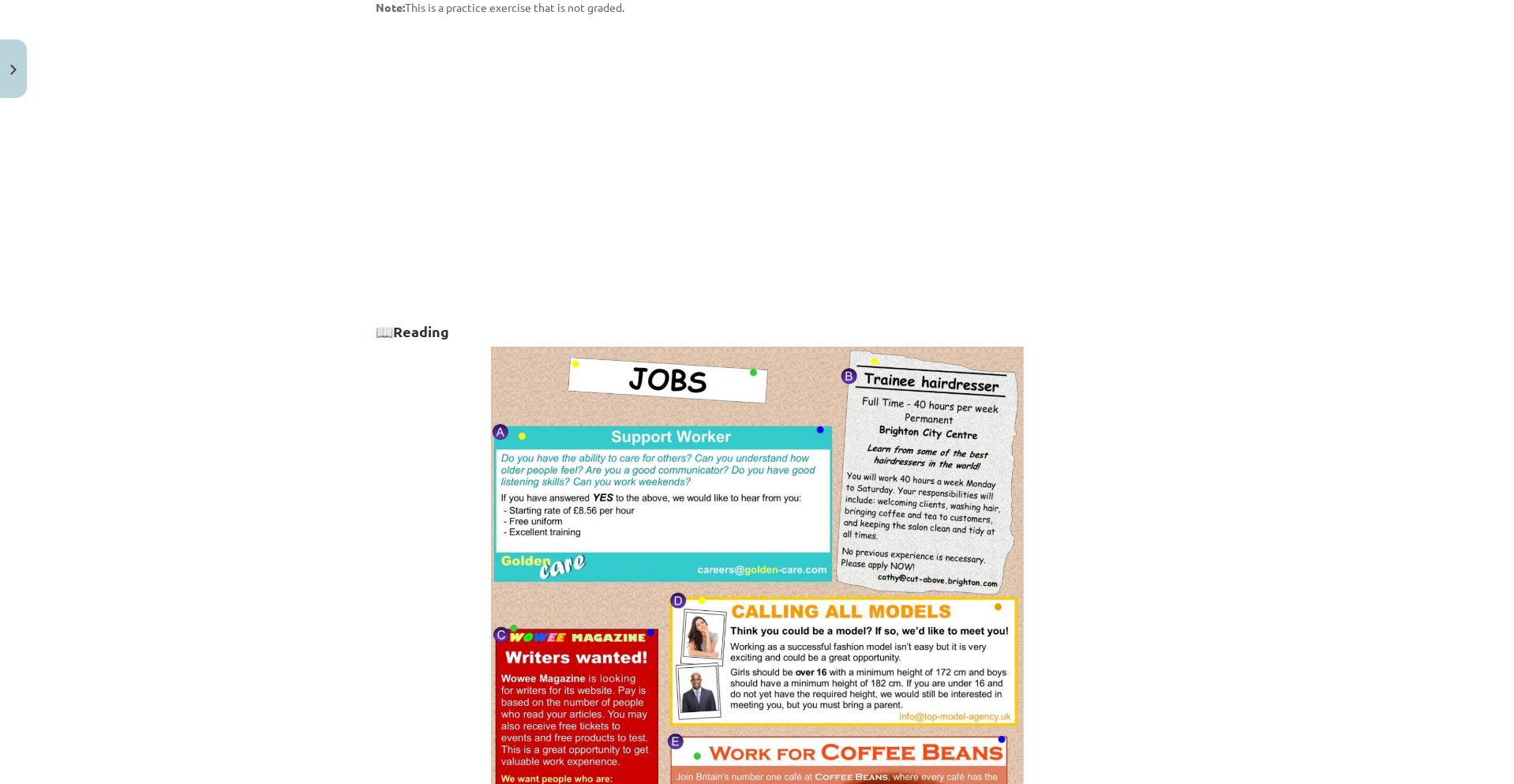
scroll to position [976, 0]
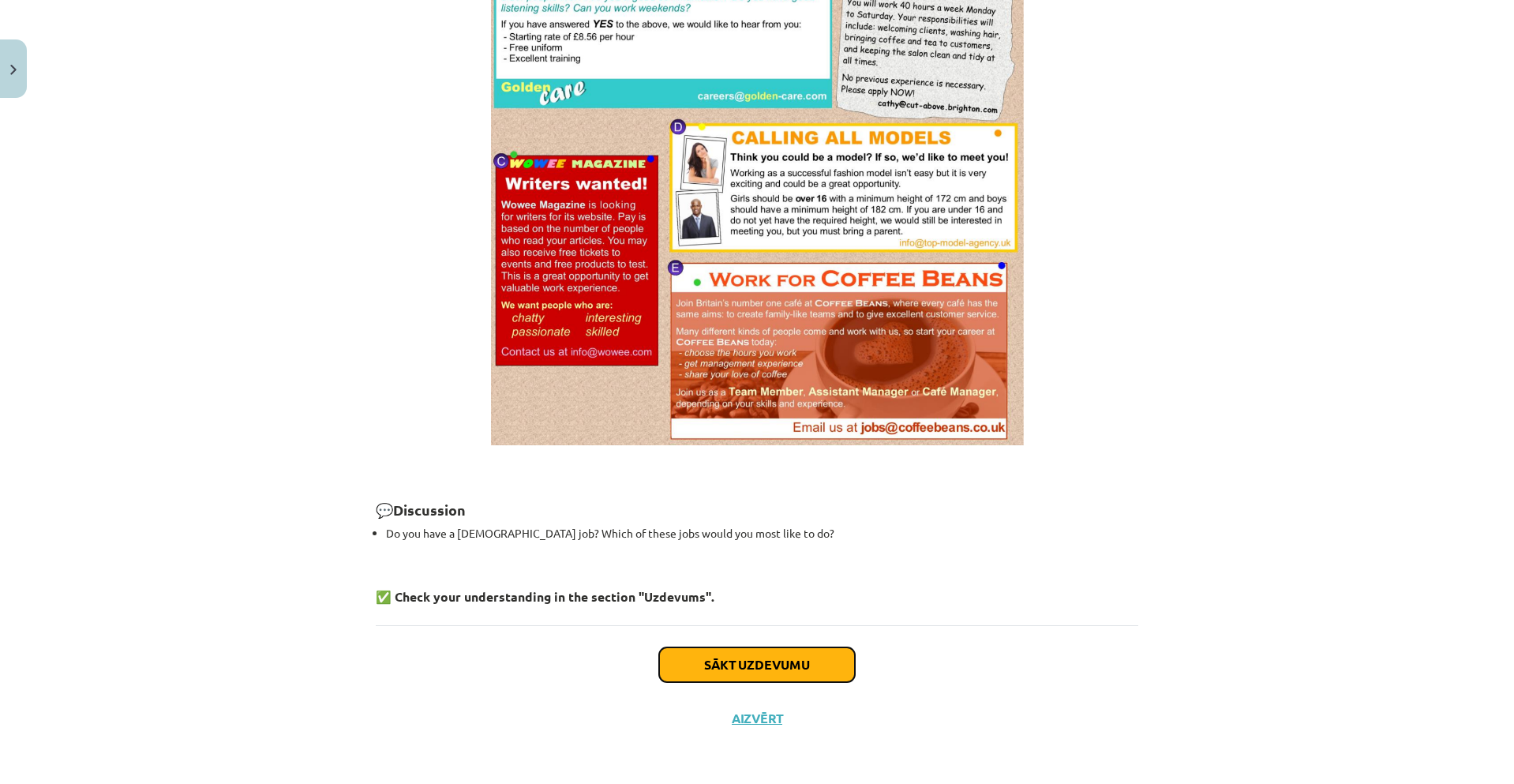
click at [787, 671] on button "Sākt uzdevumu" at bounding box center [757, 664] width 196 height 35
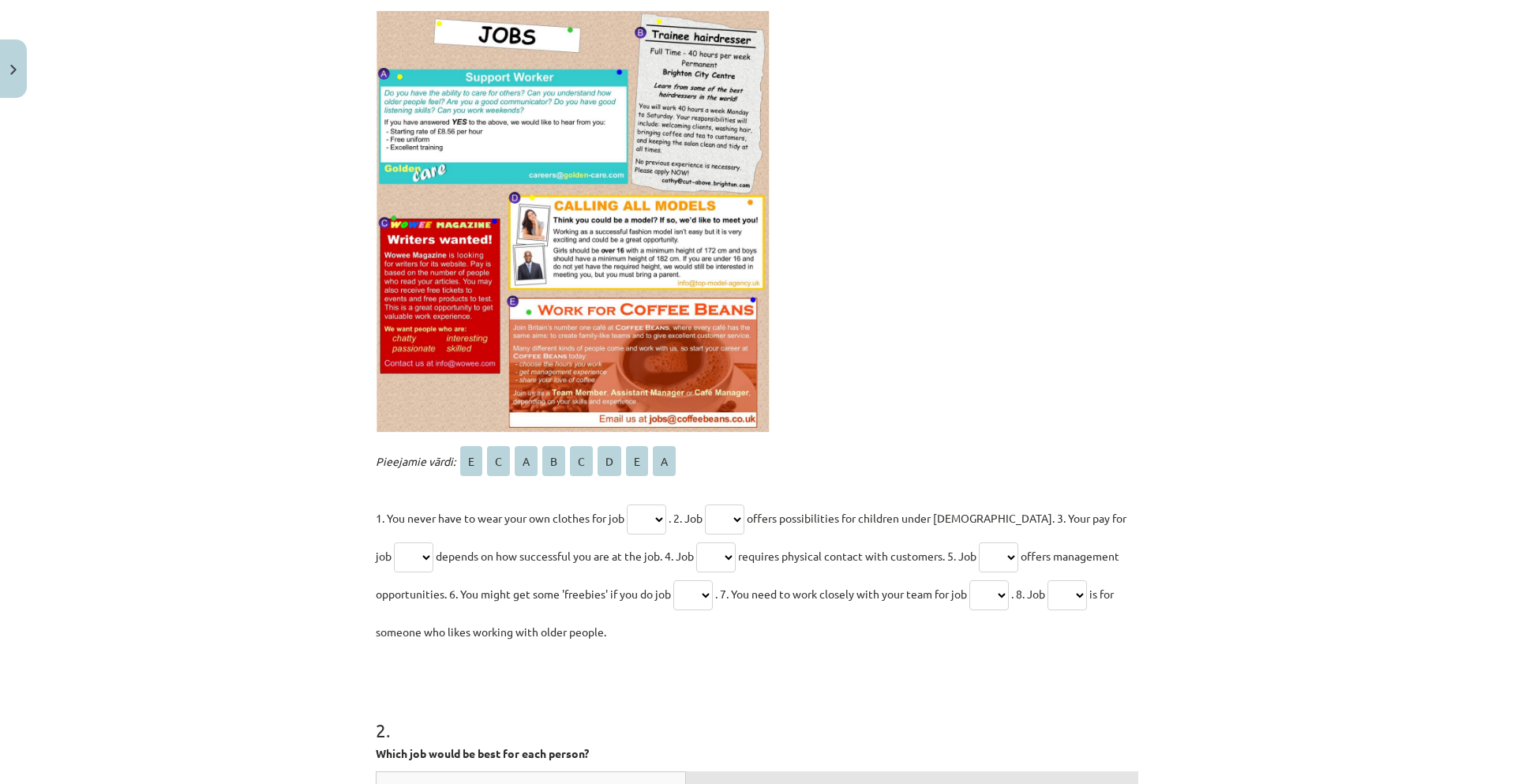
scroll to position [778, 0]
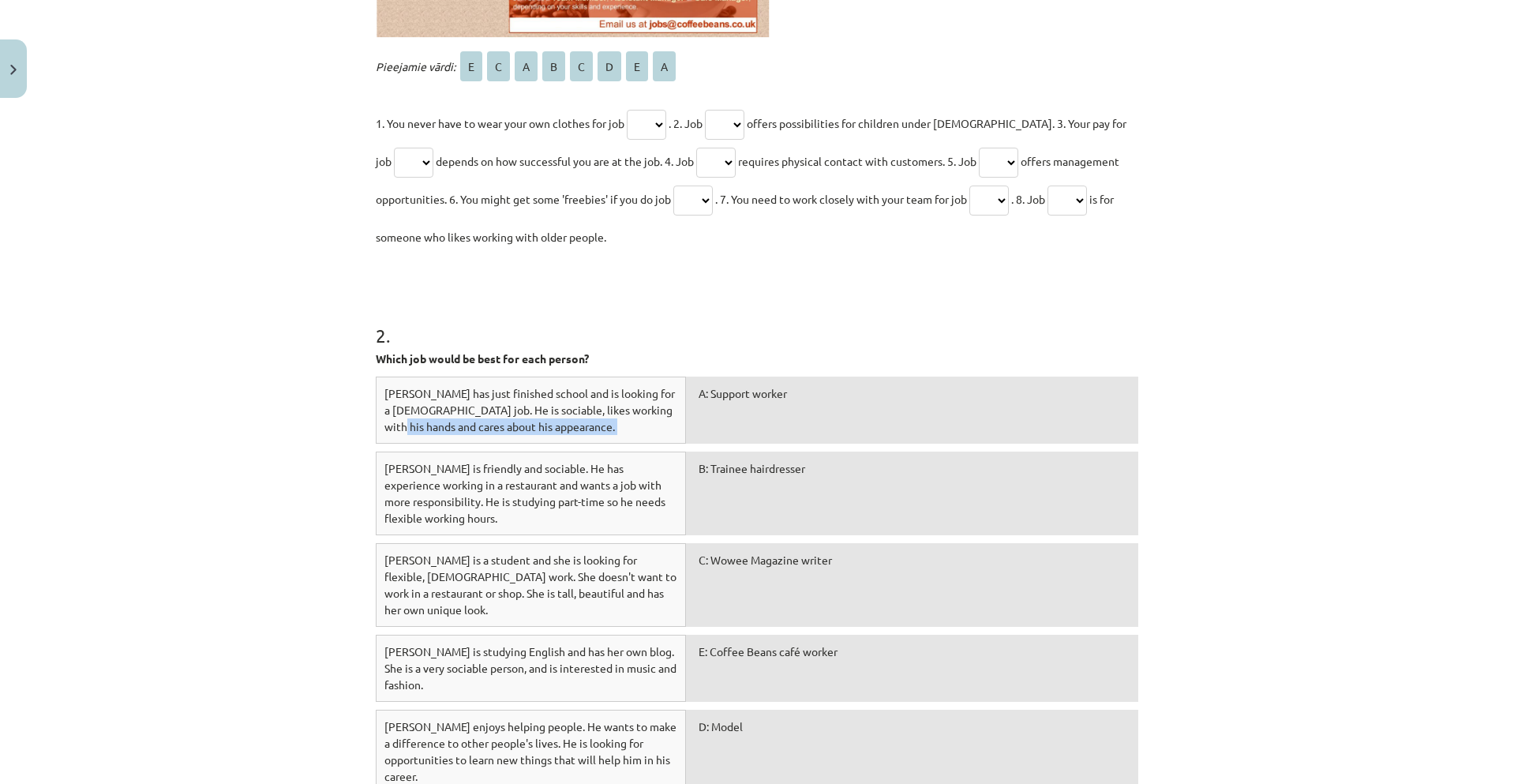
drag, startPoint x: 673, startPoint y: 424, endPoint x: 687, endPoint y: 424, distance: 14.0
click at [687, 424] on div "Dave has just finished school and is looking for a full-time job. He is sociabl…" at bounding box center [757, 414] width 762 height 75
click at [634, 434] on div "Dave has just finished school and is looking for a full-time job. He is sociabl…" at bounding box center [531, 410] width 310 height 67
click at [730, 415] on div "A: Support worker" at bounding box center [911, 410] width 452 height 67
click at [1022, 435] on div "A: Support worker" at bounding box center [911, 410] width 452 height 67
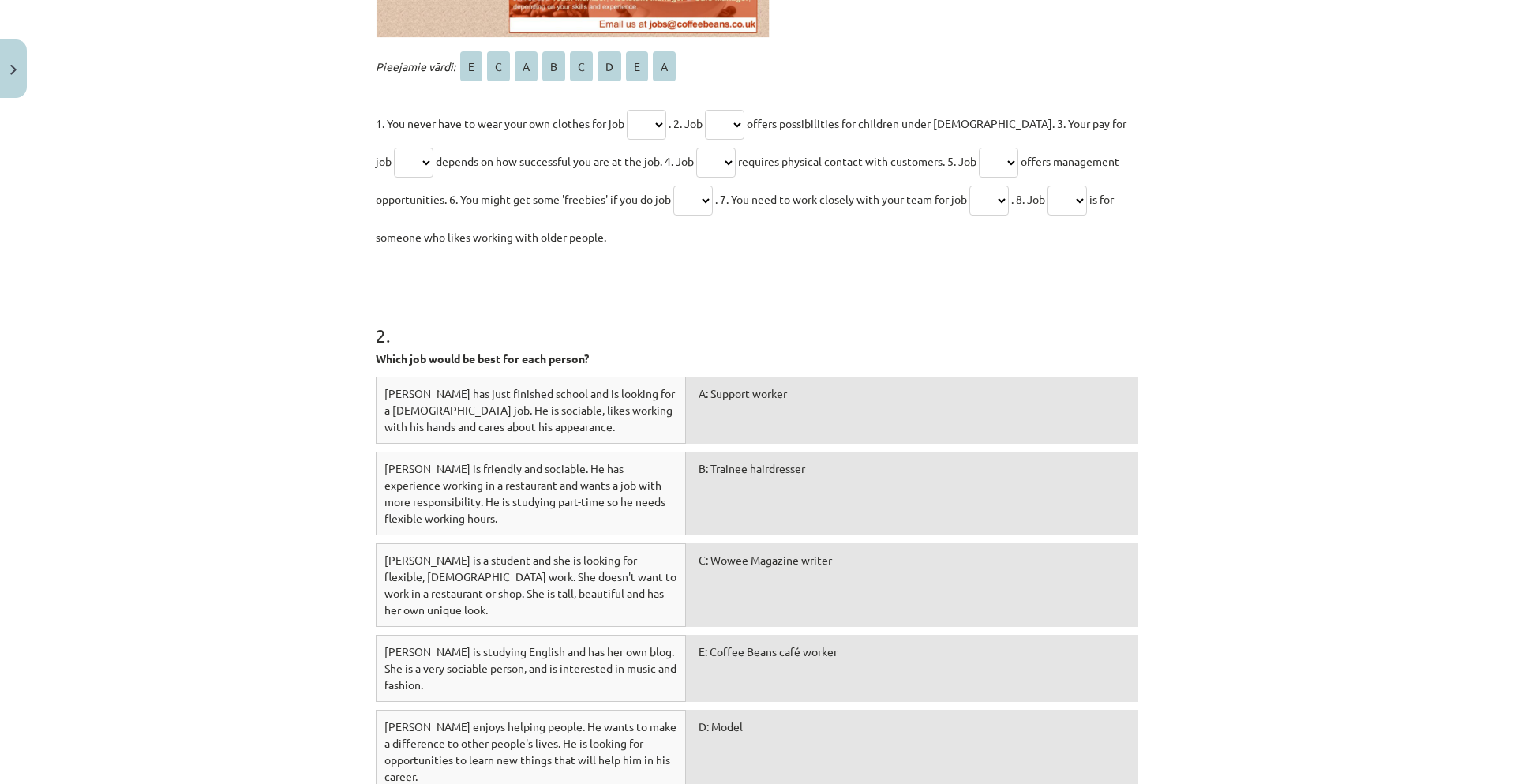
click at [1020, 502] on div "B: Trainee hairdresser" at bounding box center [911, 492] width 452 height 83
click at [625, 558] on div "Sarah is a student and she is looking for flexible, part-time work. She doesn't…" at bounding box center [531, 584] width 310 height 83
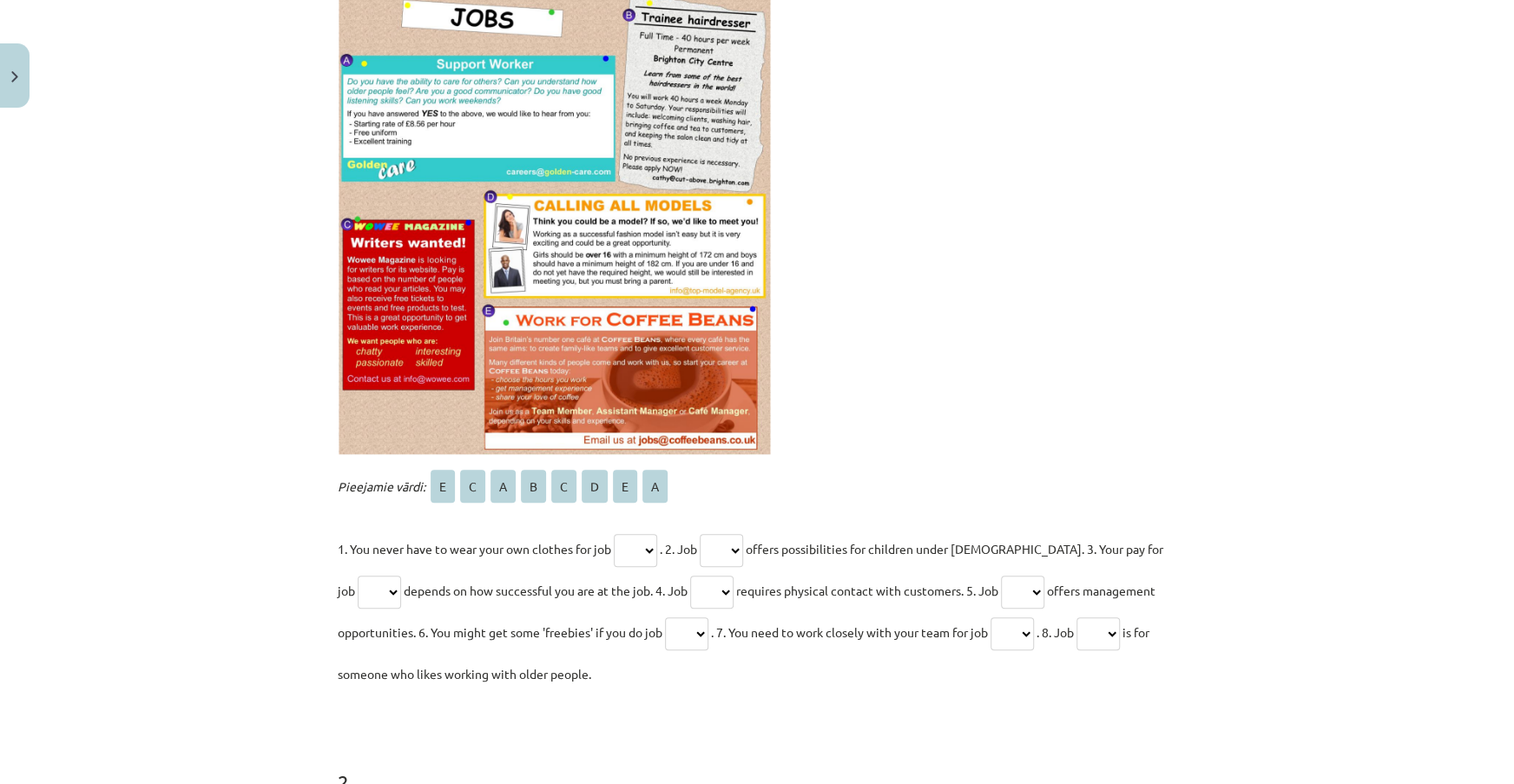
scroll to position [414, 0]
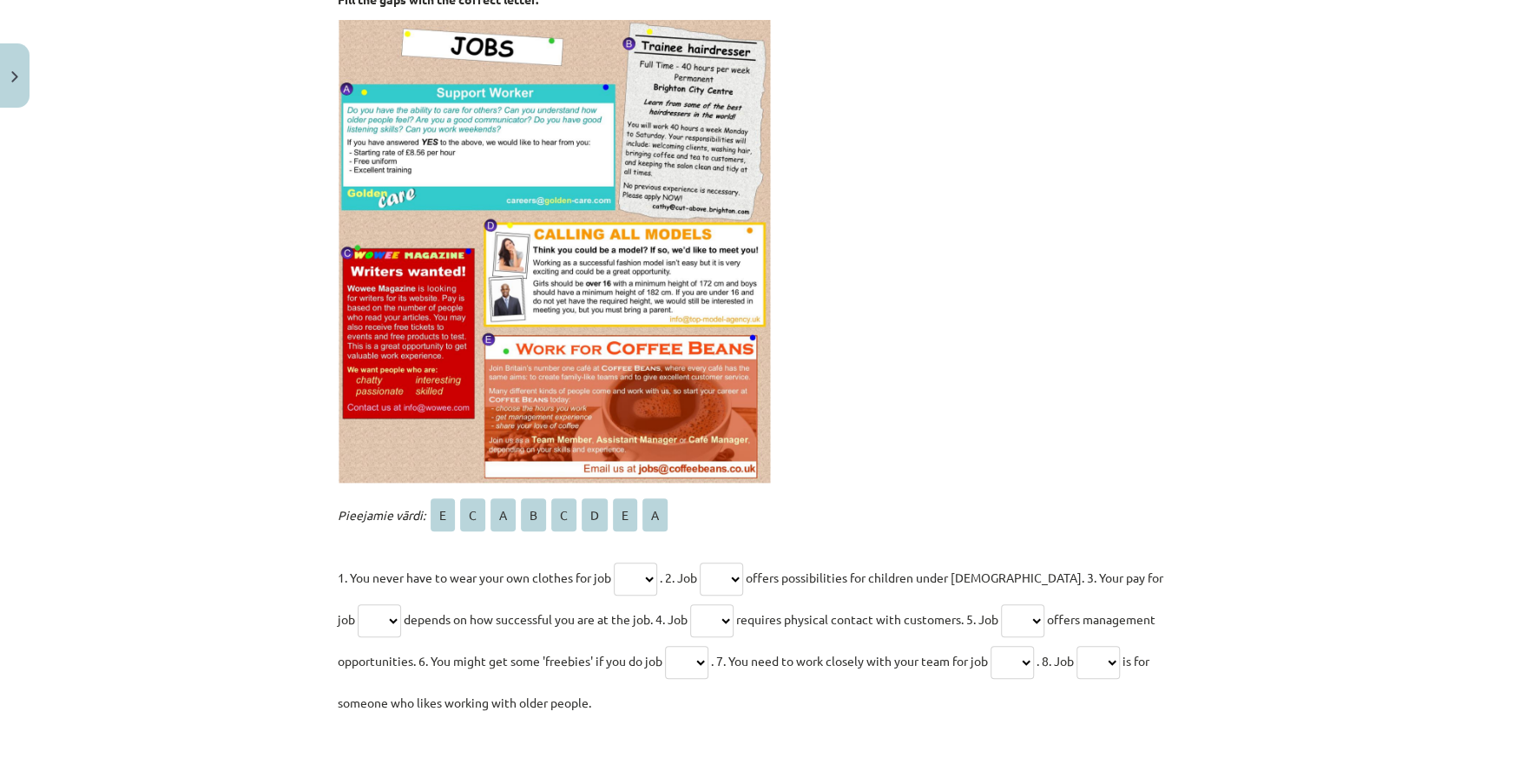
click at [712, 622] on select "* * * * * * * *" at bounding box center [711, 620] width 44 height 33
select select "*"
click at [690, 604] on select "* * * * * * * *" at bounding box center [711, 620] width 44 height 33
click at [642, 579] on select "* * * * * * * *" at bounding box center [635, 579] width 44 height 33
select select "*"
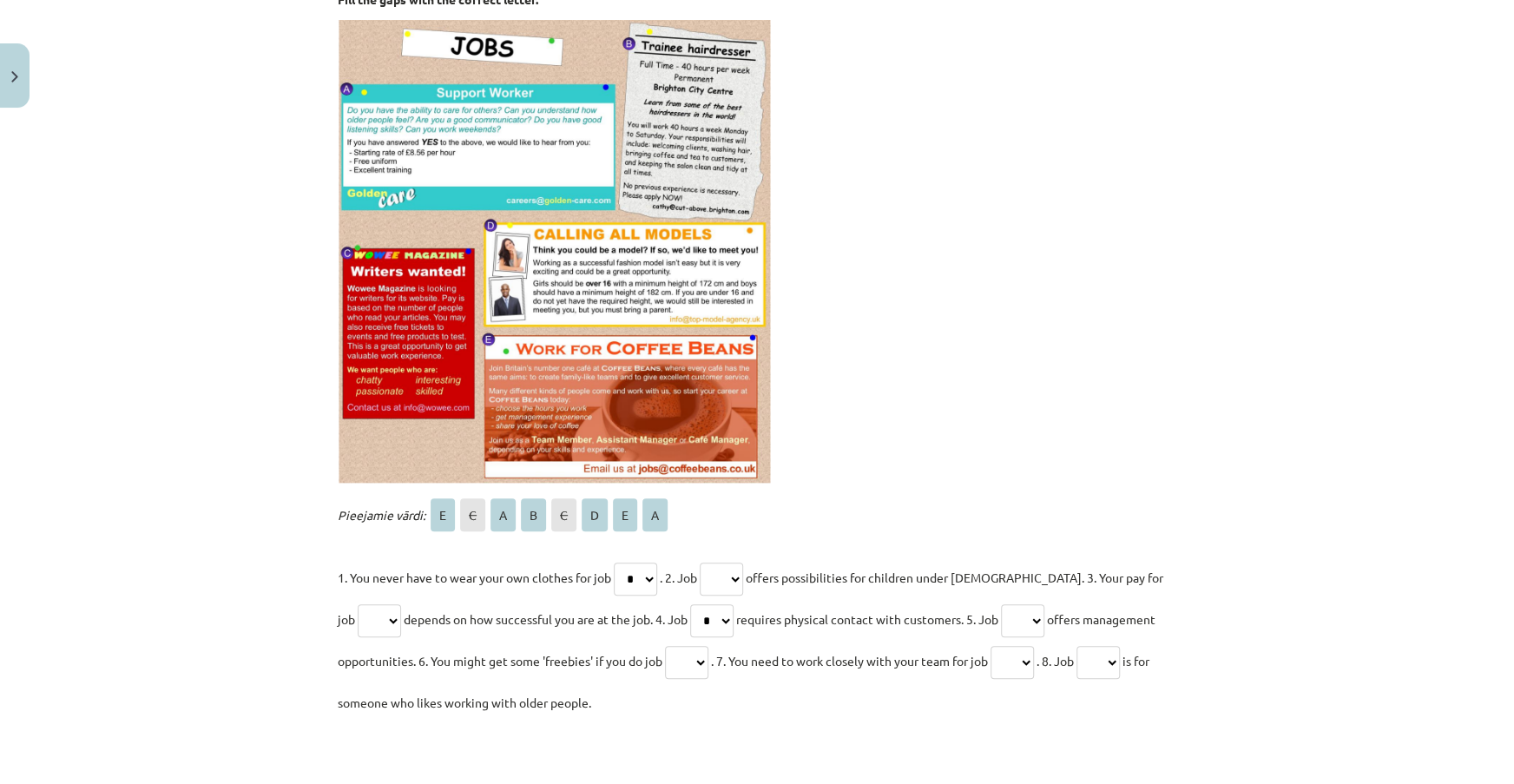
click at [613, 563] on select "* * * * * * * *" at bounding box center [635, 579] width 44 height 33
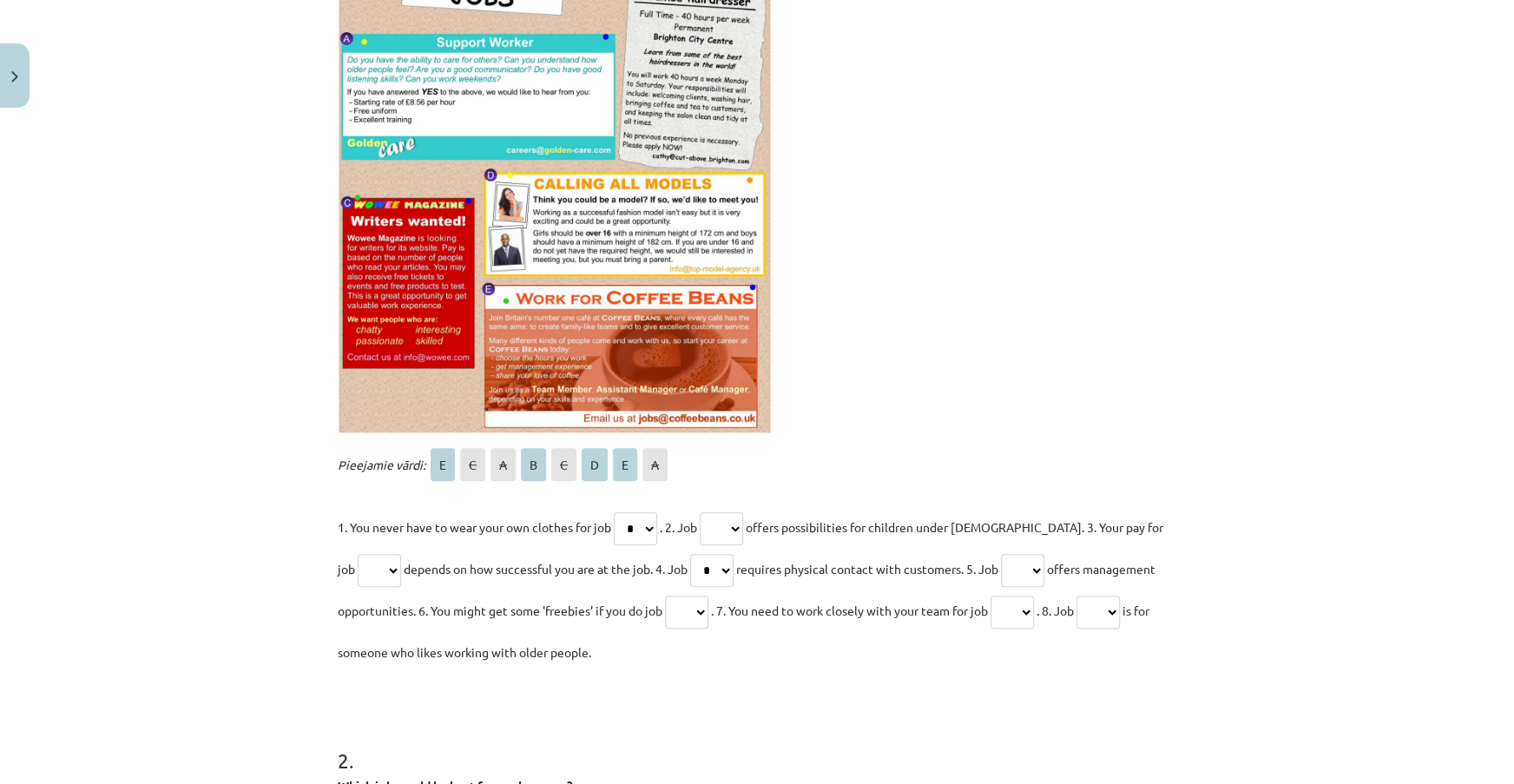
scroll to position [493, 0]
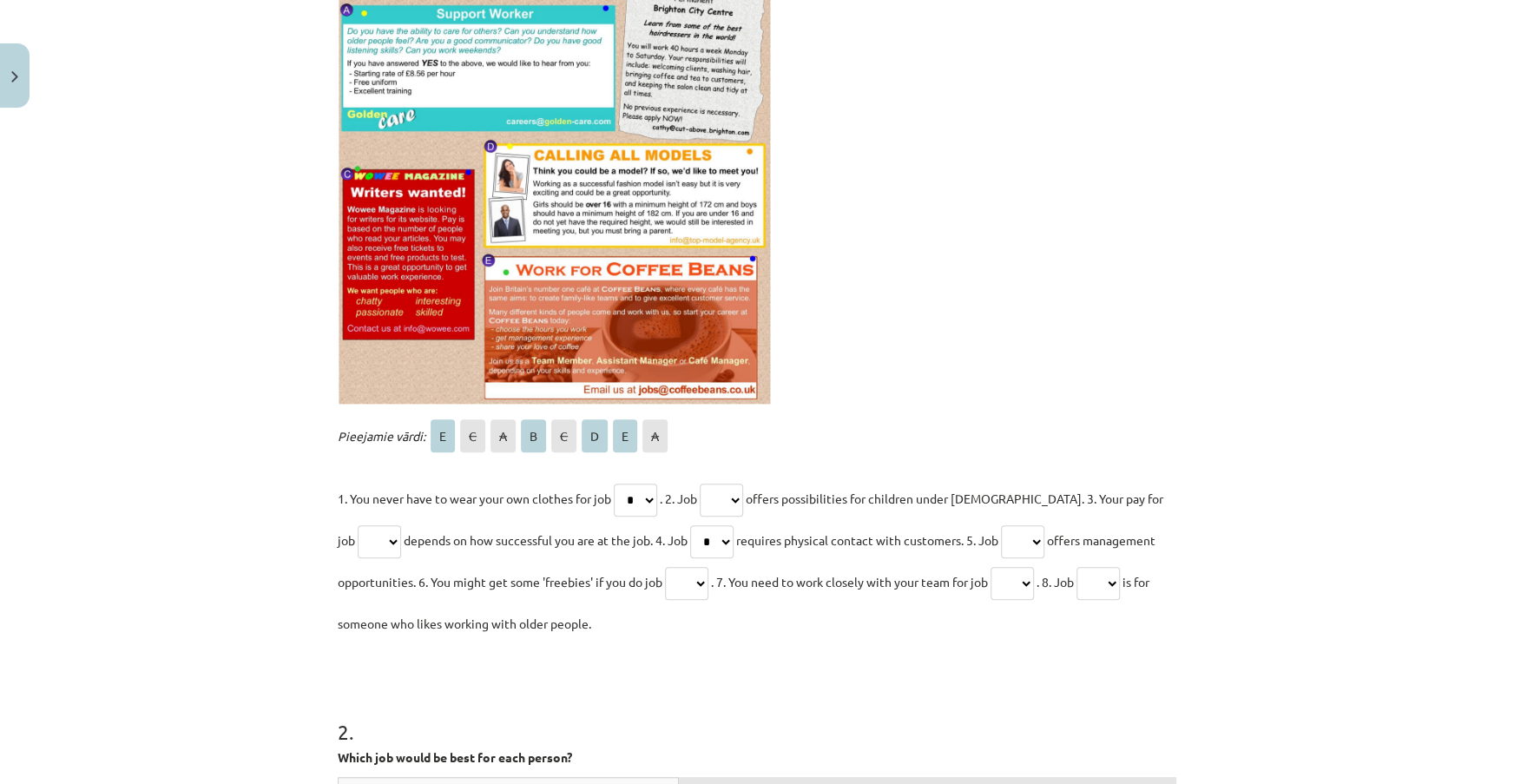
click at [743, 487] on select "* * * * * * * *" at bounding box center [721, 500] width 44 height 33
select select "*"
click at [705, 484] on select "* * * * * * * *" at bounding box center [721, 500] width 44 height 33
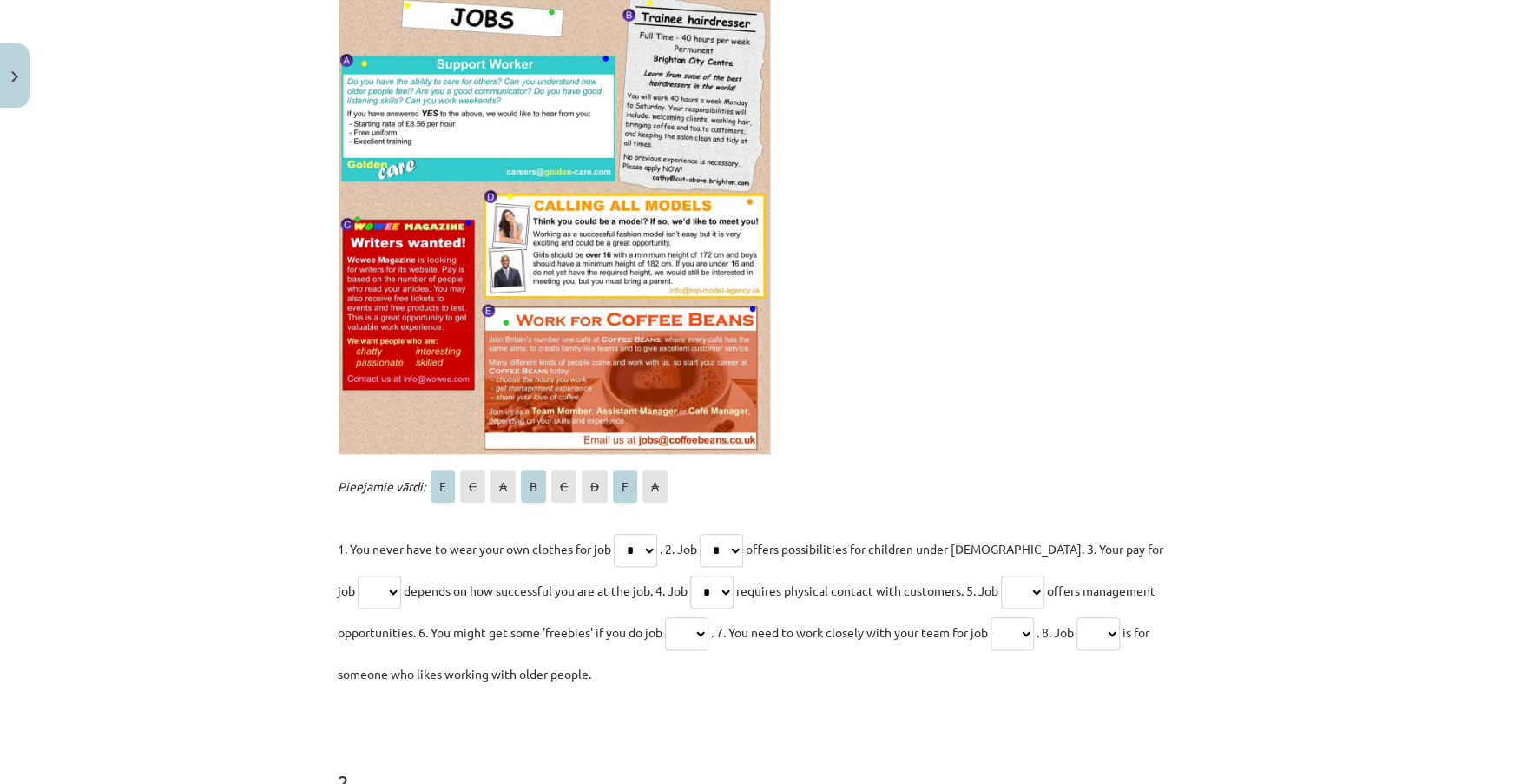
scroll to position [414, 0]
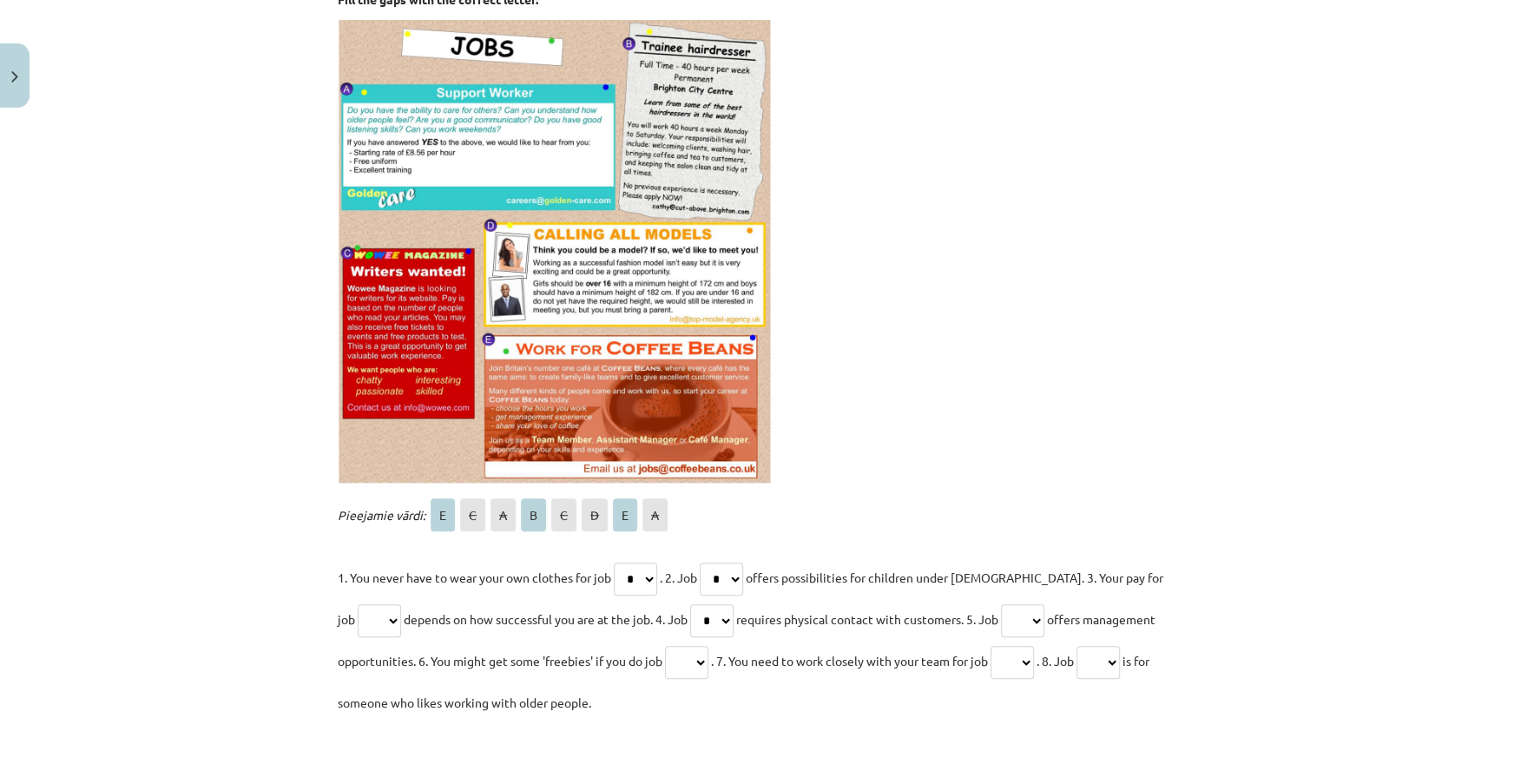
click at [1025, 620] on select "* * * * * * * *" at bounding box center [1022, 620] width 44 height 33
select select "*"
click at [1001, 604] on select "* * * * * * * *" at bounding box center [1022, 620] width 44 height 33
click at [1029, 663] on select "* * * * * * * *" at bounding box center [1012, 661] width 44 height 33
select select "*"
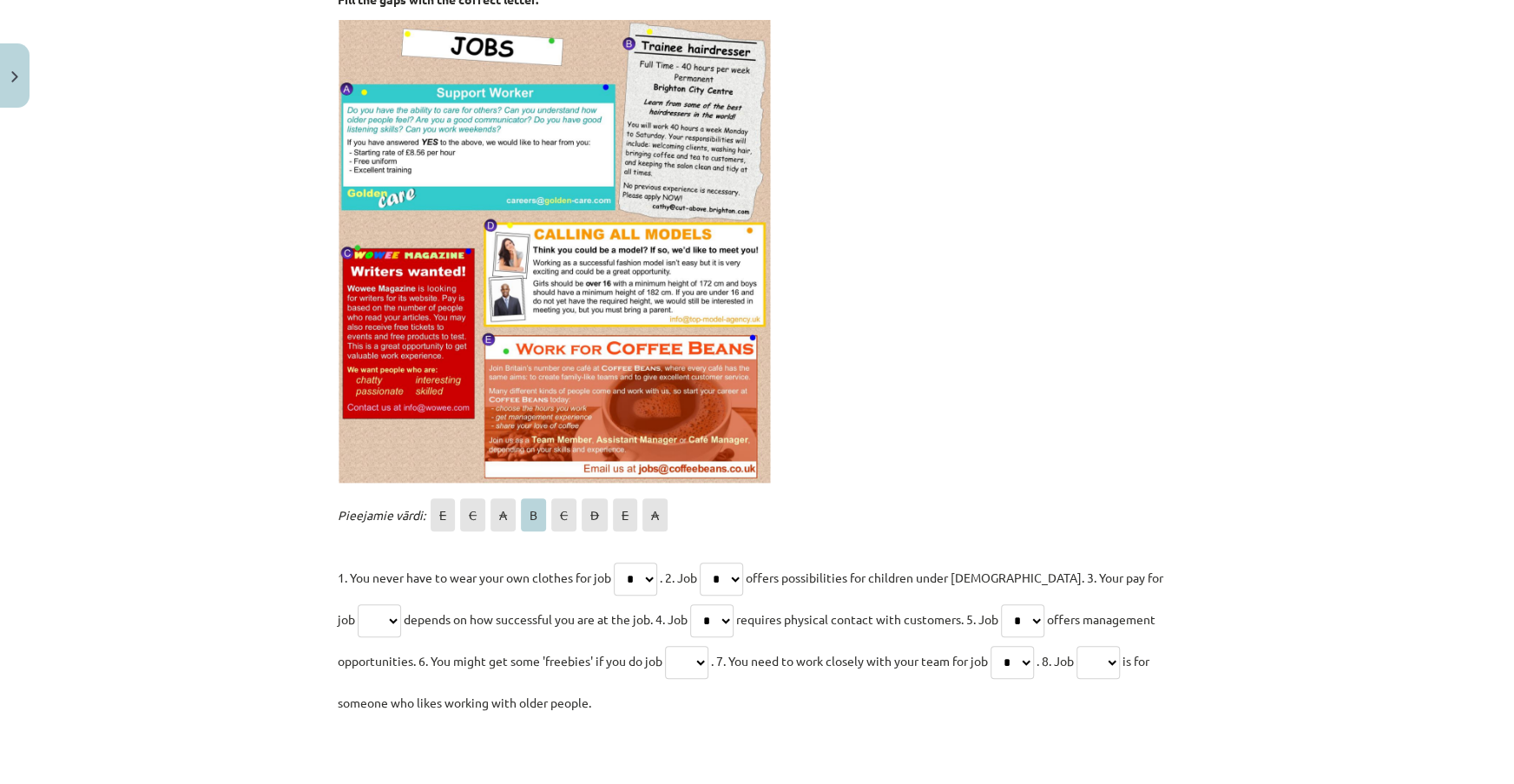
click at [999, 645] on select "* * * * * * * *" at bounding box center [1012, 661] width 44 height 33
click at [678, 656] on select "* * * * * * * *" at bounding box center [686, 661] width 44 height 33
select select "*"
click at [666, 645] on select "* * * * * * * *" at bounding box center [686, 661] width 44 height 33
click at [1033, 668] on select "* * * * * * * *" at bounding box center [1012, 661] width 44 height 33
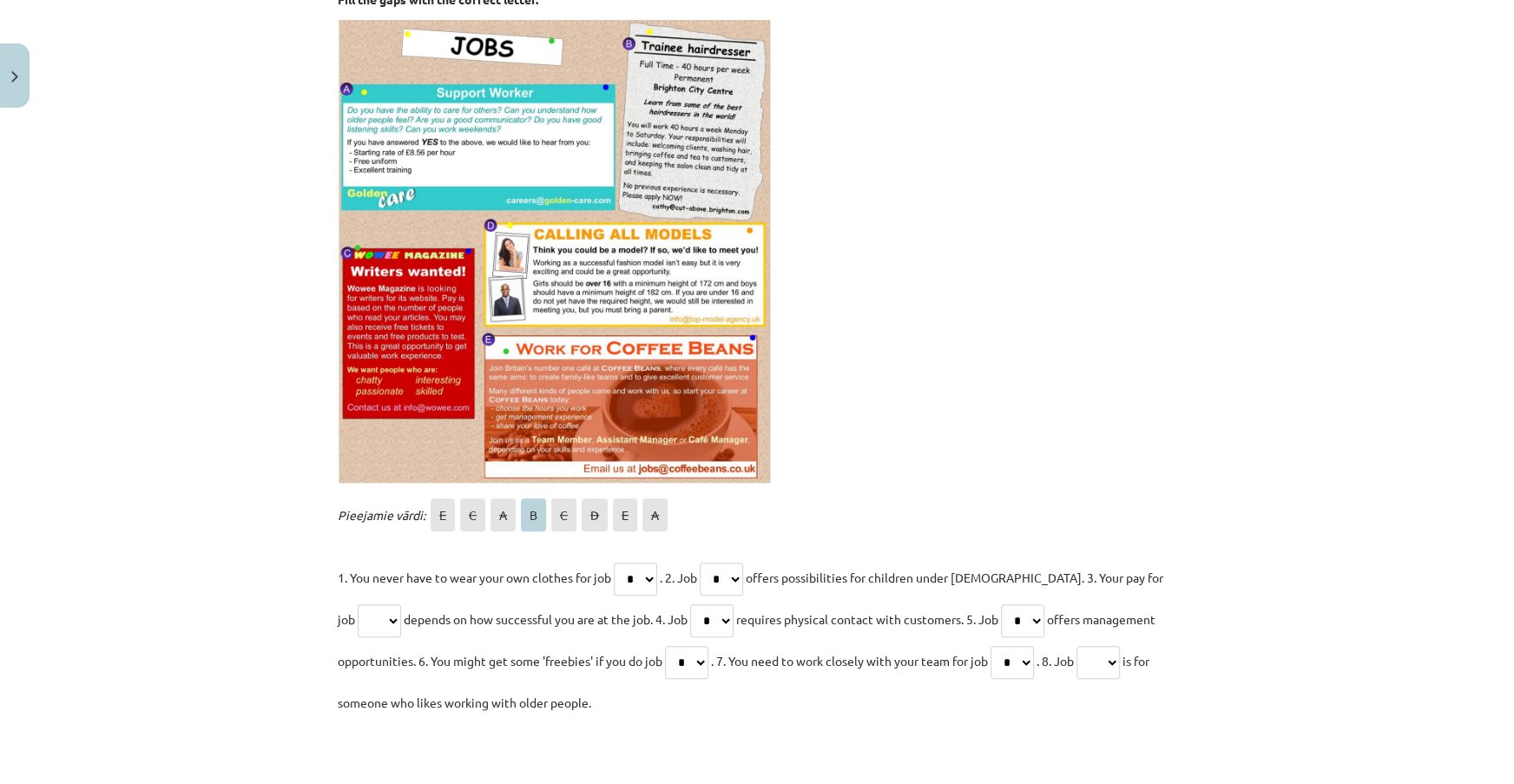
select select "*"
click at [999, 645] on select "* * * * * * * *" at bounding box center [1012, 661] width 44 height 33
click at [366, 625] on select "* * * * * * * *" at bounding box center [379, 620] width 44 height 33
select select "*"
click at [357, 604] on select "* * * * * * * *" at bounding box center [379, 620] width 44 height 33
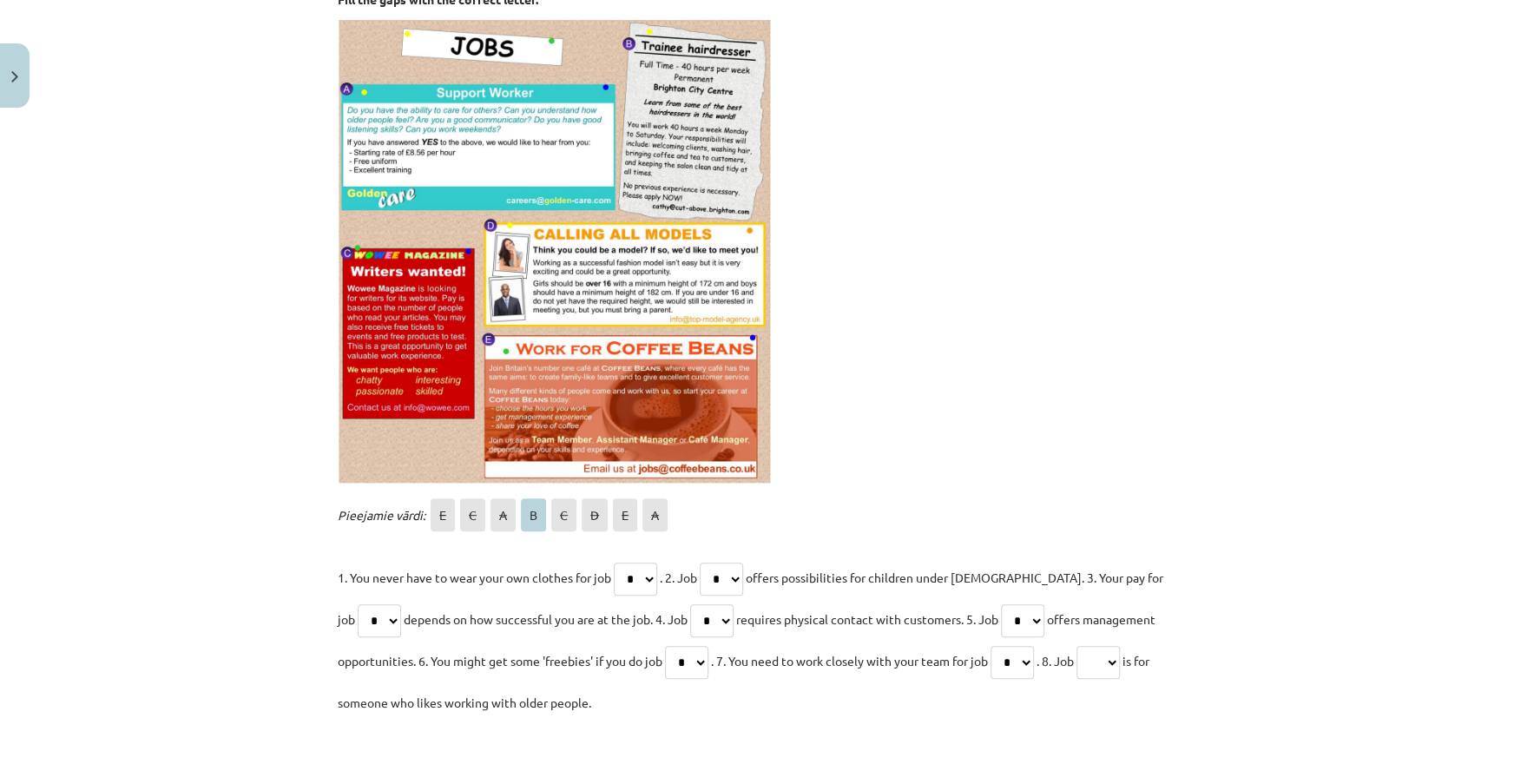
click at [1109, 662] on select "* * * * * * * *" at bounding box center [1098, 661] width 44 height 33
select select "*"
click at [1089, 645] on select "* * * * * * * *" at bounding box center [1098, 661] width 44 height 33
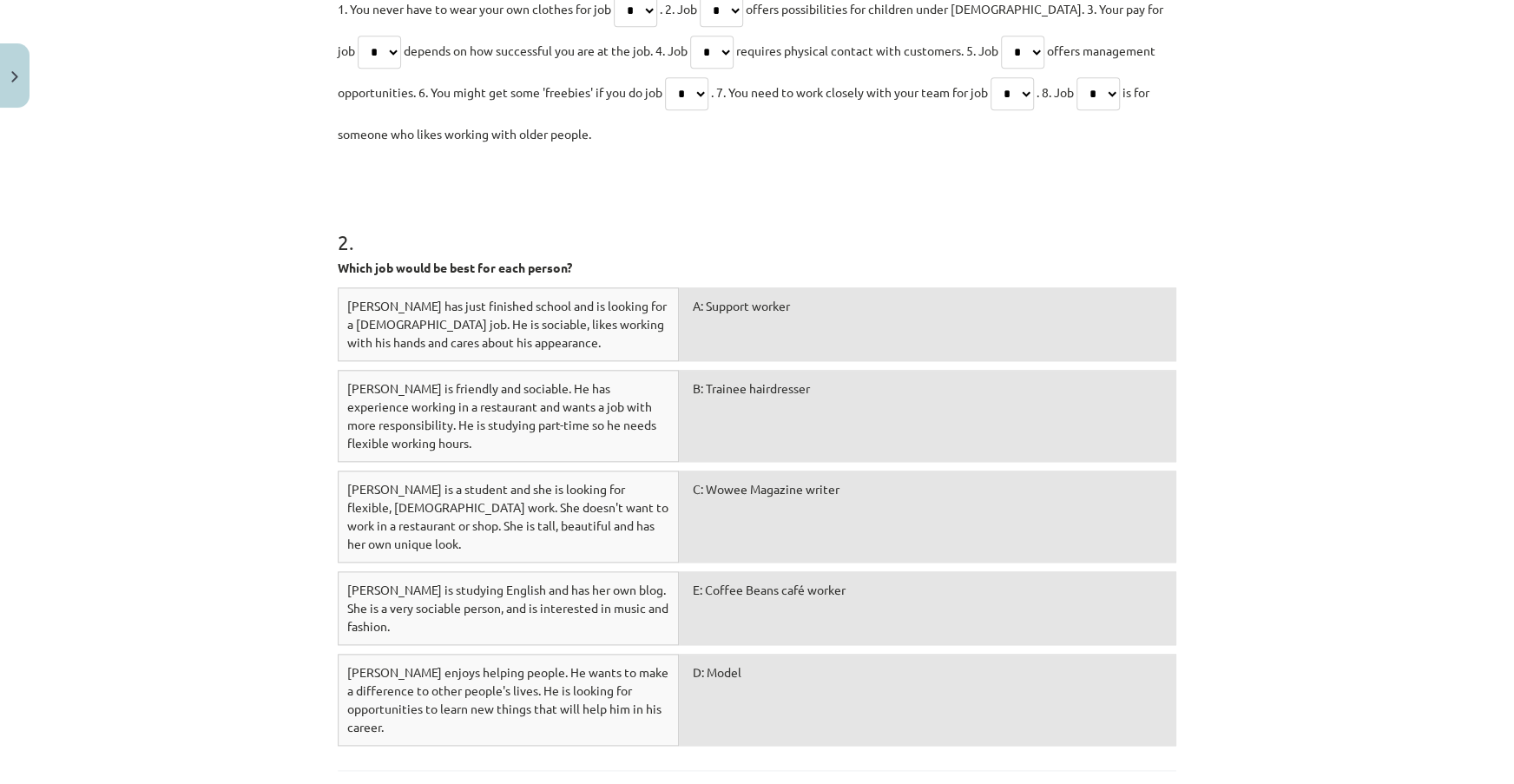
scroll to position [1045, 0]
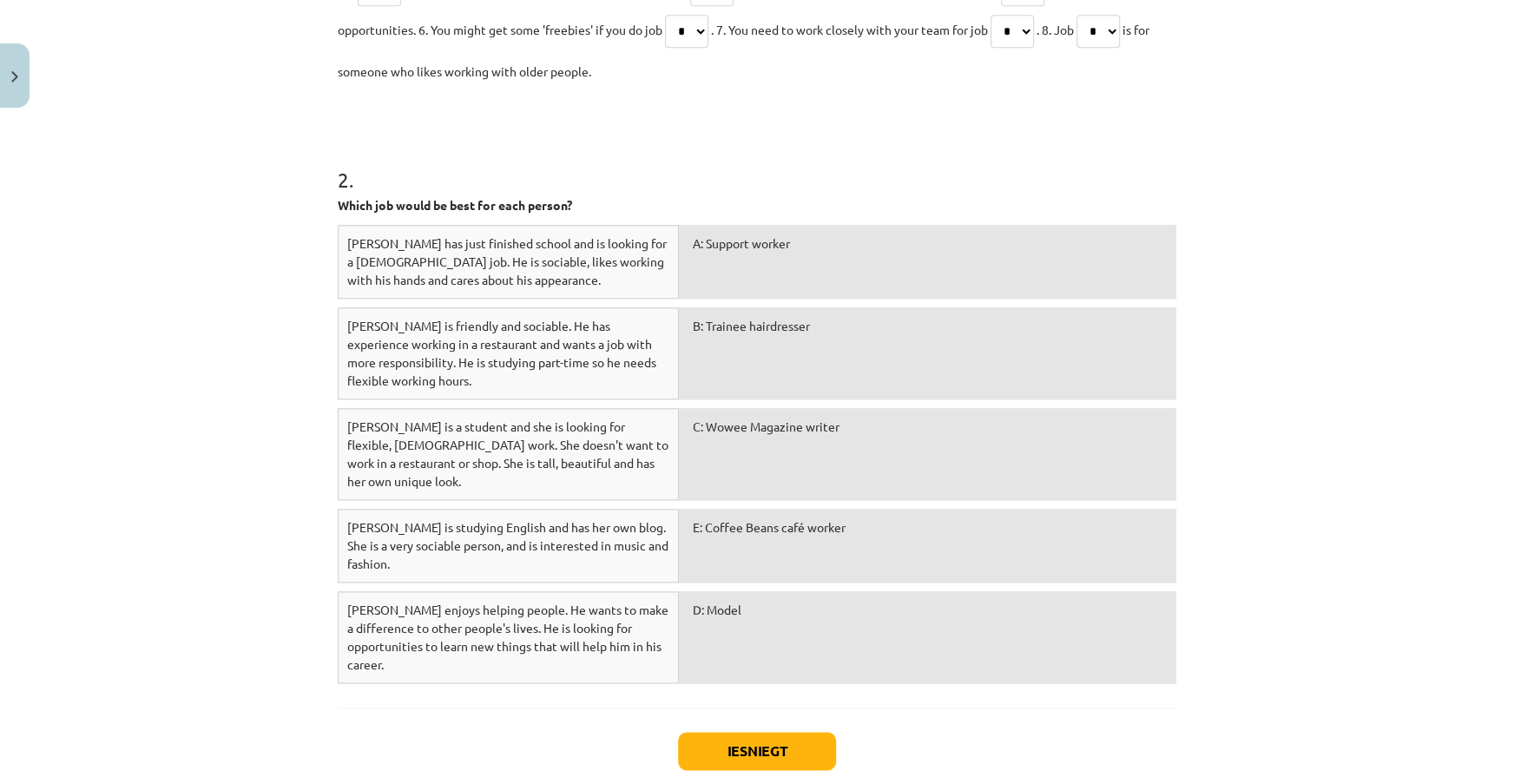
click at [824, 625] on div "D: Model" at bounding box center [927, 636] width 497 height 92
click at [591, 605] on div "Dewei enjoys helping people. He wants to make a difference to other people's li…" at bounding box center [509, 636] width 341 height 92
click at [796, 604] on div "D: Model" at bounding box center [927, 636] width 497 height 92
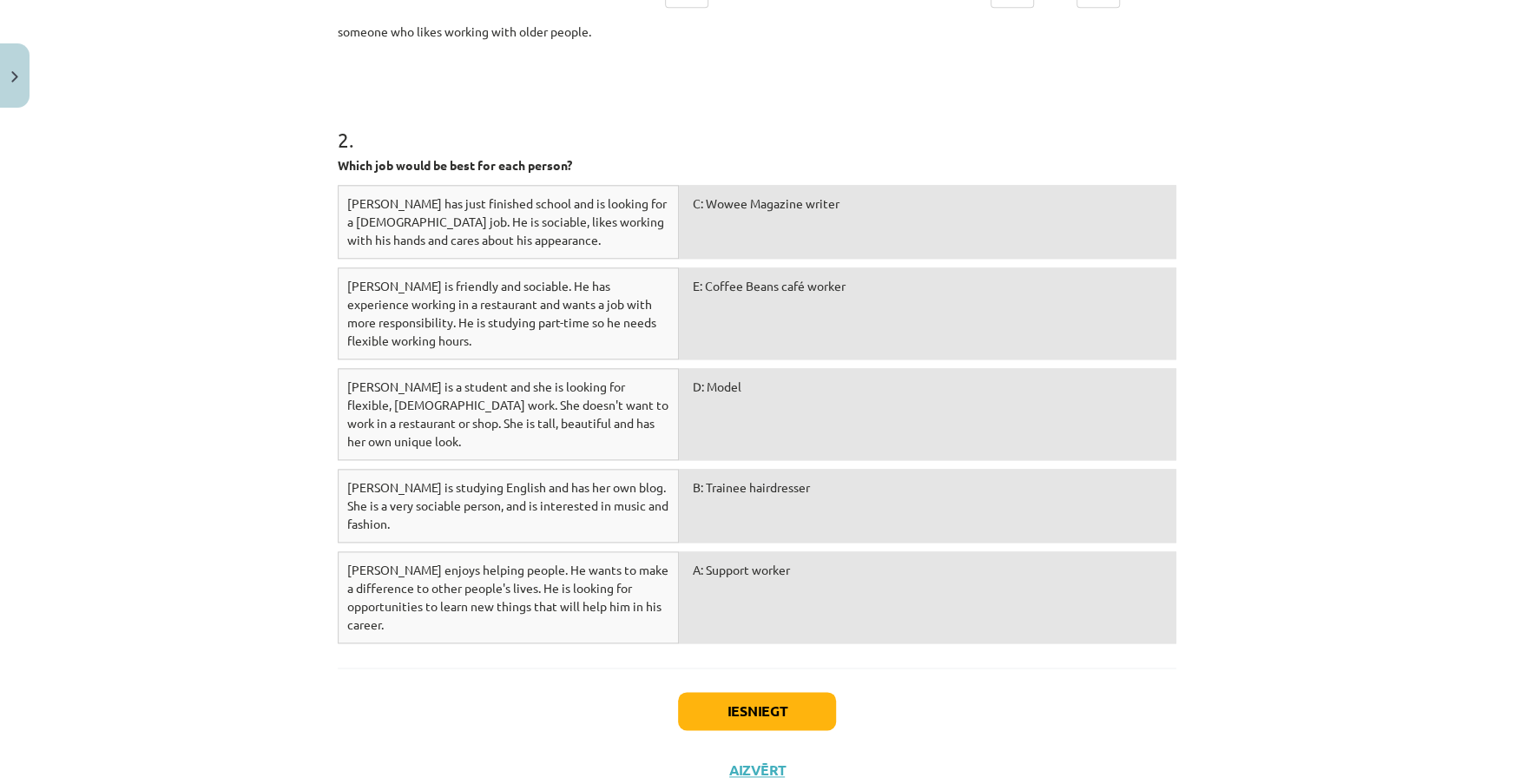
scroll to position [1106, 0]
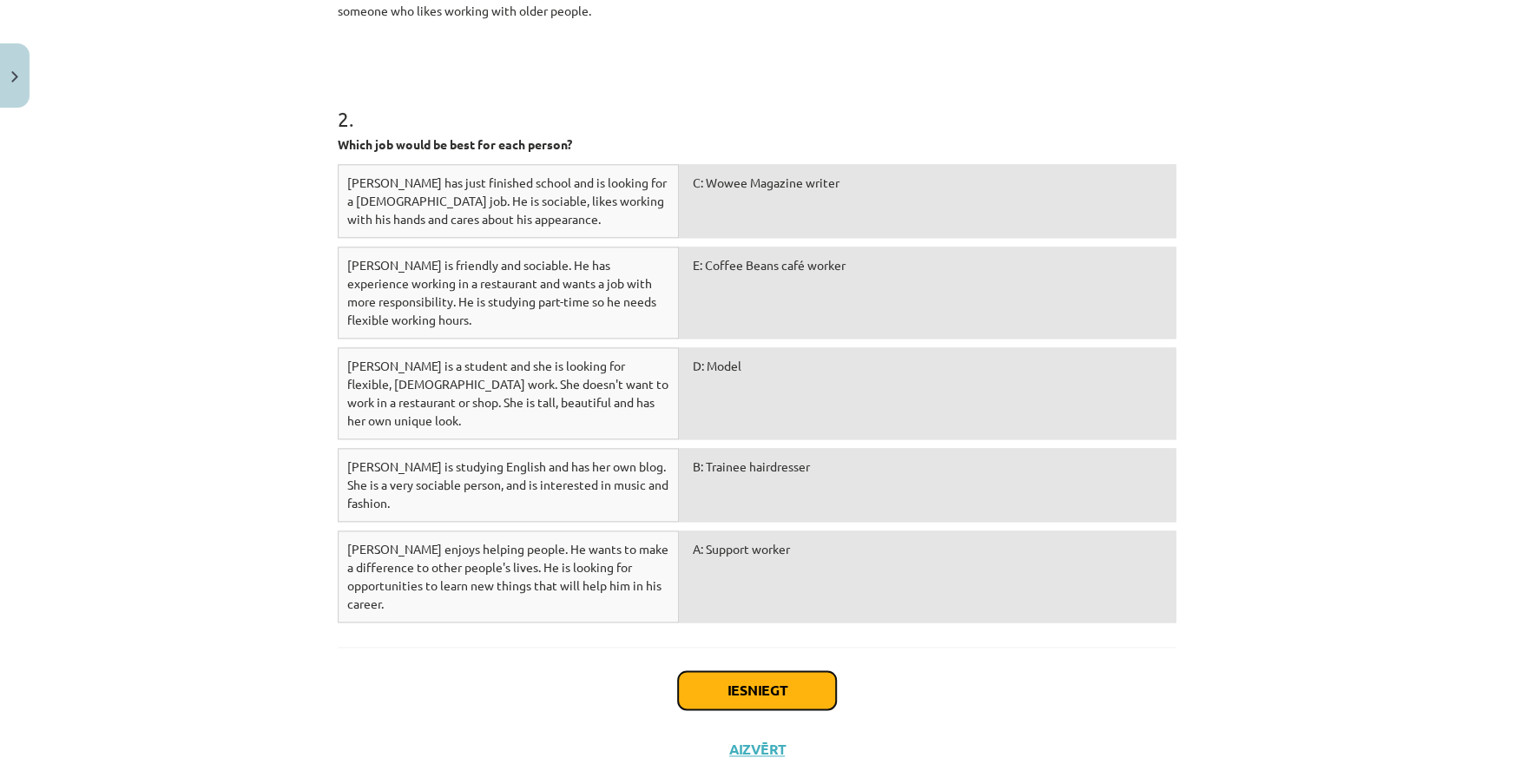
click at [810, 671] on button "Iesniegt" at bounding box center [757, 690] width 158 height 38
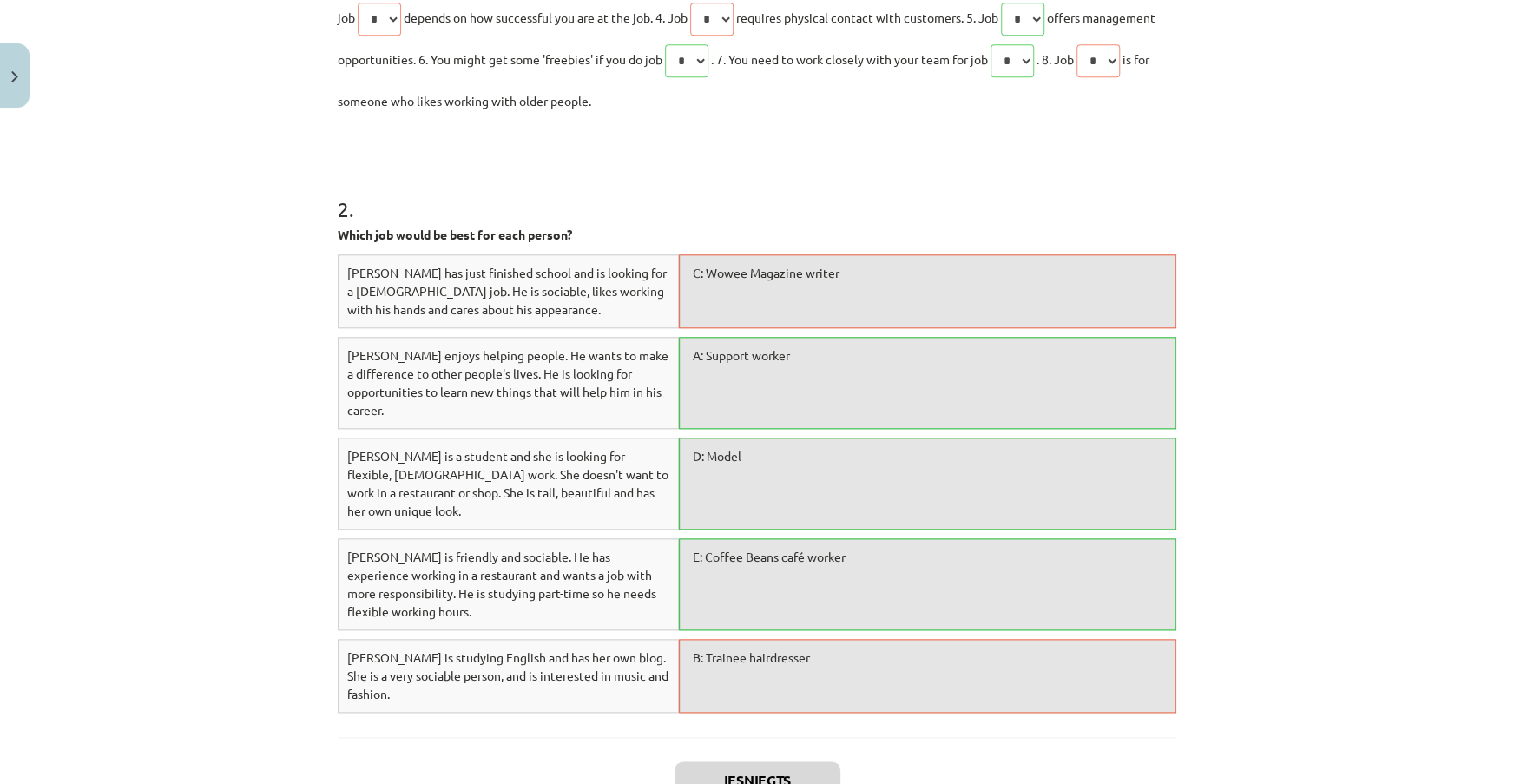
scroll to position [1161, 0]
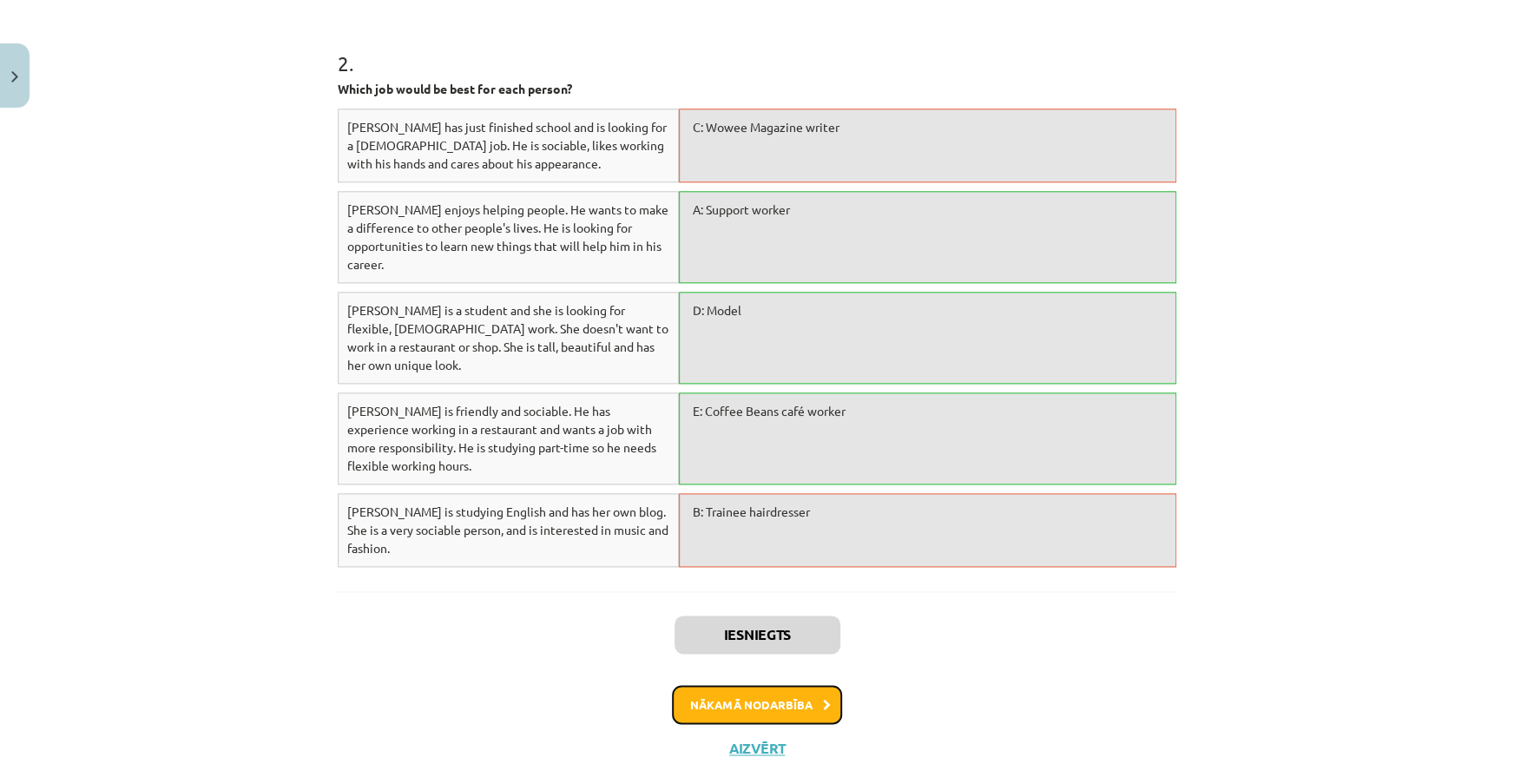
click at [824, 684] on button "Nākamā nodarbība" at bounding box center [757, 704] width 170 height 40
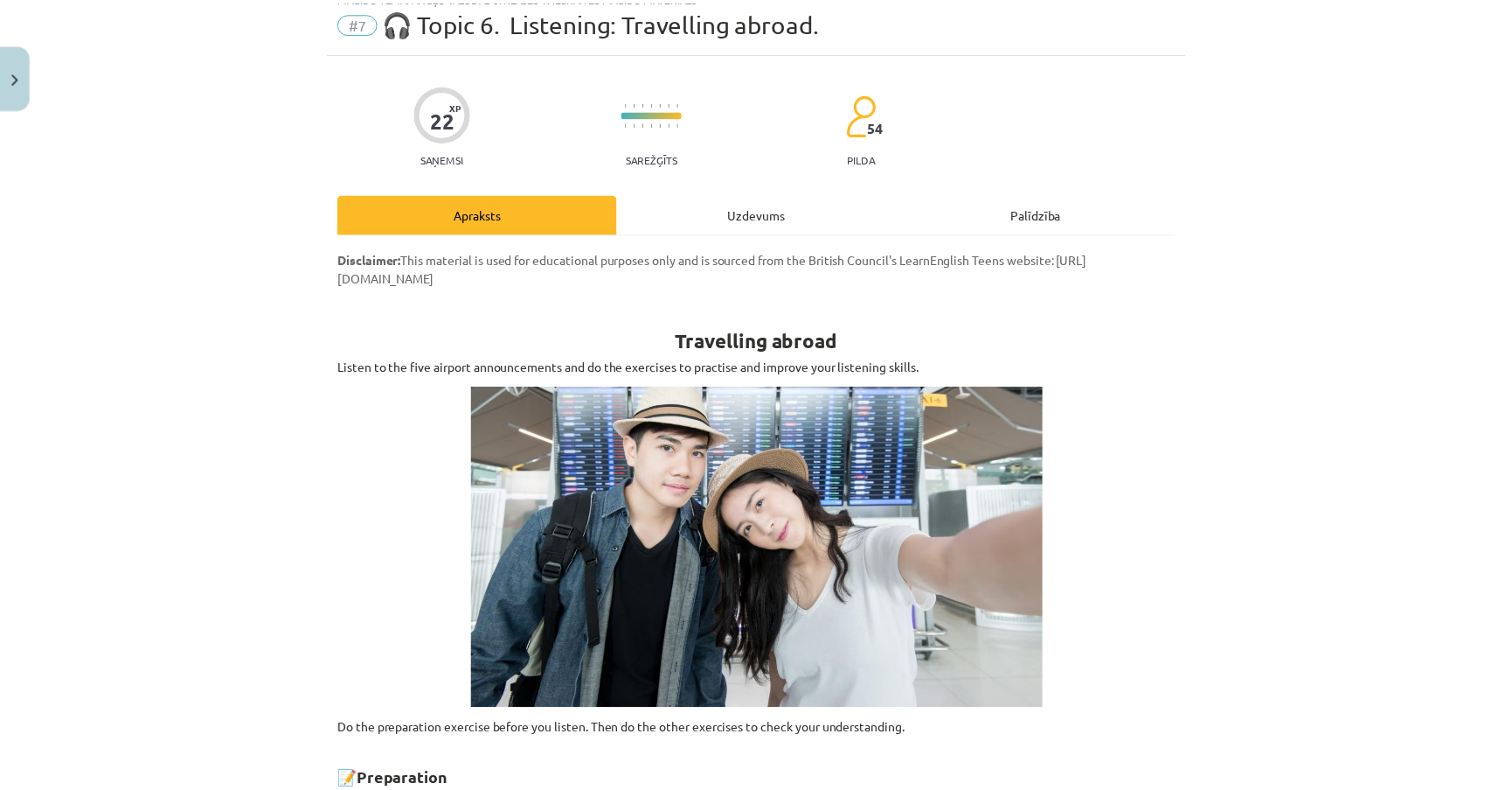
scroll to position [44, 0]
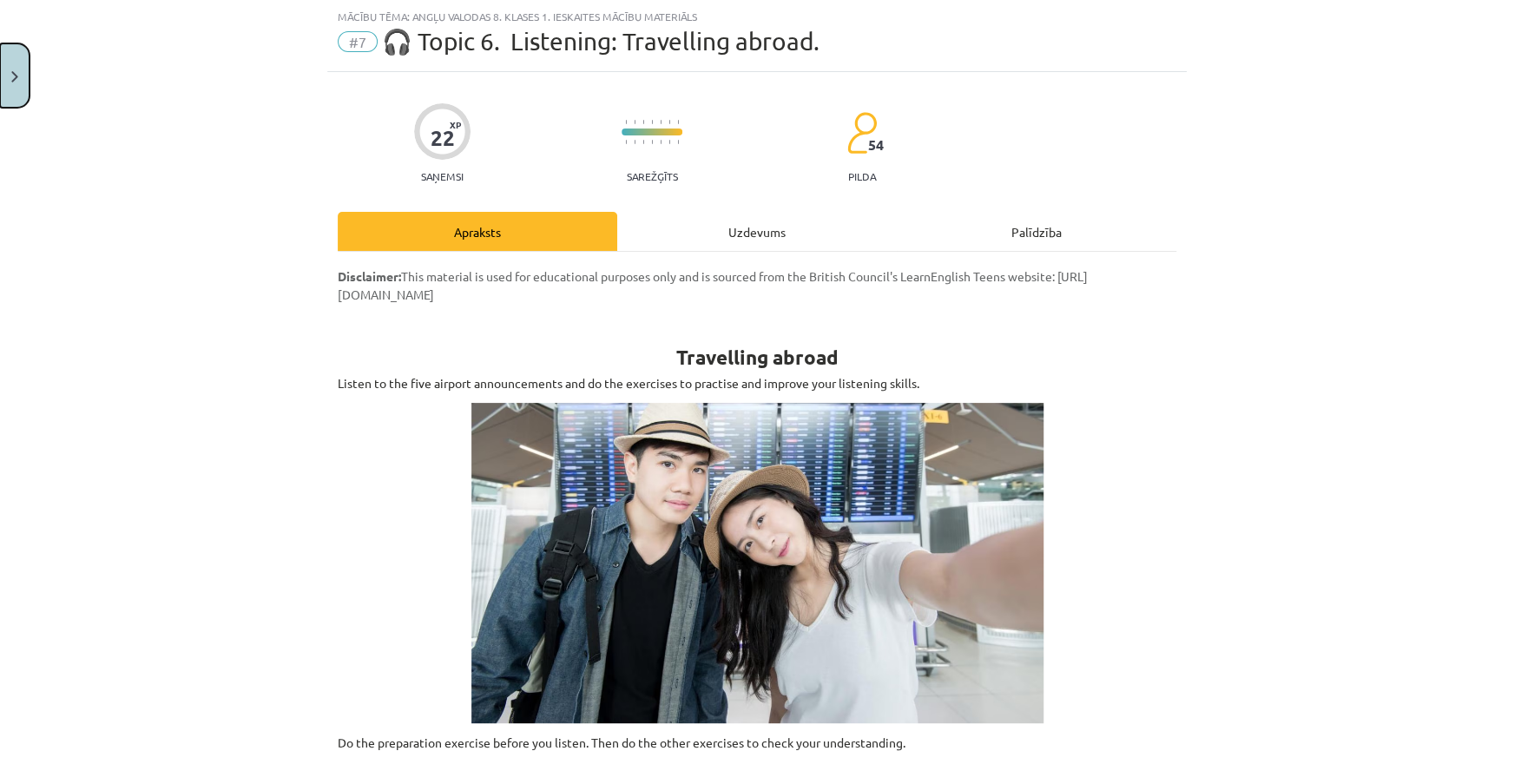
click at [10, 79] on button "Close" at bounding box center [14, 76] width 29 height 64
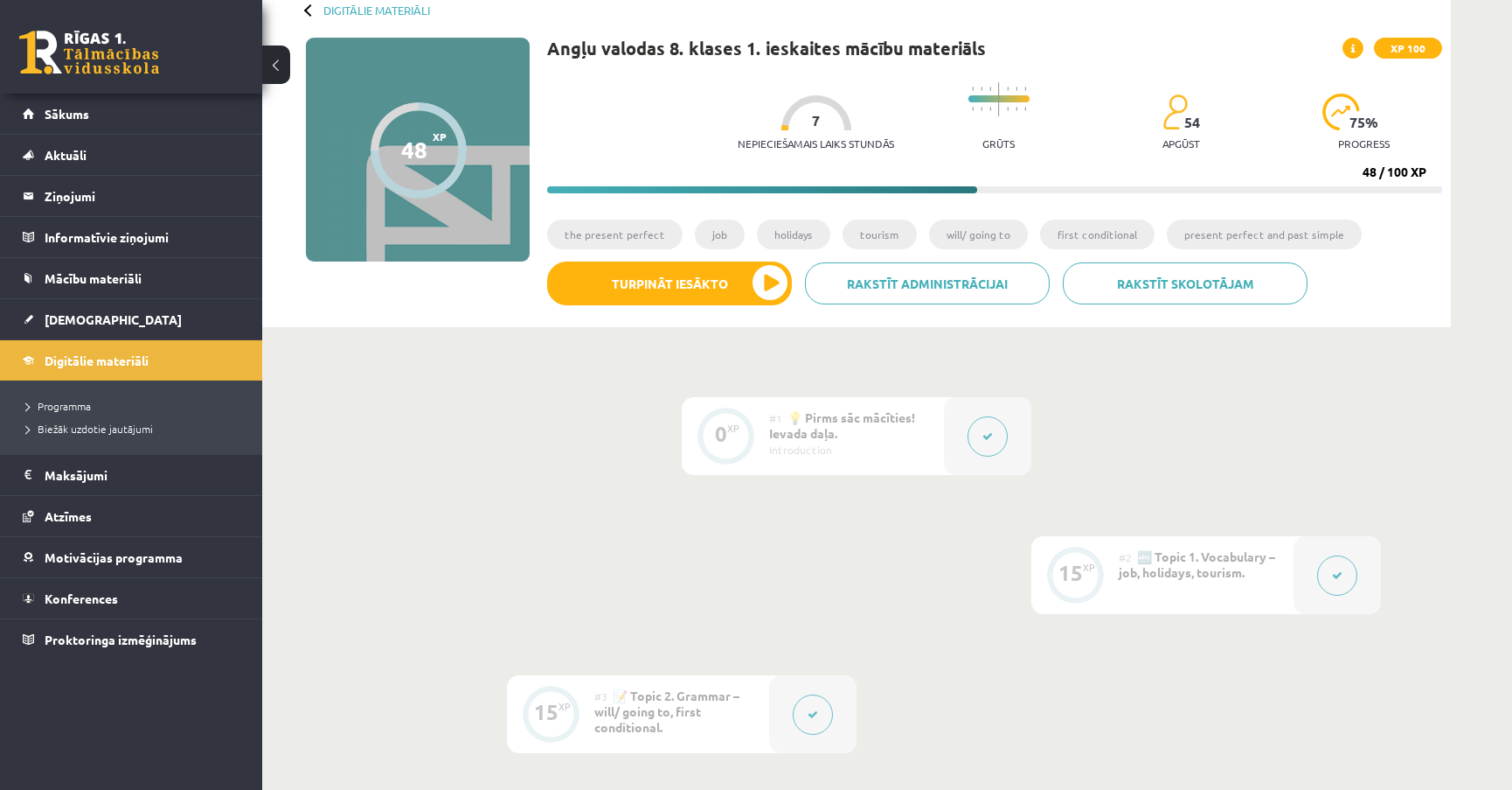
scroll to position [0, 0]
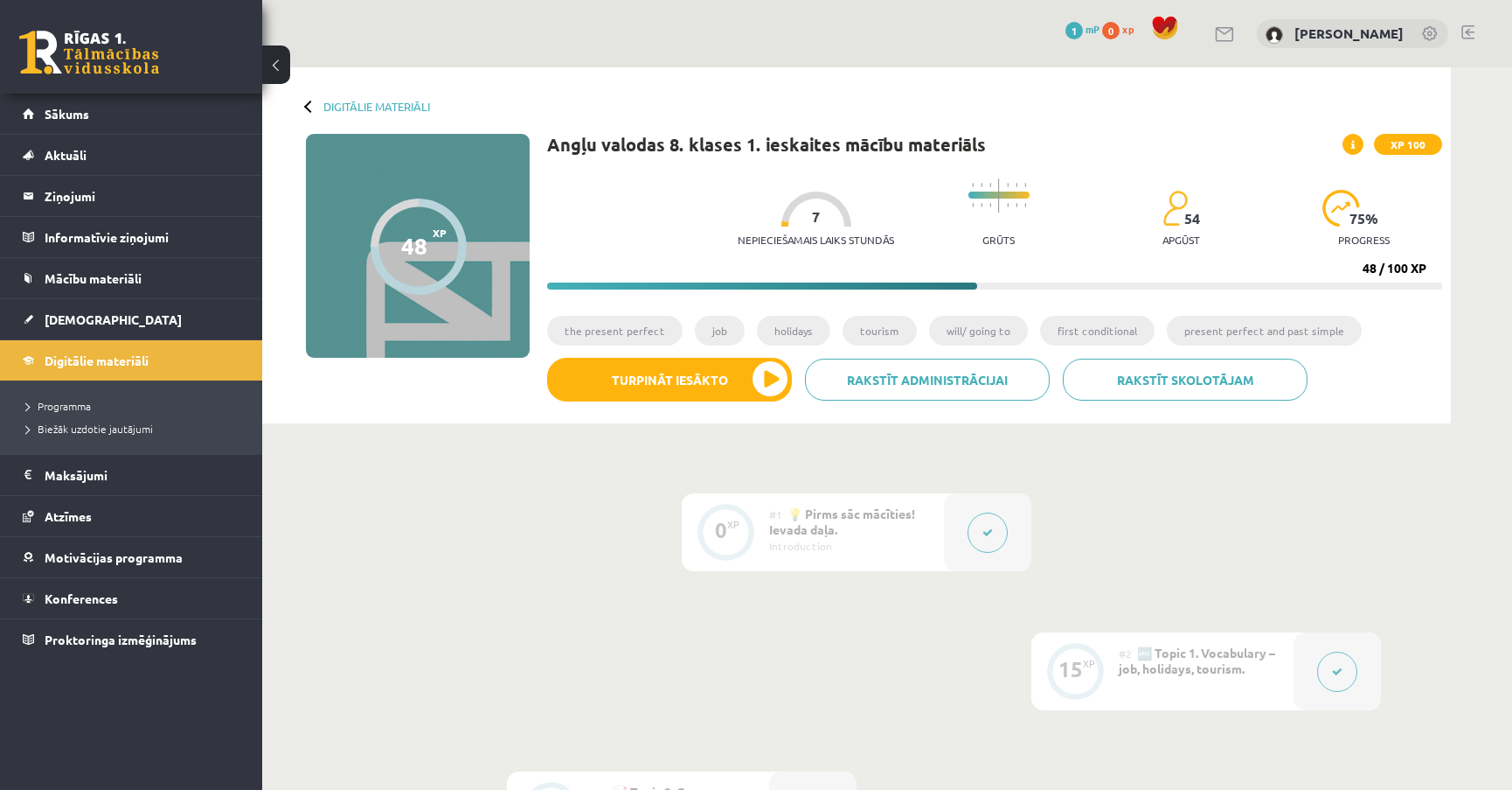
click at [308, 107] on div at bounding box center [311, 106] width 13 height 13
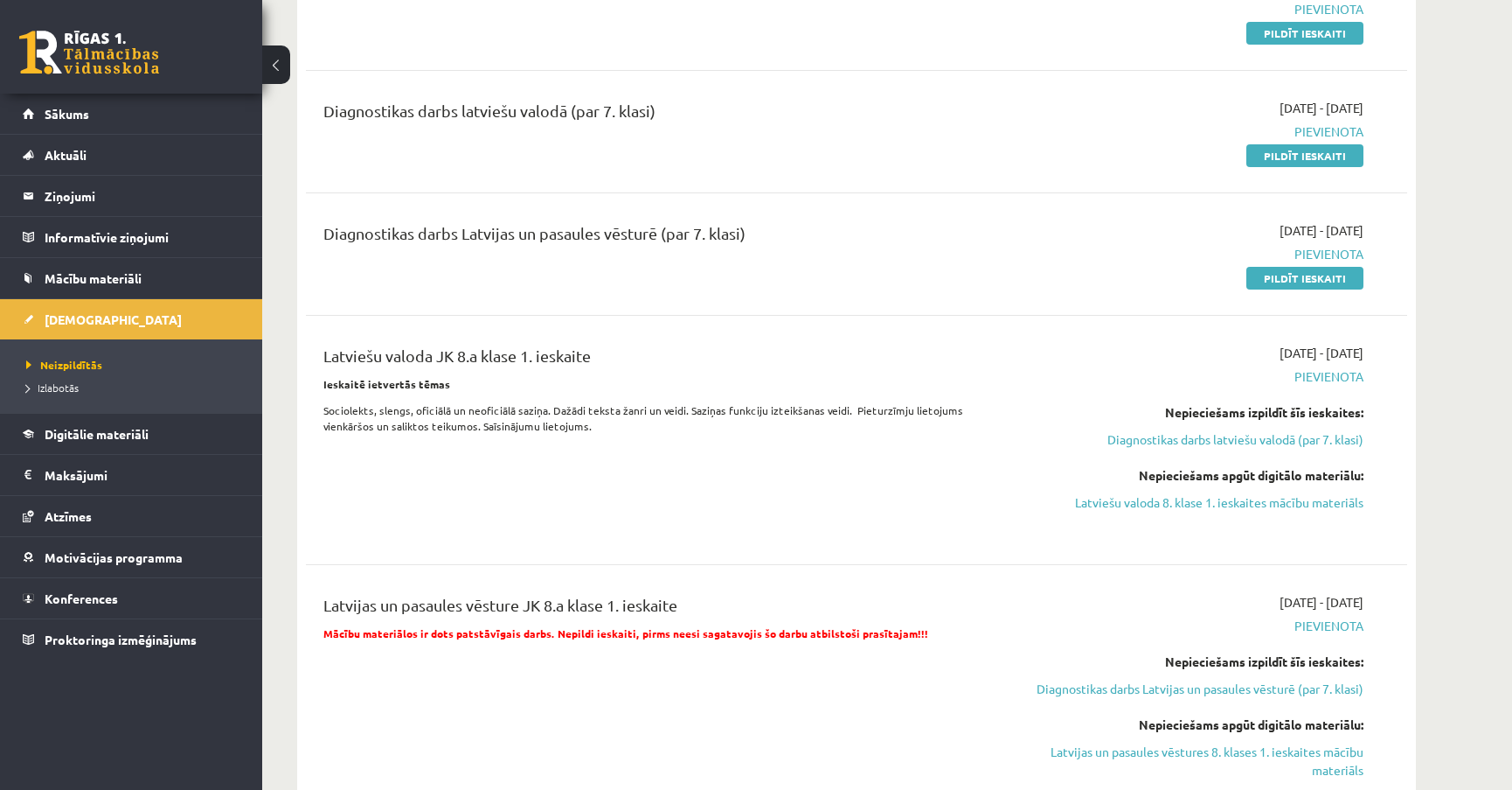
scroll to position [953, 0]
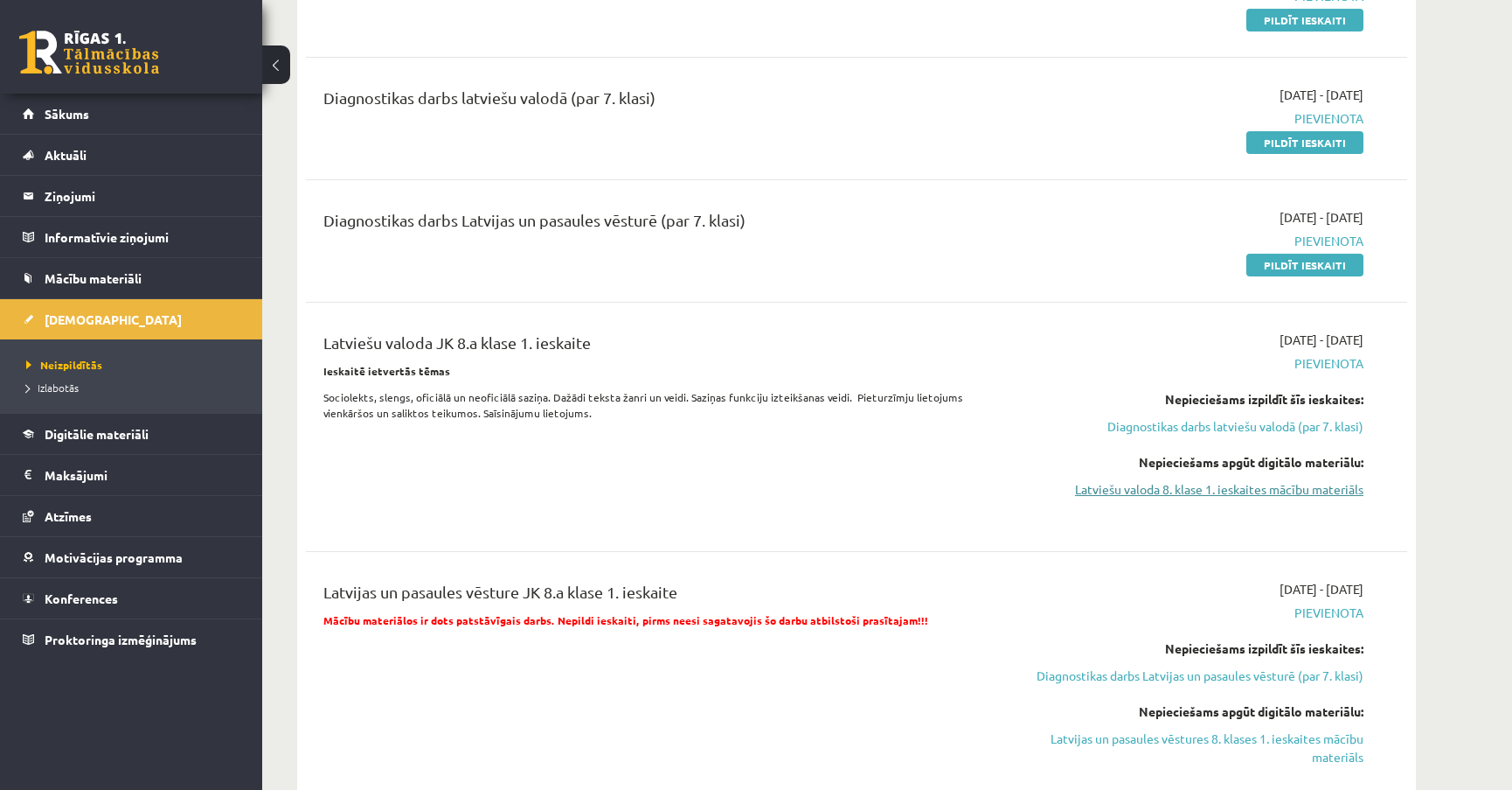
click at [1127, 487] on link "Latviešu valoda 8. klase 1. ieskaites mācību materiāls" at bounding box center [1199, 489] width 329 height 19
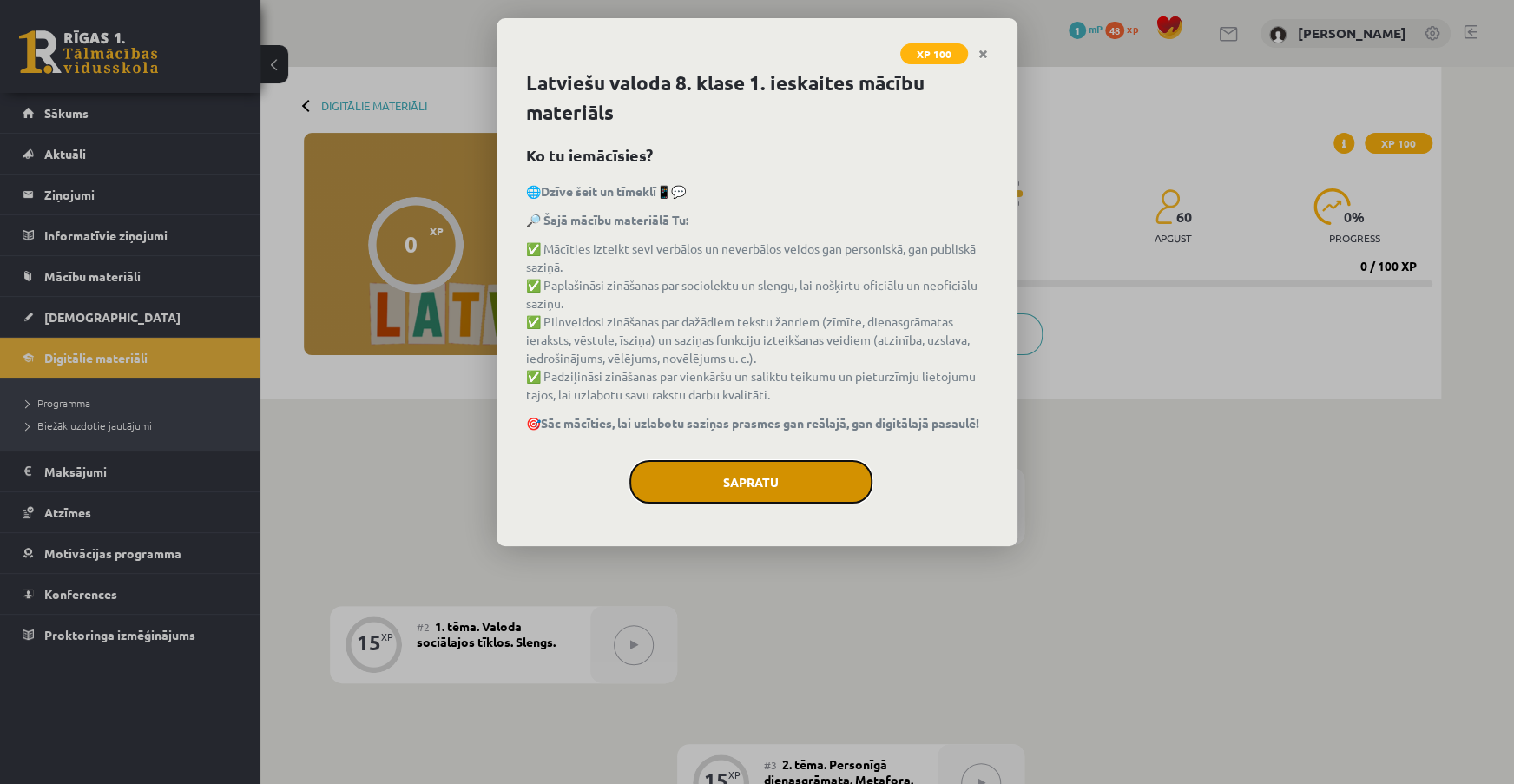
click at [785, 482] on button "Sapratu" at bounding box center [750, 481] width 243 height 44
